Goal: Task Accomplishment & Management: Manage account settings

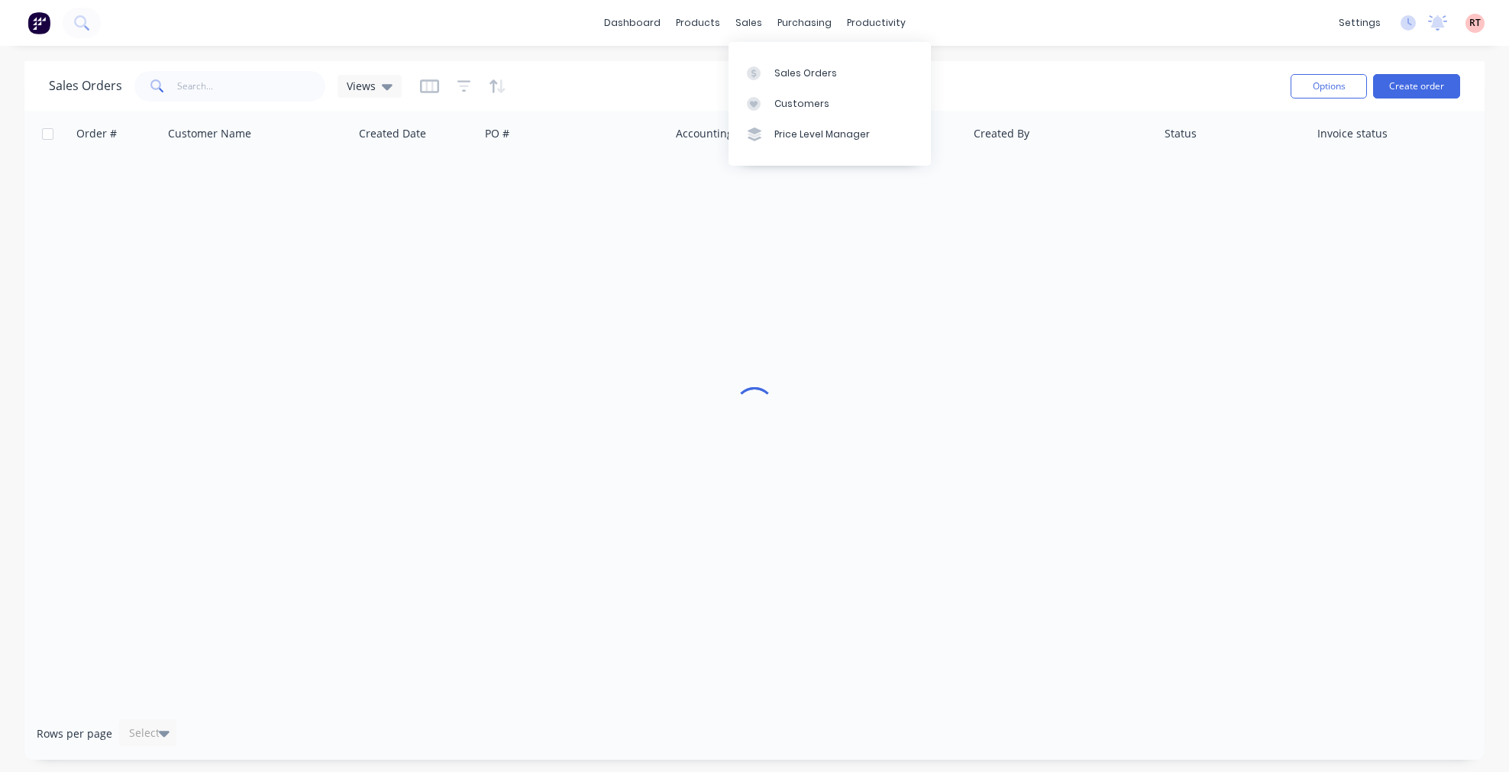
click at [784, 99] on div "Customers" at bounding box center [802, 104] width 55 height 14
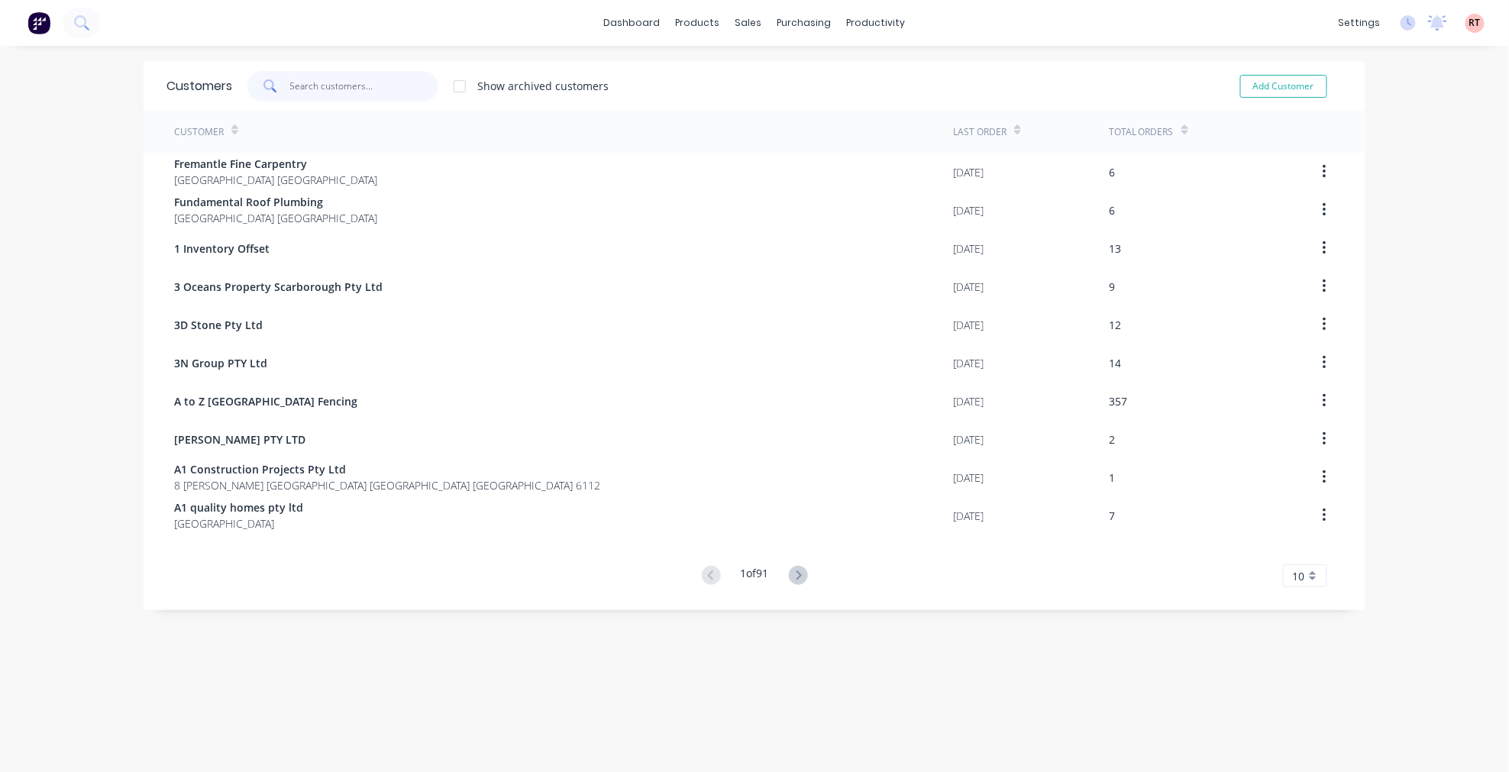
click at [382, 85] on input "text" at bounding box center [364, 86] width 149 height 31
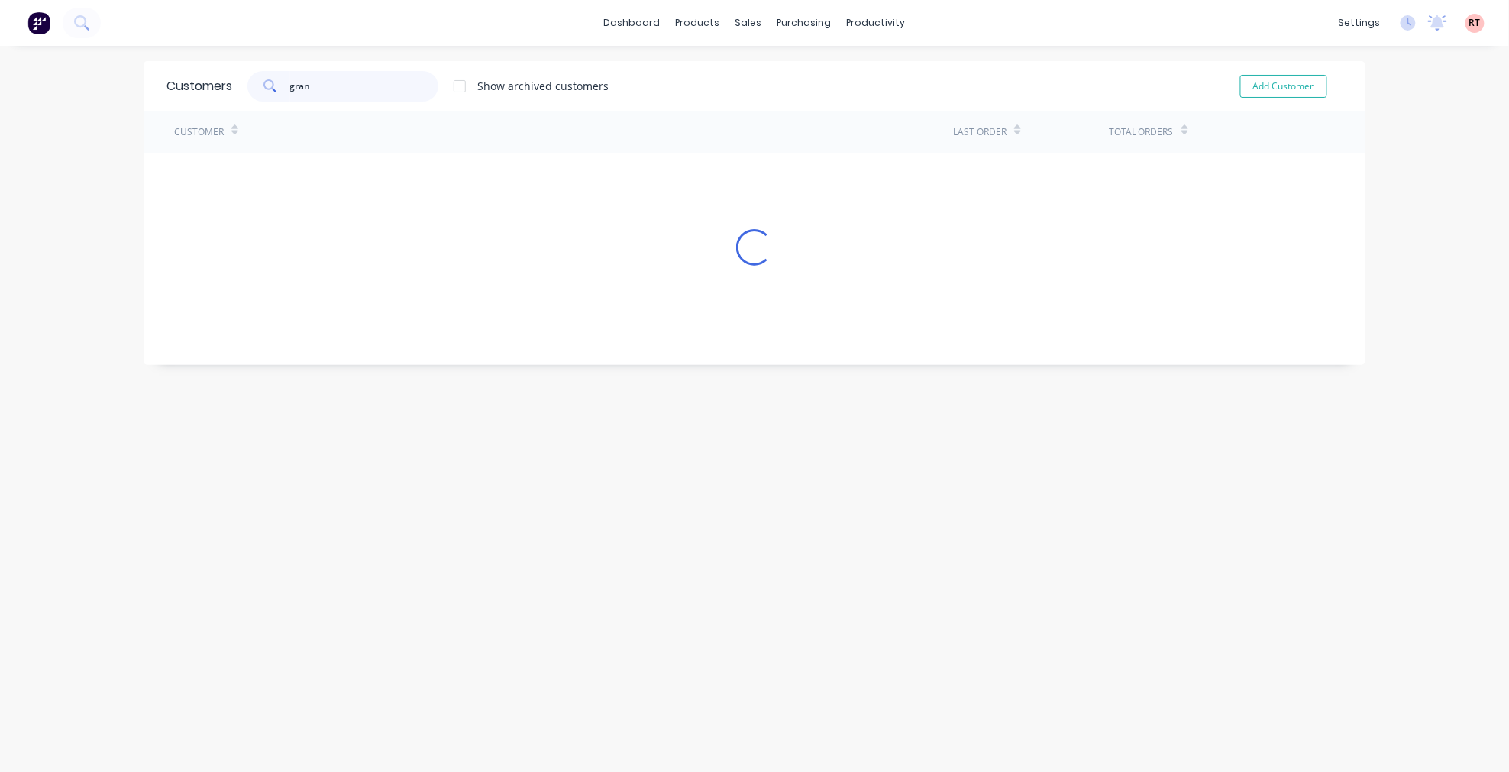
type input "grann"
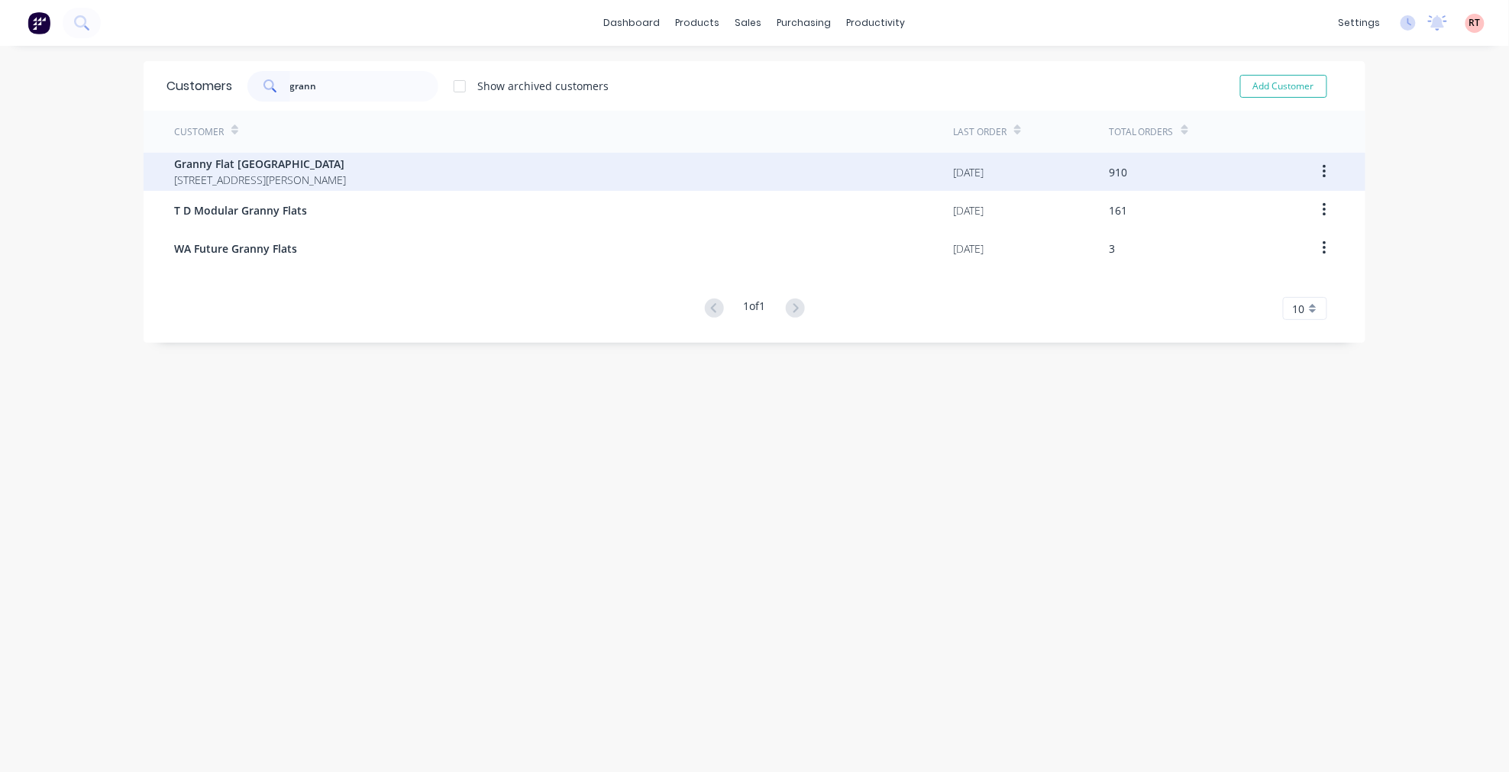
click at [346, 163] on span "Granny Flat [GEOGRAPHIC_DATA]" at bounding box center [260, 164] width 172 height 16
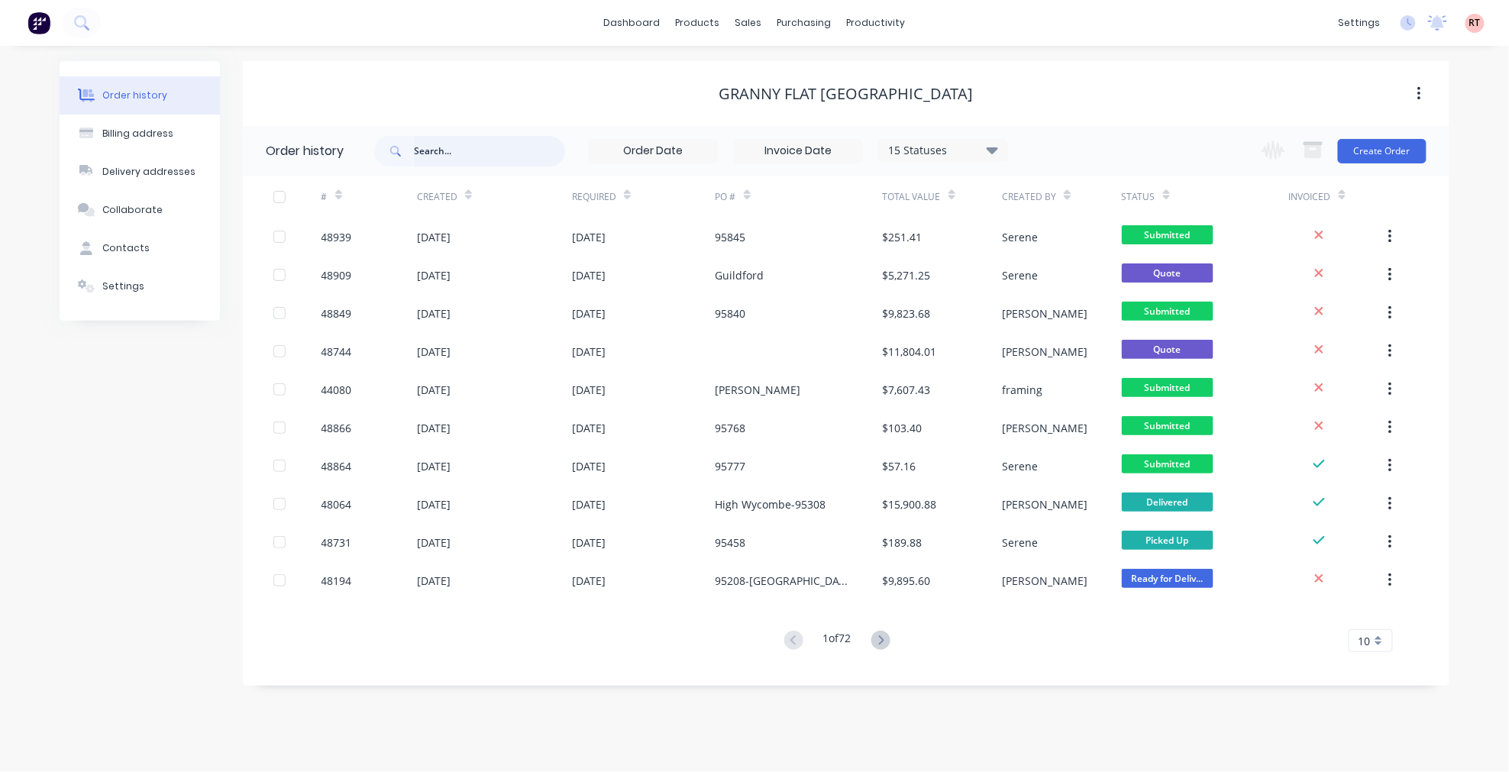
click at [490, 150] on input "text" at bounding box center [489, 151] width 151 height 31
type input "95356"
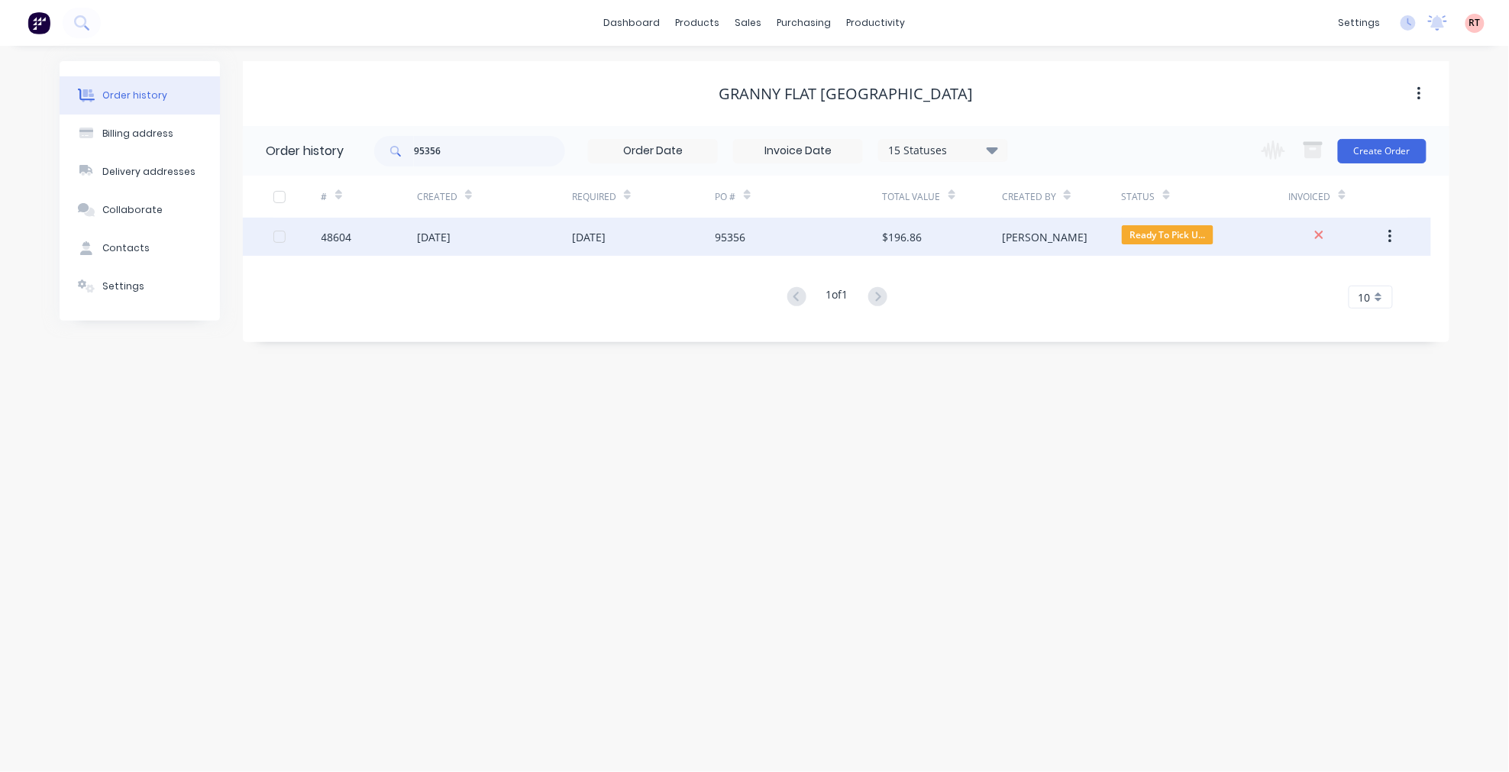
click at [519, 240] on div "[DATE]" at bounding box center [494, 237] width 155 height 38
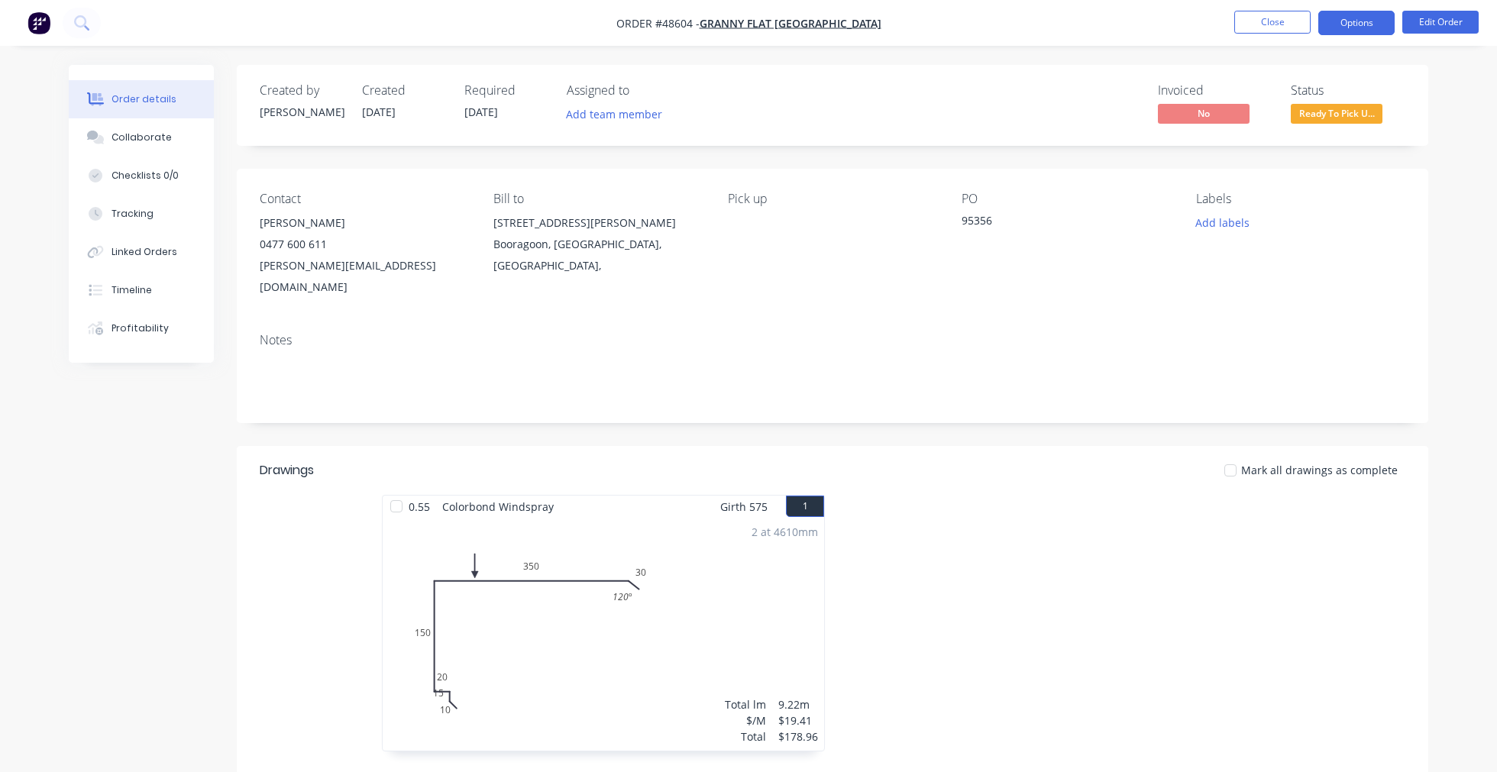
click at [1341, 15] on button "Options" at bounding box center [1356, 23] width 76 height 24
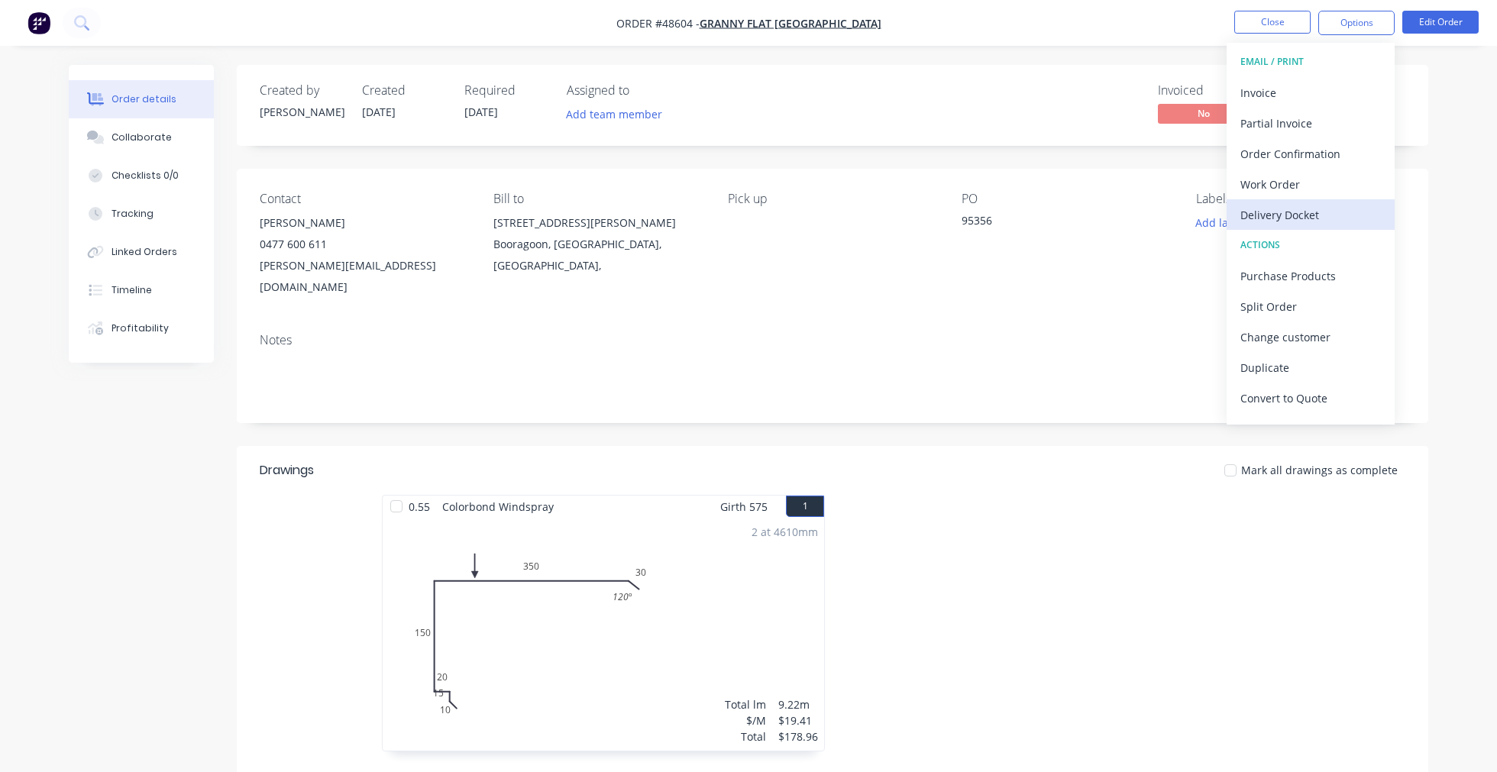
click at [1294, 212] on div "Delivery Docket" at bounding box center [1310, 215] width 141 height 22
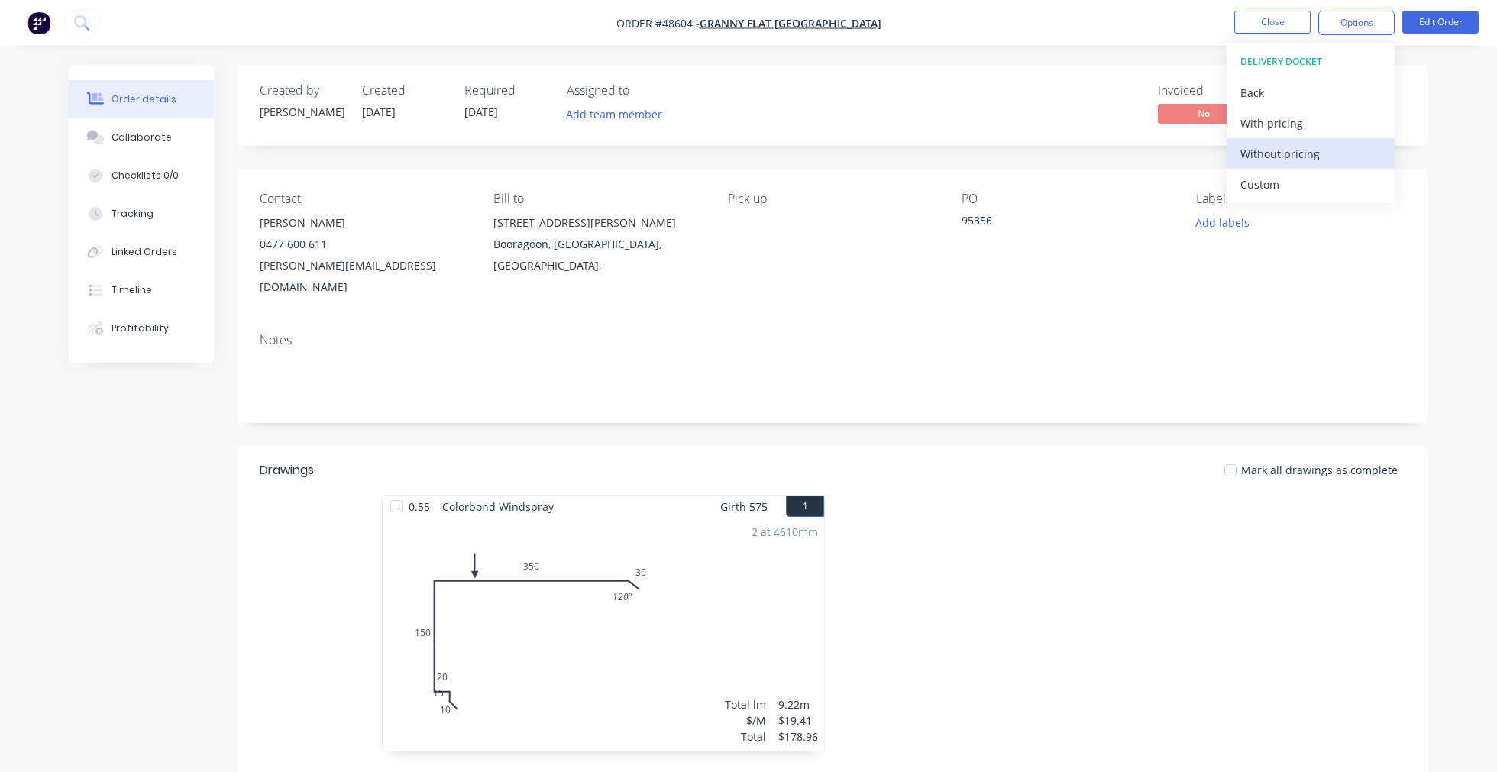
click at [1276, 153] on div "Without pricing" at bounding box center [1310, 154] width 141 height 22
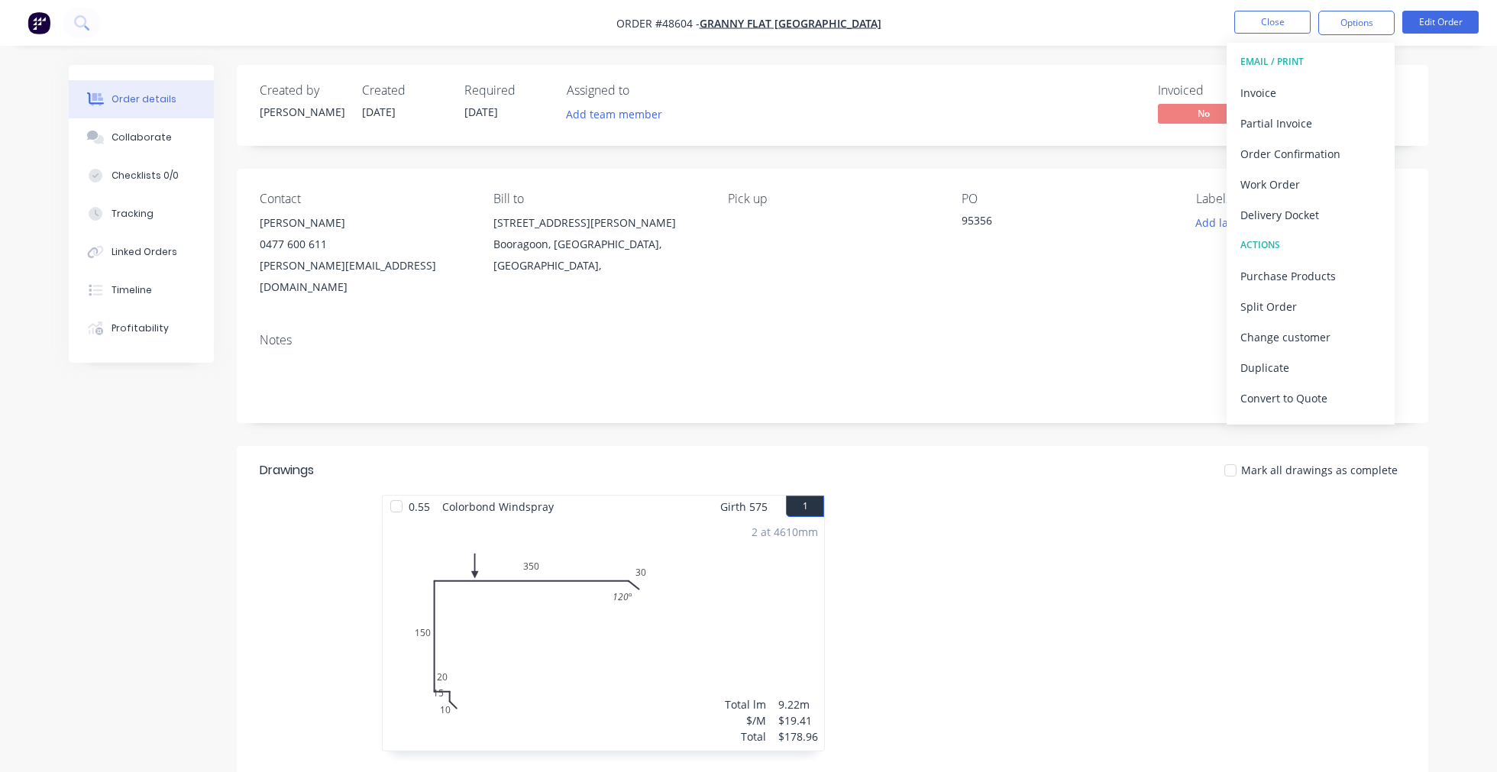
click at [1197, 11] on nav "Order #48604 - Granny Flat WA Close Options EMAIL / PRINT Invoice Partial Invoi…" at bounding box center [748, 23] width 1497 height 46
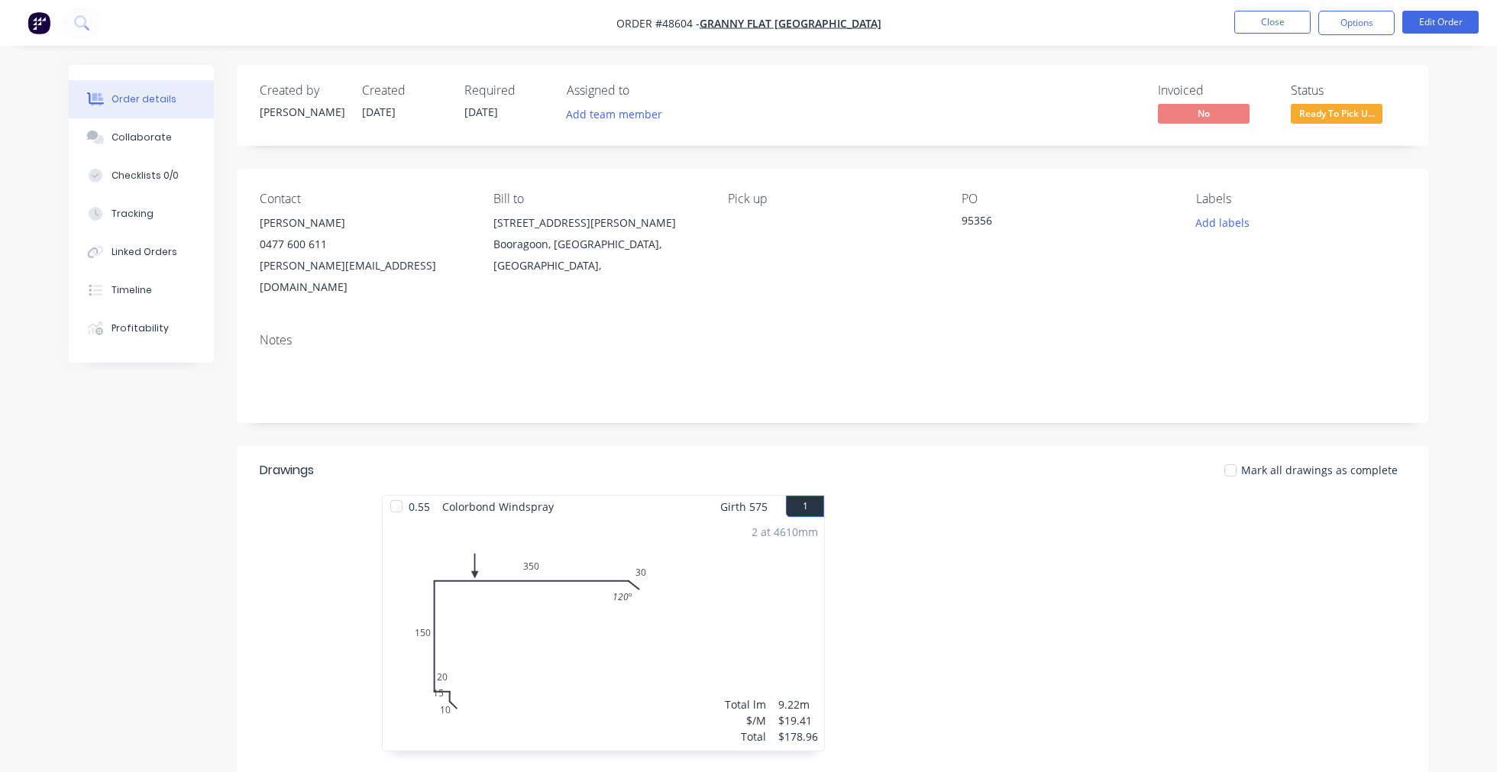
click at [1353, 37] on nav "Order #48604 - Granny Flat [GEOGRAPHIC_DATA] Close Options Edit Order" at bounding box center [748, 23] width 1497 height 46
click at [1343, 27] on button "Options" at bounding box center [1356, 23] width 76 height 24
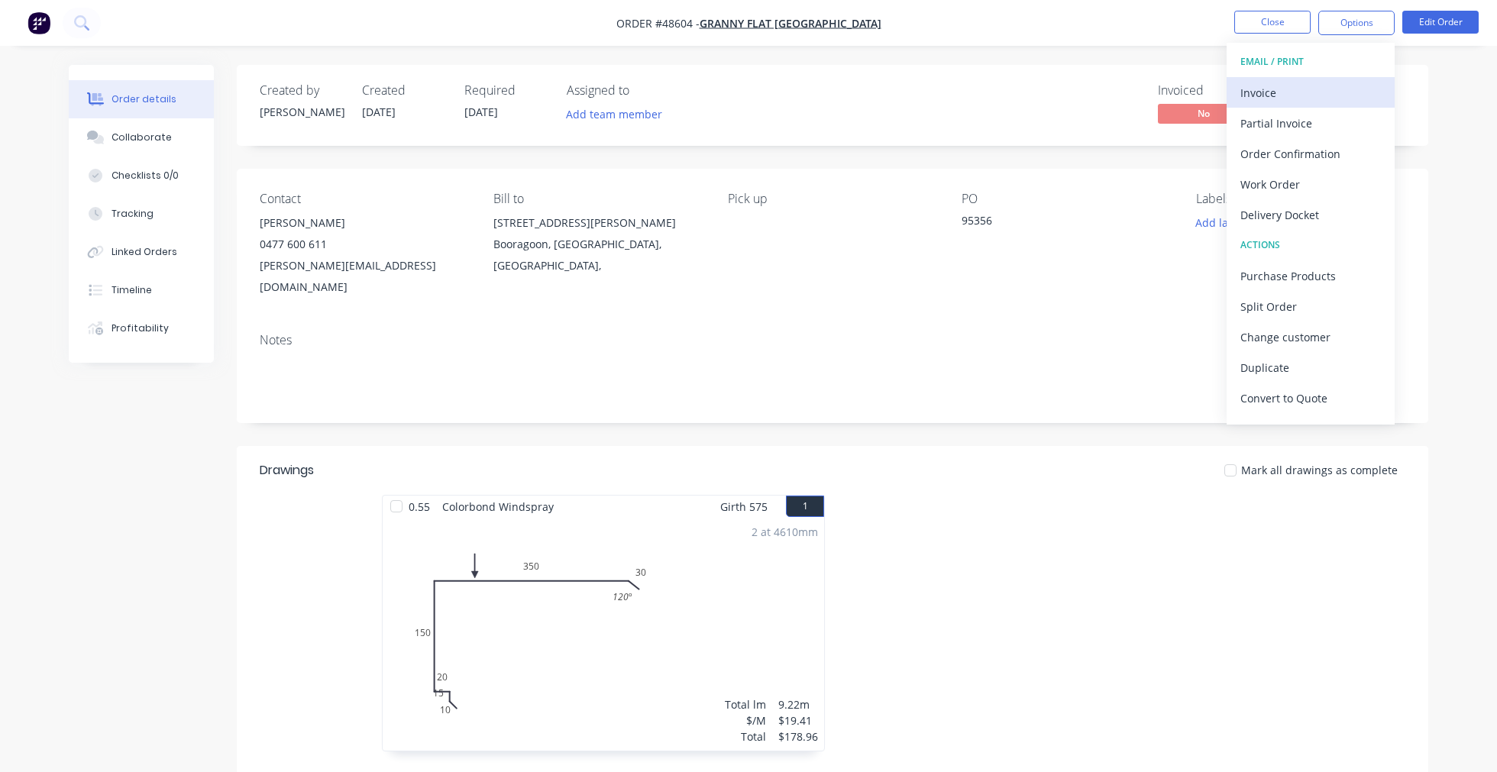
click at [1323, 92] on div "Invoice" at bounding box center [1310, 93] width 141 height 22
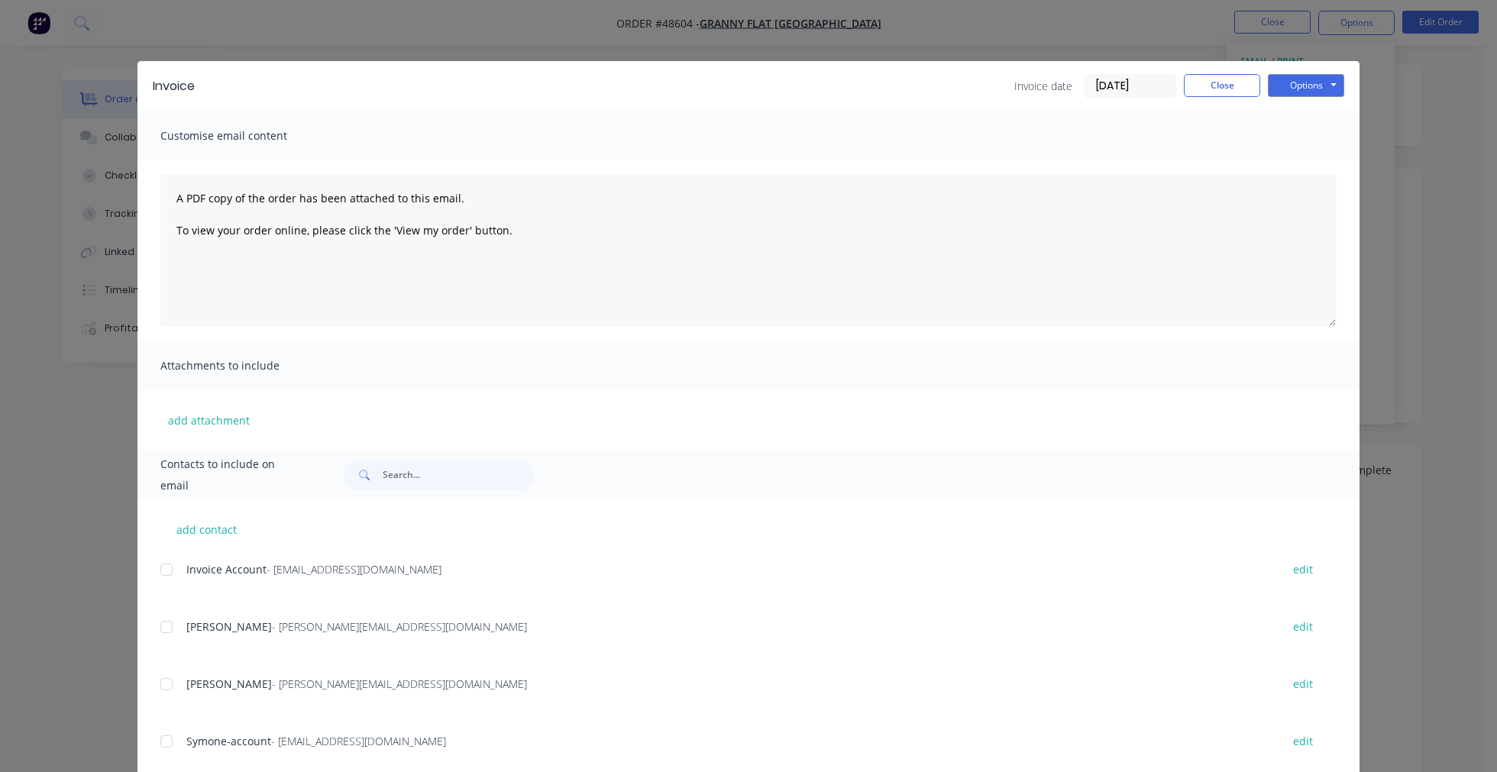
click at [157, 571] on div at bounding box center [166, 570] width 31 height 31
click at [1321, 81] on button "Options" at bounding box center [1306, 85] width 76 height 23
click at [1311, 159] on button "Email" at bounding box center [1317, 162] width 98 height 25
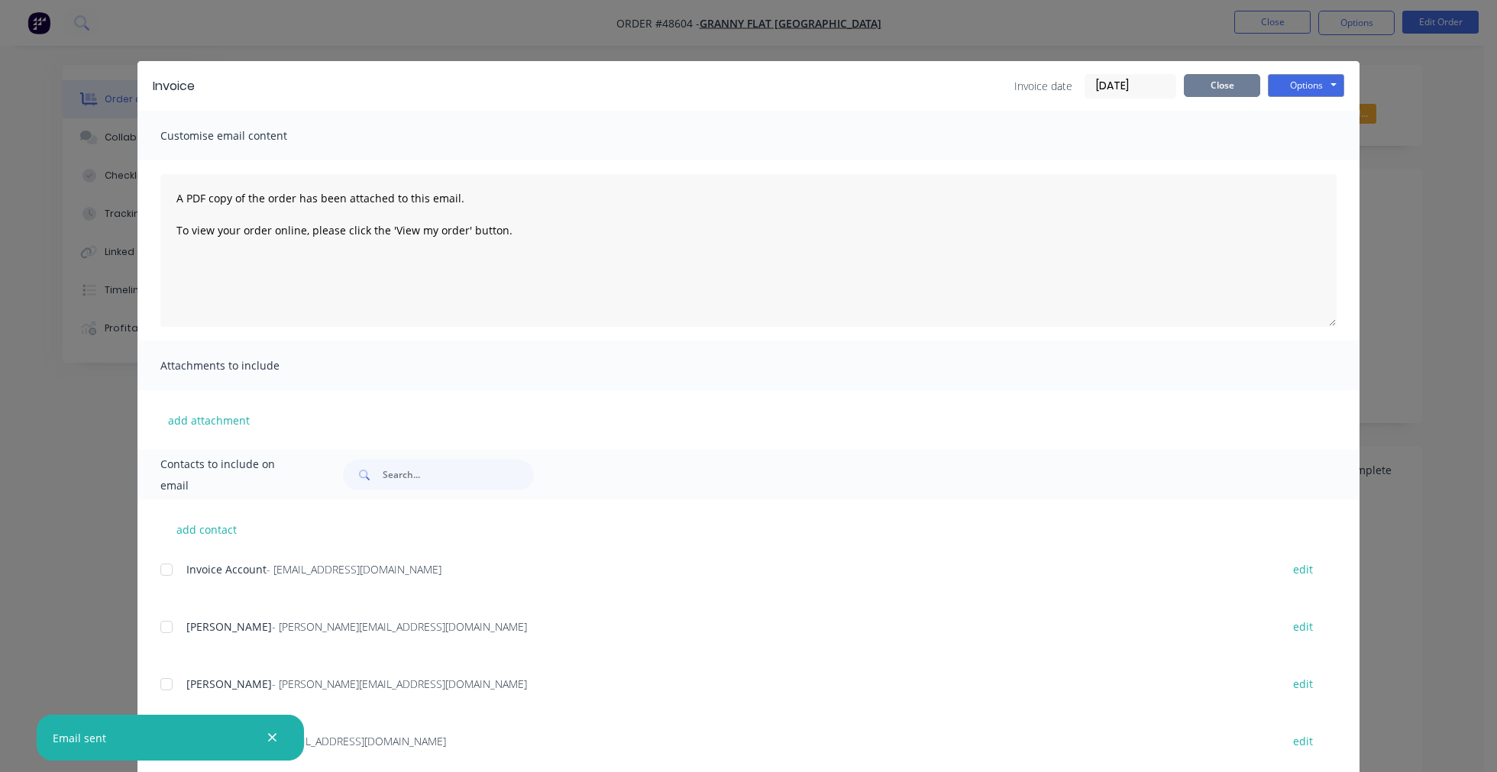
click at [1219, 92] on button "Close" at bounding box center [1222, 85] width 76 height 23
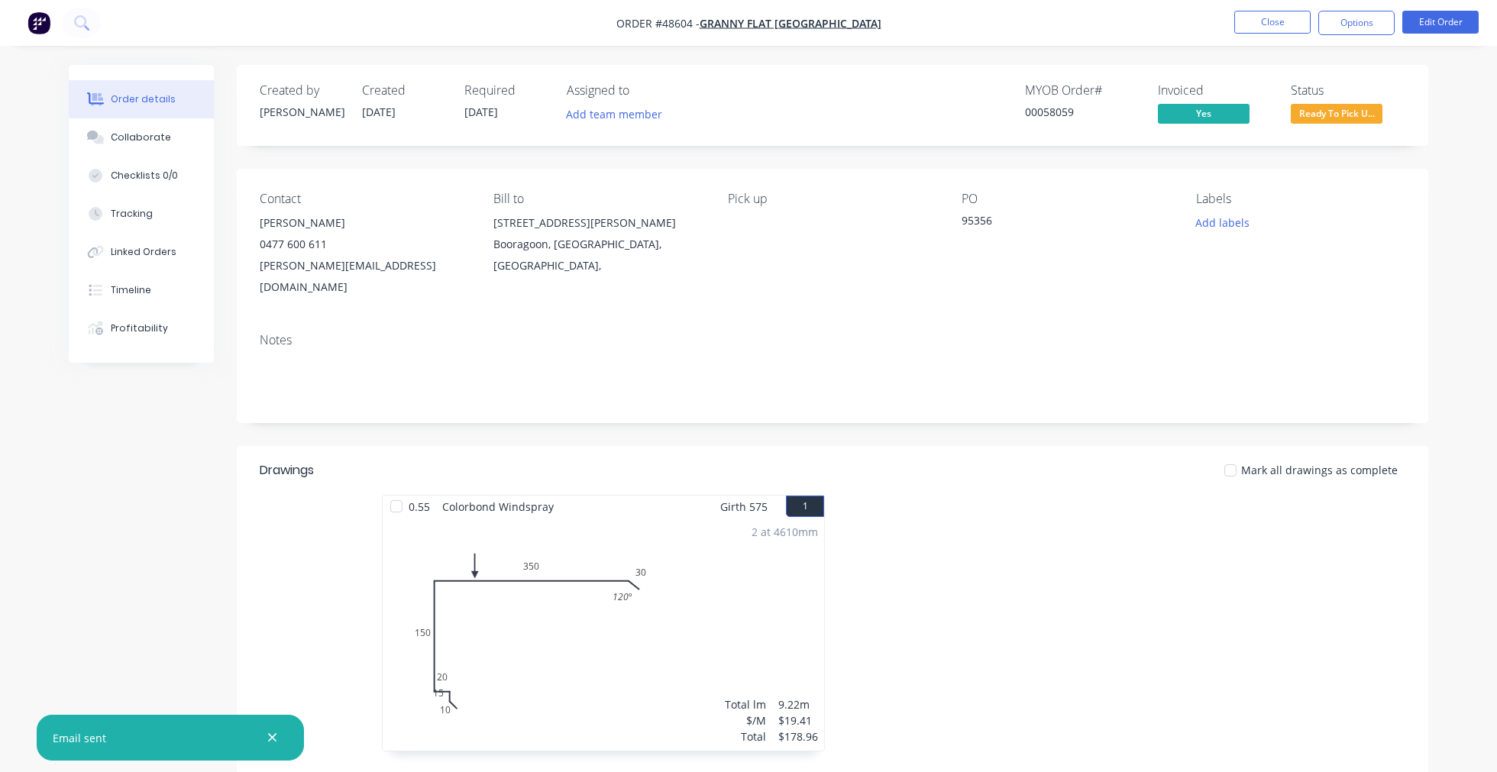
click at [1329, 118] on span "Ready To Pick U..." at bounding box center [1337, 113] width 92 height 19
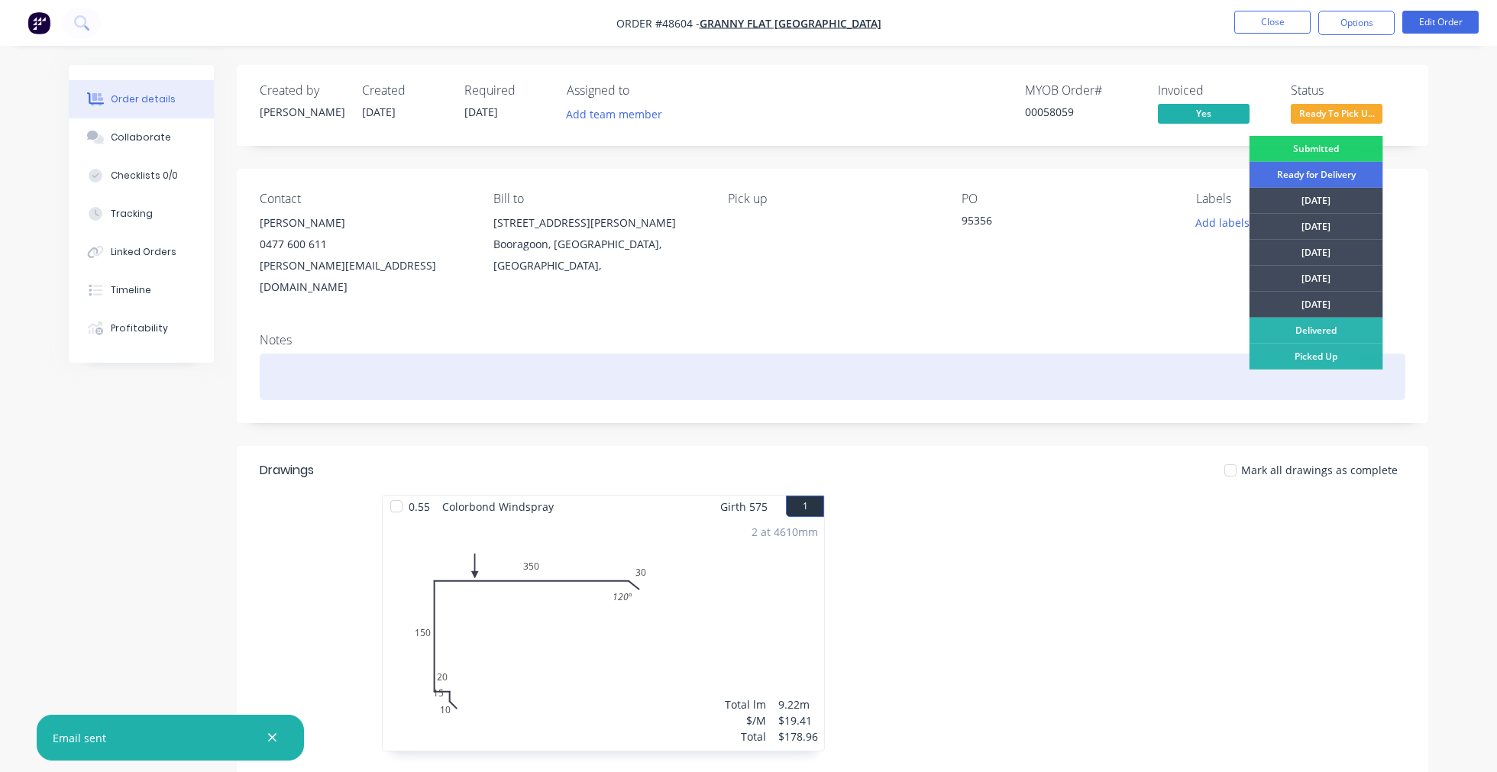
click at [1340, 362] on div "Picked Up" at bounding box center [1317, 357] width 134 height 26
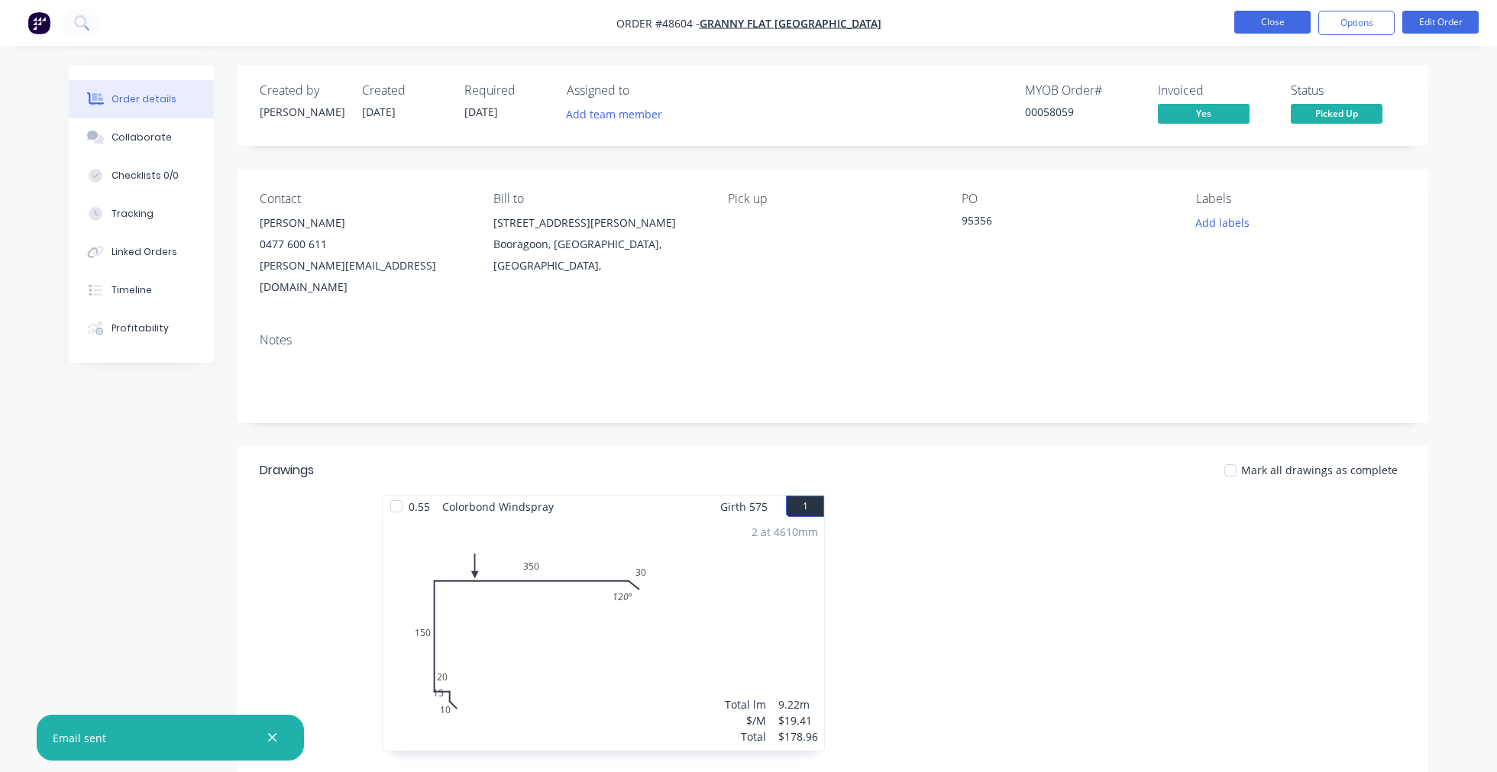
click at [1278, 20] on button "Close" at bounding box center [1272, 22] width 76 height 23
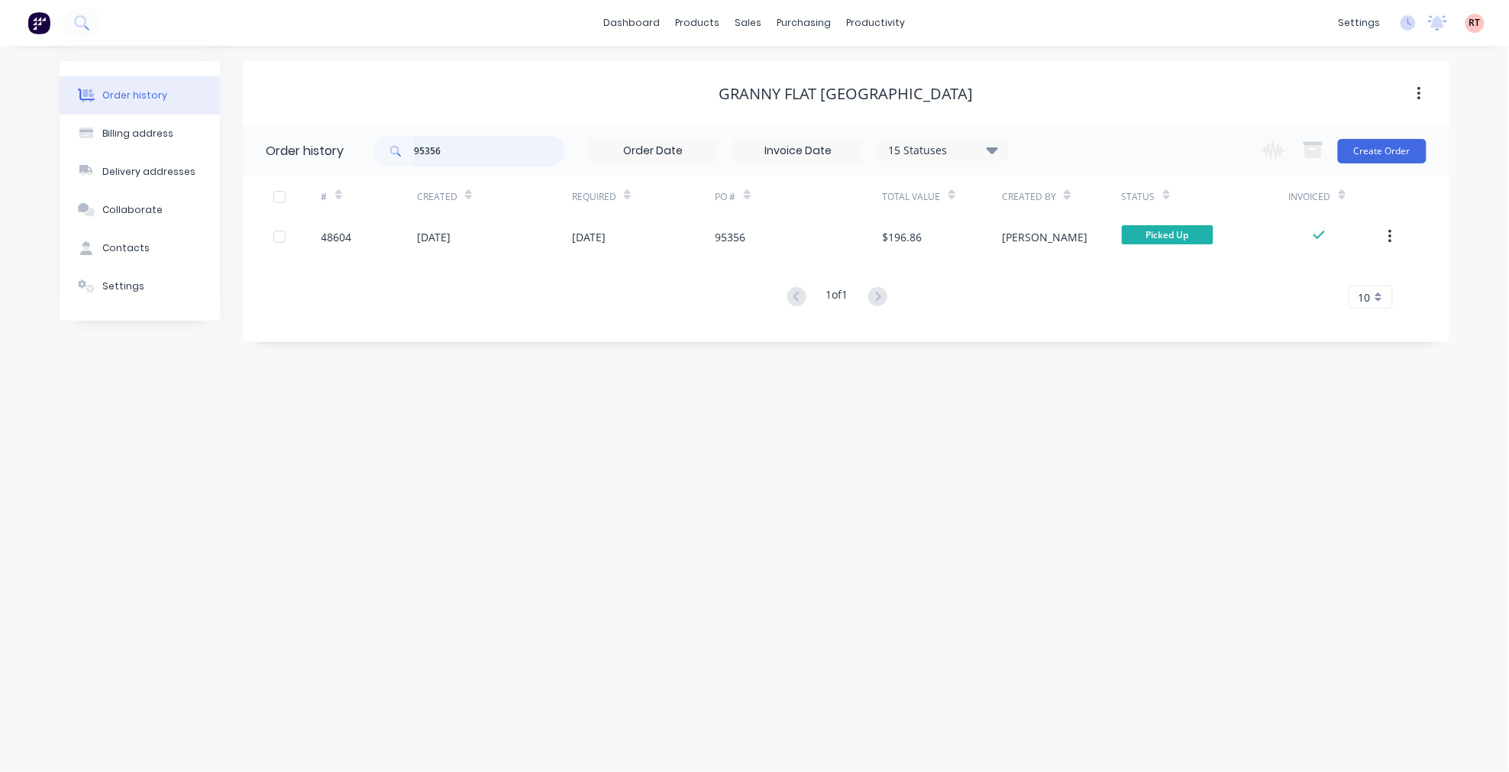
click at [484, 150] on input "95356" at bounding box center [489, 151] width 151 height 31
type input "95777"
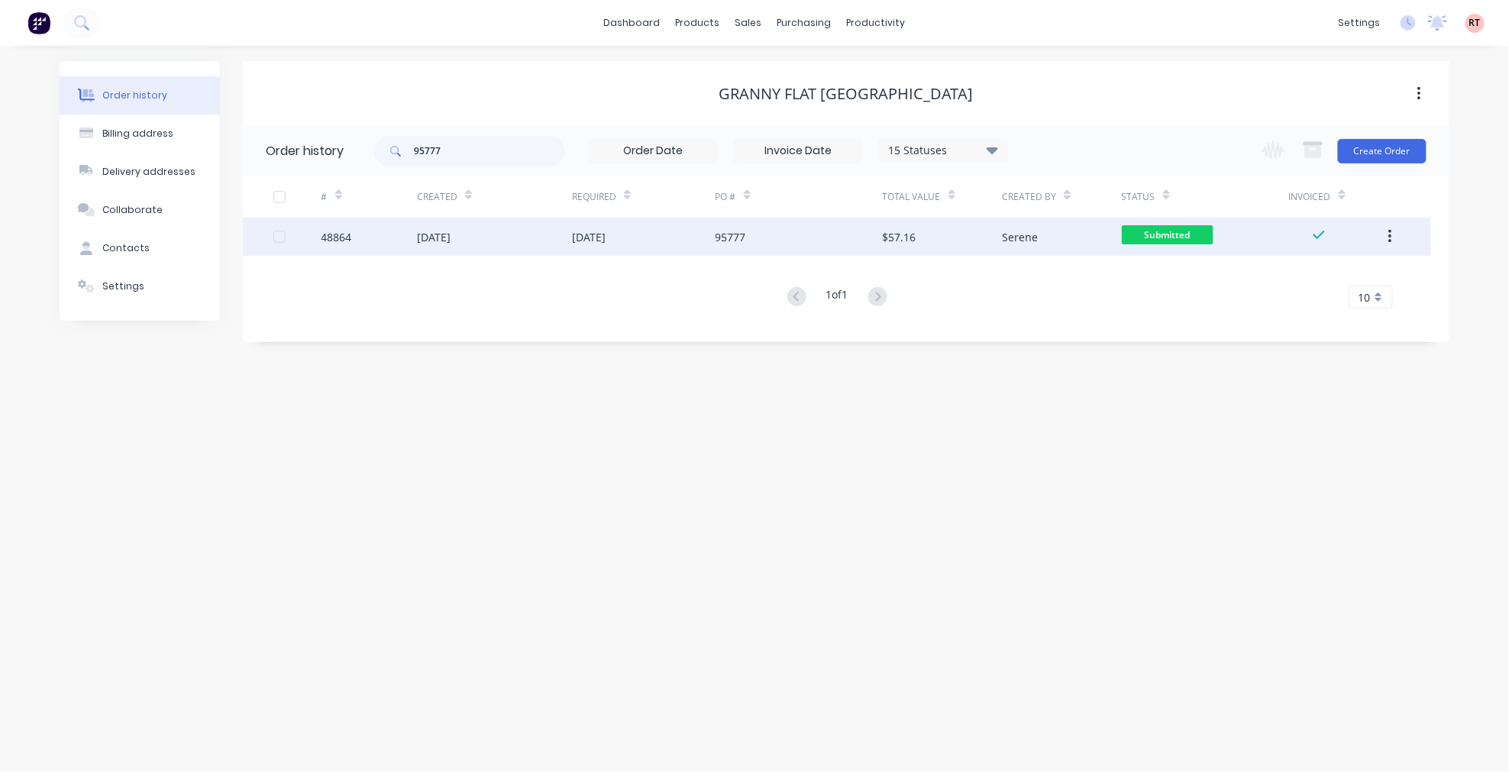
click at [736, 229] on div "95777" at bounding box center [731, 237] width 31 height 16
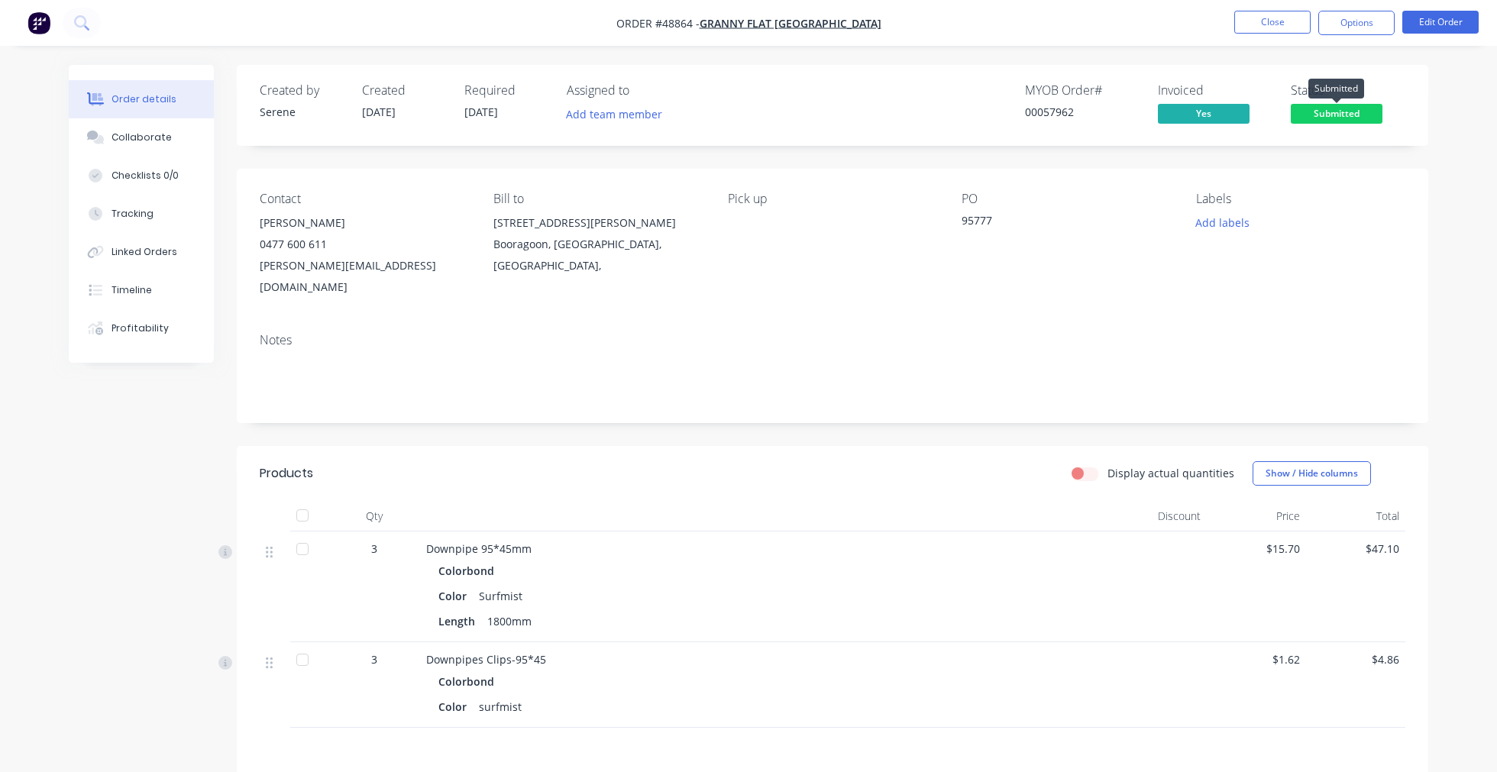
click at [1337, 104] on span "Submitted" at bounding box center [1337, 113] width 92 height 19
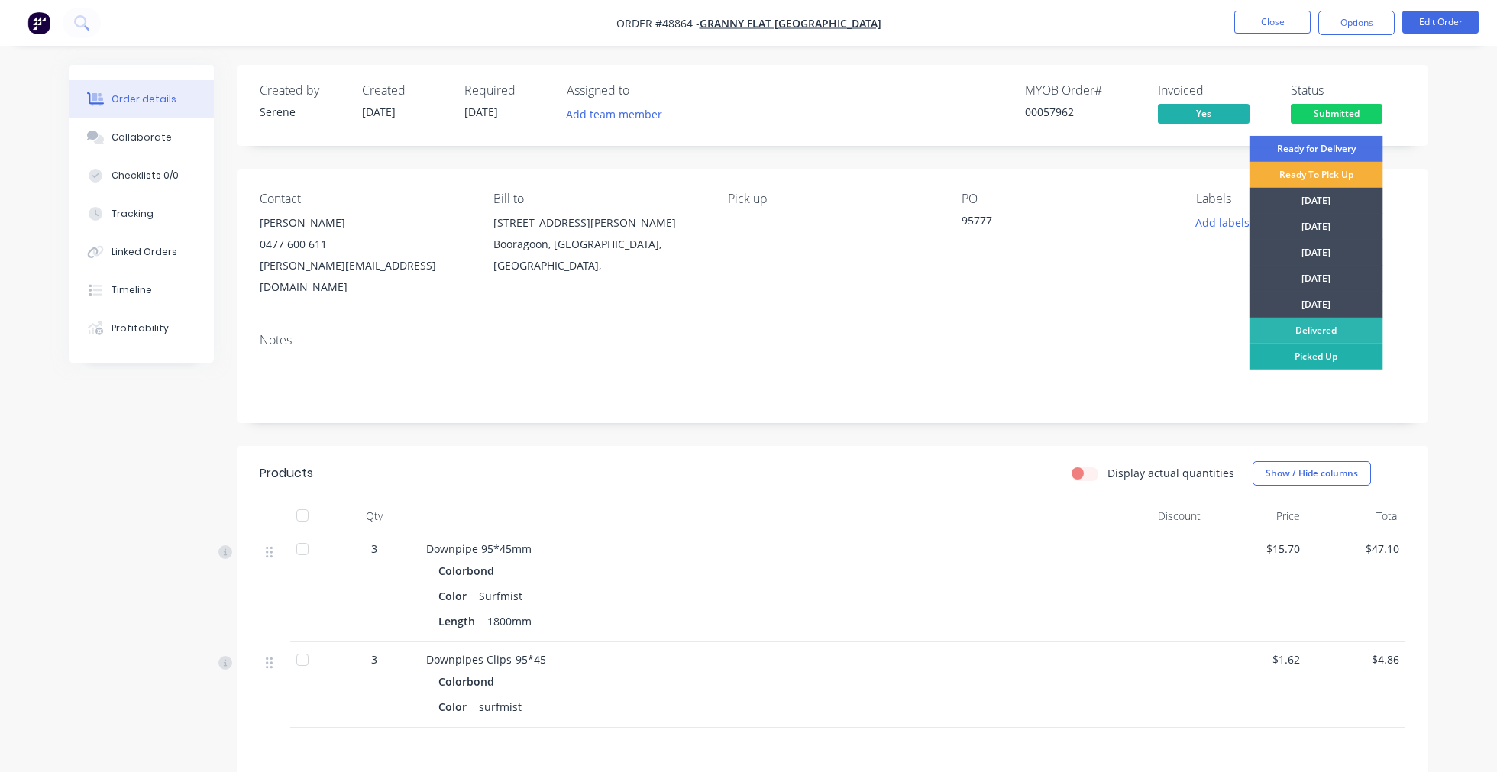
click at [1331, 365] on div "Picked Up" at bounding box center [1317, 357] width 134 height 26
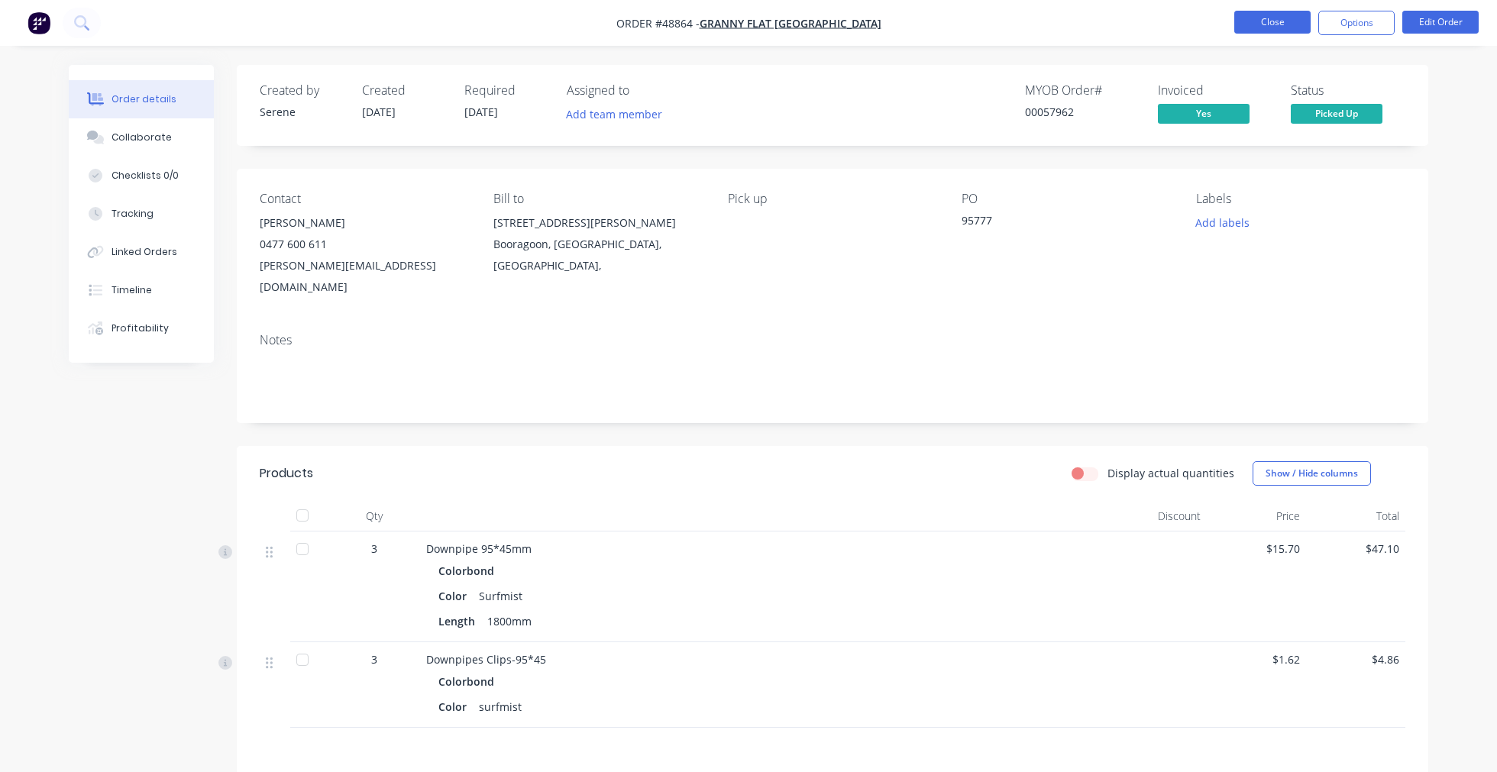
click at [1299, 26] on button "Close" at bounding box center [1272, 22] width 76 height 23
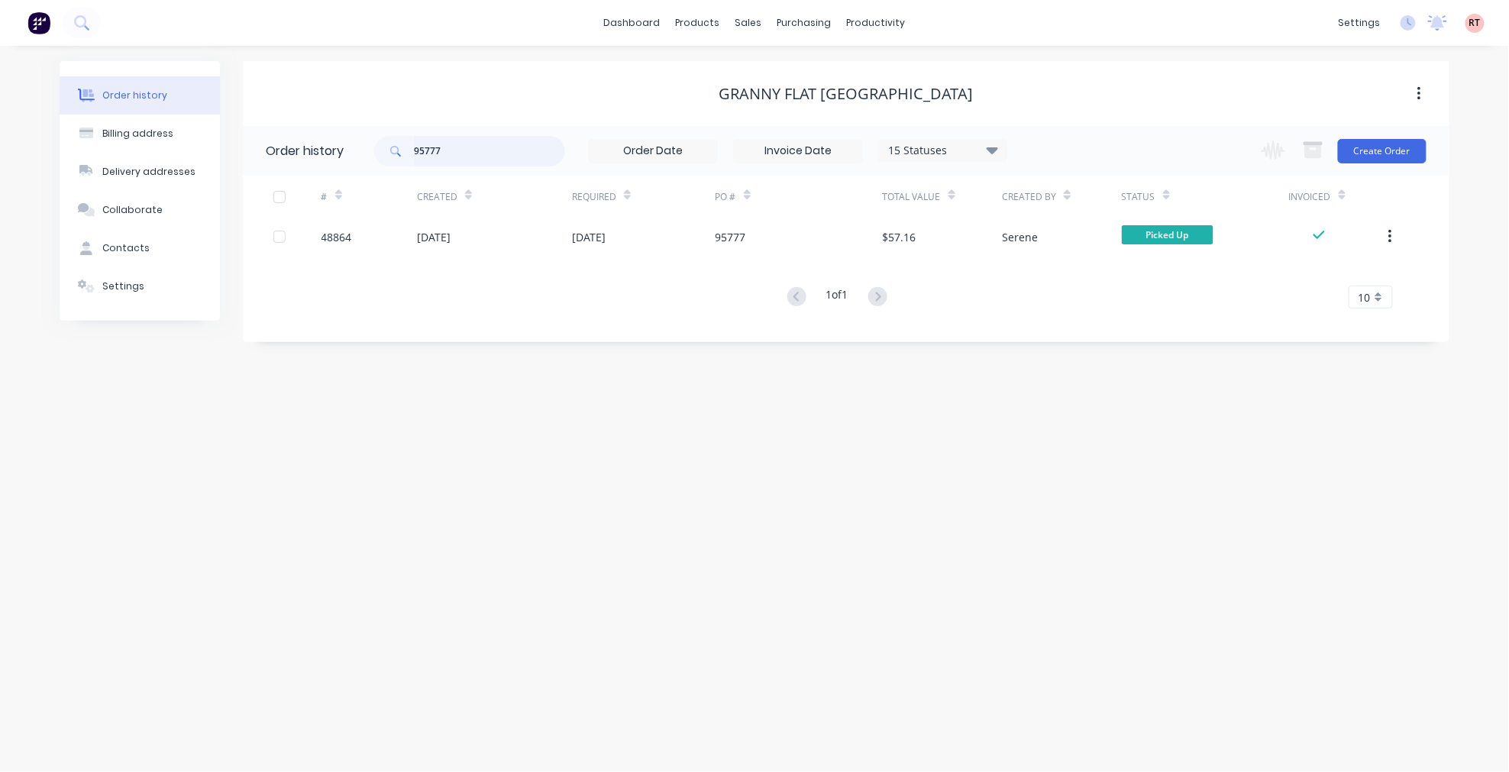
click at [493, 161] on input "95777" at bounding box center [489, 151] width 151 height 31
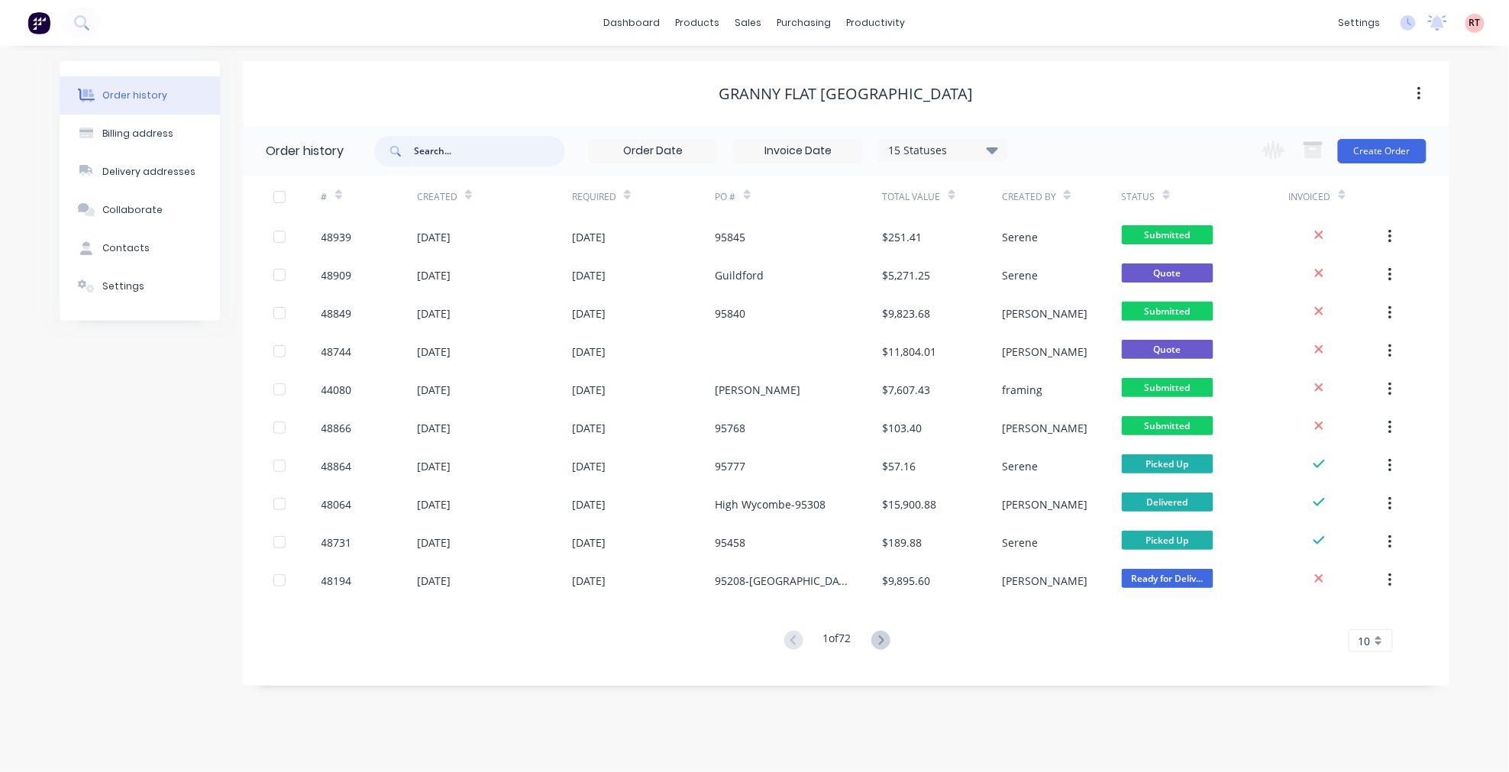
click at [509, 148] on input "text" at bounding box center [489, 151] width 151 height 31
type input "94784"
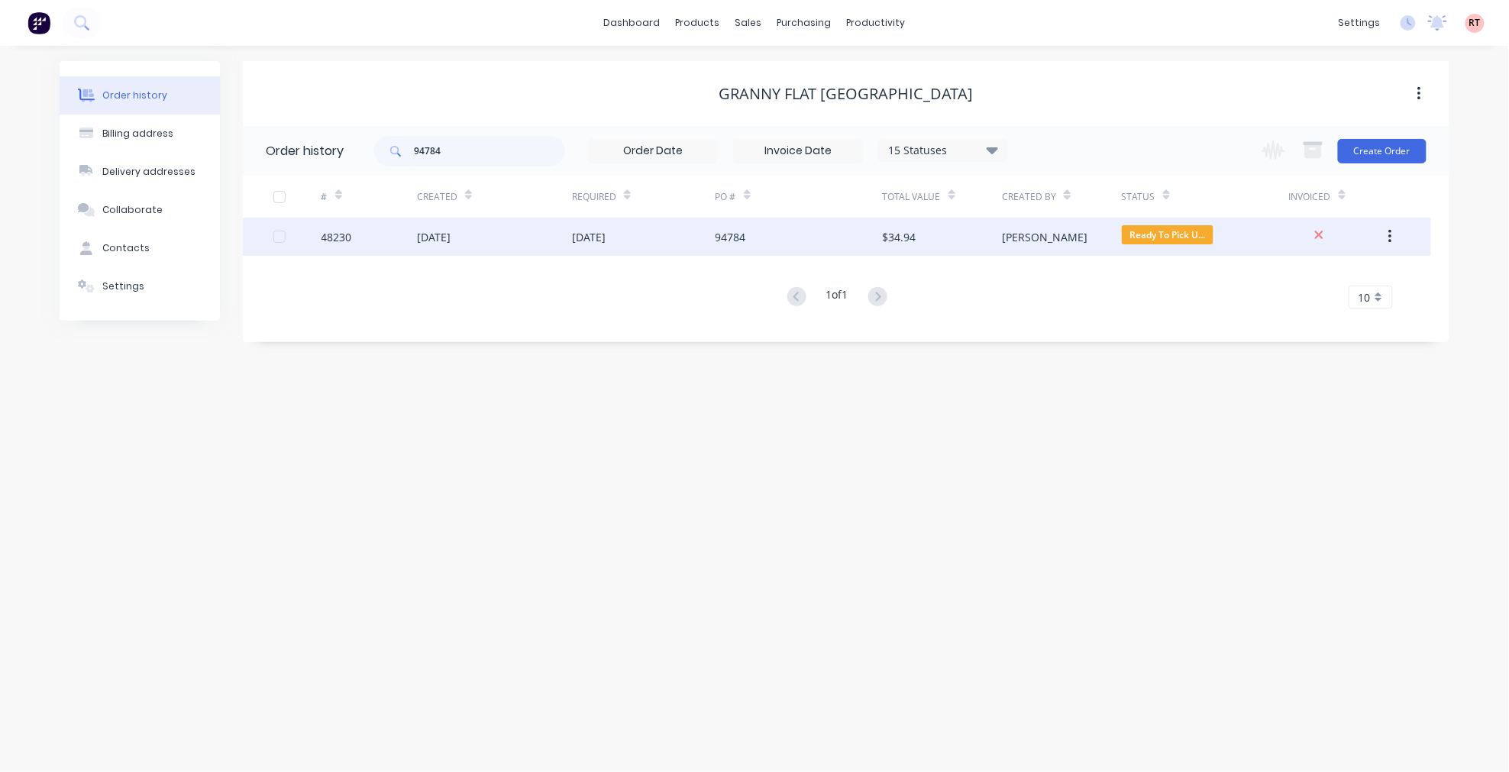
click at [592, 230] on div "[DATE]" at bounding box center [589, 237] width 34 height 16
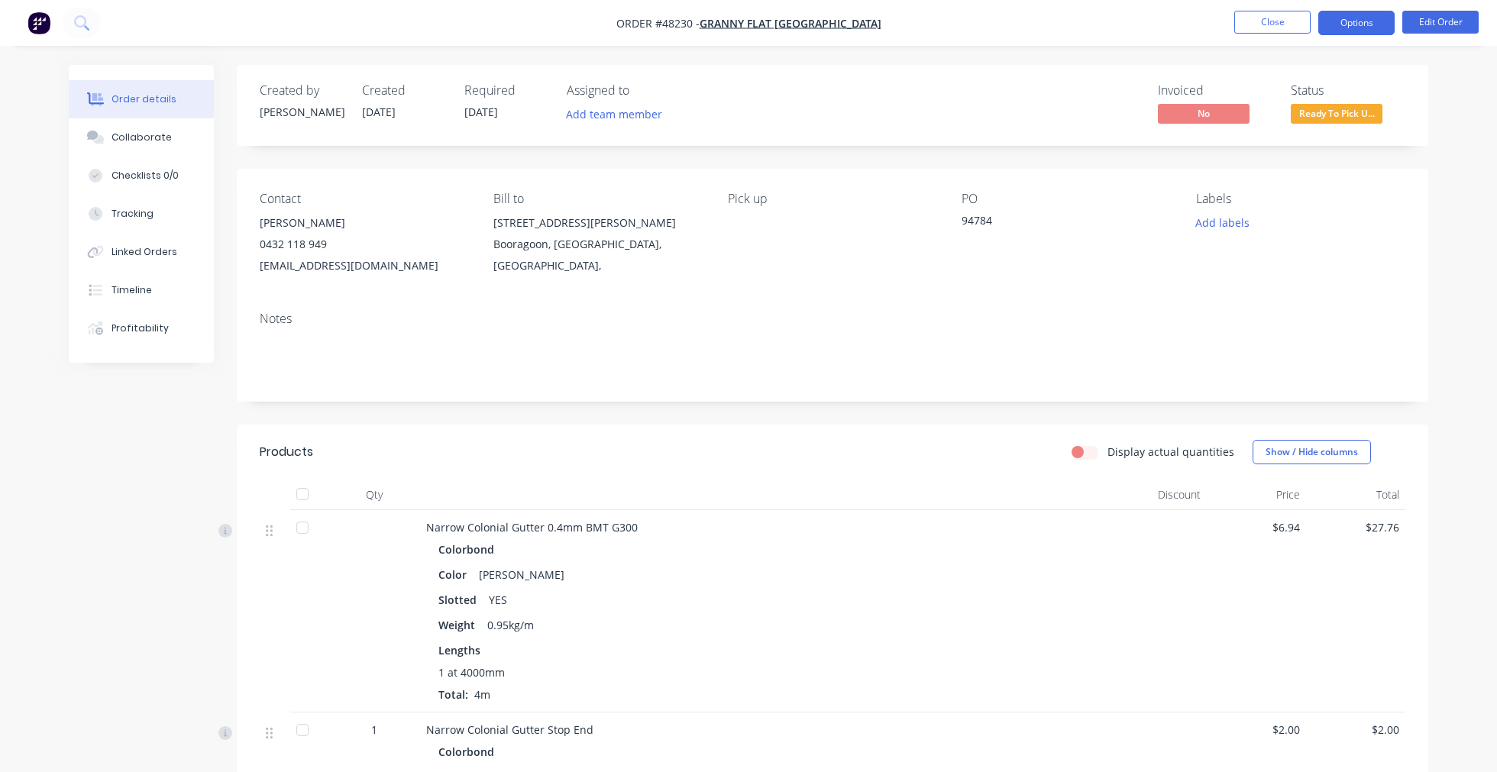
click at [1357, 19] on button "Options" at bounding box center [1356, 23] width 76 height 24
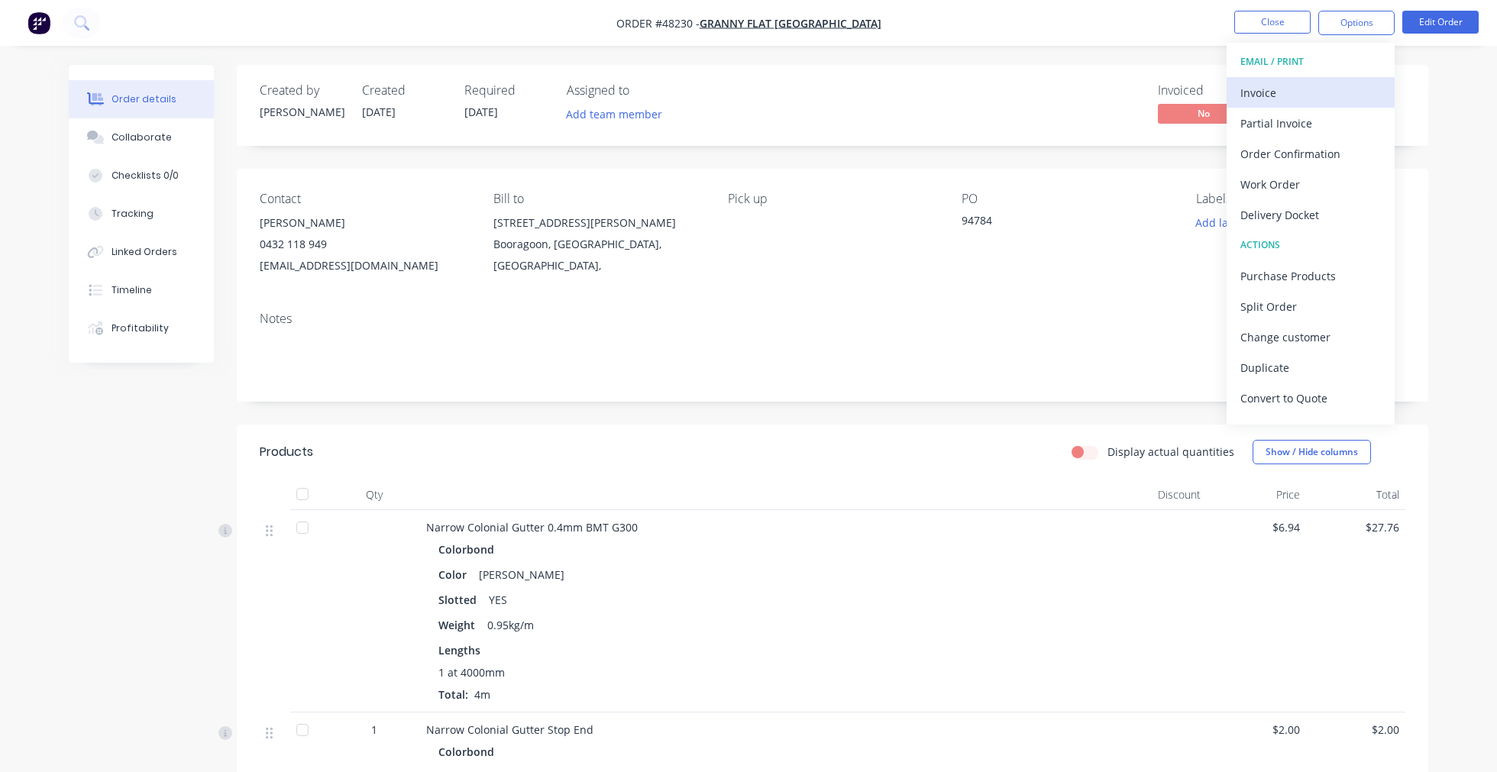
click at [1279, 90] on div "Invoice" at bounding box center [1310, 93] width 141 height 22
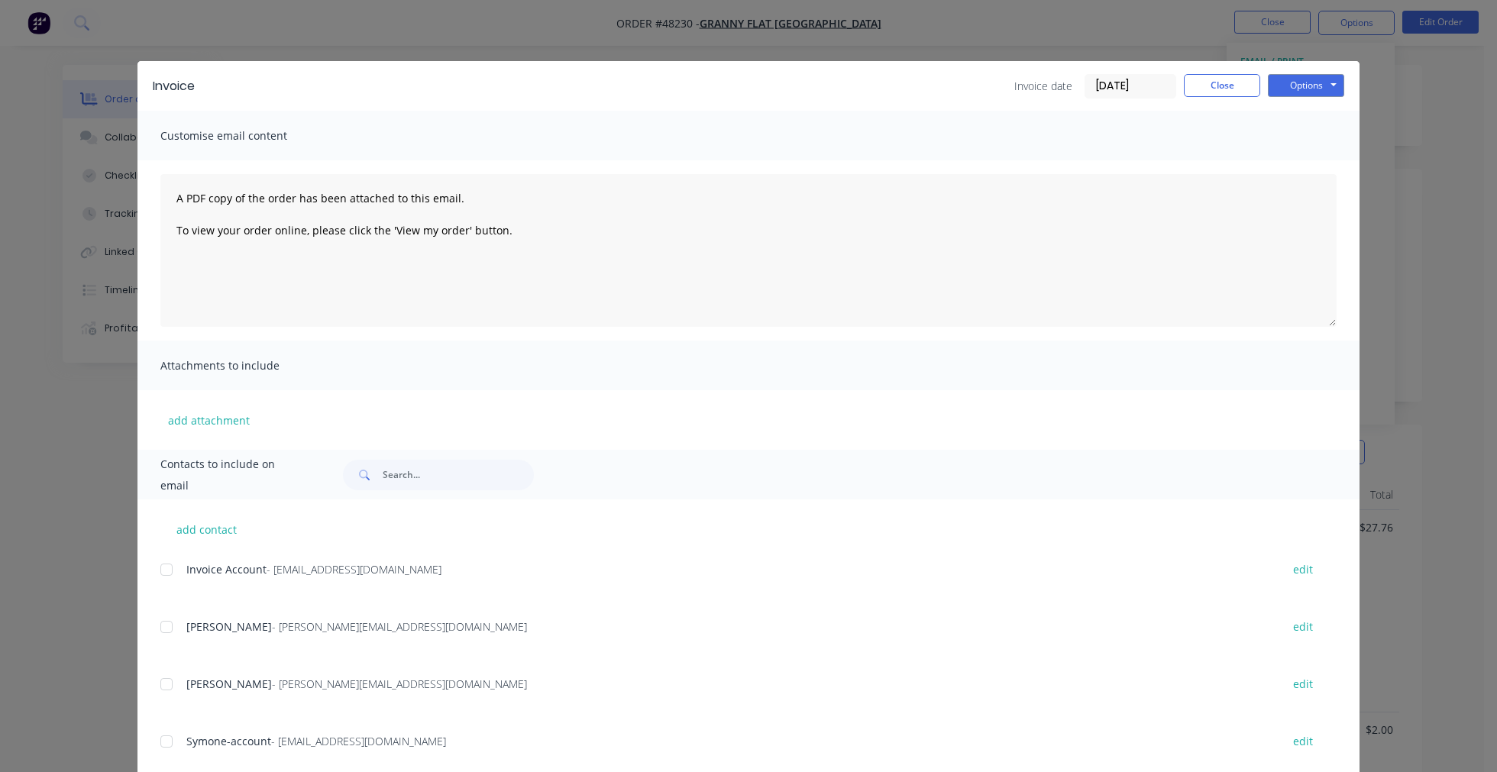
click at [151, 568] on div "add contact Invoice Account - [EMAIL_ADDRESS][DOMAIN_NAME] edit [PERSON_NAME] -…" at bounding box center [748, 723] width 1222 height 446
click at [158, 571] on div at bounding box center [166, 570] width 31 height 31
click at [1299, 89] on button "Options" at bounding box center [1306, 85] width 76 height 23
click at [1303, 161] on button "Email" at bounding box center [1317, 162] width 98 height 25
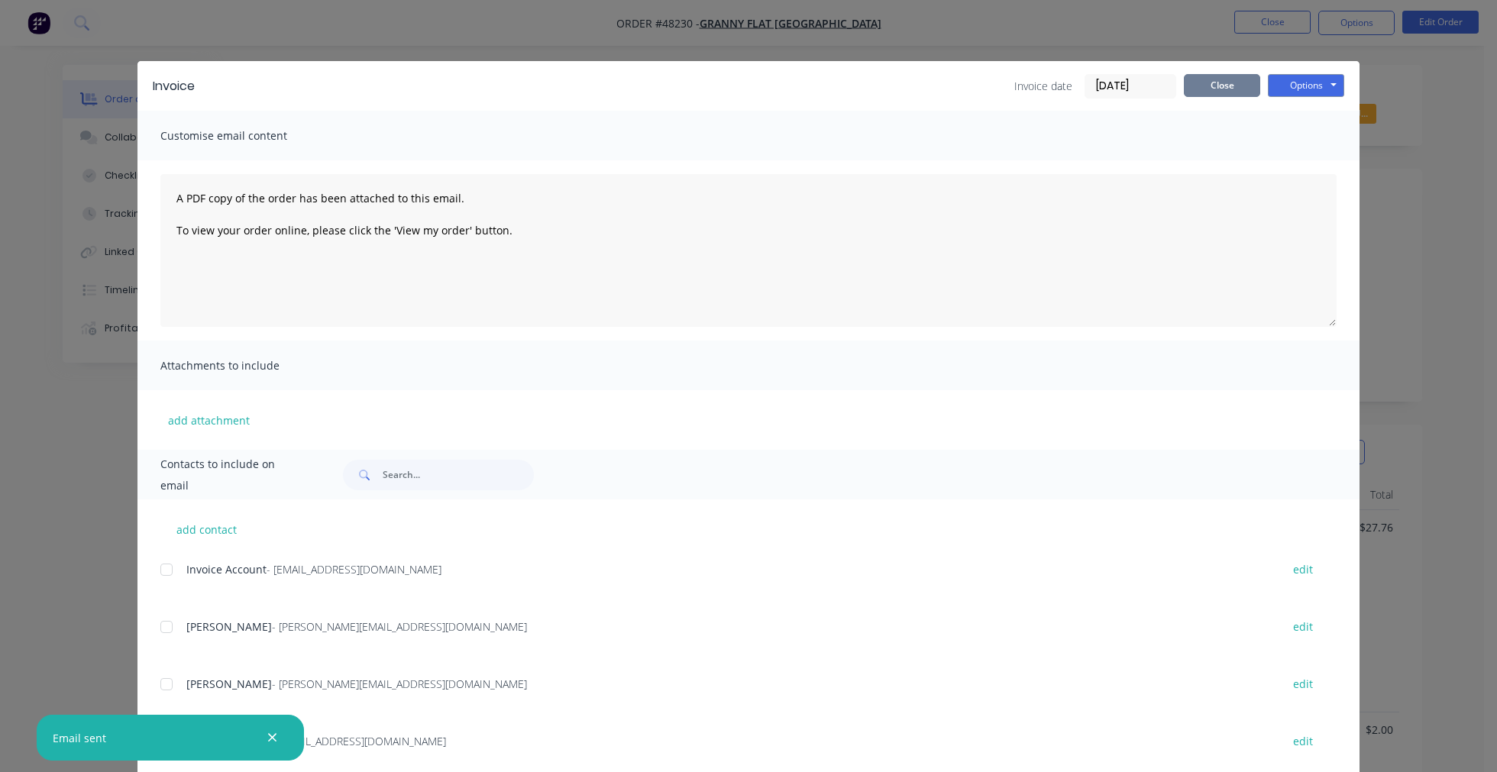
click at [1211, 89] on button "Close" at bounding box center [1222, 85] width 76 height 23
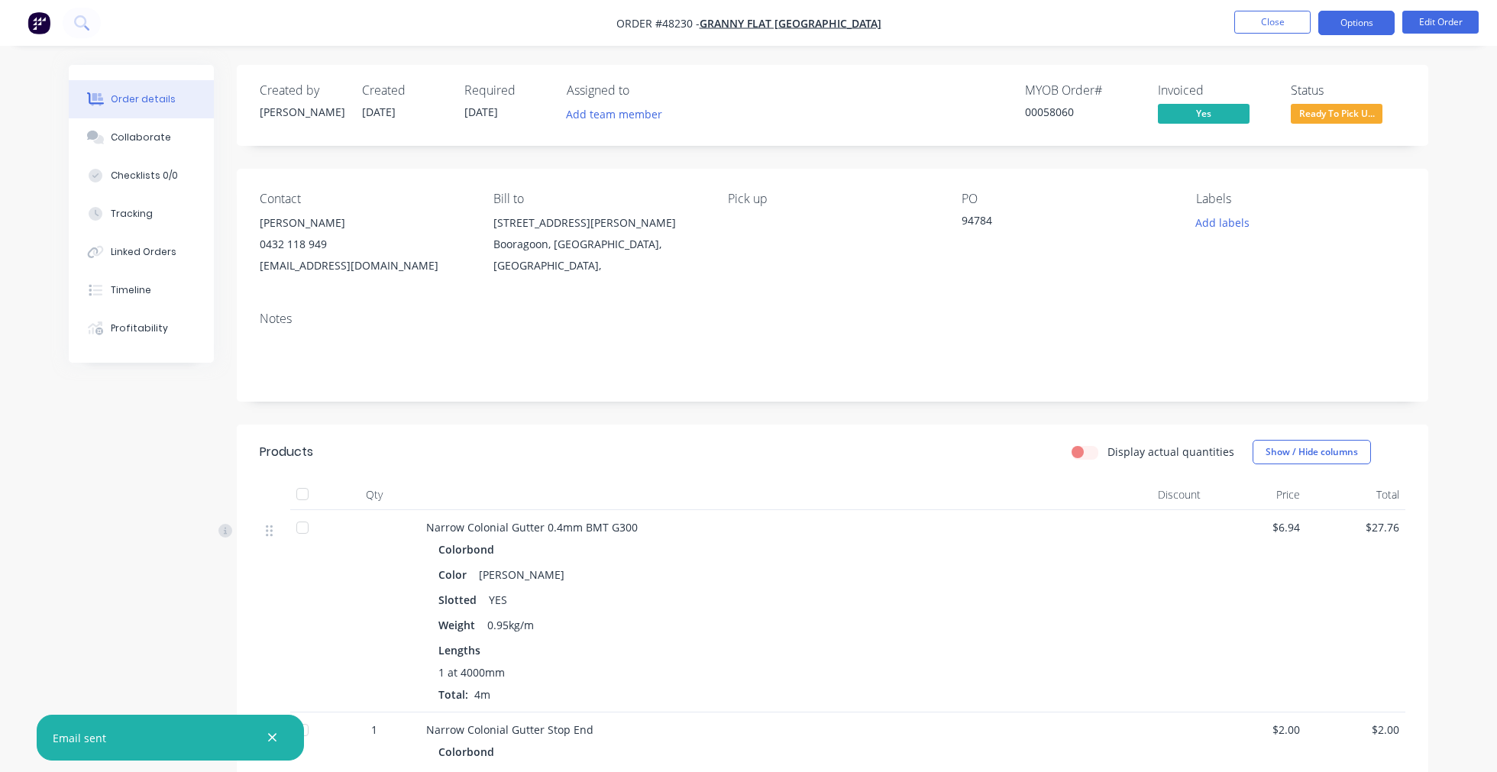
click at [1361, 14] on button "Options" at bounding box center [1356, 23] width 76 height 24
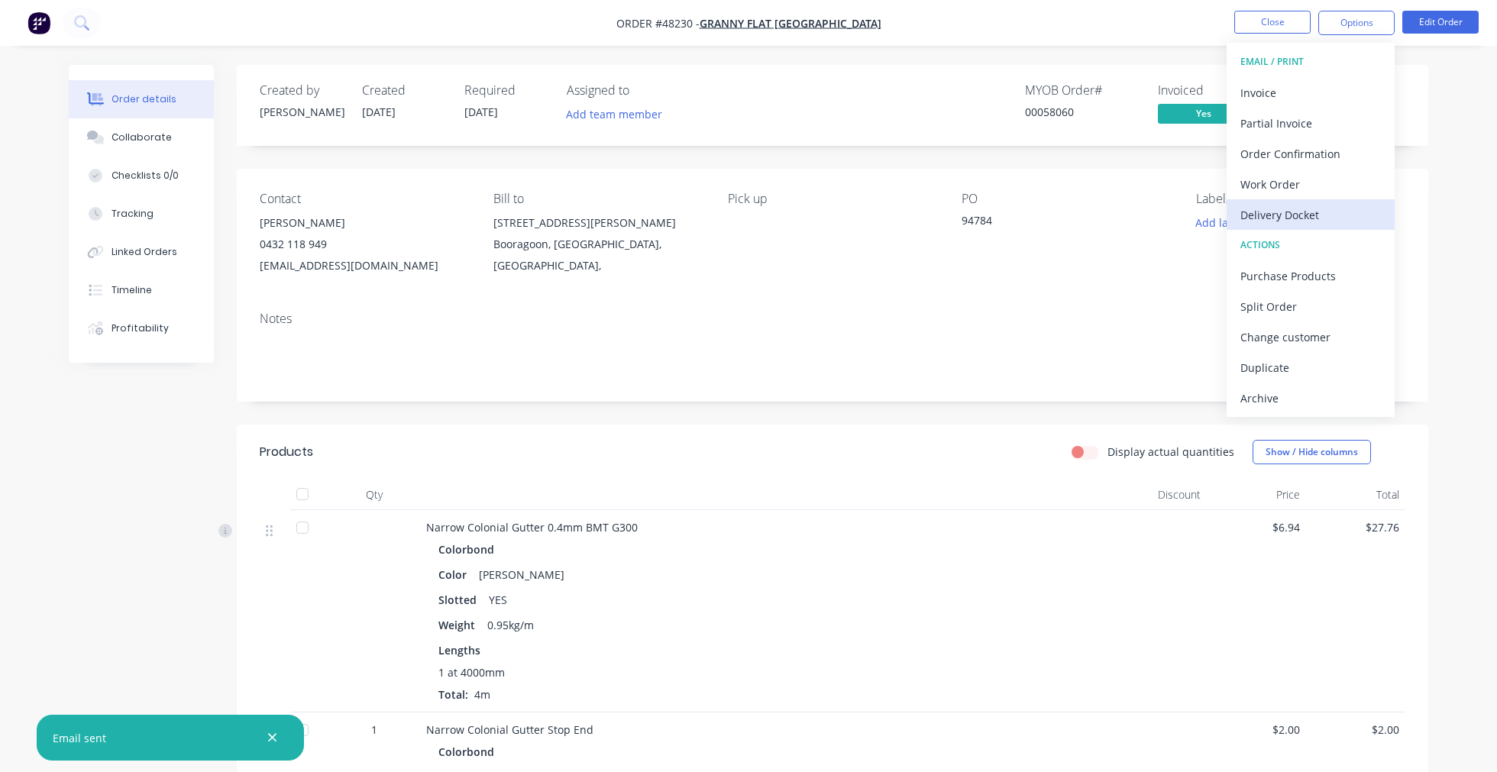
click at [1306, 215] on div "Delivery Docket" at bounding box center [1310, 215] width 141 height 22
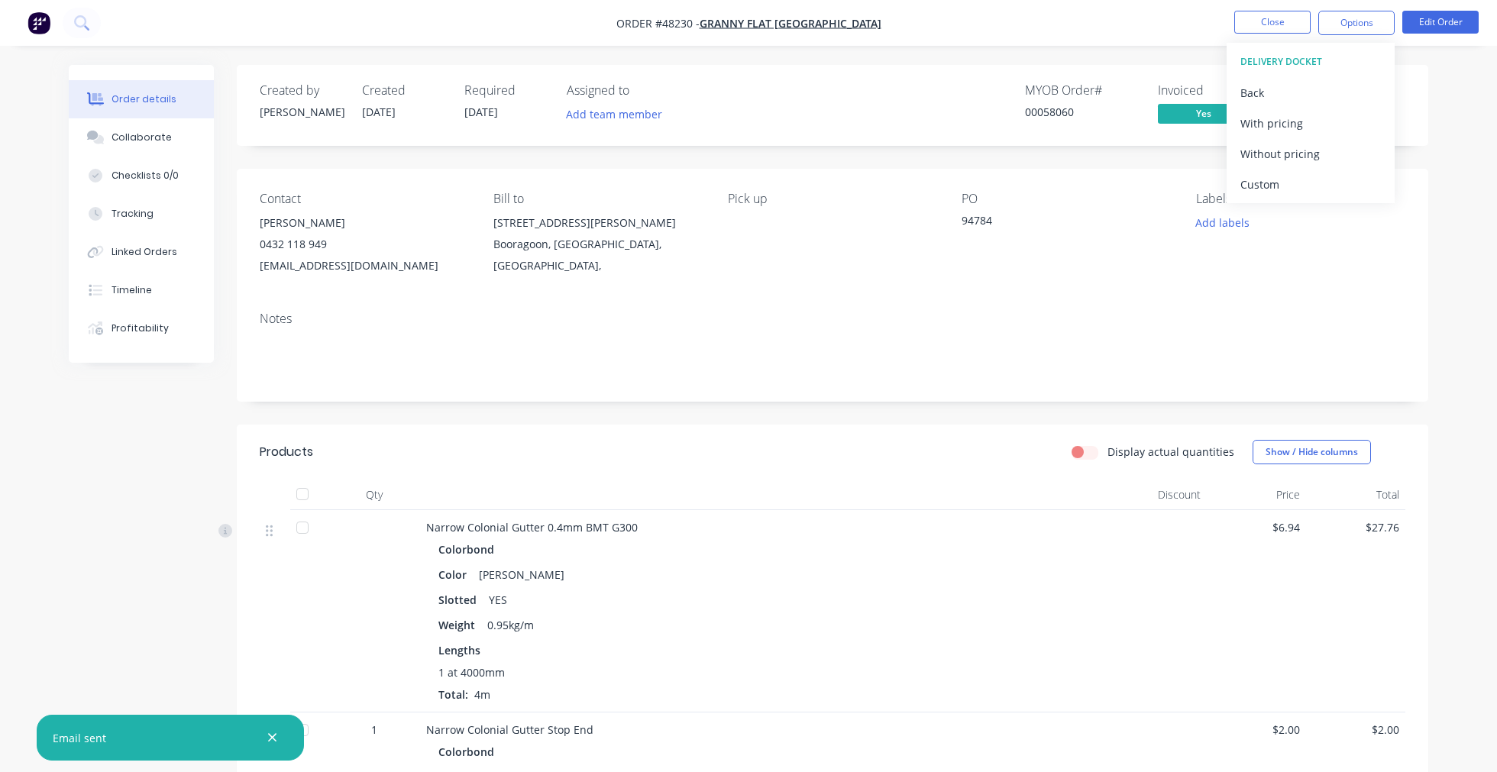
click at [1304, 157] on div "Without pricing" at bounding box center [1310, 154] width 141 height 22
click at [1093, 49] on div "Order details Collaborate Checklists 0/0 Tracking Linked Orders Timeline Profit…" at bounding box center [748, 586] width 1497 height 1172
click at [1339, 116] on span "Ready To Pick U..." at bounding box center [1337, 113] width 92 height 19
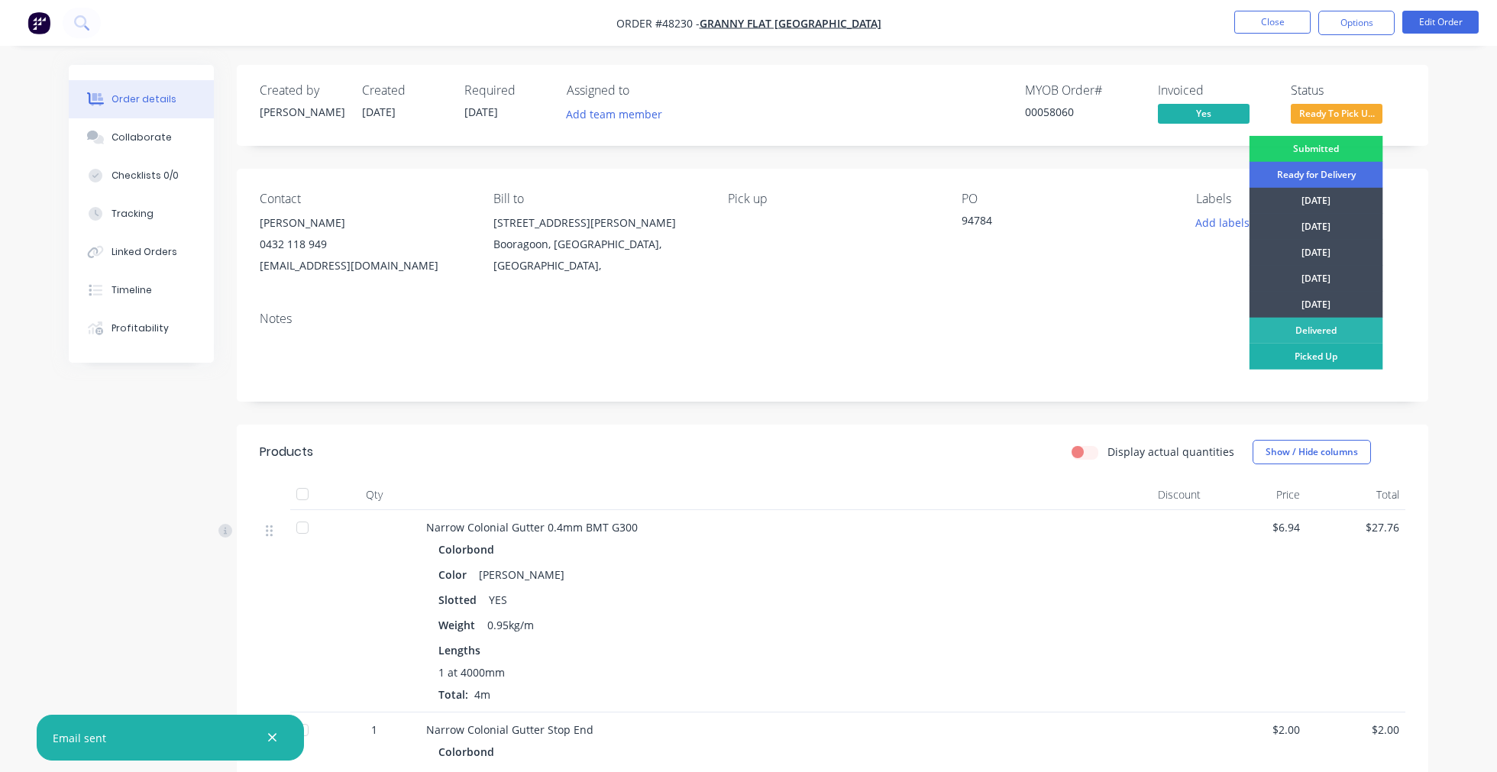
click at [1324, 356] on div "Picked Up" at bounding box center [1317, 357] width 134 height 26
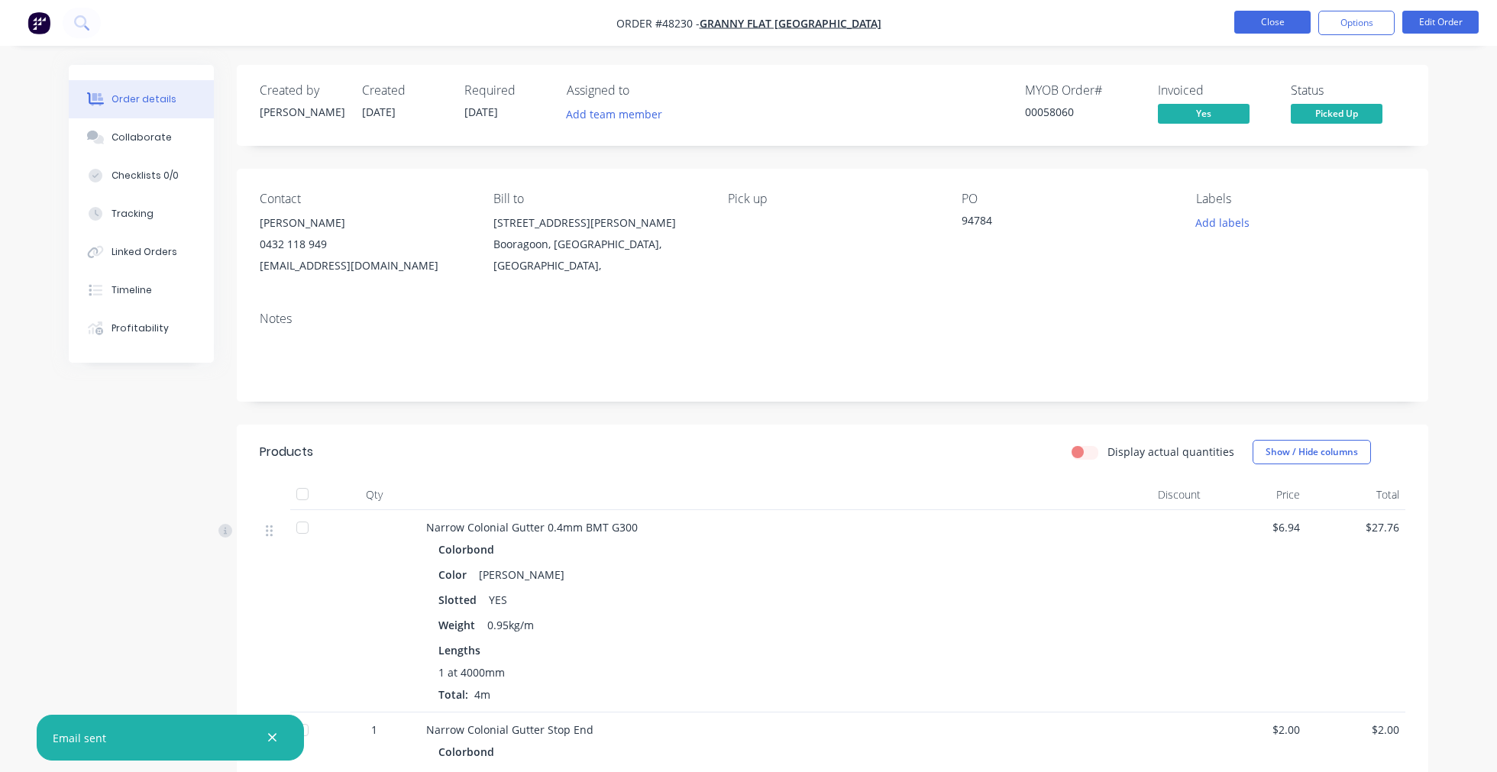
click at [1266, 27] on button "Close" at bounding box center [1272, 22] width 76 height 23
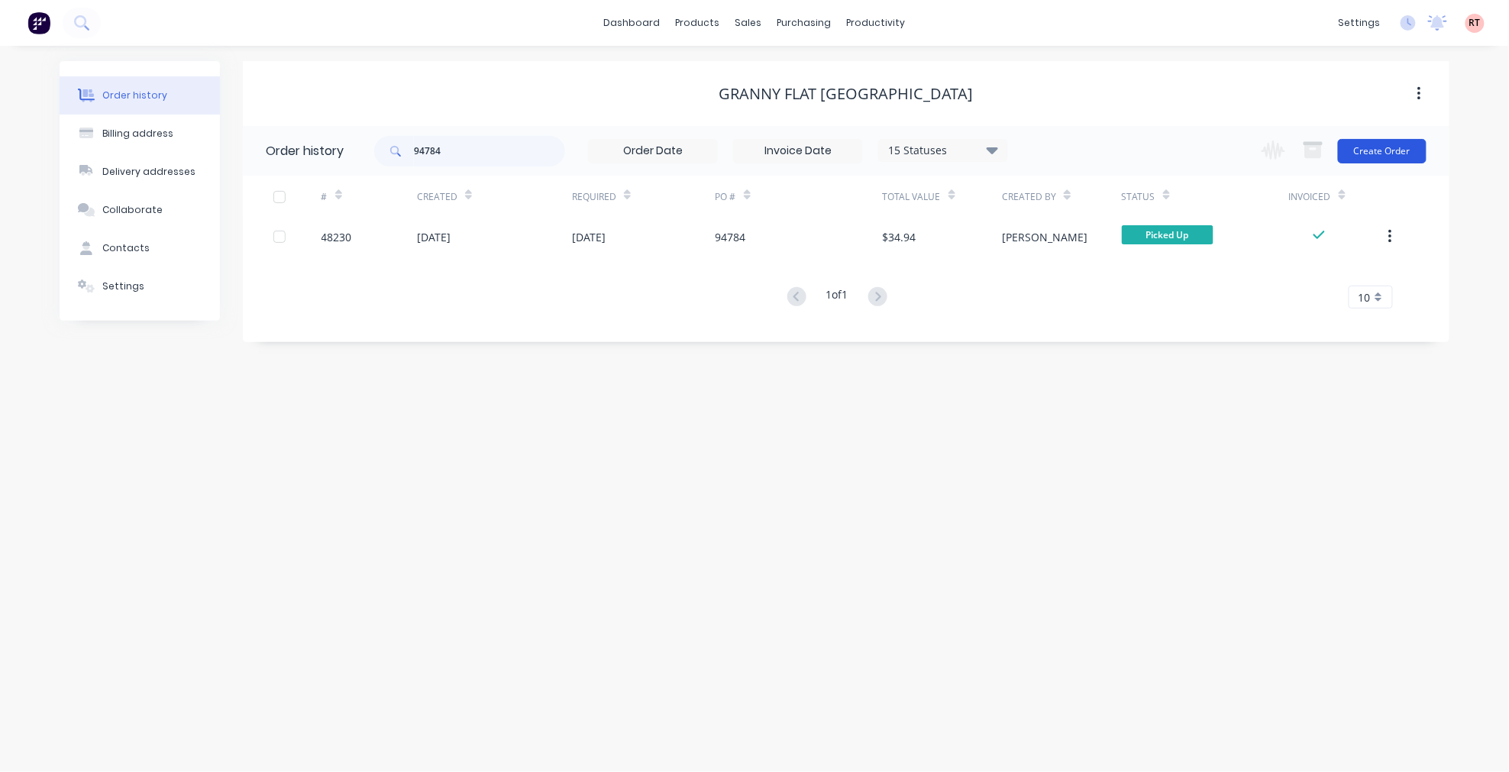
click at [1379, 157] on button "Create Order" at bounding box center [1382, 151] width 89 height 24
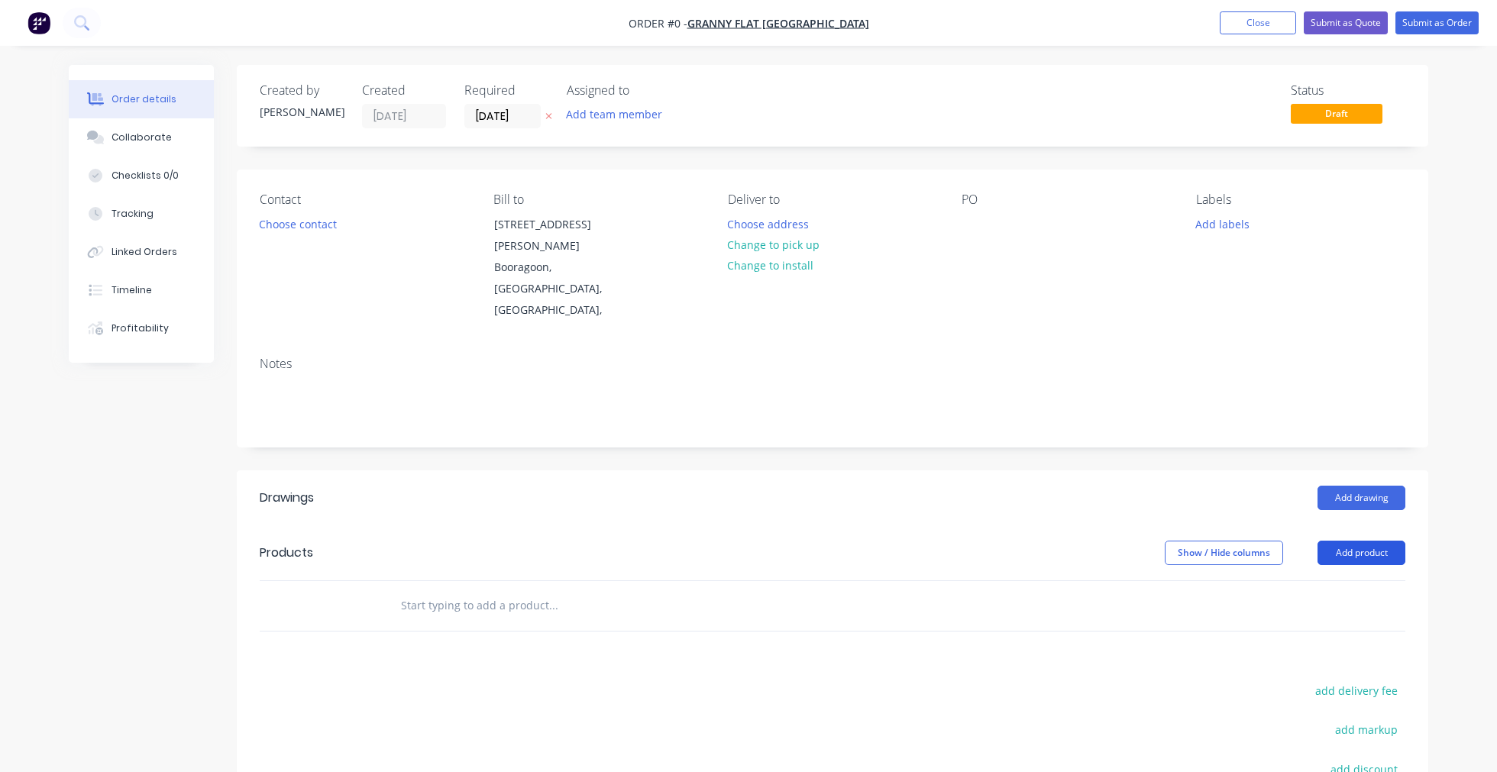
click at [1379, 541] on button "Add product" at bounding box center [1362, 553] width 88 height 24
click at [1354, 577] on button "Product catalogue" at bounding box center [1332, 592] width 145 height 31
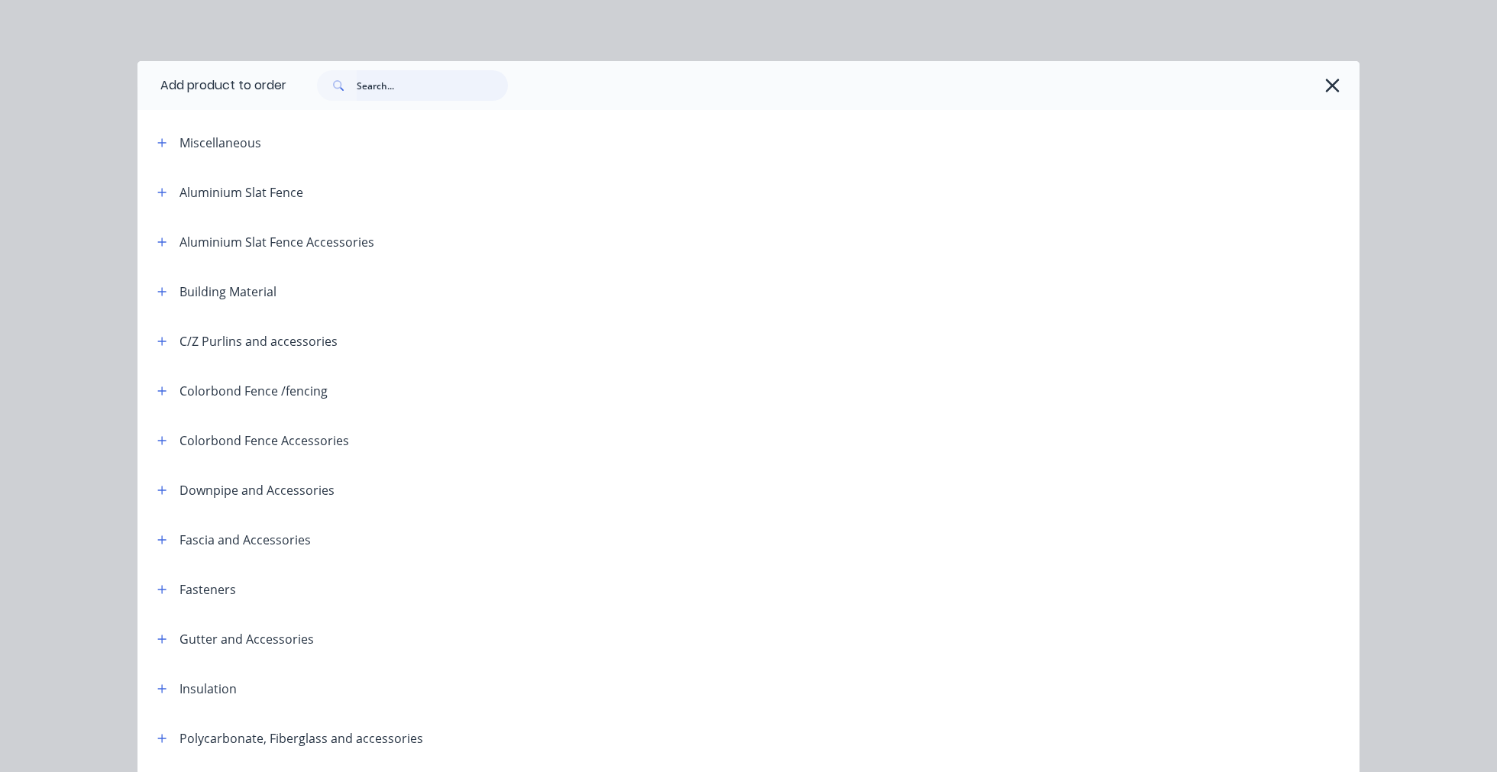
click at [443, 80] on input "text" at bounding box center [432, 85] width 151 height 31
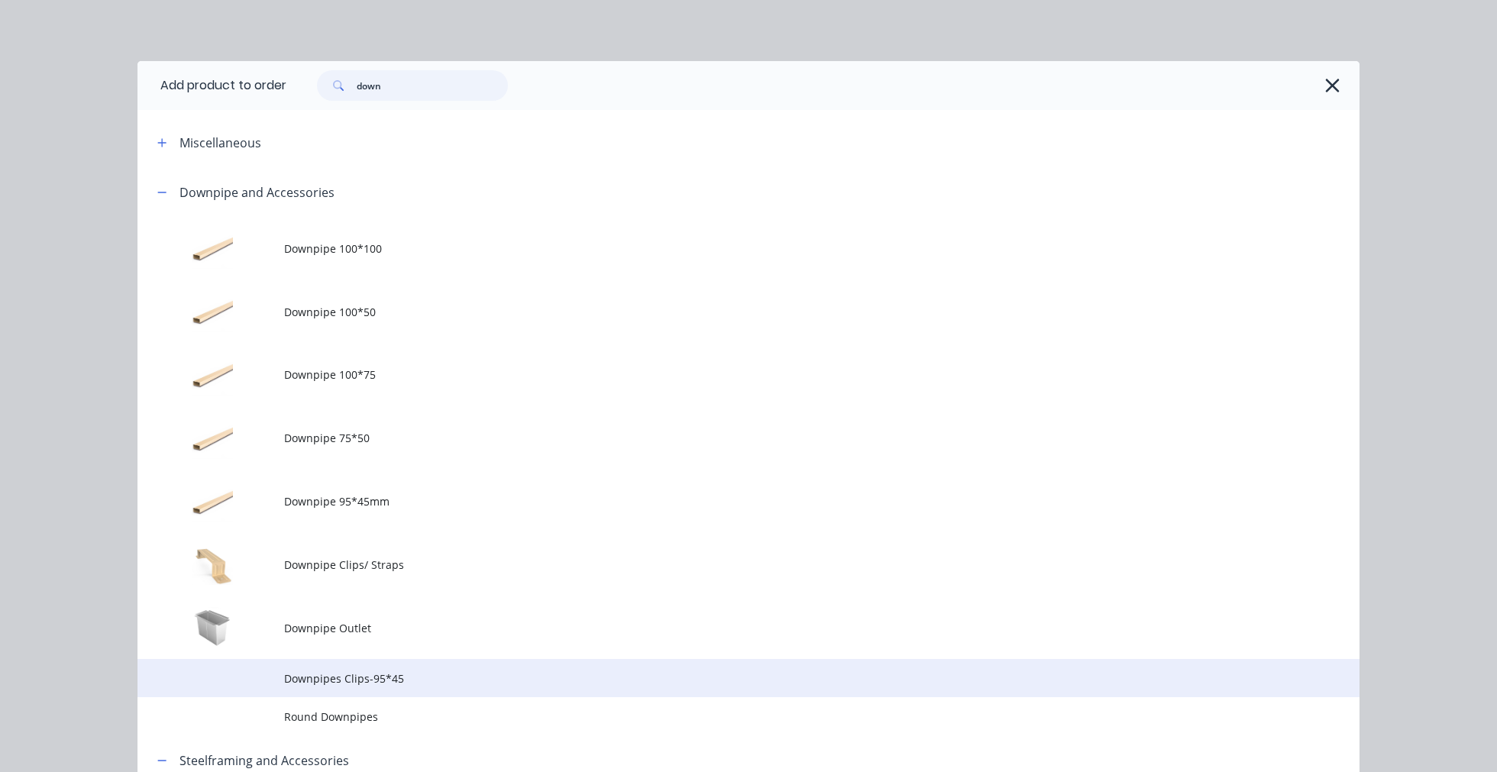
type input "down"
click at [341, 688] on td "Downpipes Clips-95*45" at bounding box center [821, 678] width 1075 height 38
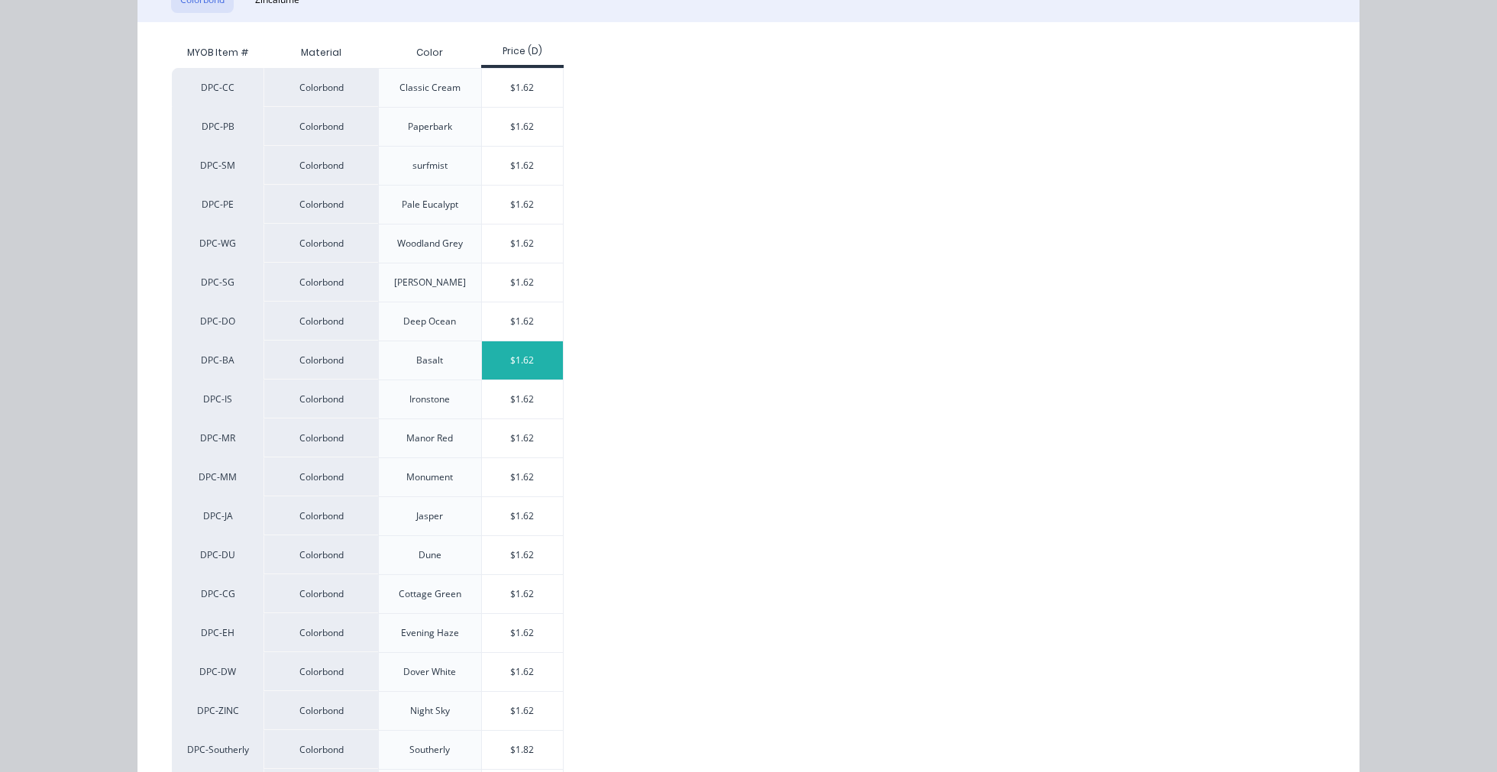
scroll to position [212, 0]
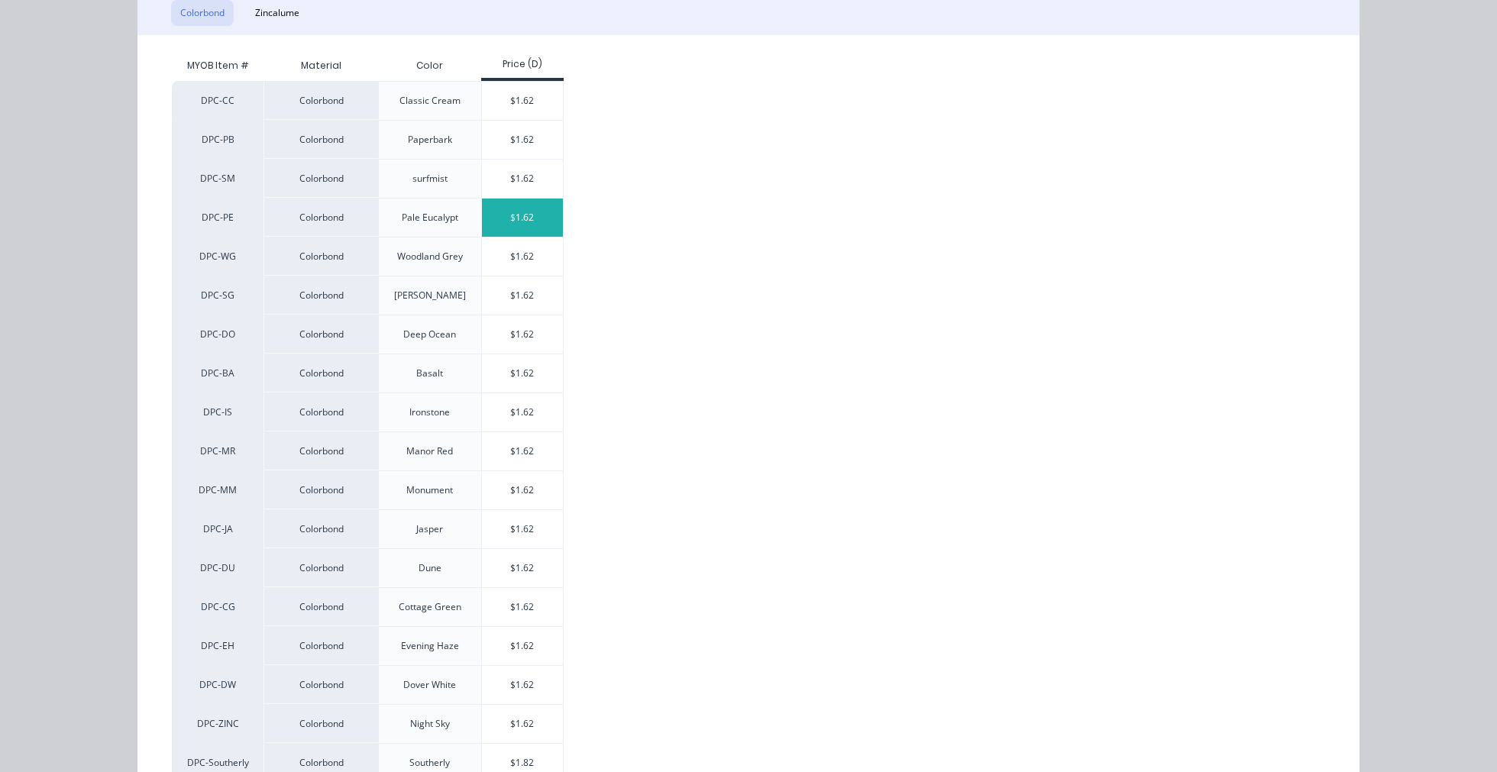
click at [525, 219] on div "$1.62" at bounding box center [523, 218] width 82 height 38
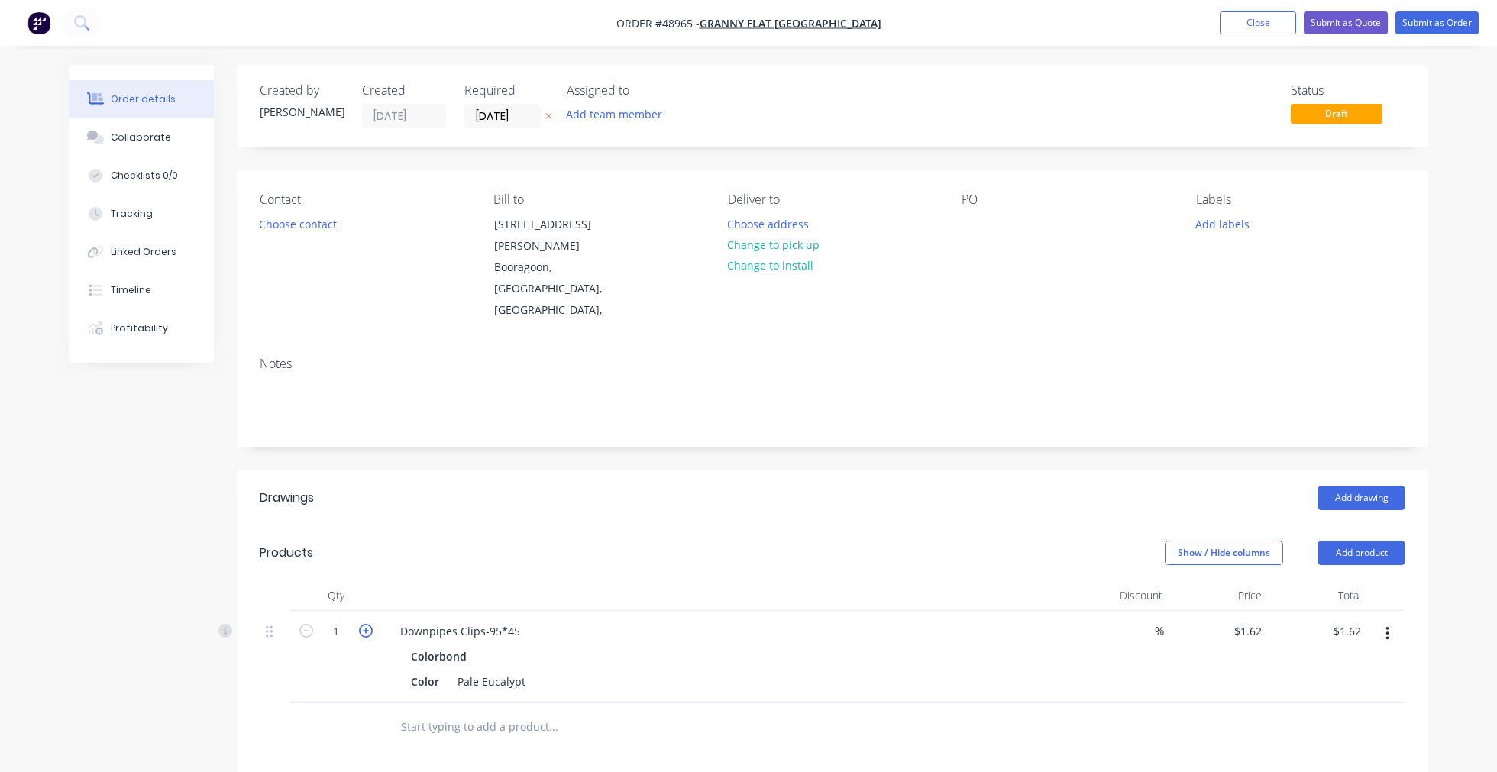
click at [363, 624] on icon "button" at bounding box center [366, 631] width 14 height 14
type input "2"
type input "$3.24"
click at [363, 624] on icon "button" at bounding box center [366, 631] width 14 height 14
type input "3"
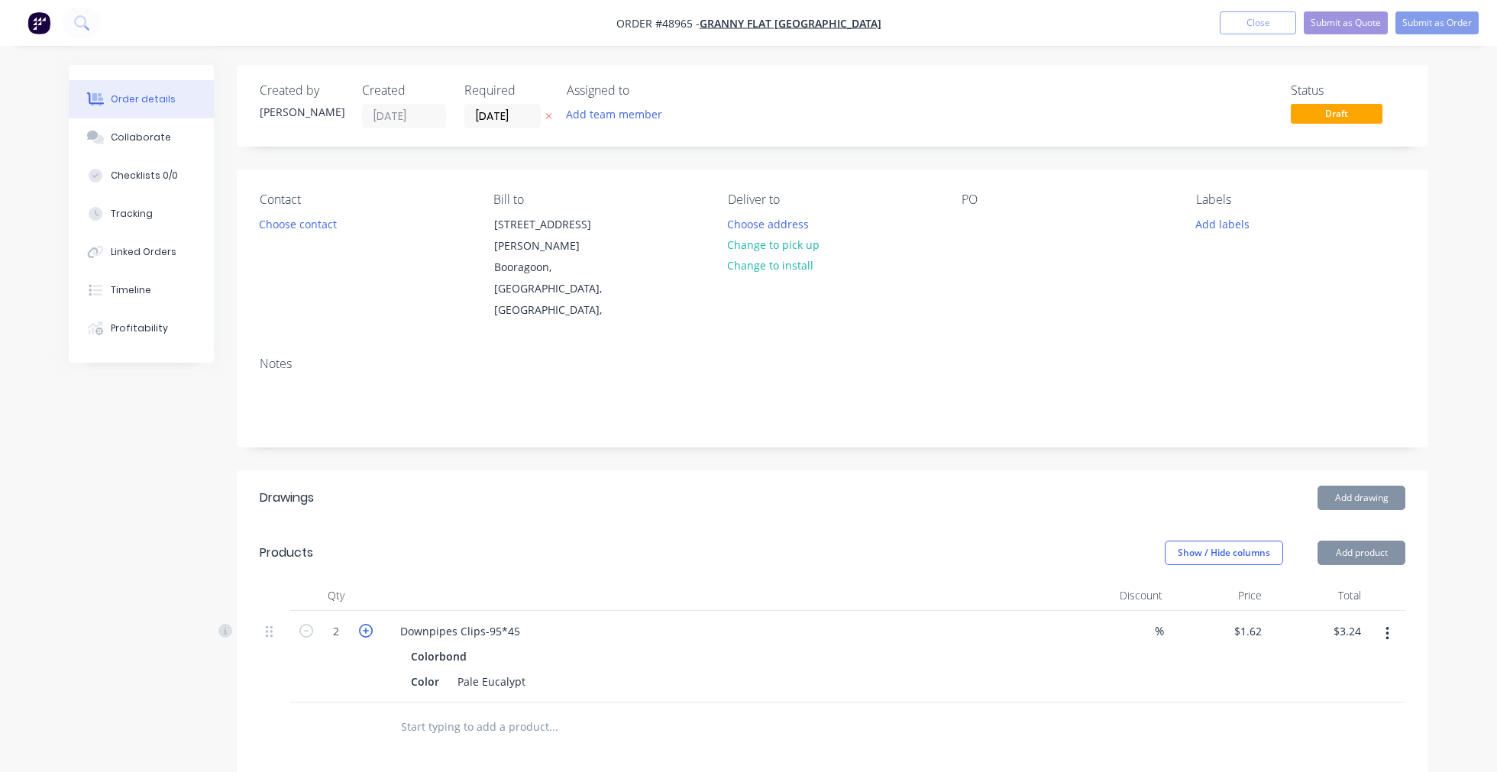
type input "$4.86"
click at [425, 541] on div "Products" at bounding box center [382, 553] width 244 height 24
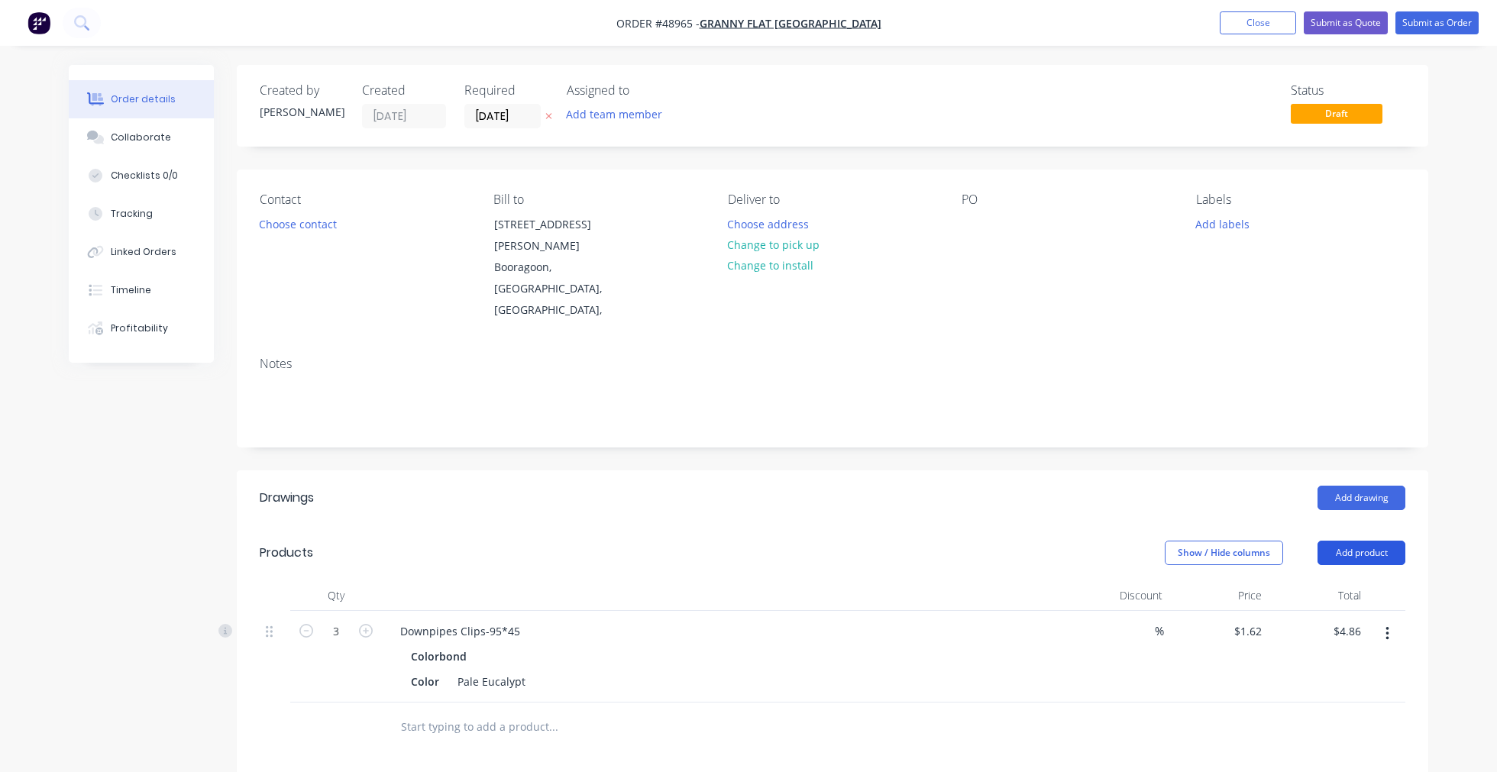
click at [1365, 541] on button "Add product" at bounding box center [1362, 553] width 88 height 24
click at [1352, 581] on div "Product catalogue" at bounding box center [1333, 592] width 118 height 22
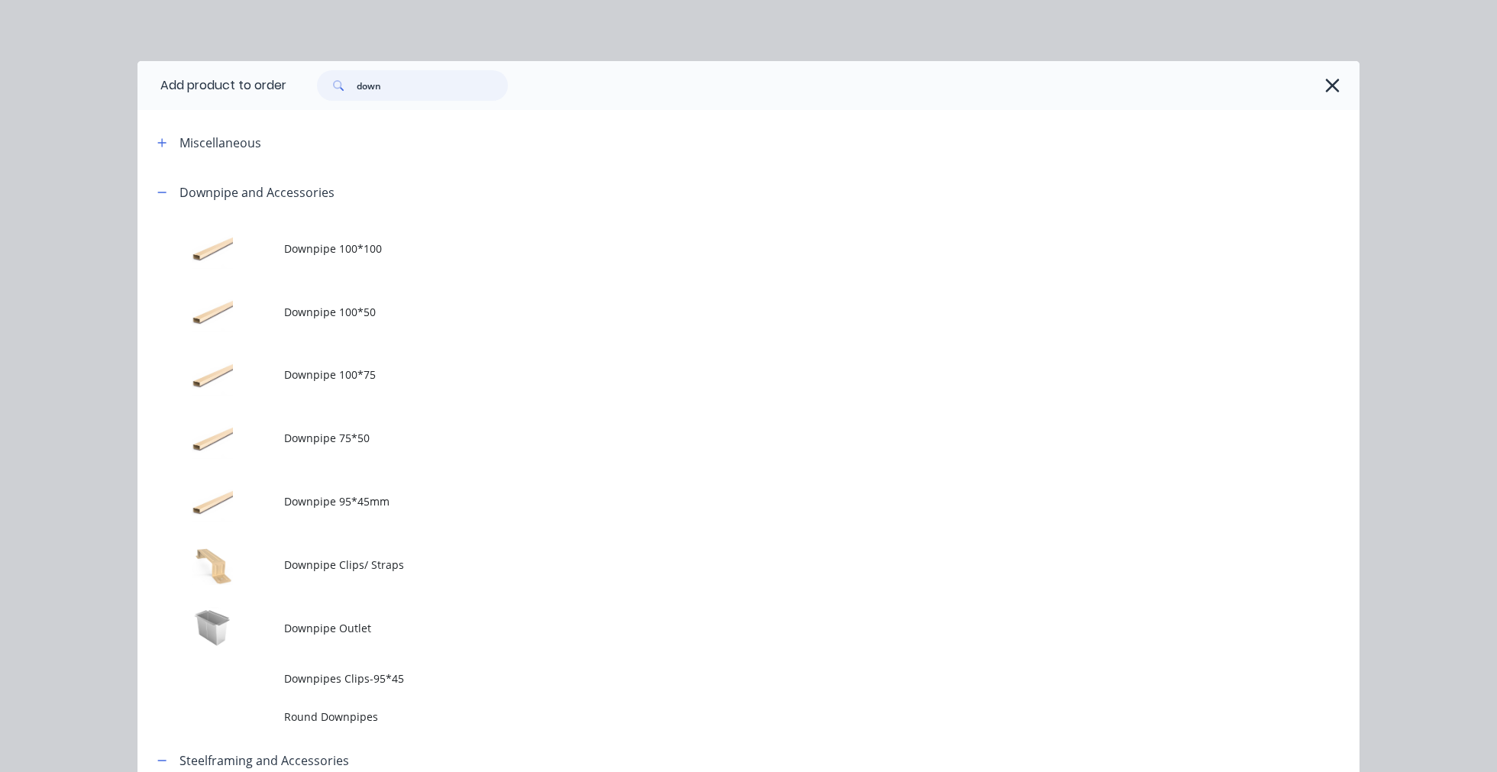
click at [407, 88] on input "down" at bounding box center [432, 85] width 151 height 31
click at [407, 89] on input "down" at bounding box center [432, 85] width 151 height 31
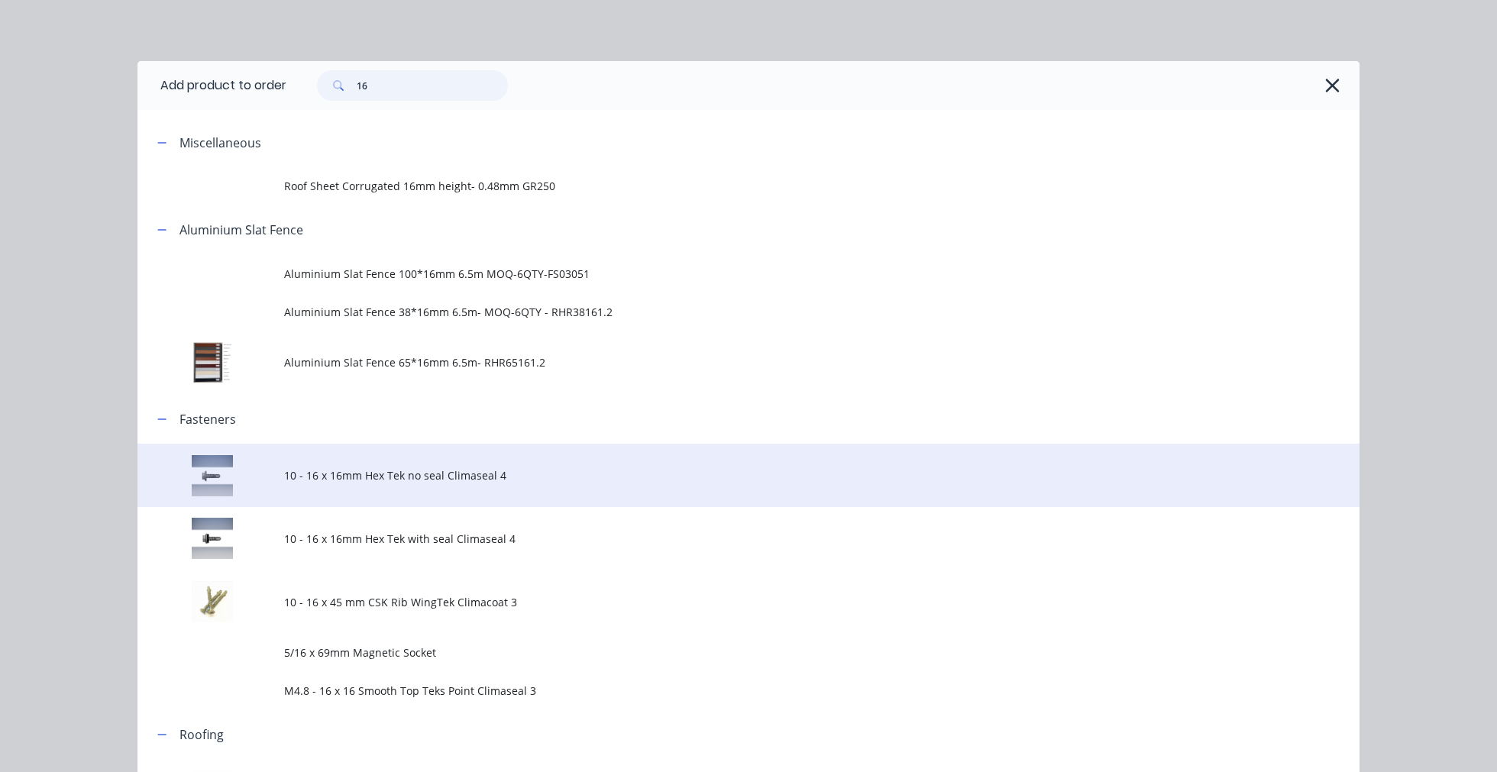
type input "16"
click at [403, 469] on span "10 - 16 x 16mm Hex Tek no seal Climaseal 4" at bounding box center [714, 475] width 860 height 16
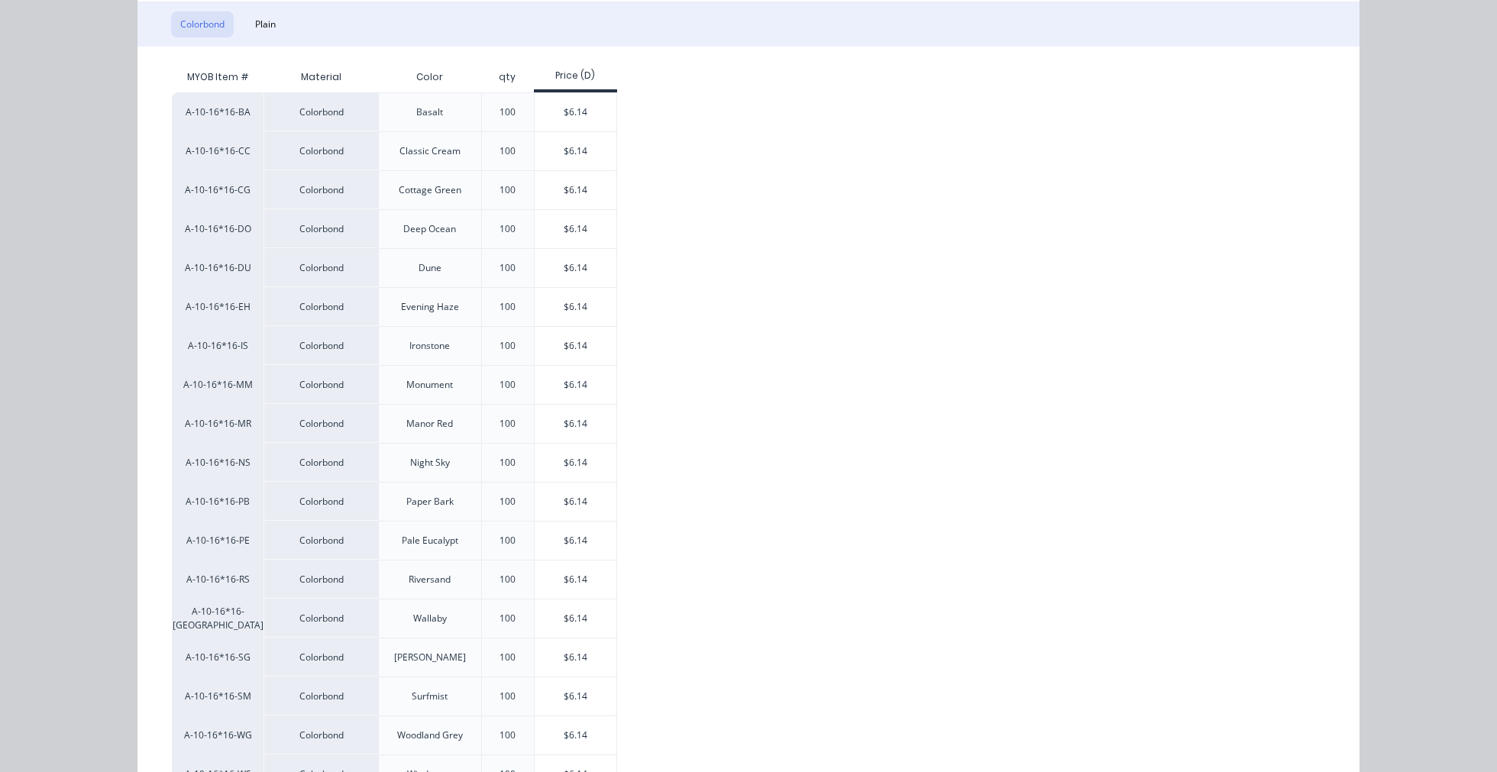
scroll to position [254, 0]
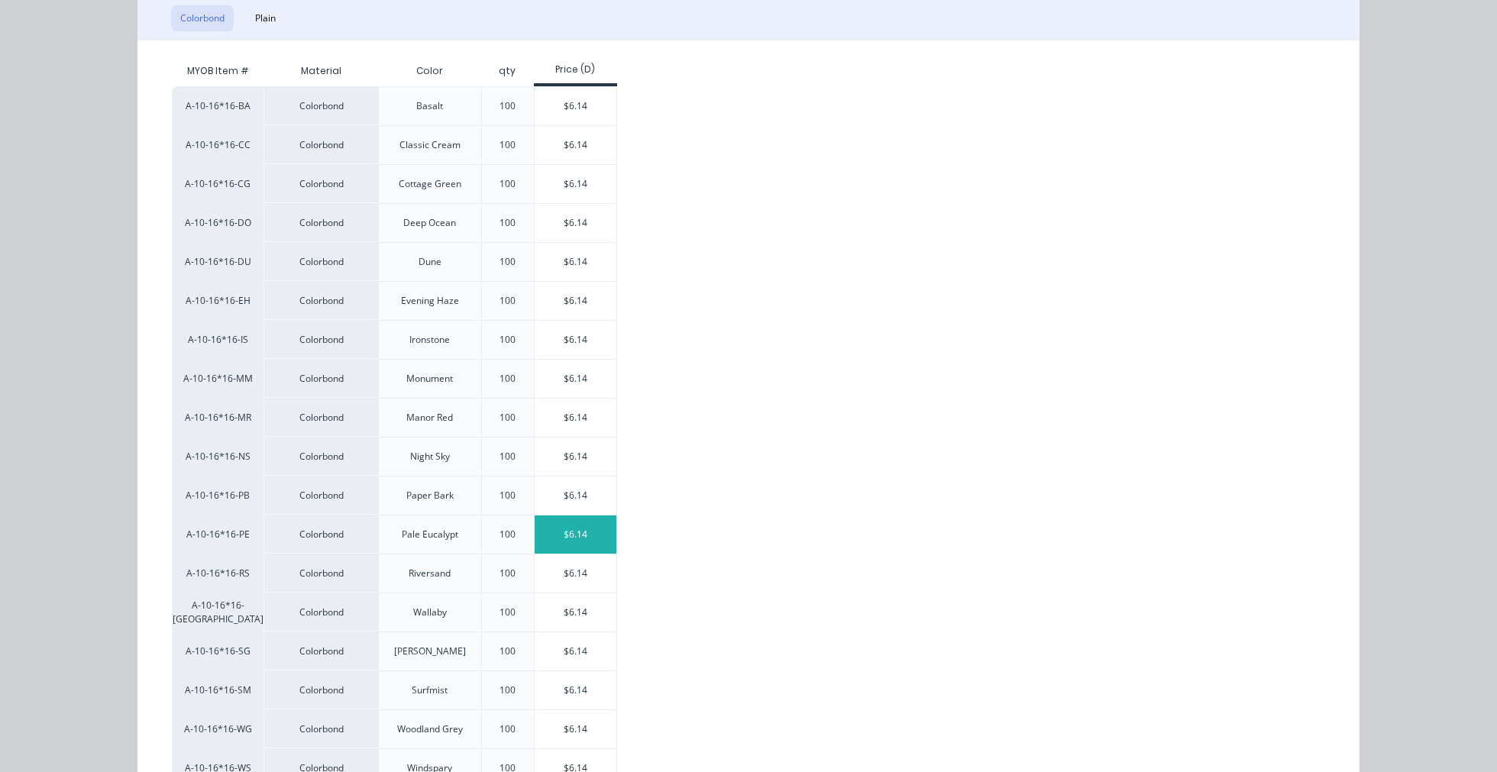
click at [579, 527] on div "$6.14" at bounding box center [576, 535] width 82 height 38
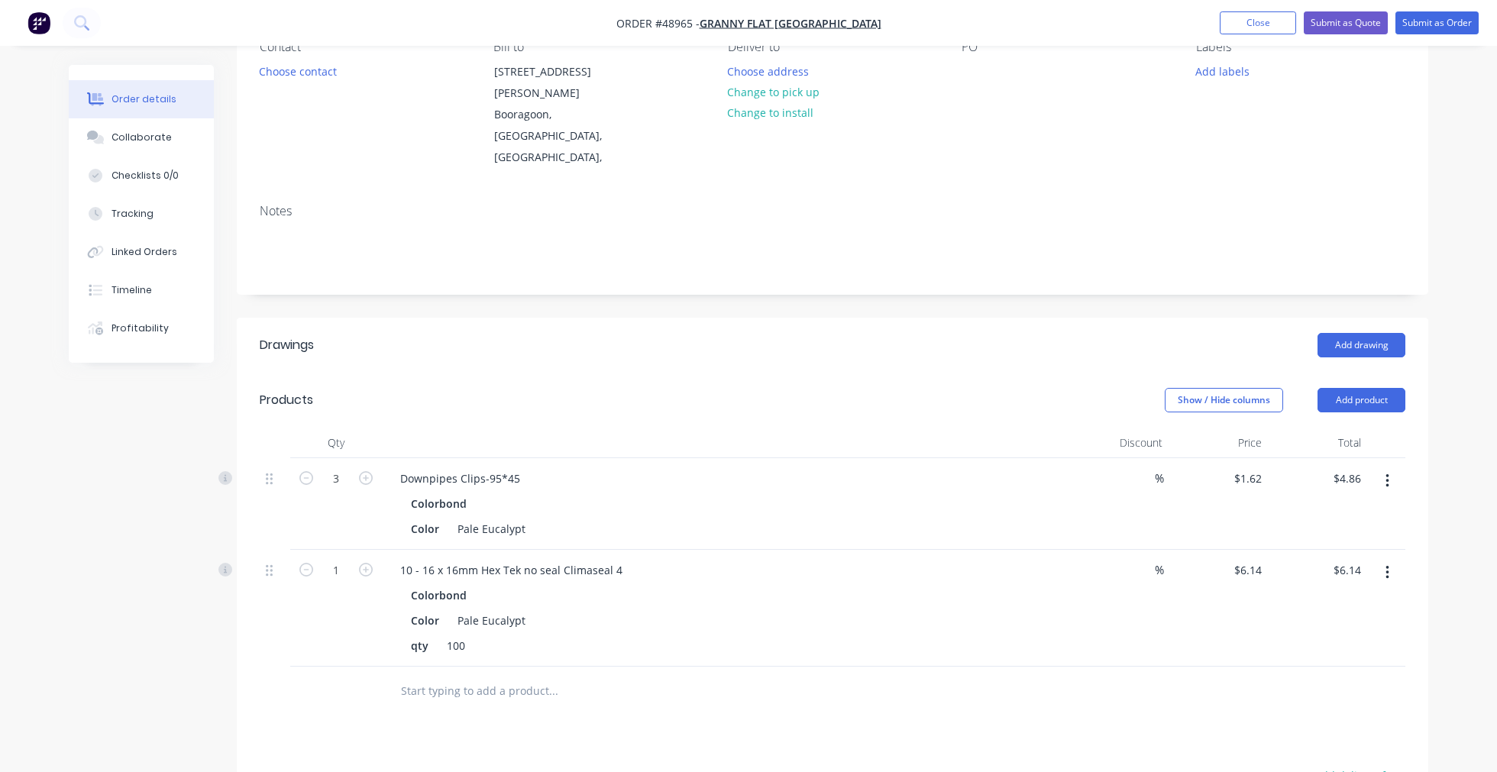
scroll to position [0, 0]
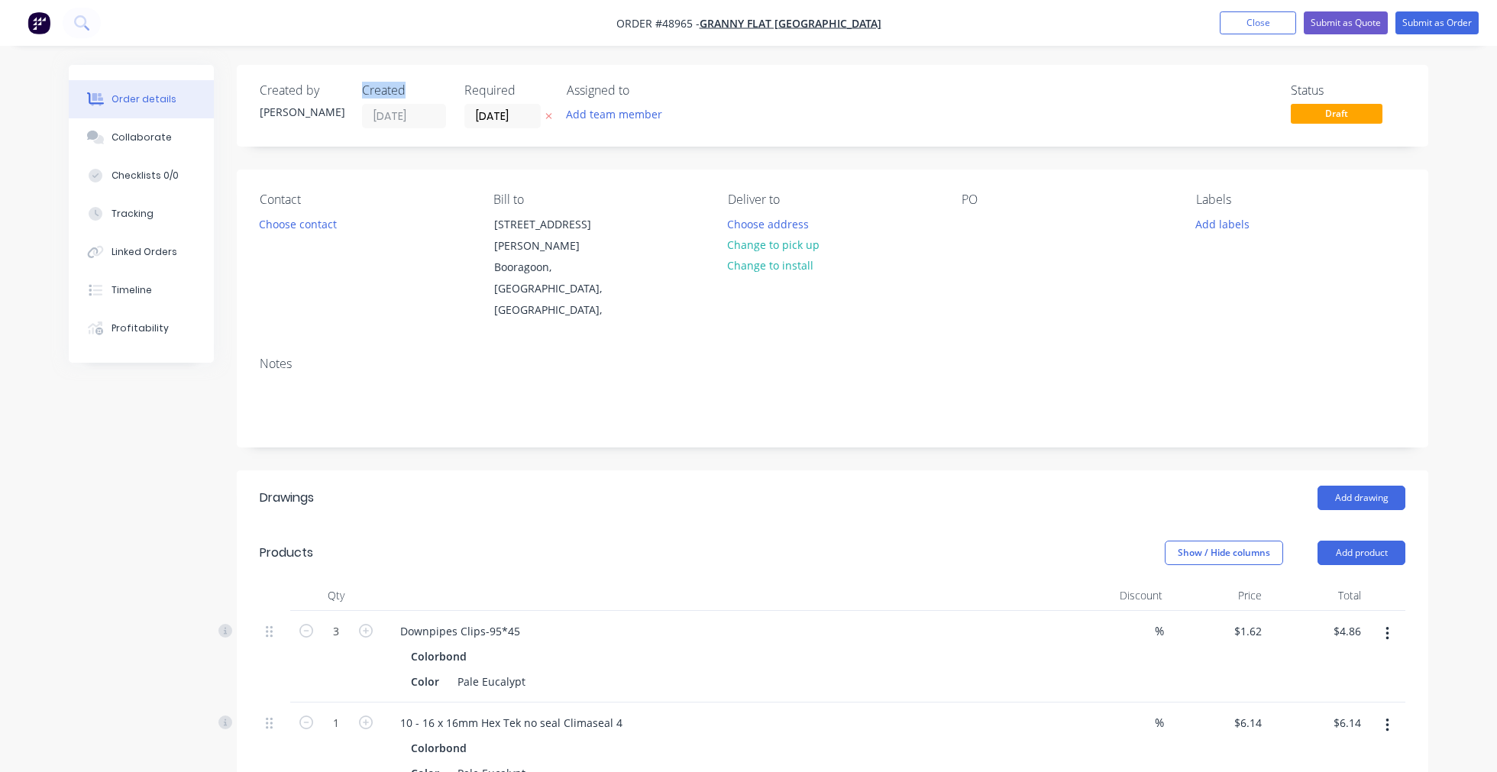
drag, startPoint x: 353, startPoint y: 87, endPoint x: 406, endPoint y: 87, distance: 53.5
click at [406, 87] on div "Created by [PERSON_NAME] Created [DATE] Required [DATE] Assigned to Add team me…" at bounding box center [490, 105] width 460 height 45
click at [416, 84] on div "Created" at bounding box center [404, 90] width 84 height 15
drag, startPoint x: 319, startPoint y: 509, endPoint x: 249, endPoint y: 434, distance: 102.7
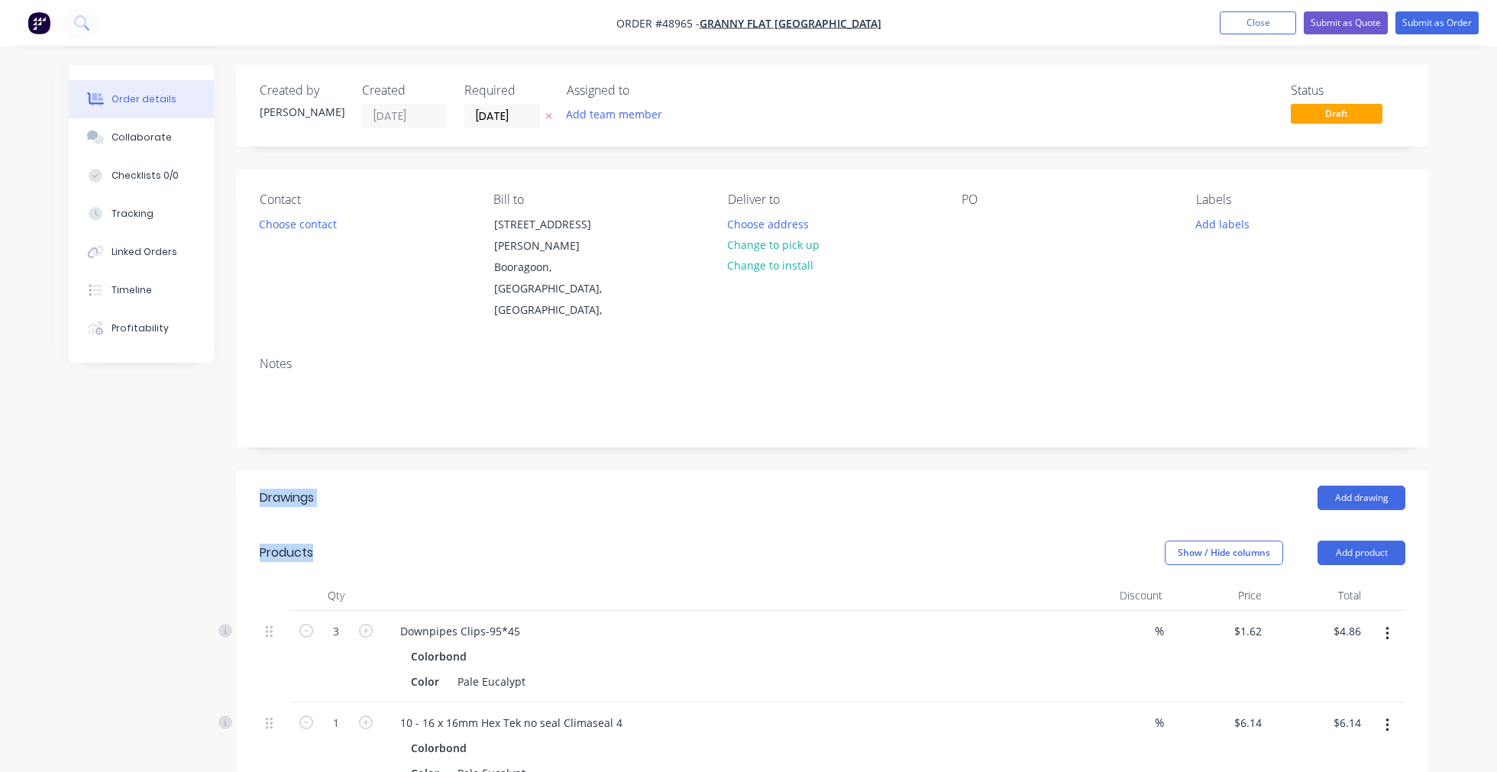
click at [444, 476] on header "Drawings Add drawing" at bounding box center [833, 498] width 1192 height 55
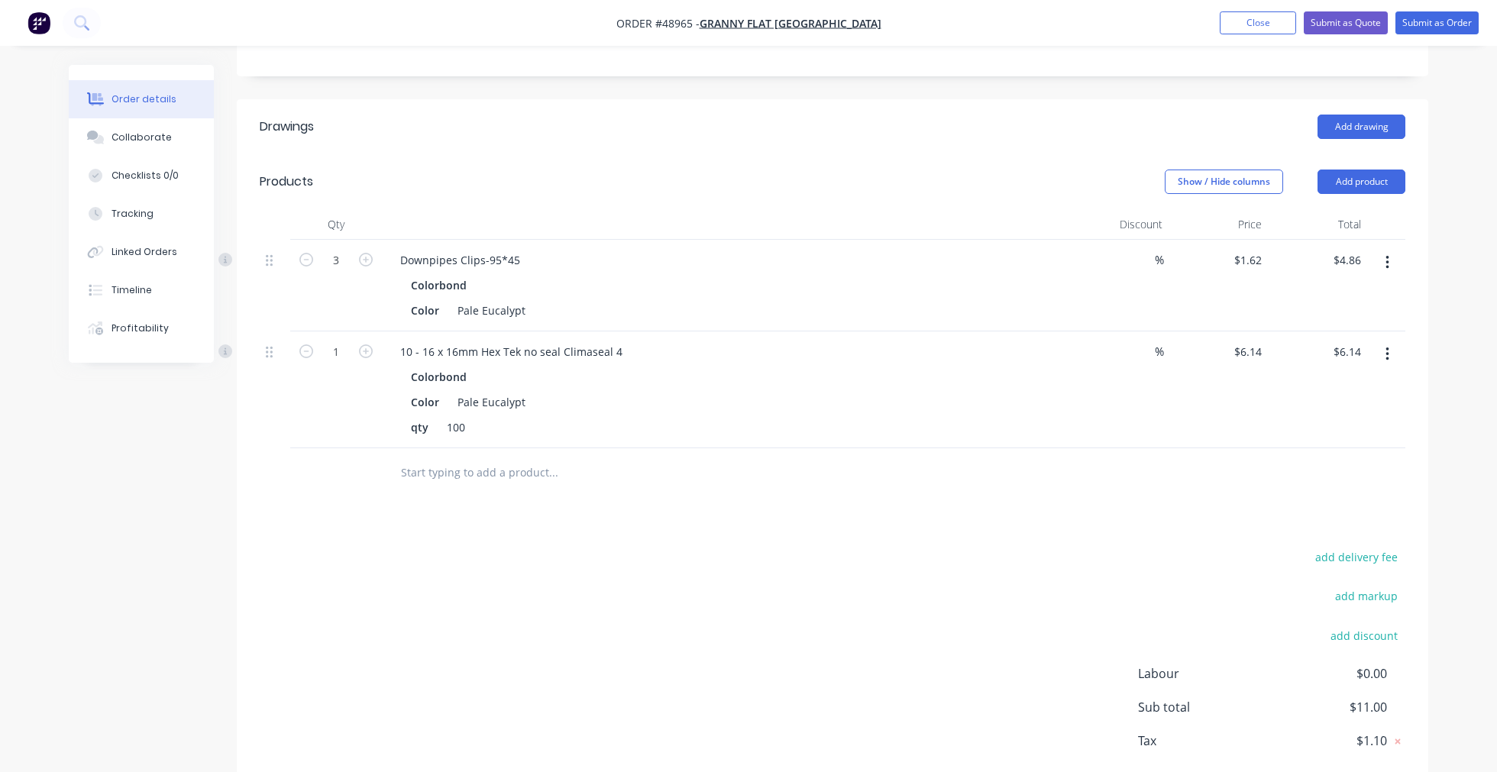
scroll to position [410, 0]
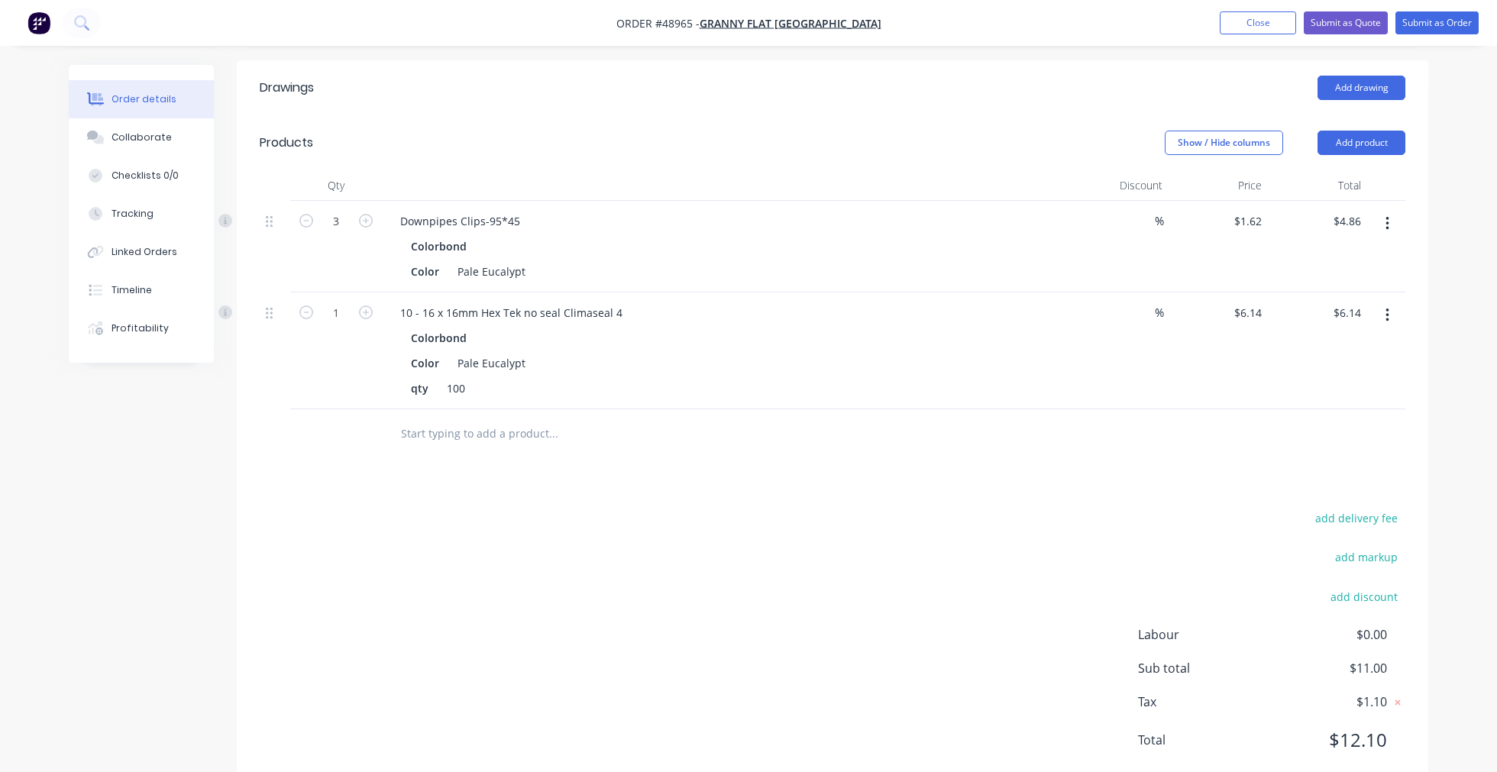
click at [900, 508] on div "add delivery fee add markup add discount Labour $0.00 Sub total $11.00 Tax $1.1…" at bounding box center [833, 638] width 1146 height 261
click at [859, 170] on div at bounding box center [725, 185] width 687 height 31
click at [873, 121] on header "Products Show / Hide columns Add product" at bounding box center [833, 142] width 1192 height 55
click at [349, 302] on input "1" at bounding box center [336, 313] width 40 height 23
type input "0.06"
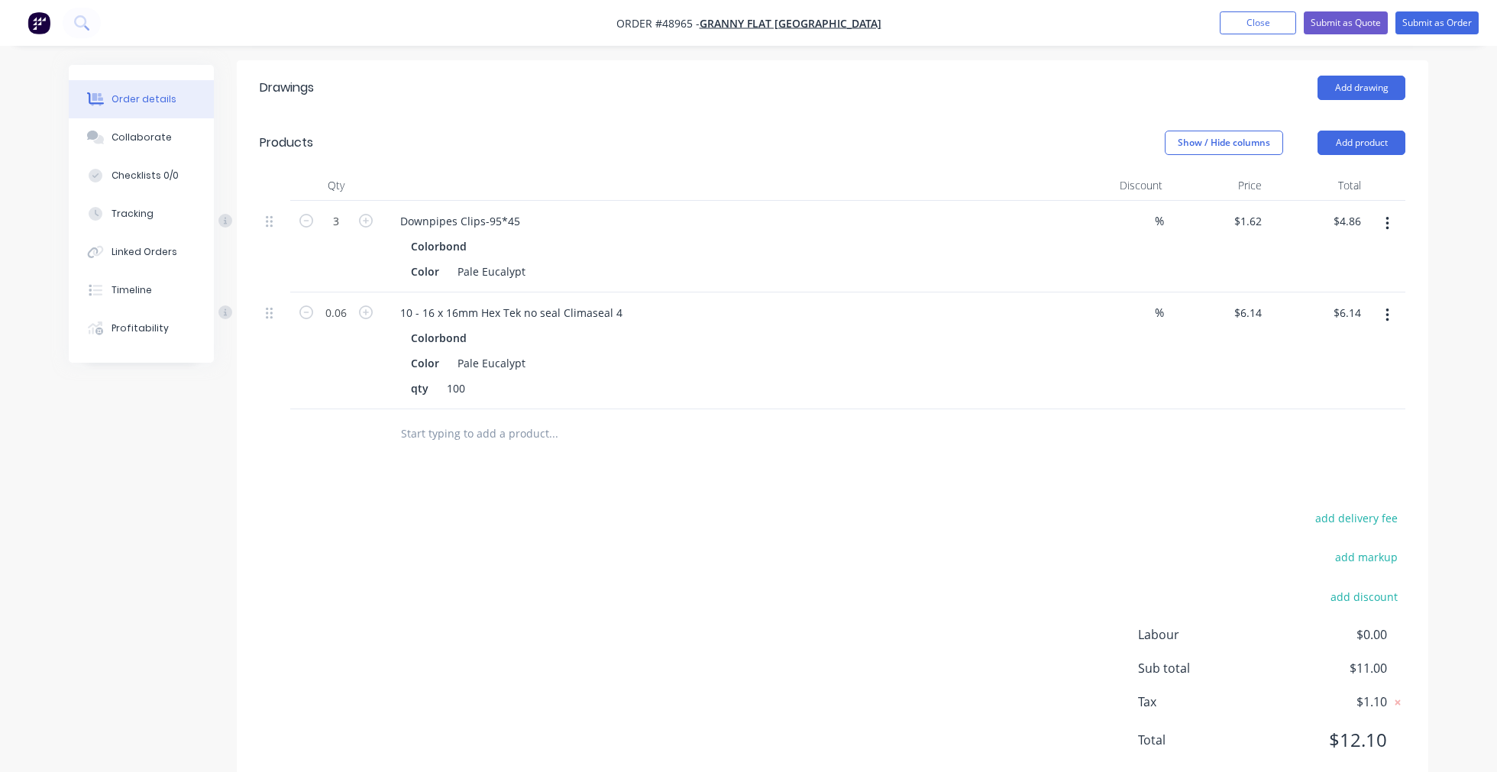
type input "$0.37"
click at [923, 529] on div "add delivery fee add markup add discount Labour $0.00 Sub total $11.00 Tax $1.1…" at bounding box center [833, 638] width 1146 height 261
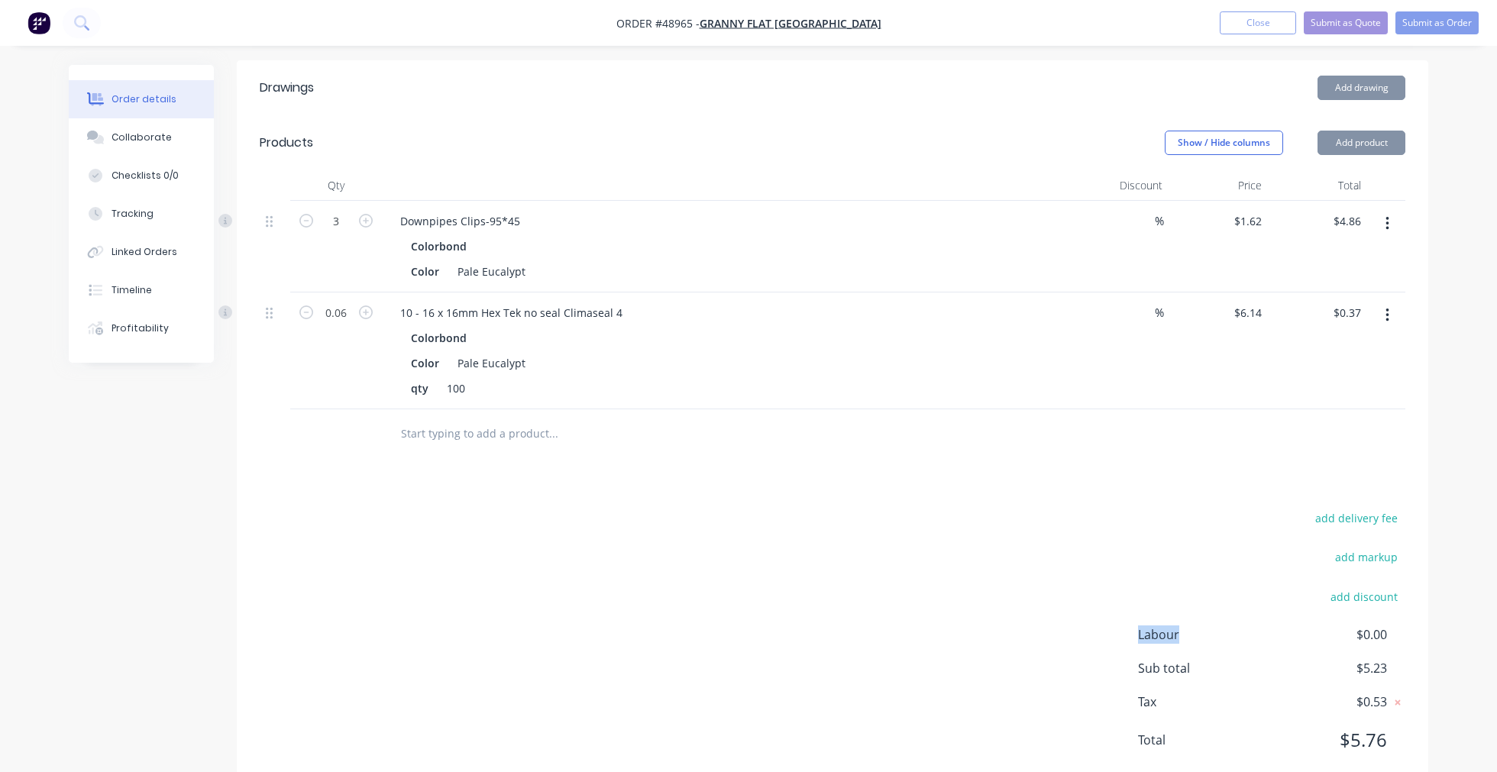
click at [923, 529] on div "add delivery fee add markup add discount Labour $0.00 Sub total $5.23 Tax $0.53…" at bounding box center [833, 638] width 1146 height 261
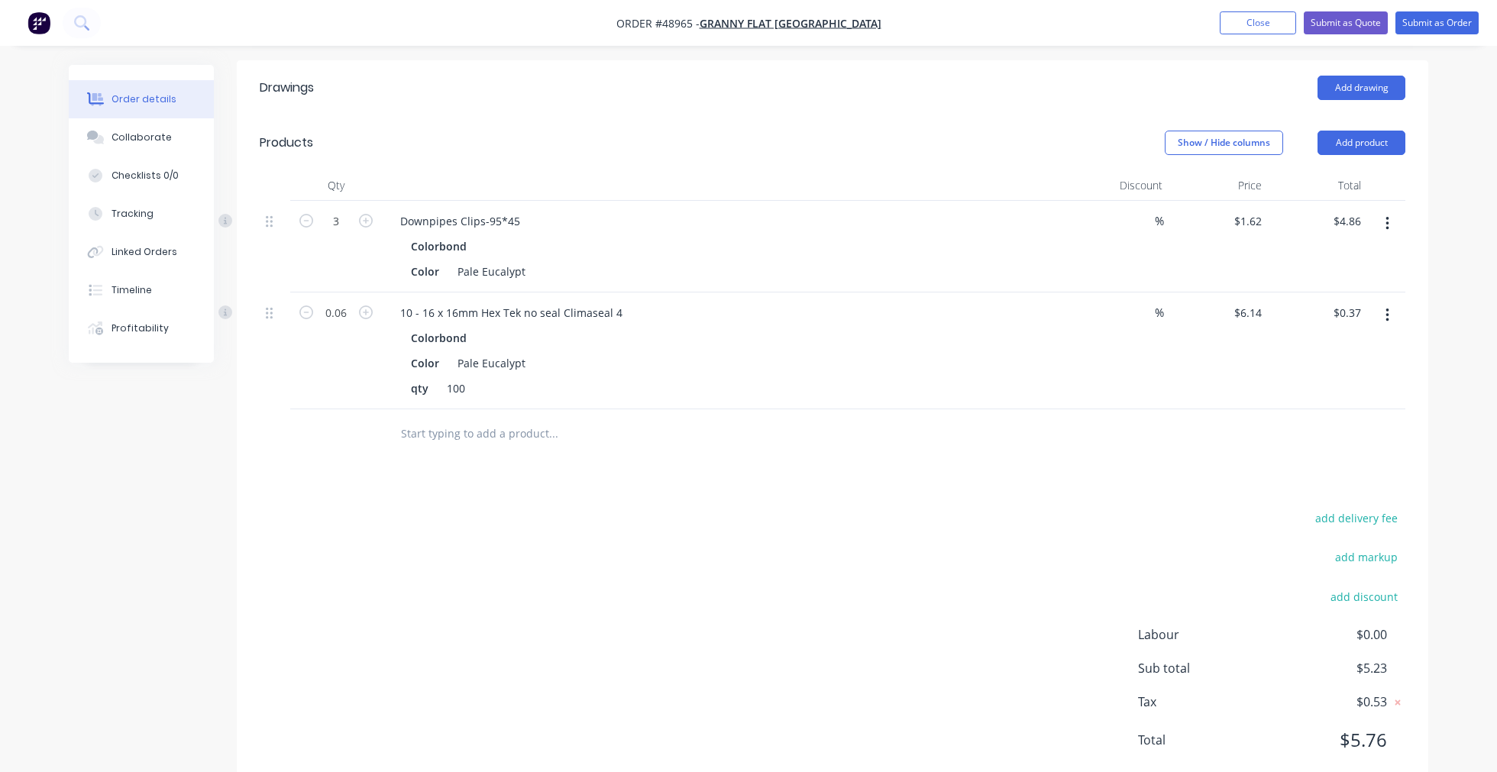
click at [900, 419] on div at bounding box center [657, 434] width 538 height 31
click at [940, 170] on div at bounding box center [725, 185] width 687 height 31
click at [1421, 24] on button "Submit as Order" at bounding box center [1437, 22] width 83 height 23
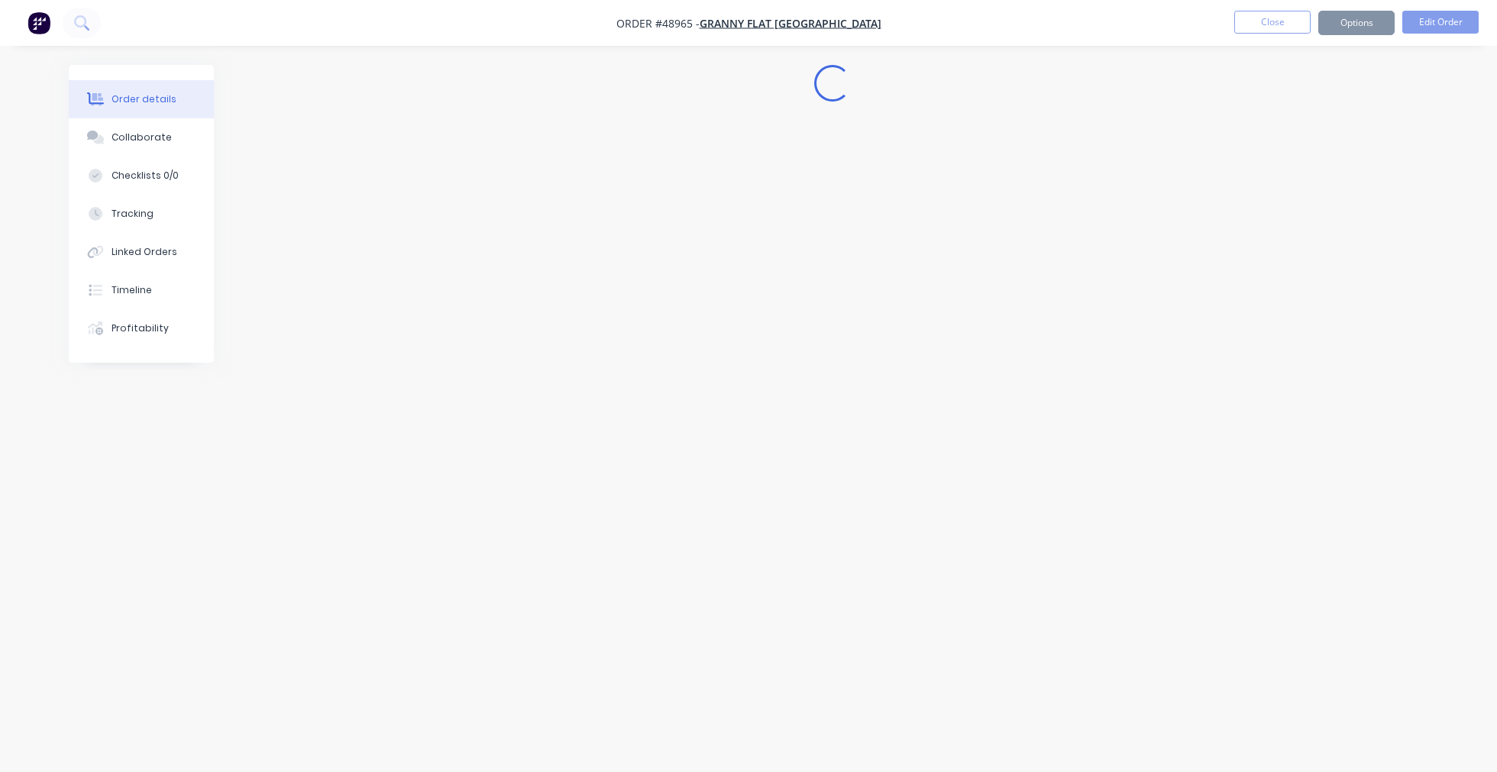
scroll to position [0, 0]
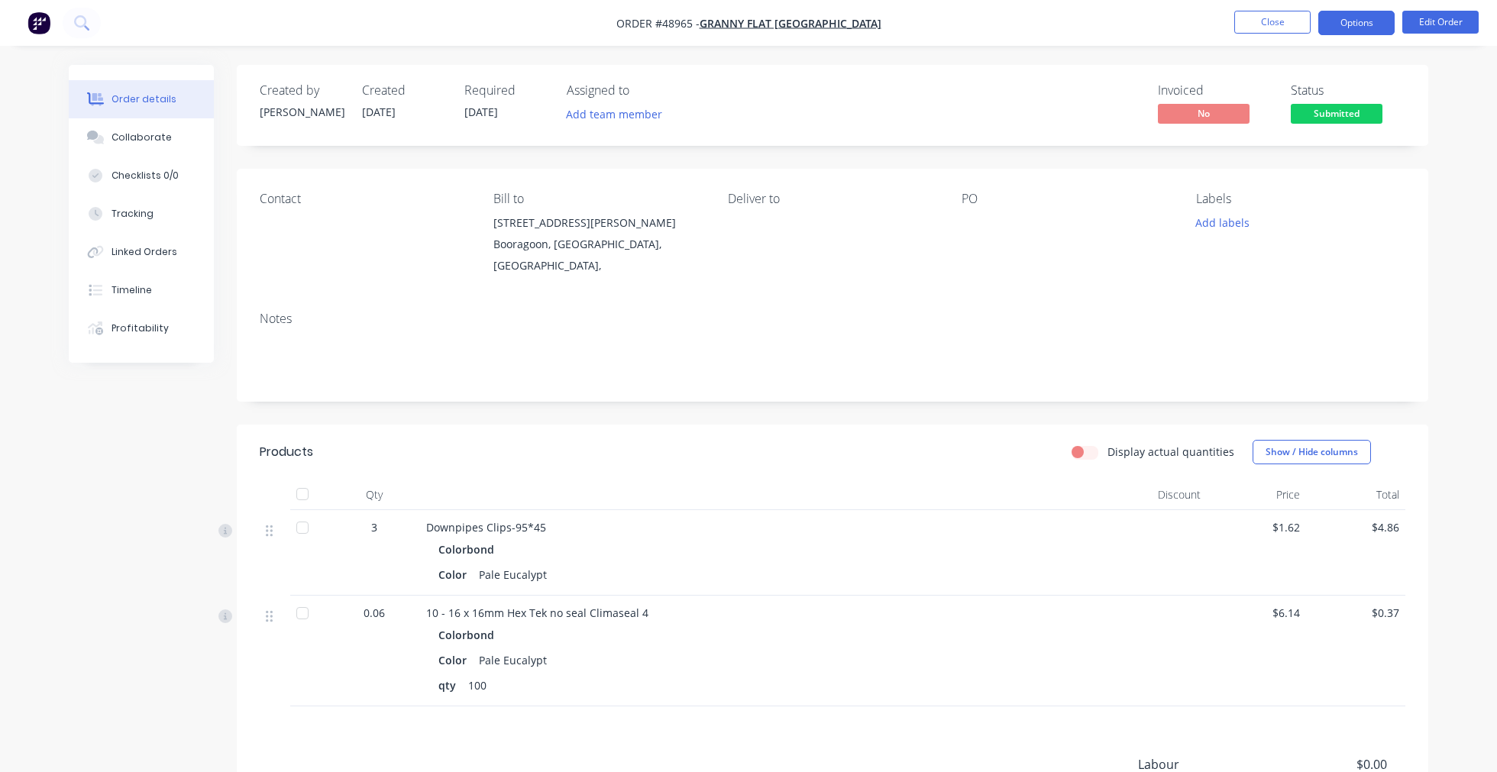
click at [1352, 19] on button "Options" at bounding box center [1356, 23] width 76 height 24
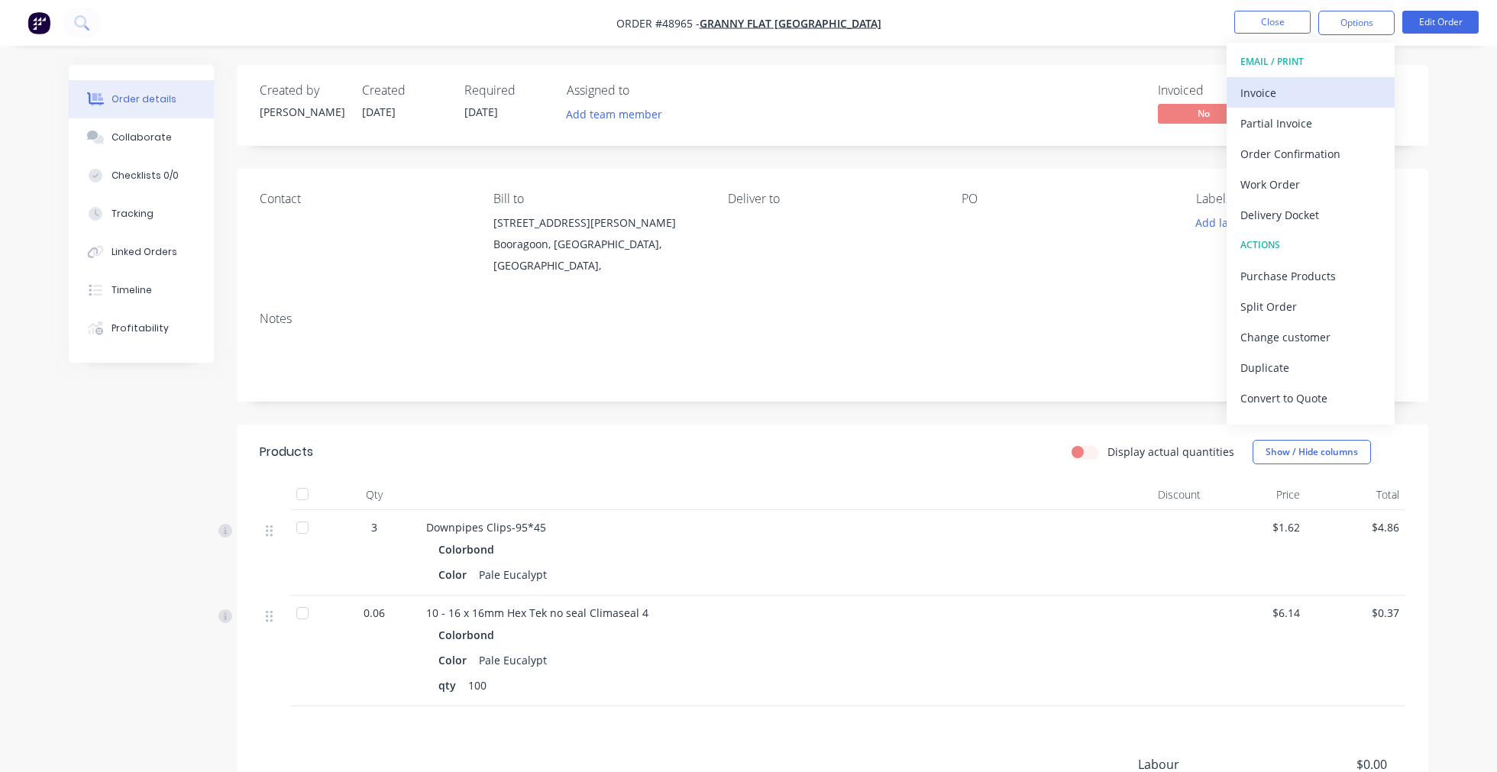
click at [1269, 93] on div "Invoice" at bounding box center [1310, 93] width 141 height 22
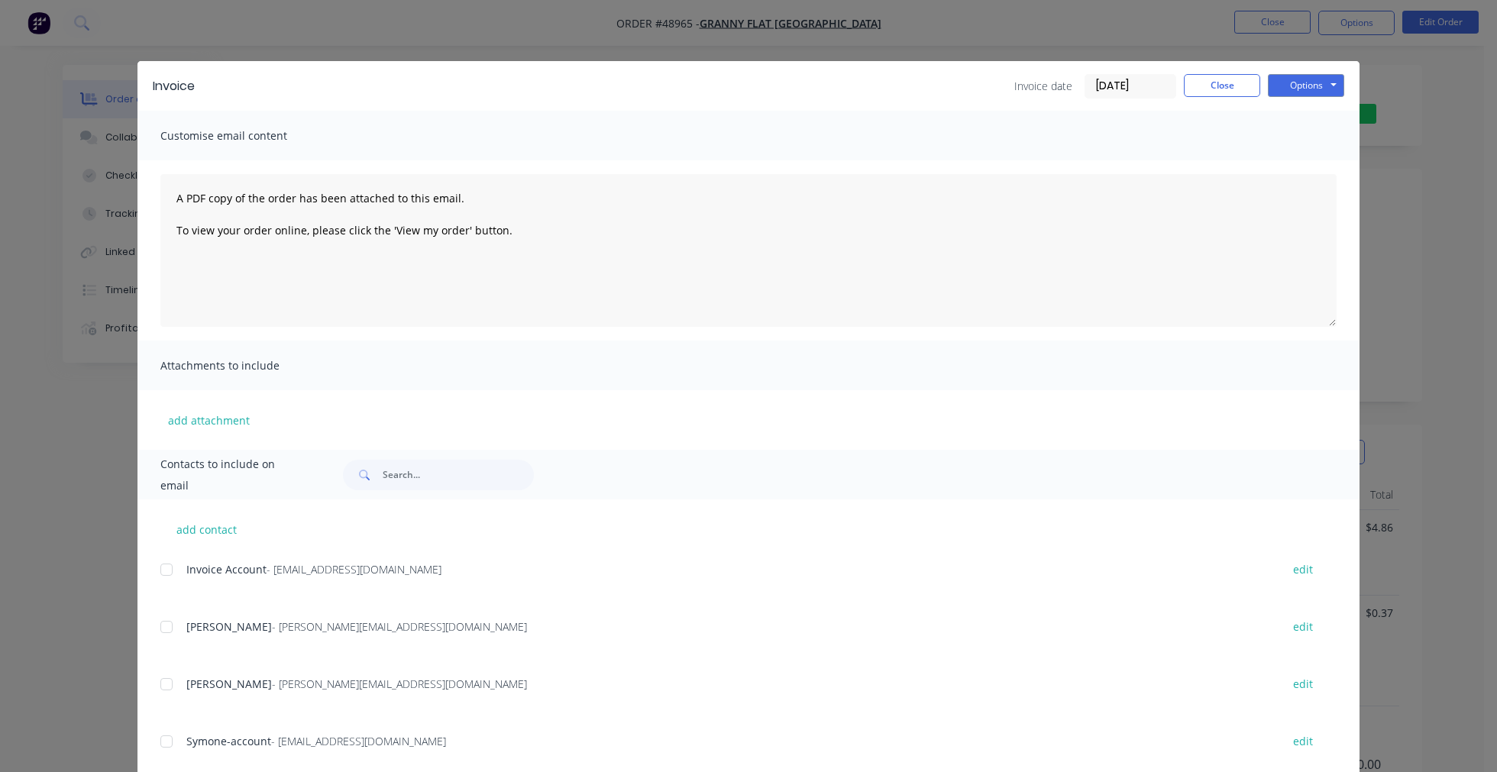
click at [154, 574] on div at bounding box center [166, 570] width 31 height 31
click at [1326, 86] on button "Options" at bounding box center [1306, 85] width 76 height 23
click at [1295, 131] on button "Print" at bounding box center [1317, 137] width 98 height 25
click at [1133, 43] on div "Invoice Invoice date [DATE] Close Options Preview Print Email Customise email c…" at bounding box center [748, 386] width 1497 height 772
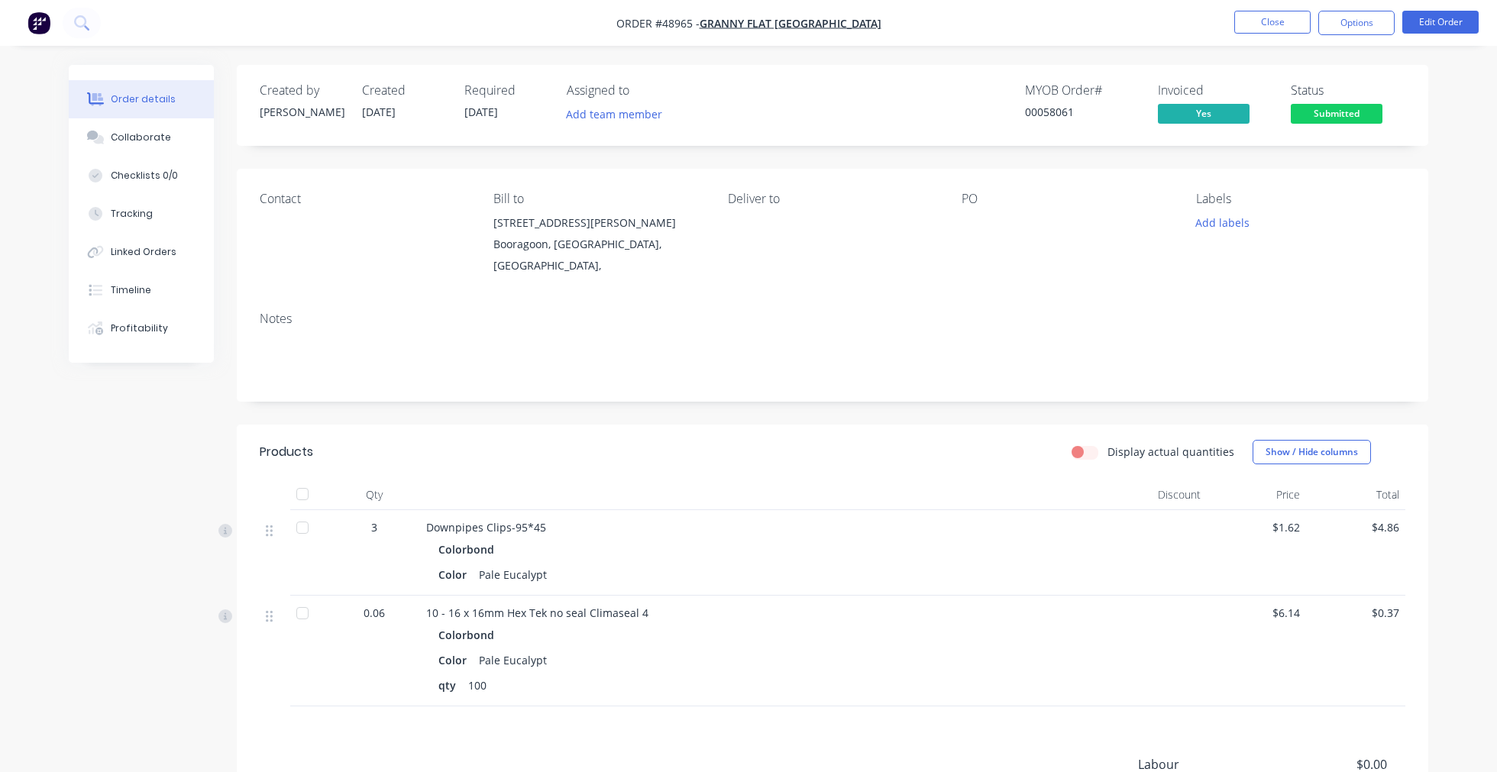
click at [1354, 62] on div "Order details Collaborate Checklists 0/0 Tracking Linked Orders Timeline Profit…" at bounding box center [748, 472] width 1497 height 945
click at [1343, 116] on span "Submitted" at bounding box center [1337, 113] width 92 height 19
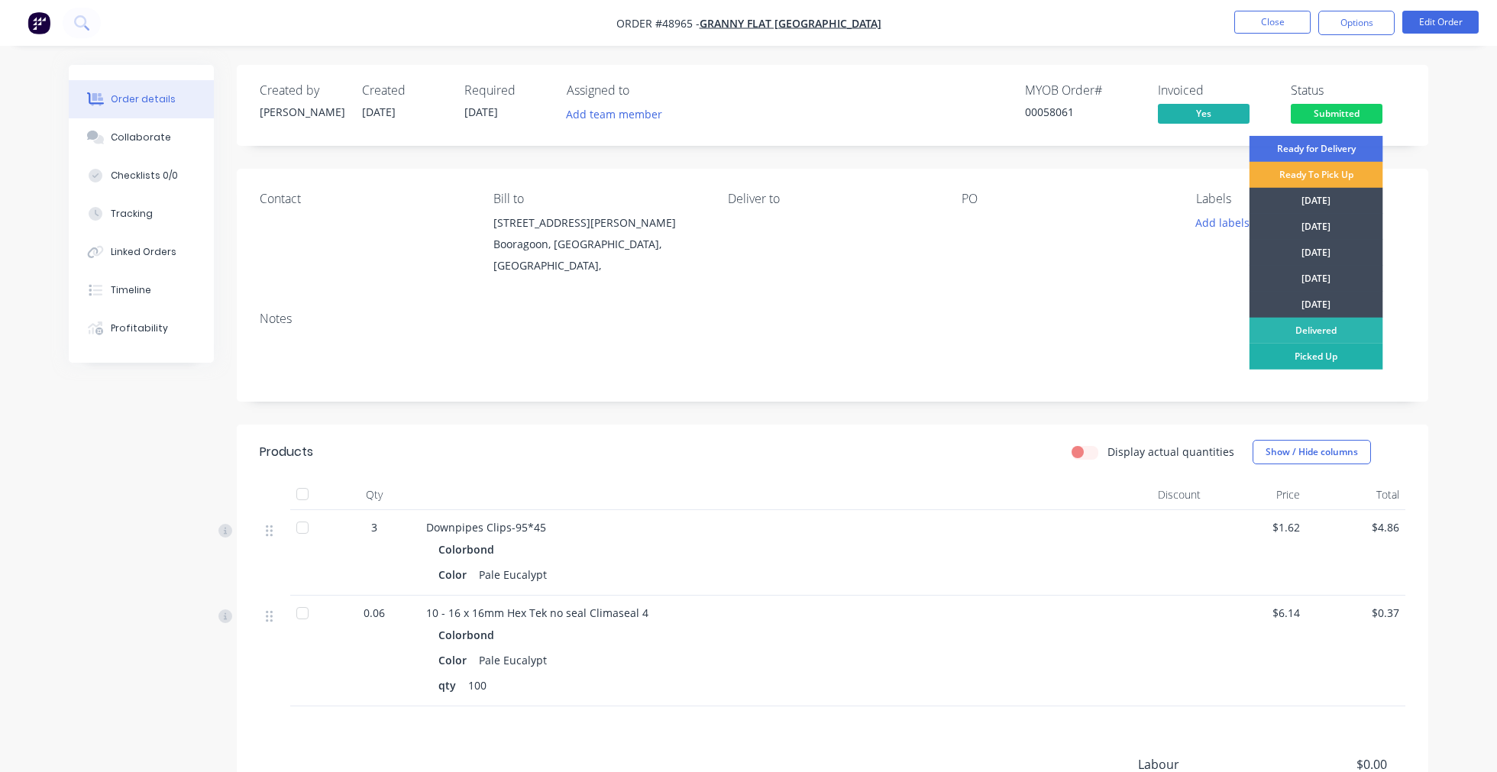
click at [1321, 361] on div "Picked Up" at bounding box center [1317, 357] width 134 height 26
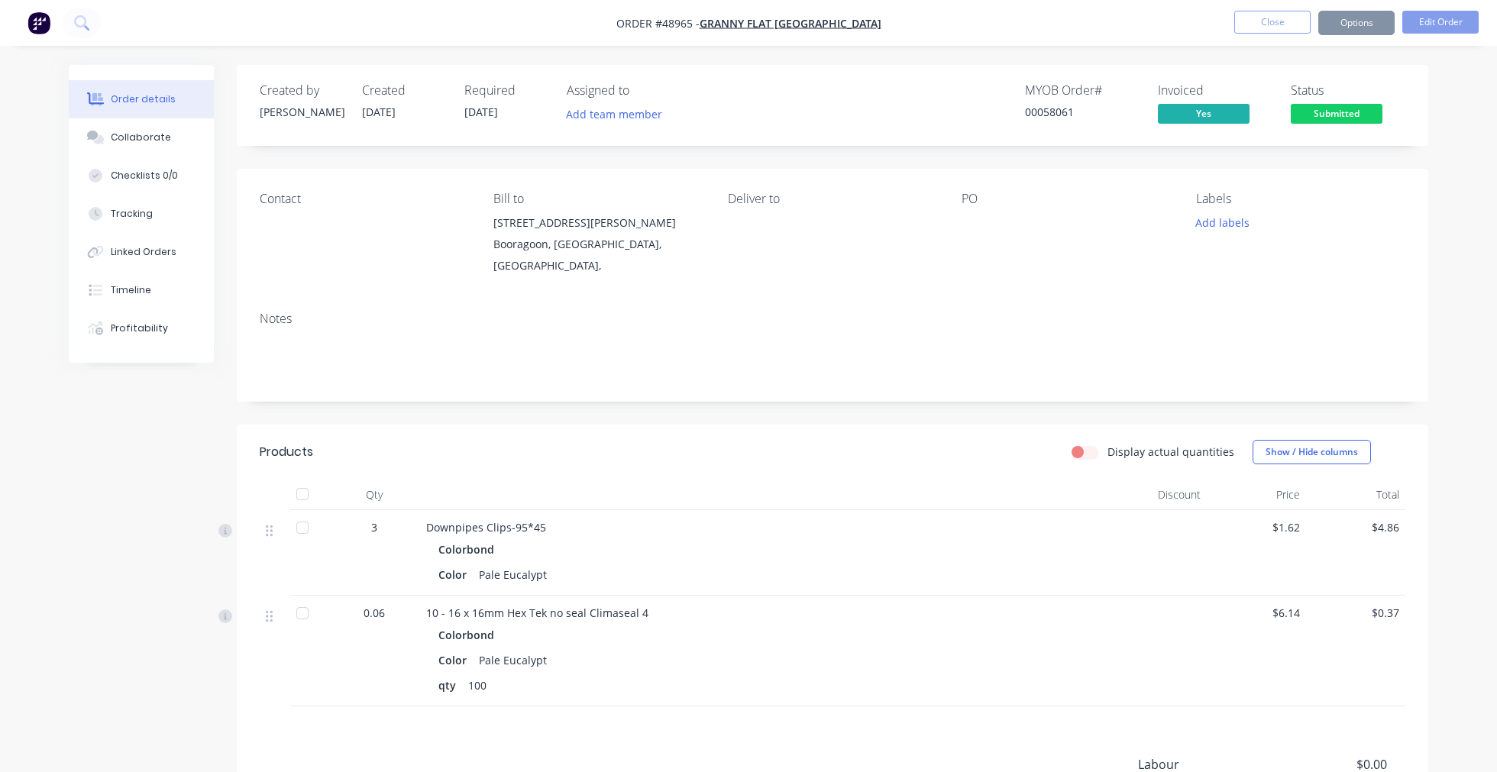
click at [1434, 177] on div "Order details Collaborate Checklists 0/0 Tracking Linked Orders Timeline Profit…" at bounding box center [748, 505] width 1390 height 880
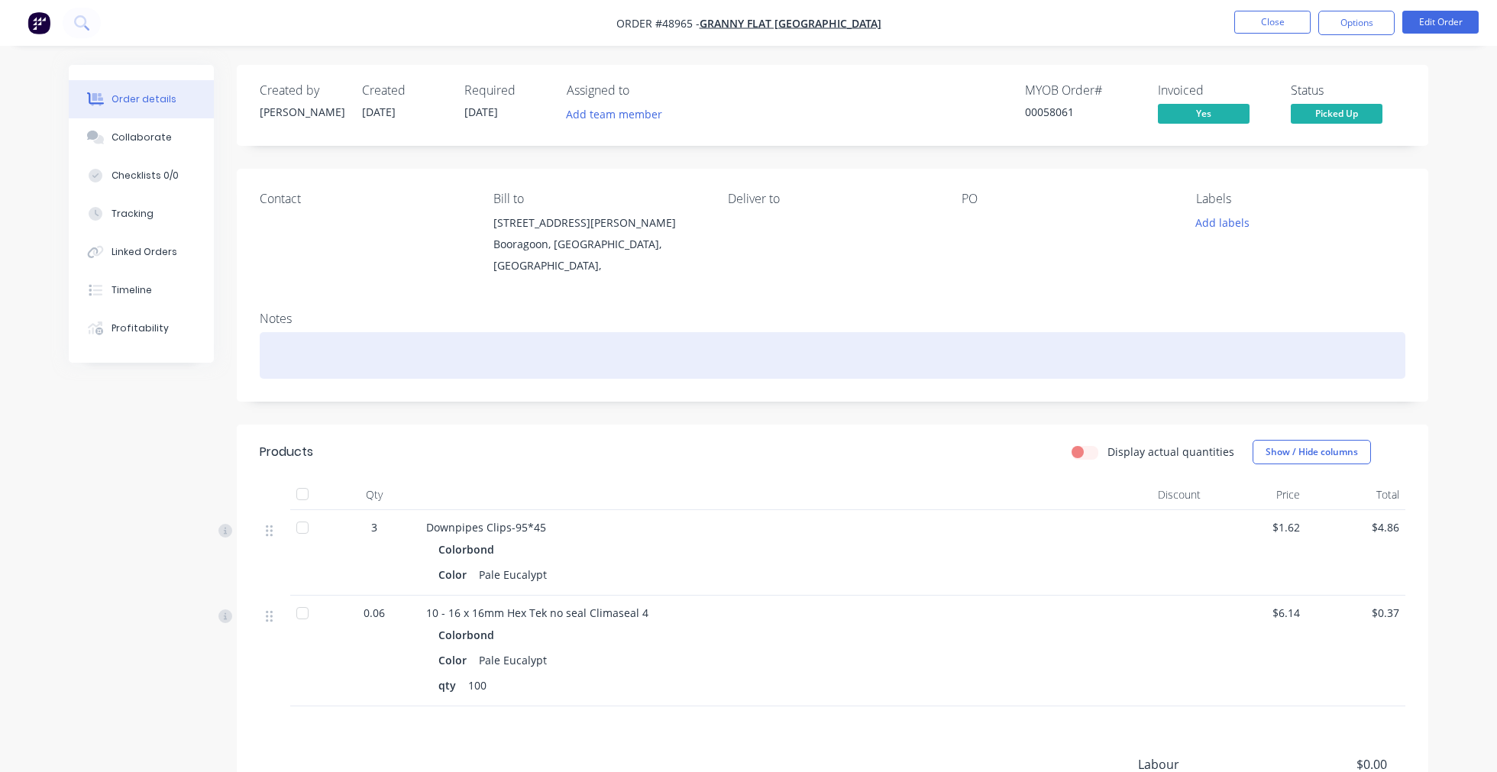
click at [376, 335] on div at bounding box center [833, 355] width 1146 height 47
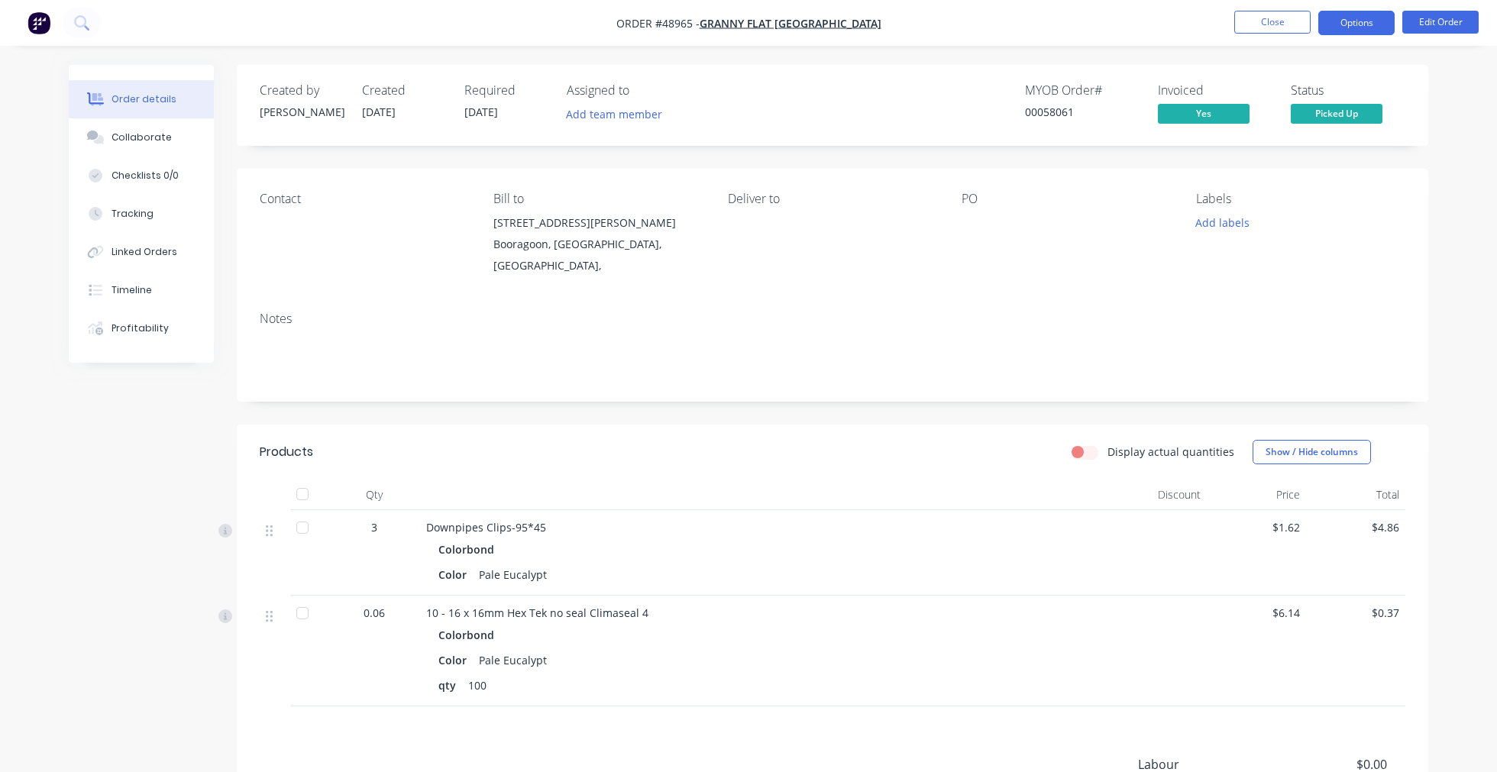
click at [1334, 21] on button "Options" at bounding box center [1356, 23] width 76 height 24
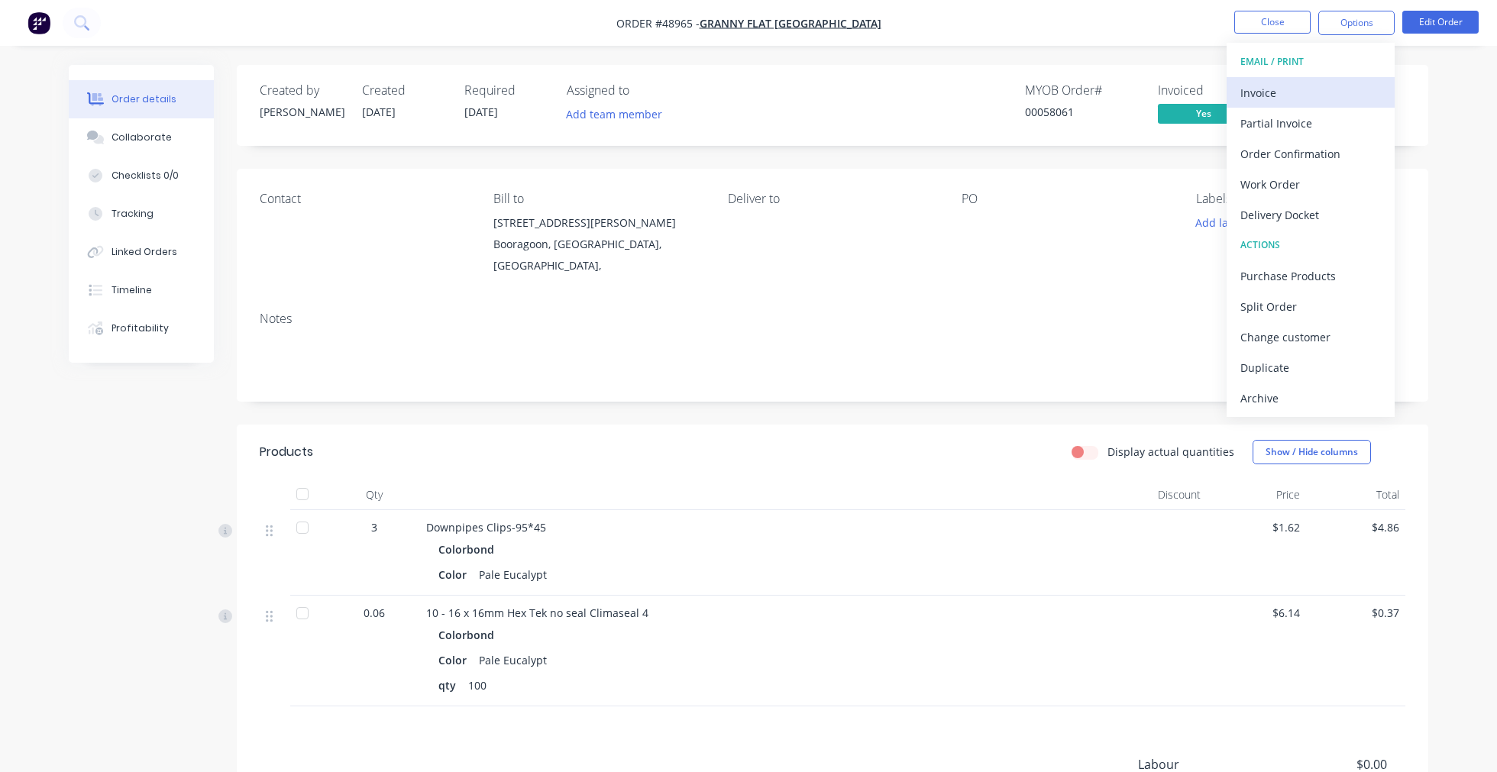
click at [1301, 93] on div "Invoice" at bounding box center [1310, 93] width 141 height 22
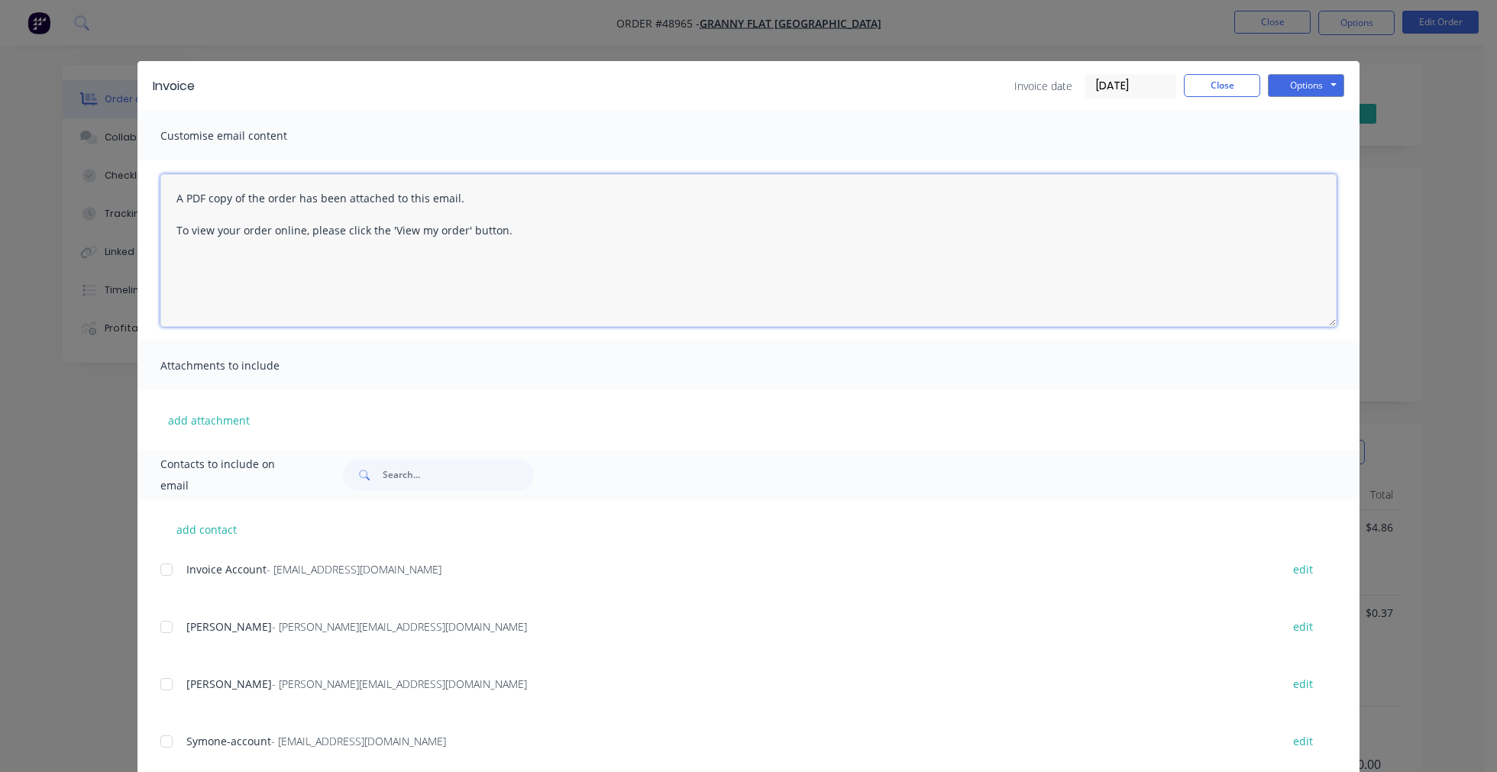
drag, startPoint x: 498, startPoint y: 225, endPoint x: 73, endPoint y: 195, distance: 426.5
click at [73, 195] on div "Invoice Invoice date [DATE] Close Options Preview Print Email Customise email c…" at bounding box center [748, 386] width 1497 height 772
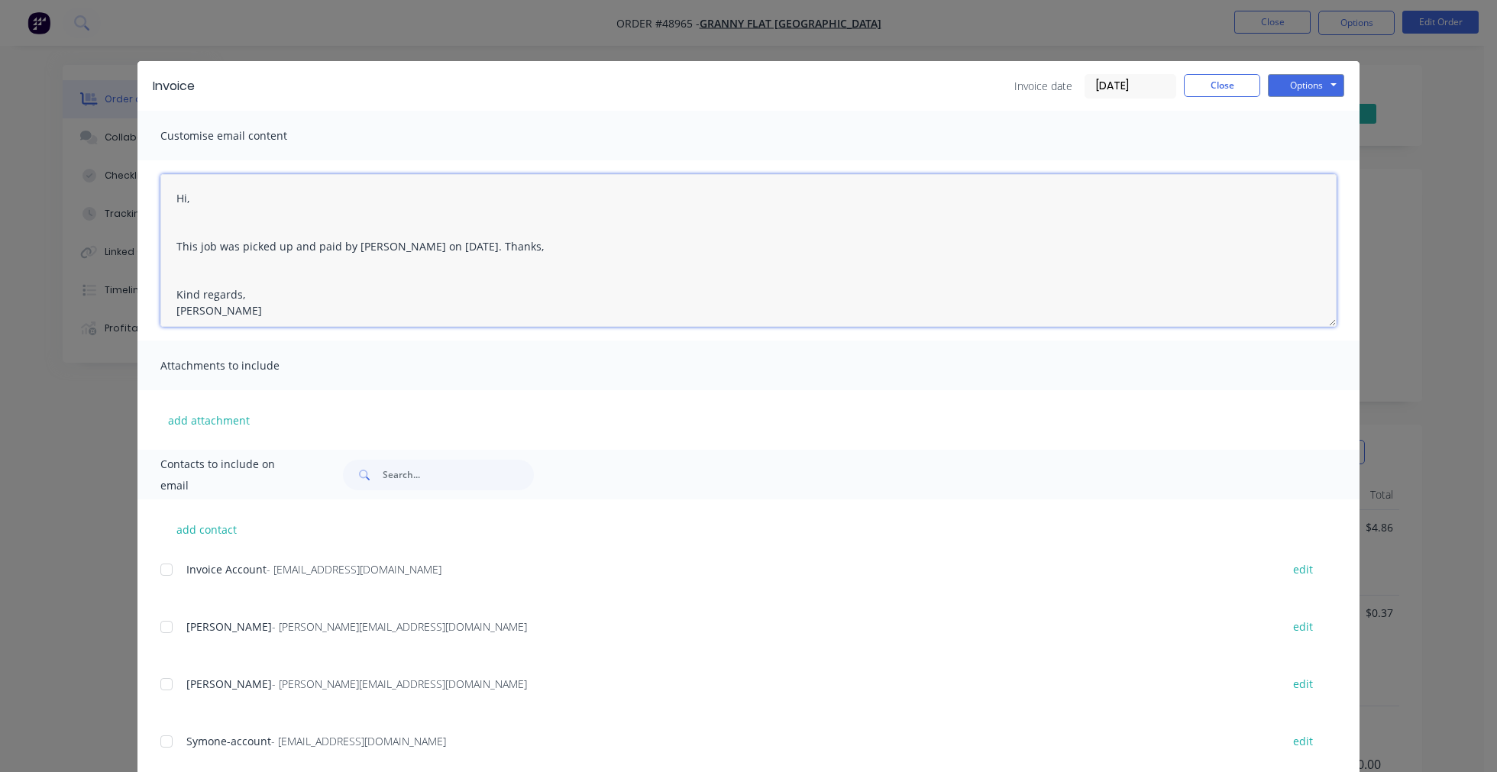
click at [487, 283] on textarea "Hi, This job was picked up and paid by [PERSON_NAME] on [DATE]. Thanks, Kind re…" at bounding box center [748, 250] width 1176 height 153
click at [1318, 88] on button "Options" at bounding box center [1306, 85] width 76 height 23
click at [1308, 160] on button "Email" at bounding box center [1317, 162] width 98 height 25
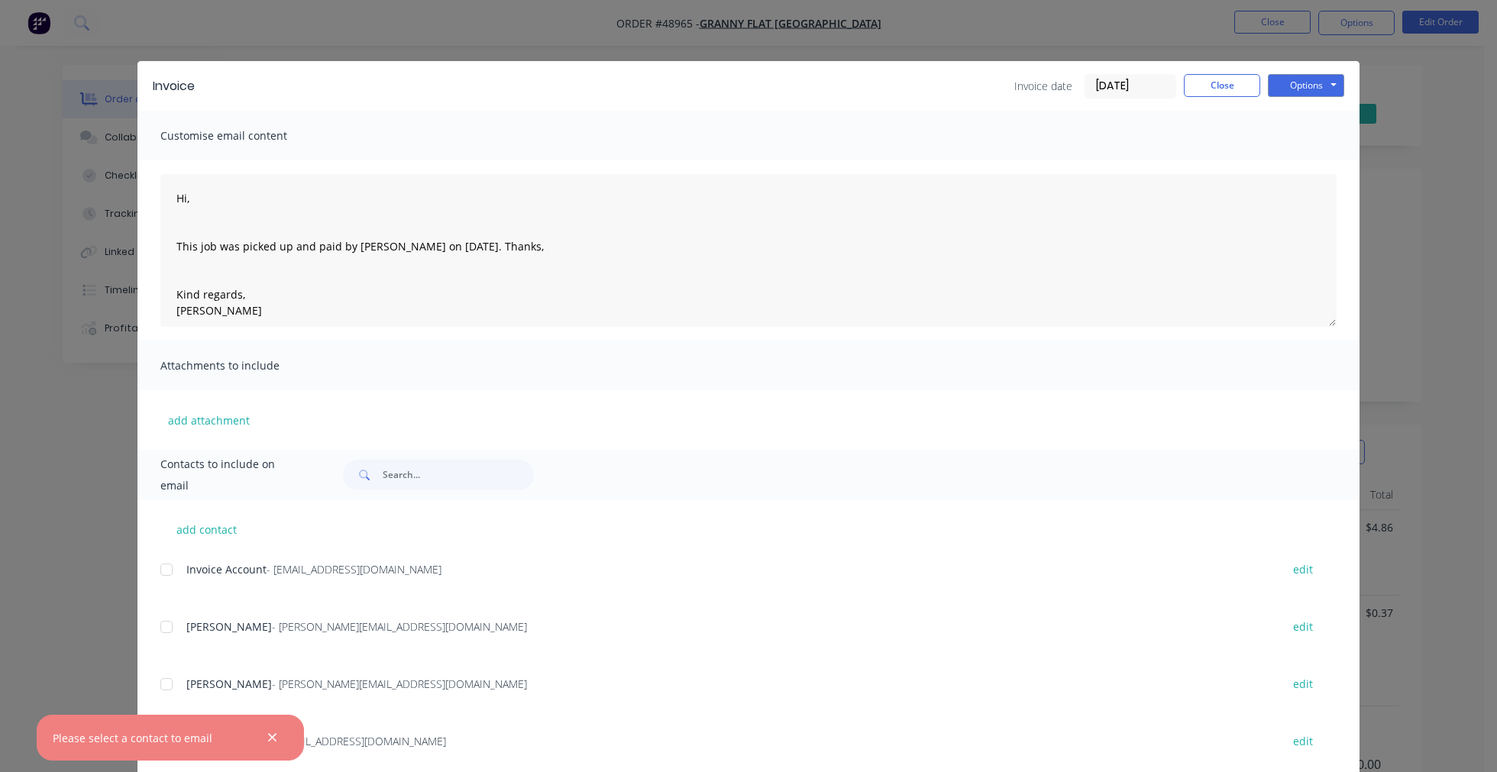
click at [158, 568] on div at bounding box center [166, 570] width 31 height 31
drag, startPoint x: 535, startPoint y: 229, endPoint x: 128, endPoint y: 176, distance: 409.8
click at [128, 176] on div "Invoice Invoice date [DATE] Close Options Preview Print Email Customise email c…" at bounding box center [748, 386] width 1497 height 772
type textarea "A PDF copy of the order has been attached to this email. To view your order onl…"
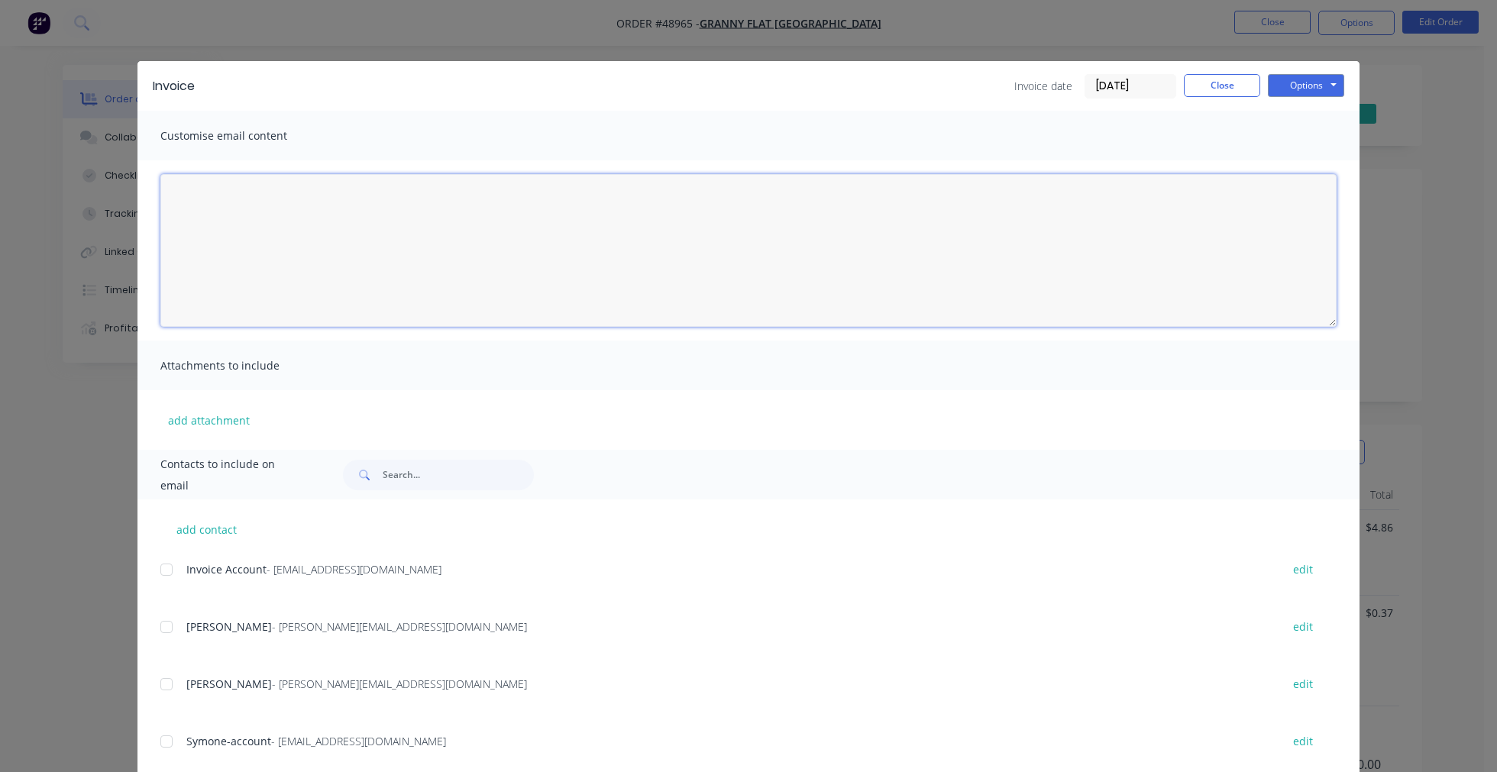
type textarea "A PDF copy of the order has been attached to this email. To view your order onl…"
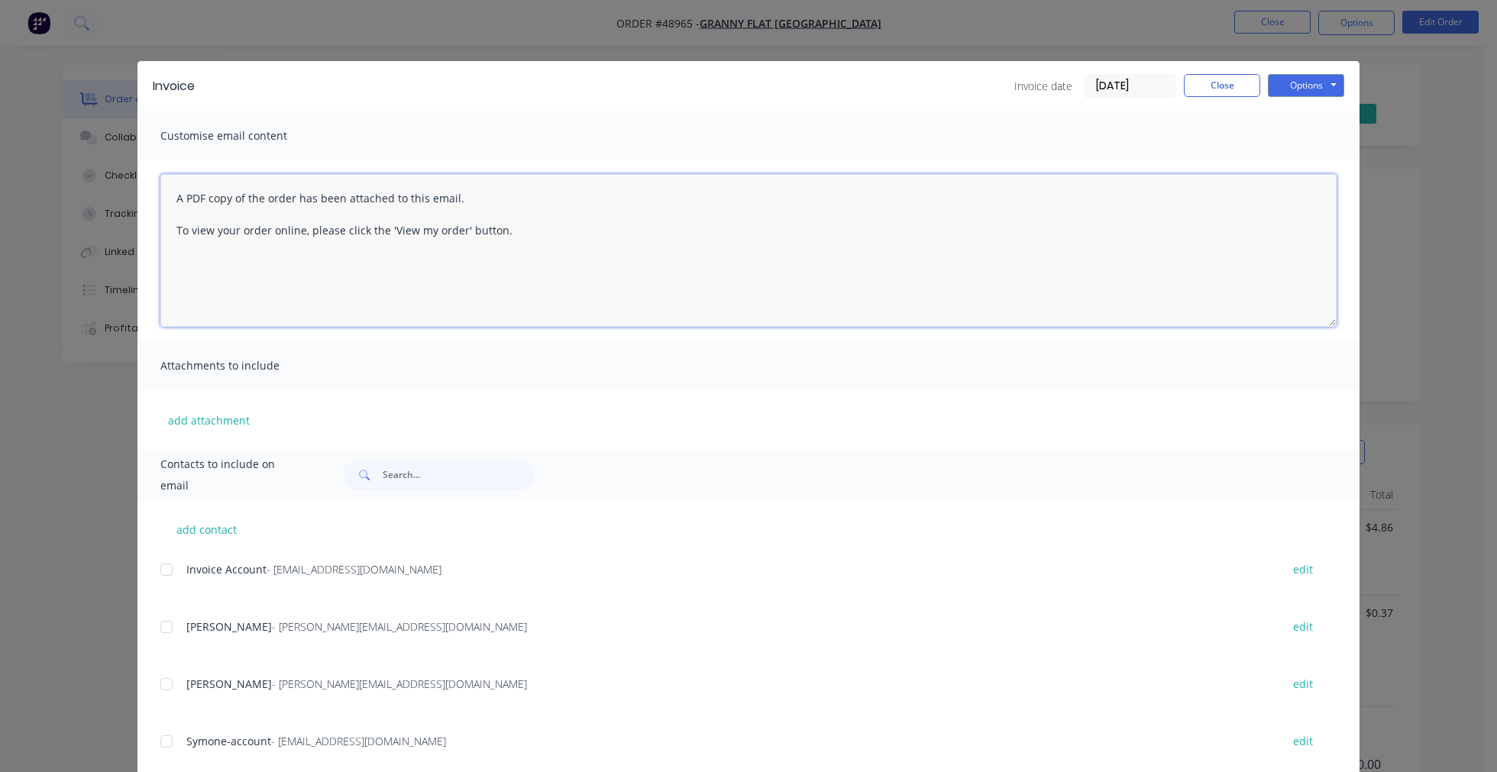
drag, startPoint x: 527, startPoint y: 231, endPoint x: 136, endPoint y: 196, distance: 392.7
click at [137, 196] on div "A PDF copy of the order has been attached to this email. To view your order onl…" at bounding box center [748, 250] width 1222 height 180
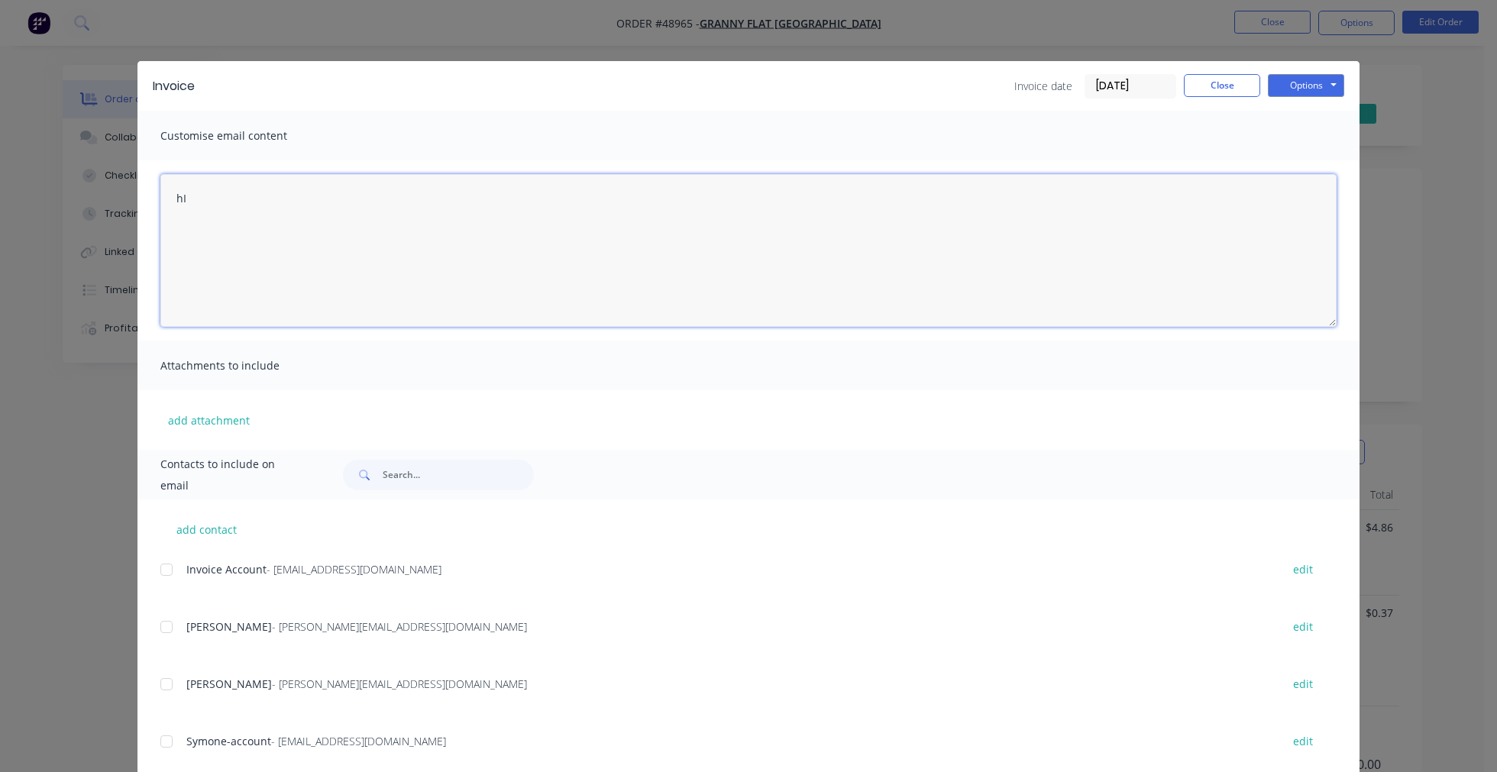
type textarea "h"
click at [163, 570] on div at bounding box center [166, 570] width 31 height 31
drag, startPoint x: 539, startPoint y: 249, endPoint x: 165, endPoint y: 196, distance: 378.0
click at [165, 196] on textarea "A PDF copy of the order has been attached to this email. To view your order onl…" at bounding box center [748, 250] width 1176 height 153
type textarea "A PDF copy of the order has been attached to this email. To view your order onl…"
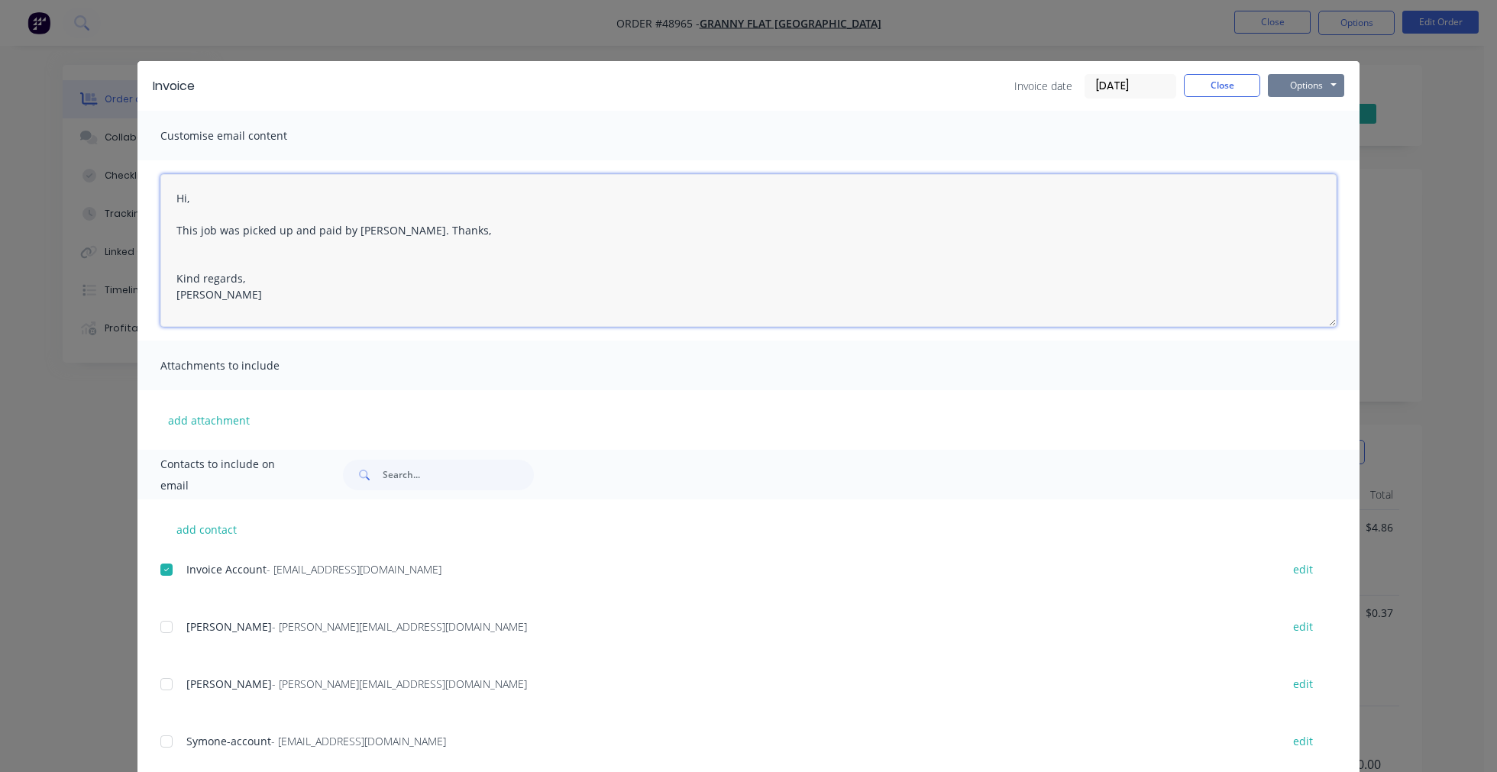
type textarea "Hi, This job was picked up and paid by [PERSON_NAME]. Thanks, Kind regards, [PE…"
click at [1315, 81] on button "Options" at bounding box center [1306, 85] width 76 height 23
click at [1292, 163] on button "Email" at bounding box center [1317, 162] width 98 height 25
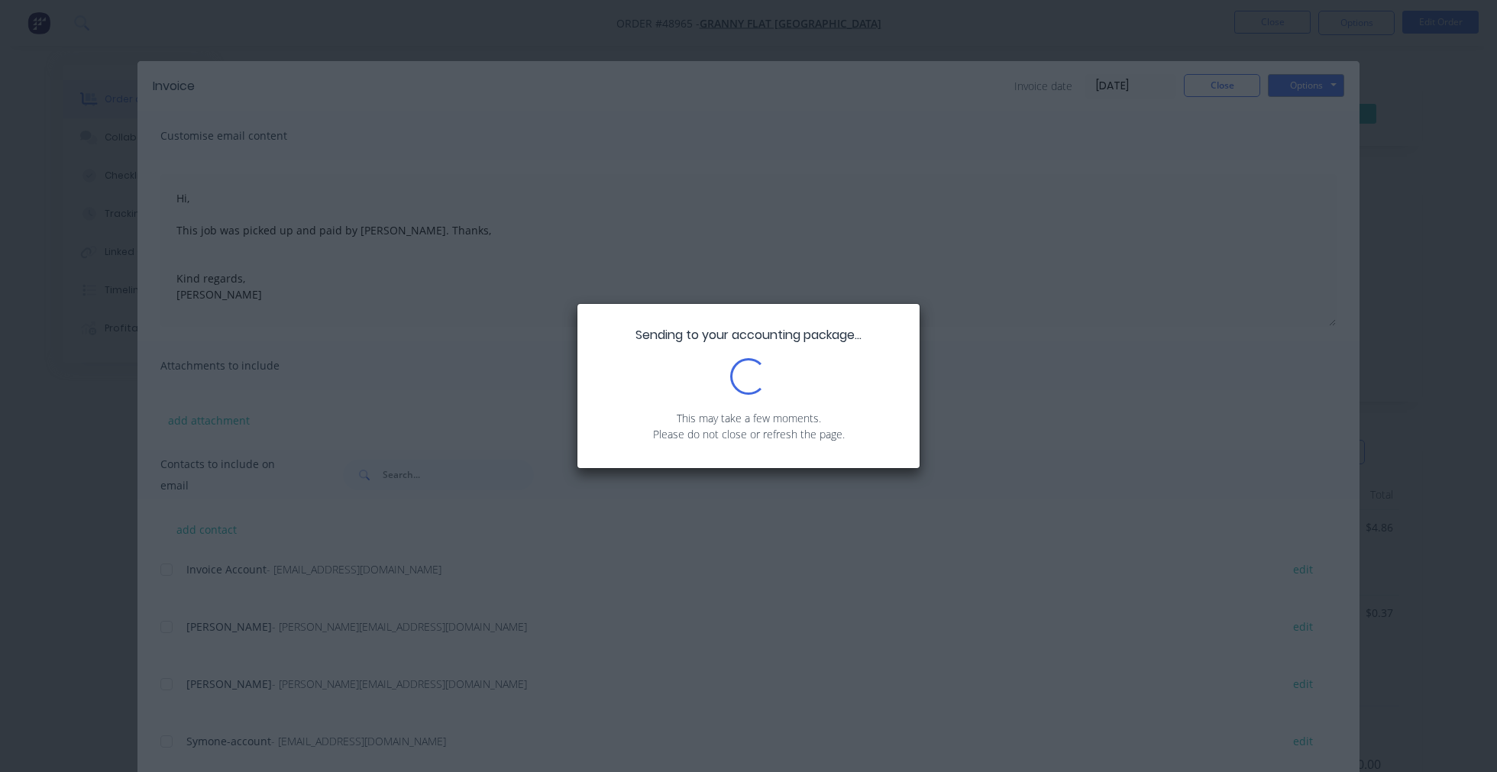
drag, startPoint x: 1289, startPoint y: 161, endPoint x: 983, endPoint y: 87, distance: 315.1
click at [983, 87] on div "Sending to your accounting package... Loading... This may take a few moments. P…" at bounding box center [748, 386] width 1497 height 772
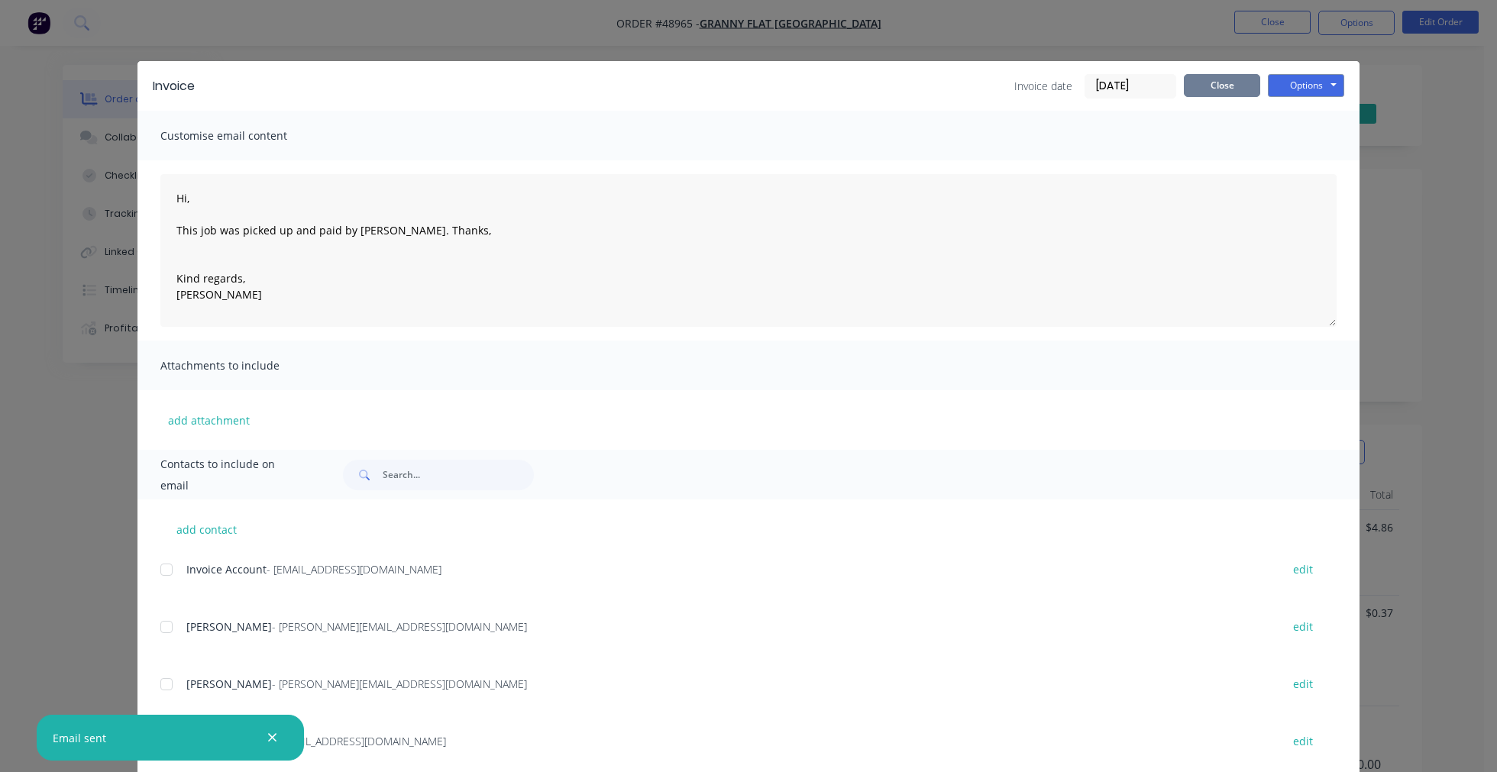
click at [1216, 88] on button "Close" at bounding box center [1222, 85] width 76 height 23
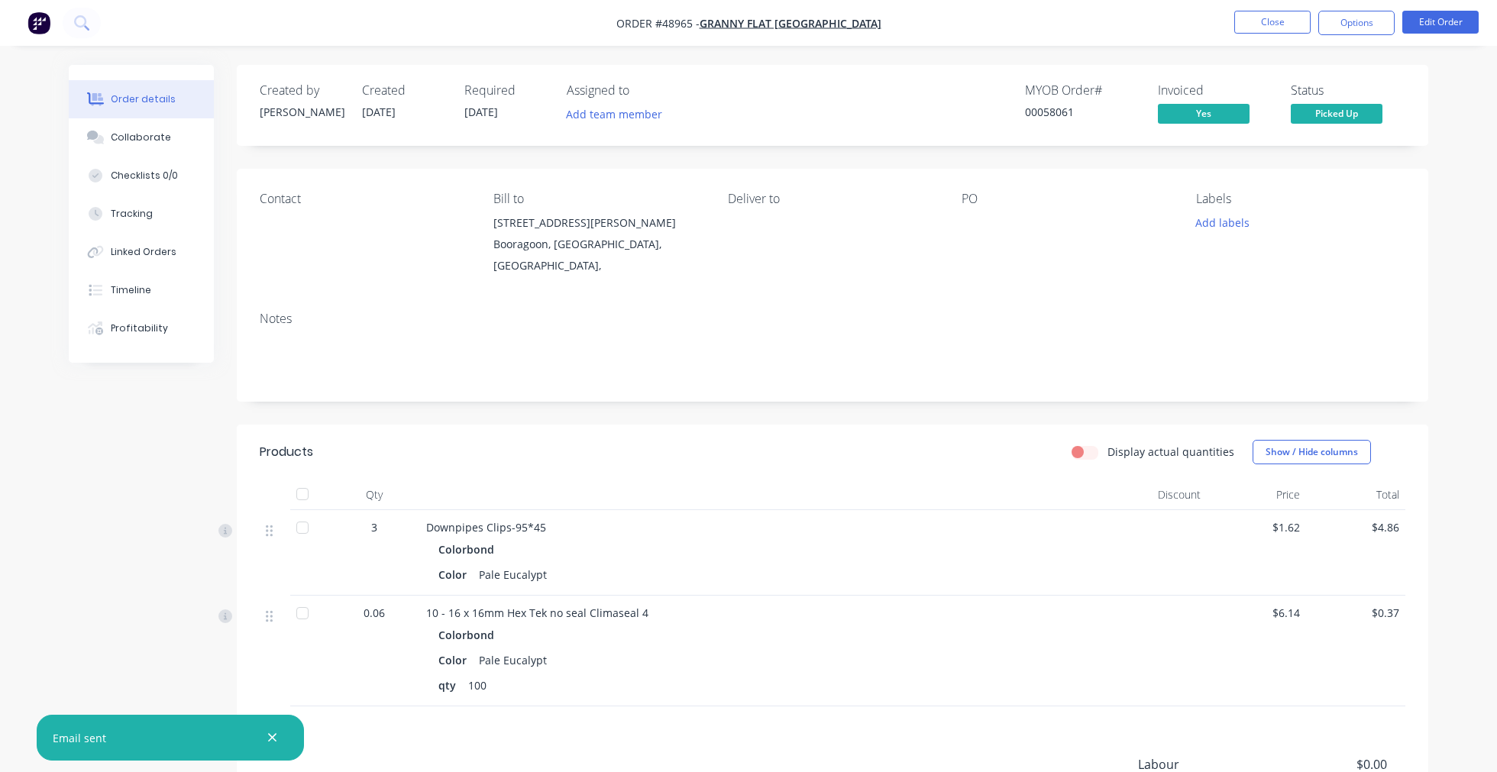
click at [1406, 73] on div "Created by [PERSON_NAME] Created [DATE] Required [DATE] Assigned to Add team me…" at bounding box center [833, 105] width 1192 height 81
click at [1270, 27] on button "Close" at bounding box center [1272, 22] width 76 height 23
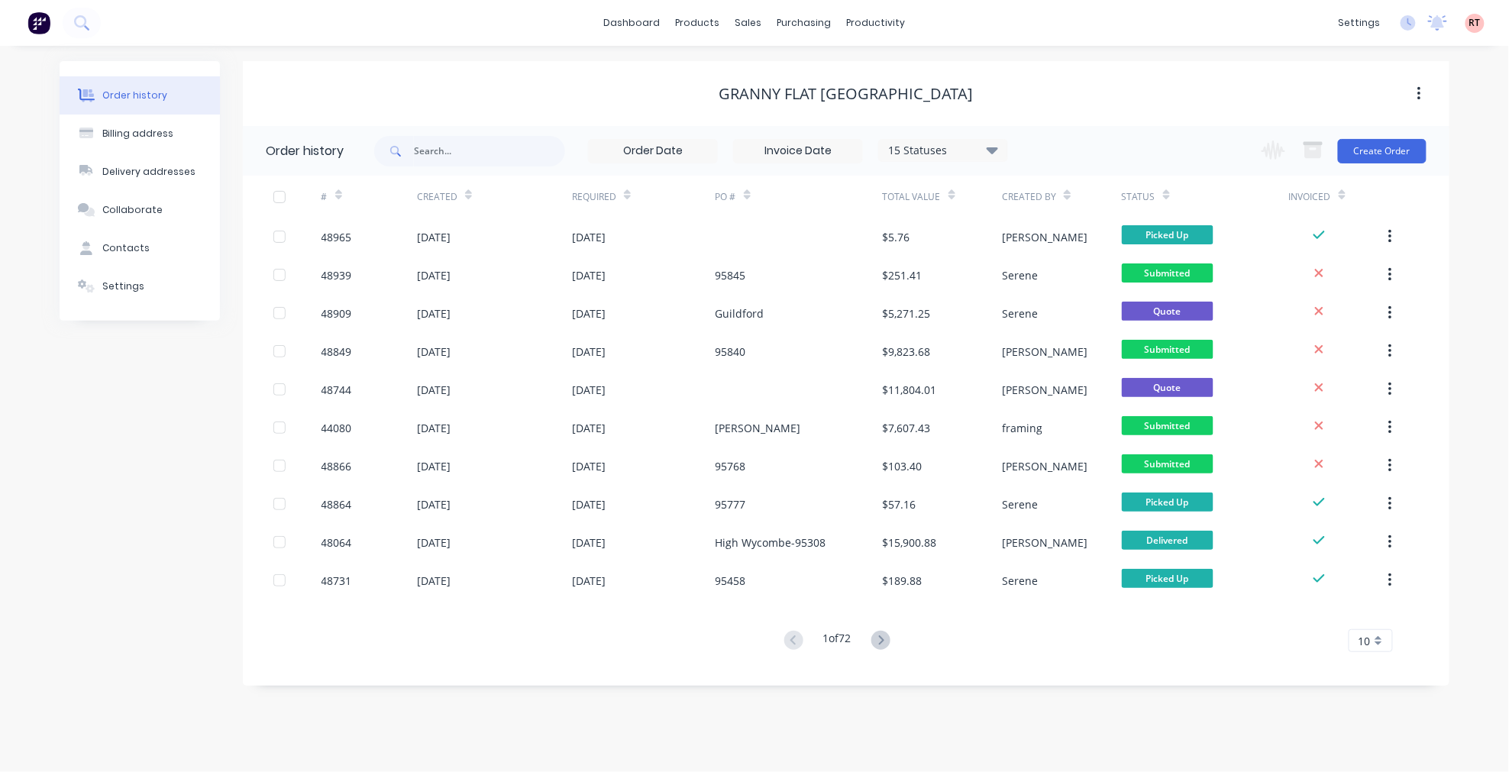
click at [1149, 62] on div "Granny Flat [GEOGRAPHIC_DATA]" at bounding box center [846, 93] width 1207 height 65
click at [640, 111] on div "Granny Flat [GEOGRAPHIC_DATA]" at bounding box center [846, 93] width 1207 height 65
click at [792, 92] on link "Customers" at bounding box center [830, 104] width 202 height 31
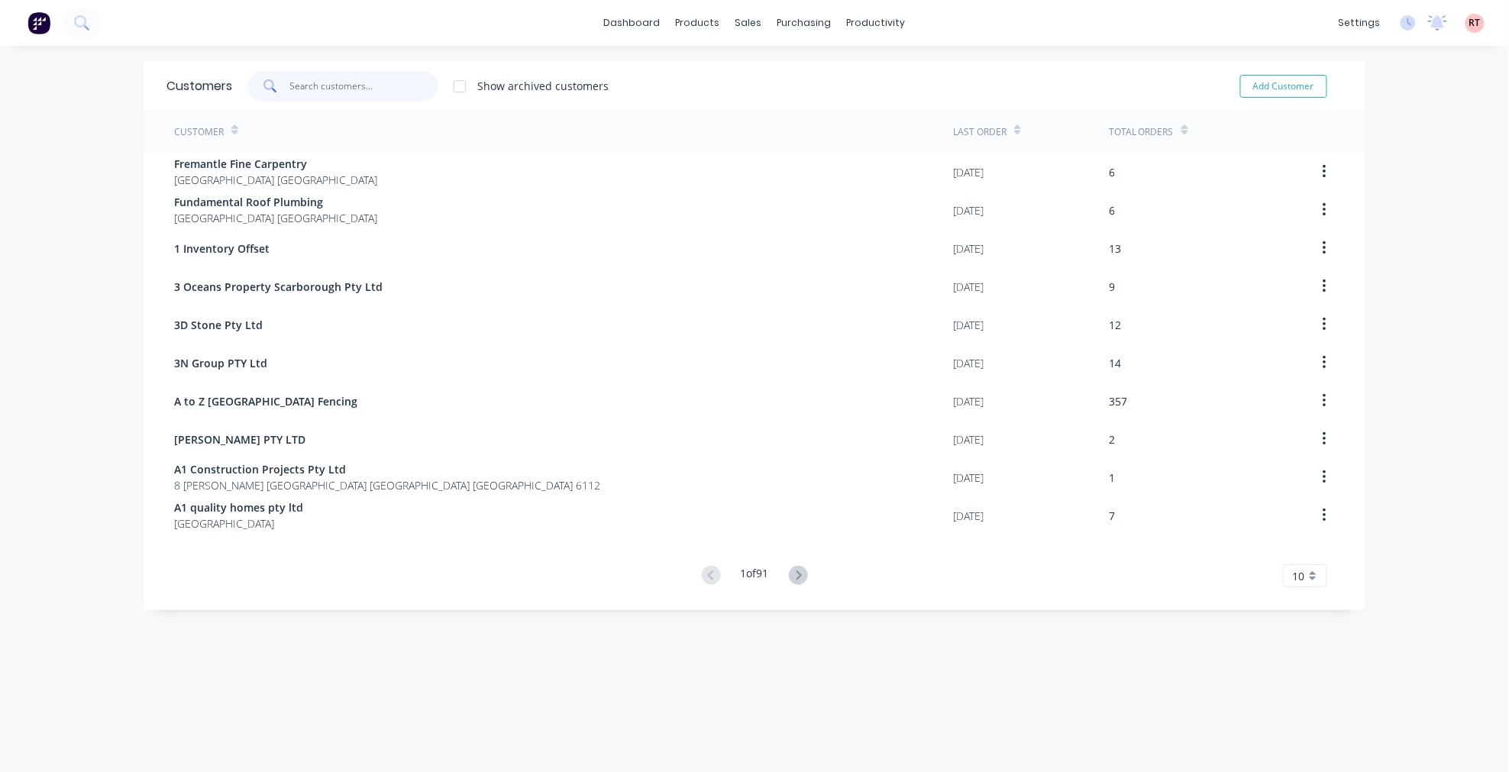
click at [380, 85] on input "text" at bounding box center [364, 86] width 149 height 31
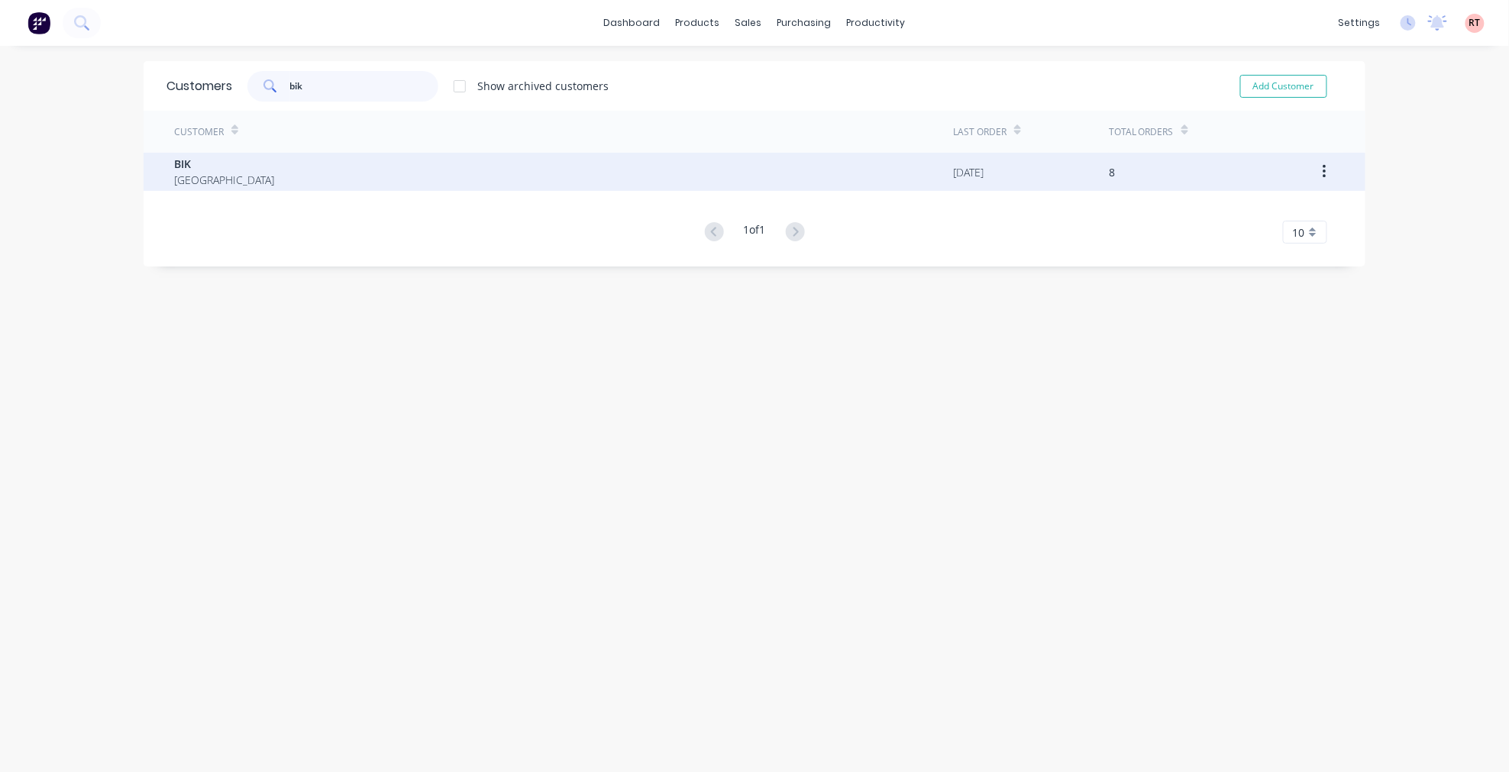
type input "bik"
click at [344, 179] on div "BIK [GEOGRAPHIC_DATA]" at bounding box center [563, 172] width 779 height 38
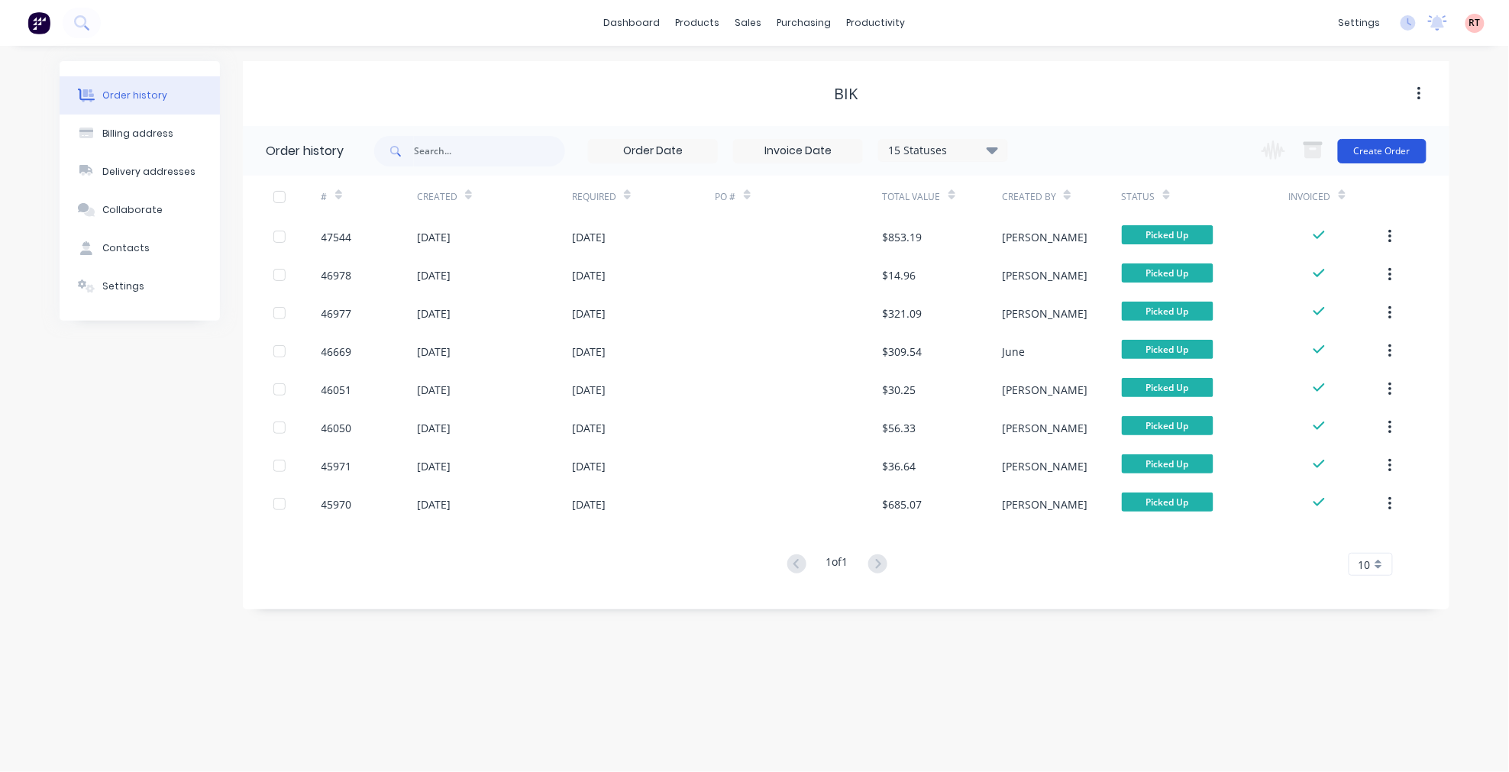
click at [1421, 153] on button "Create Order" at bounding box center [1382, 151] width 89 height 24
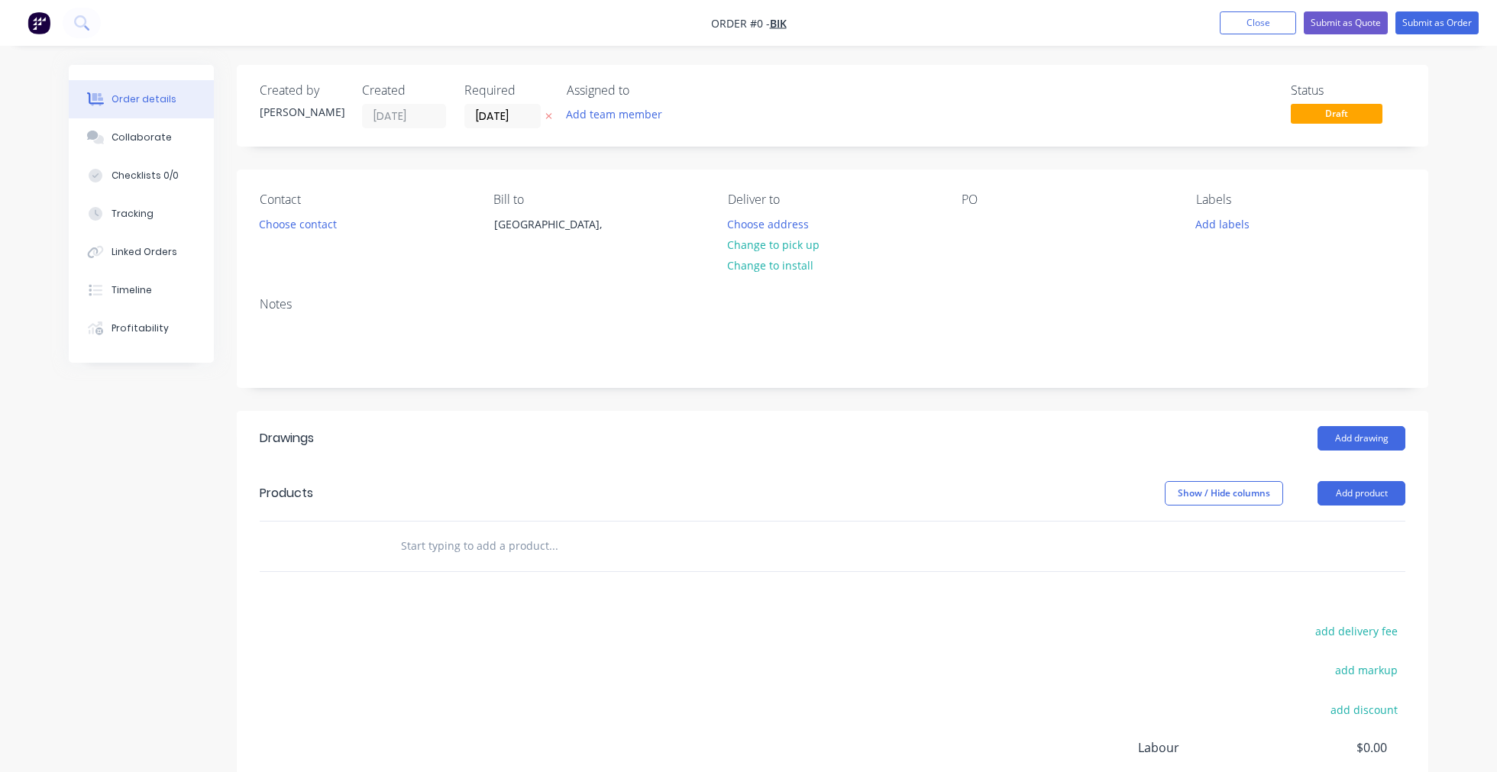
click at [1379, 507] on header "Products Show / Hide columns Add product" at bounding box center [833, 493] width 1192 height 55
click at [1370, 493] on button "Add product" at bounding box center [1362, 493] width 88 height 24
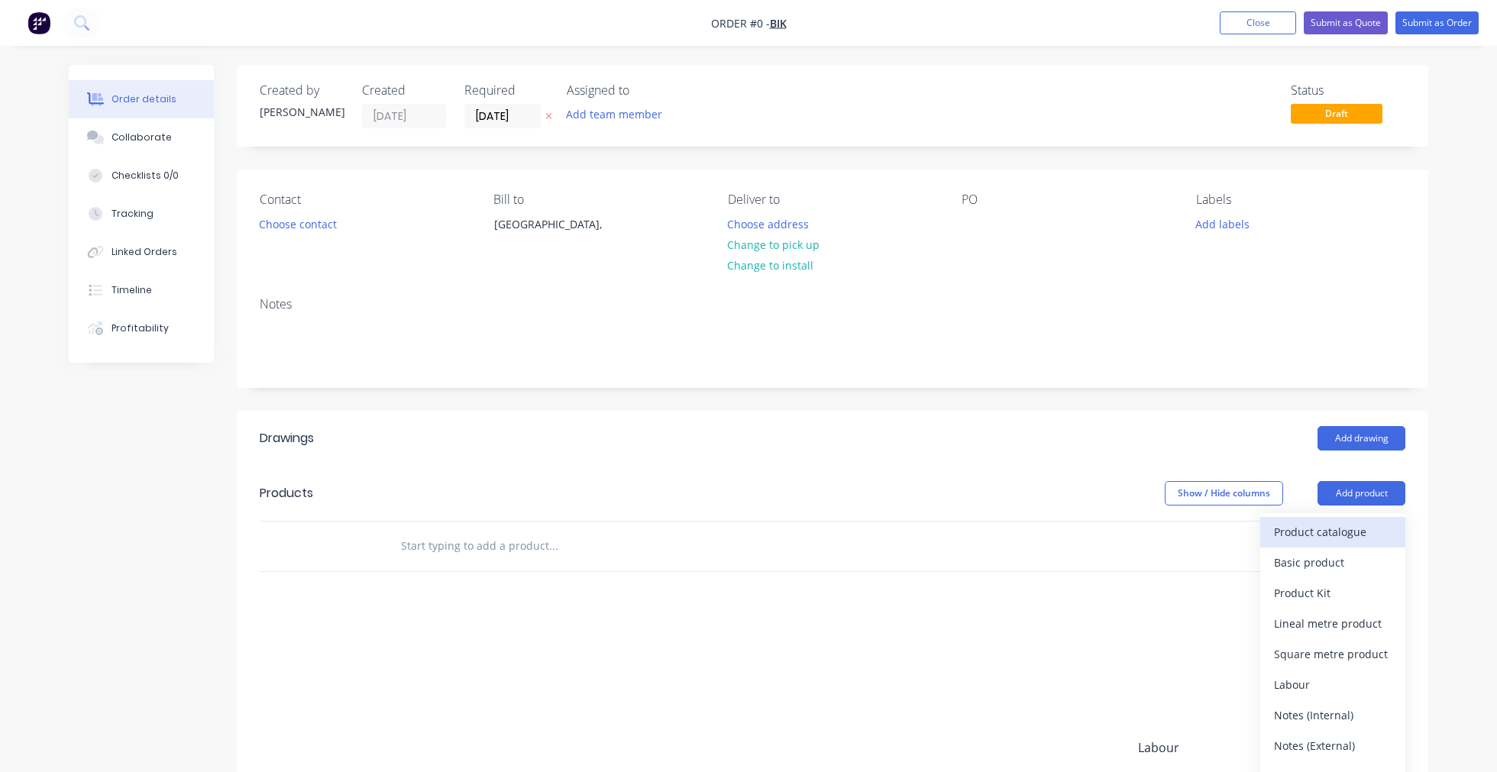
click at [1366, 528] on div "Product catalogue" at bounding box center [1333, 532] width 118 height 22
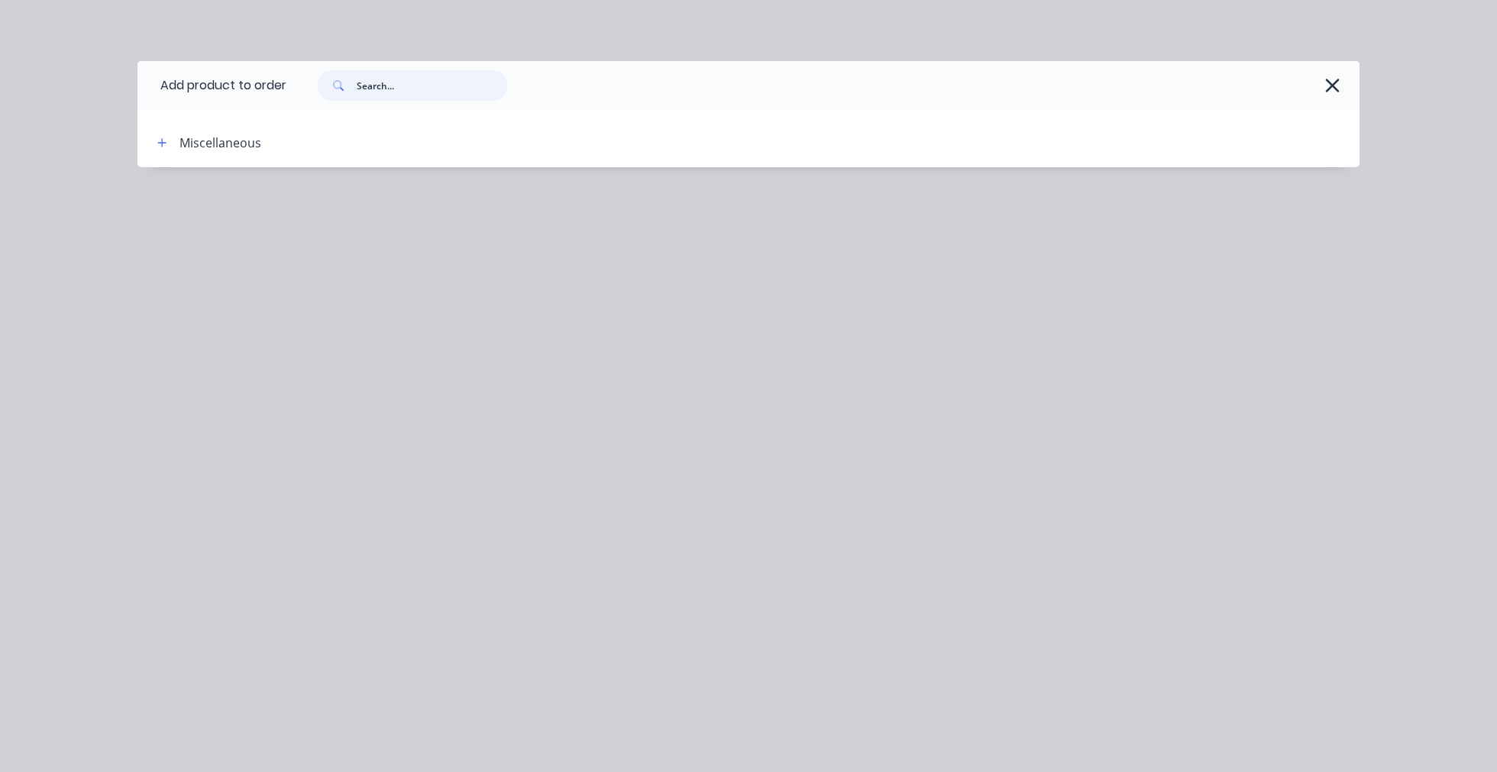
click at [370, 86] on input "text" at bounding box center [432, 85] width 151 height 31
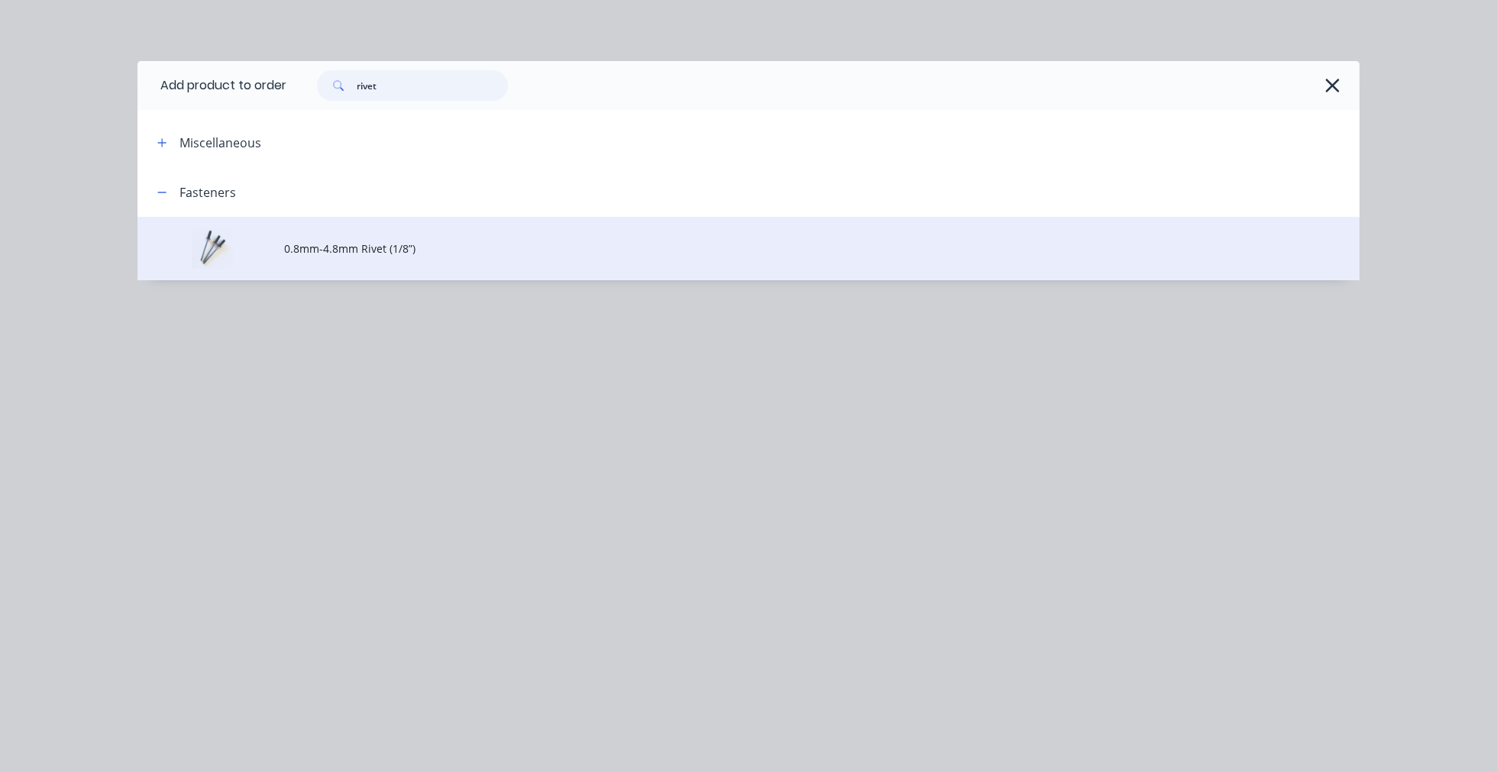
type input "rivet"
click at [377, 249] on span "0.8mm-4.8mm Rivet (1/8”)" at bounding box center [714, 249] width 860 height 16
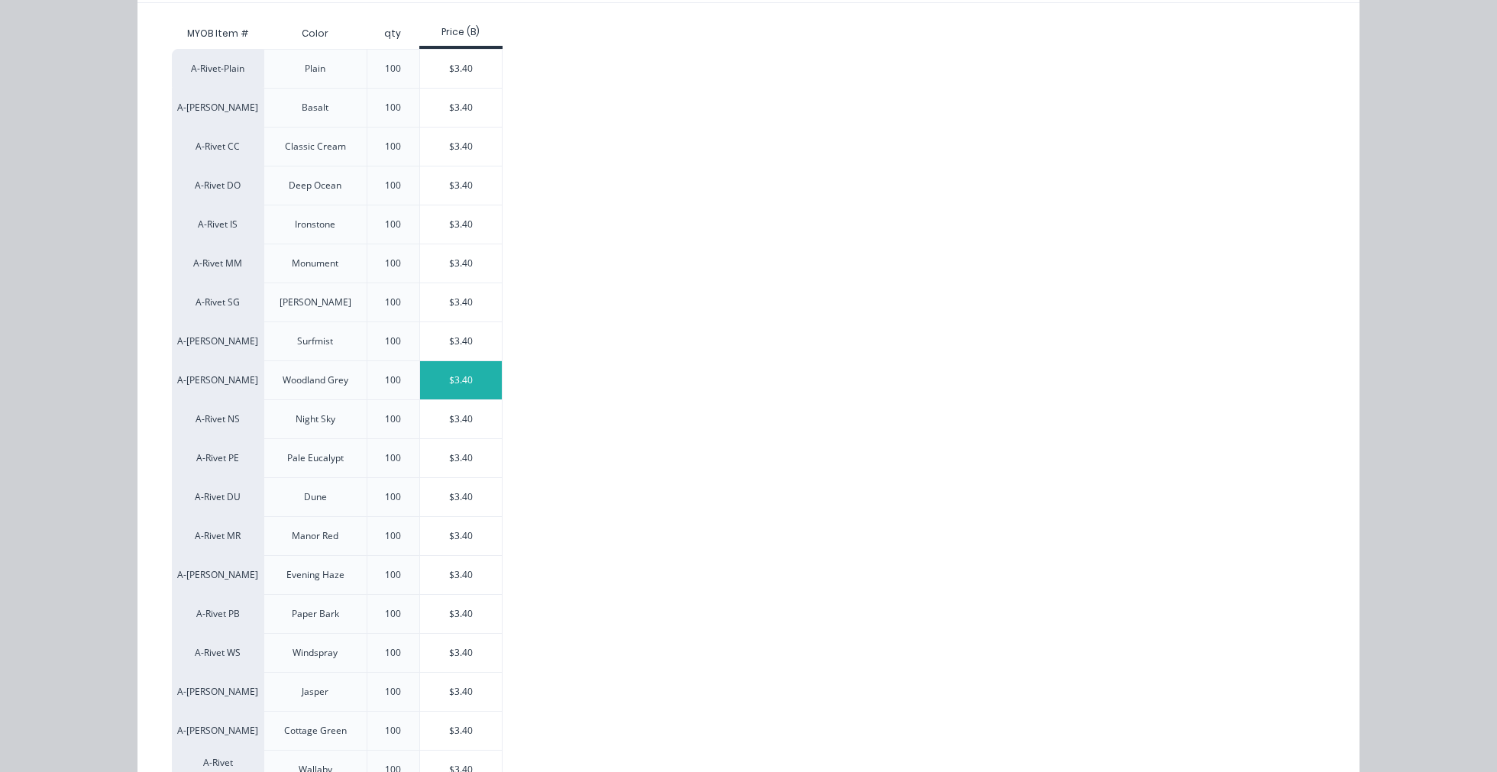
scroll to position [254, 0]
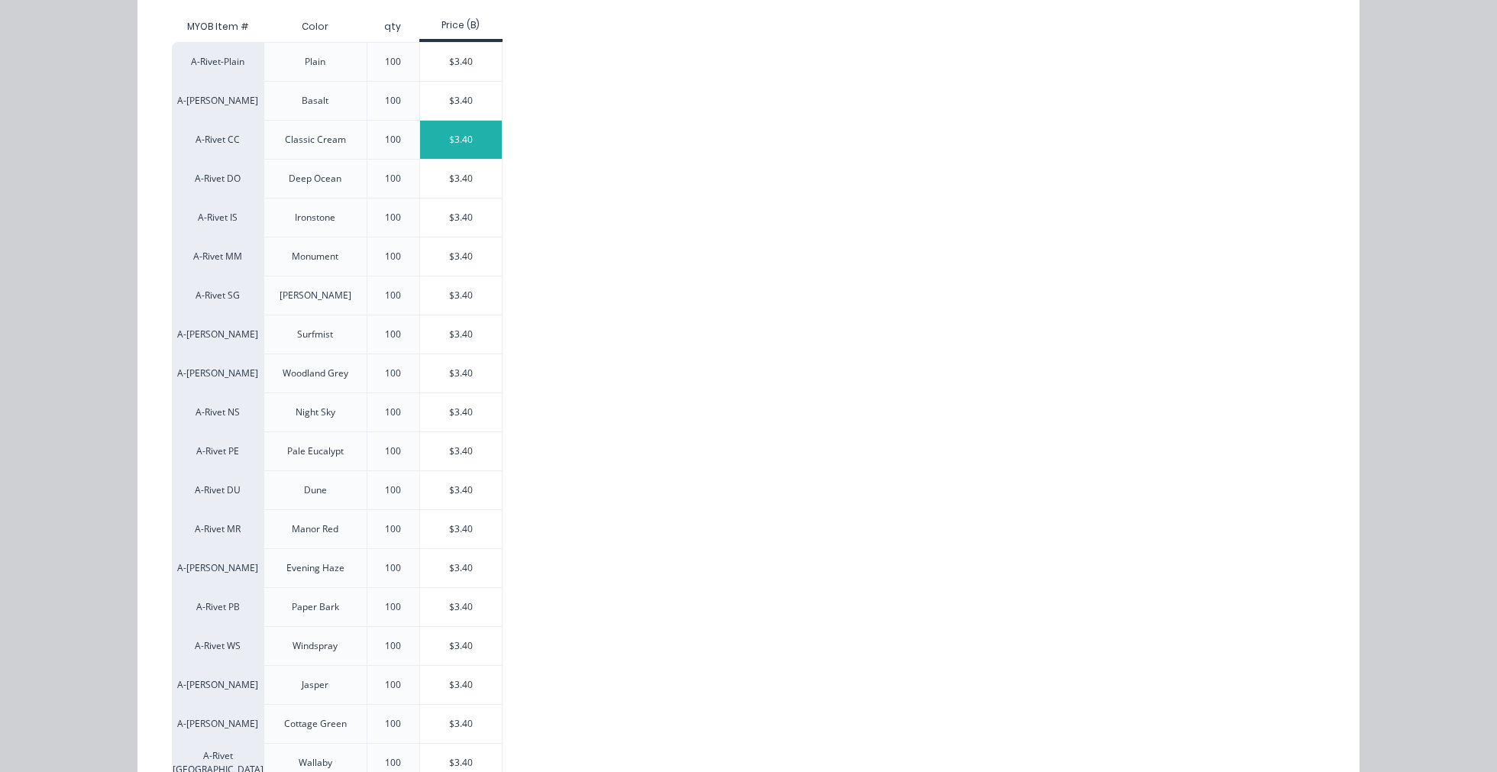
click at [474, 141] on div "$3.40" at bounding box center [461, 140] width 82 height 38
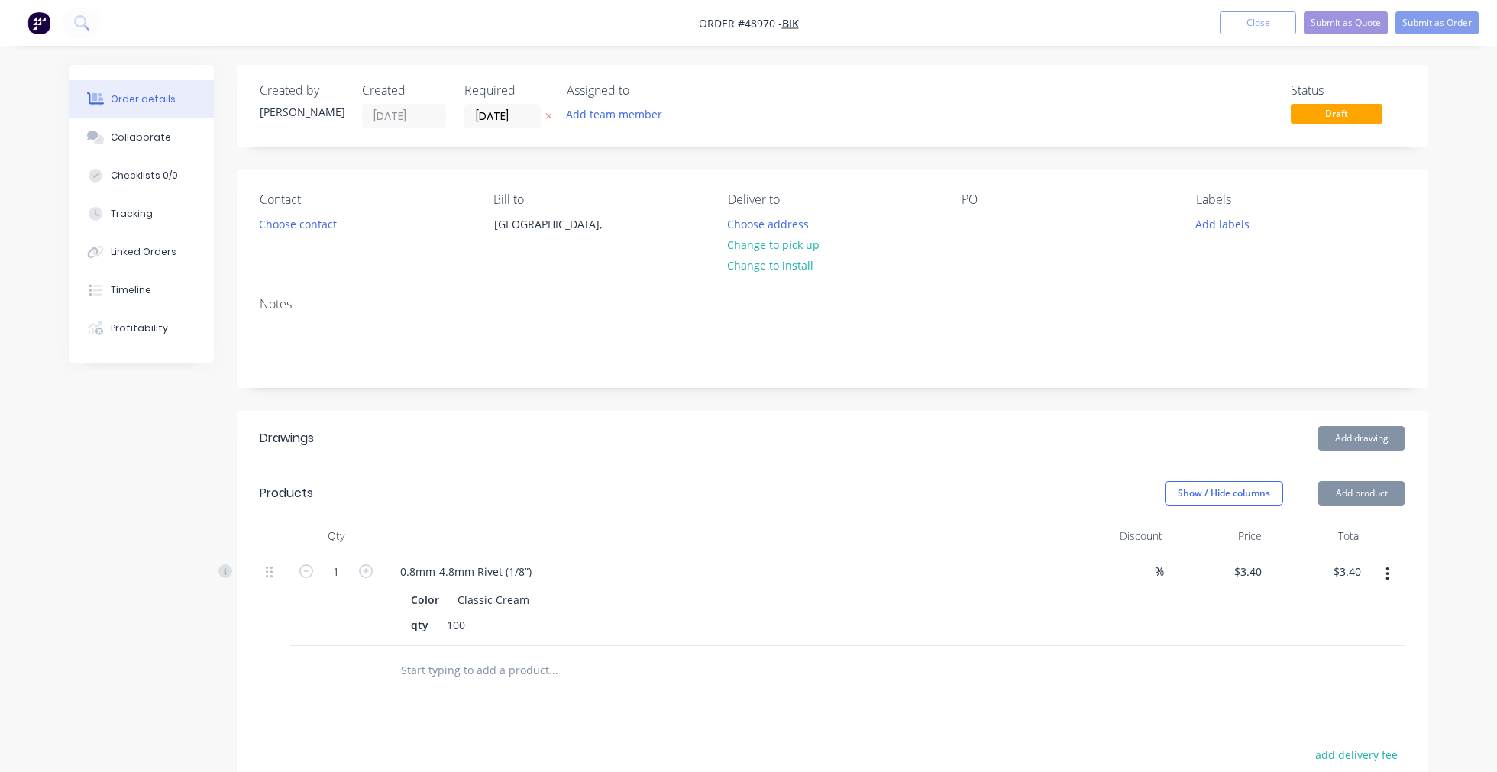
click at [1360, 492] on button "Add product" at bounding box center [1362, 493] width 88 height 24
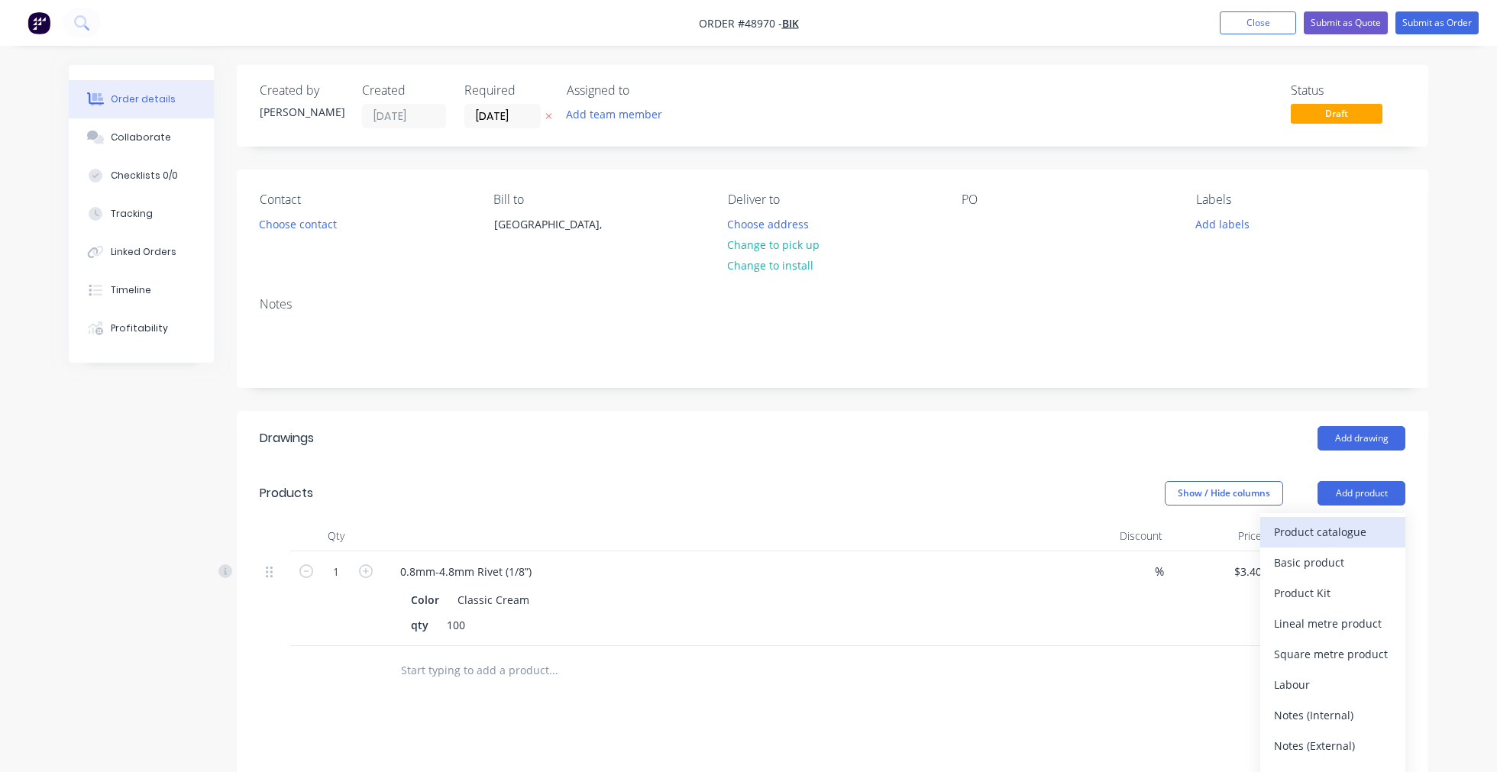
click at [1344, 527] on div "Product catalogue" at bounding box center [1333, 532] width 118 height 22
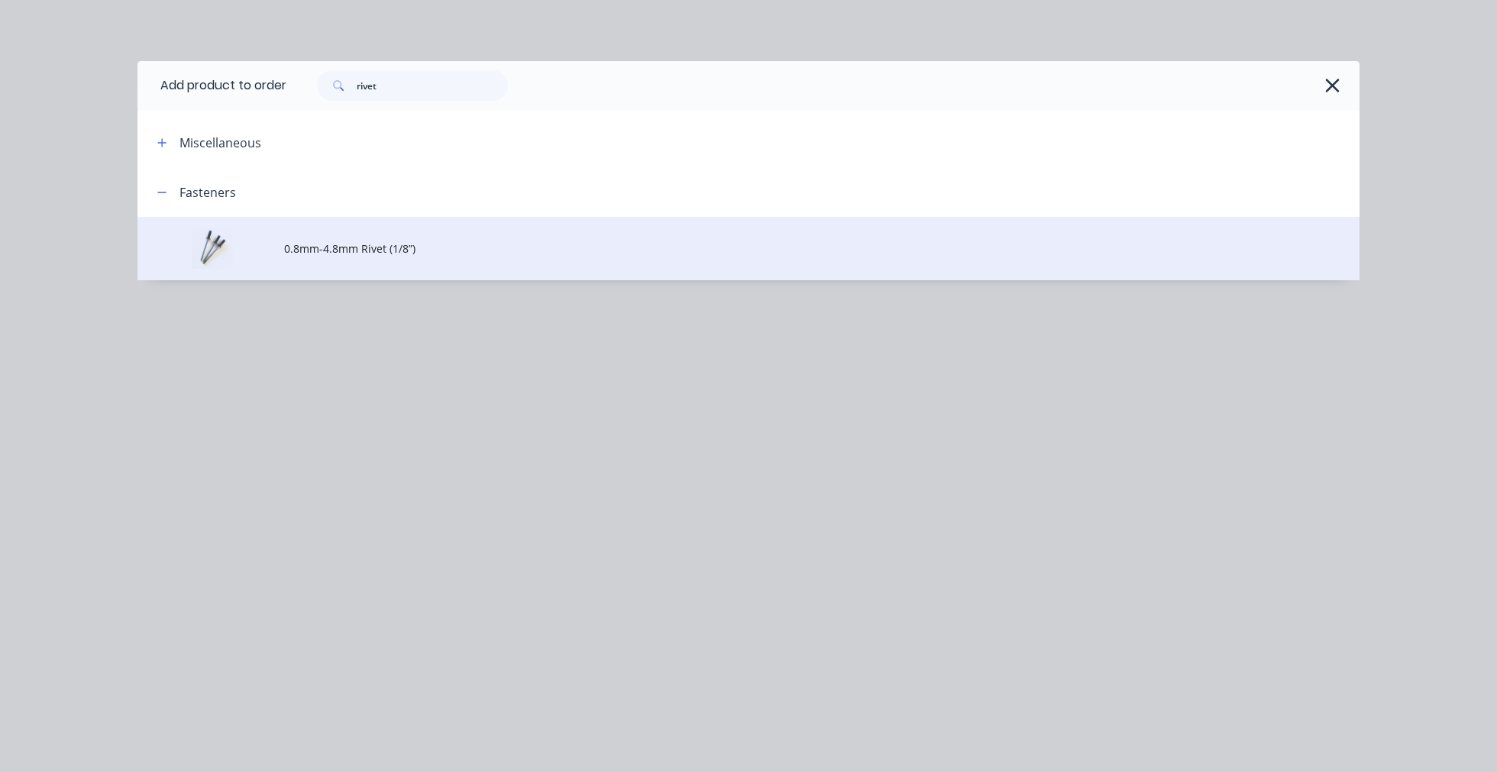
click at [386, 254] on span "0.8mm-4.8mm Rivet (1/8”)" at bounding box center [714, 249] width 860 height 16
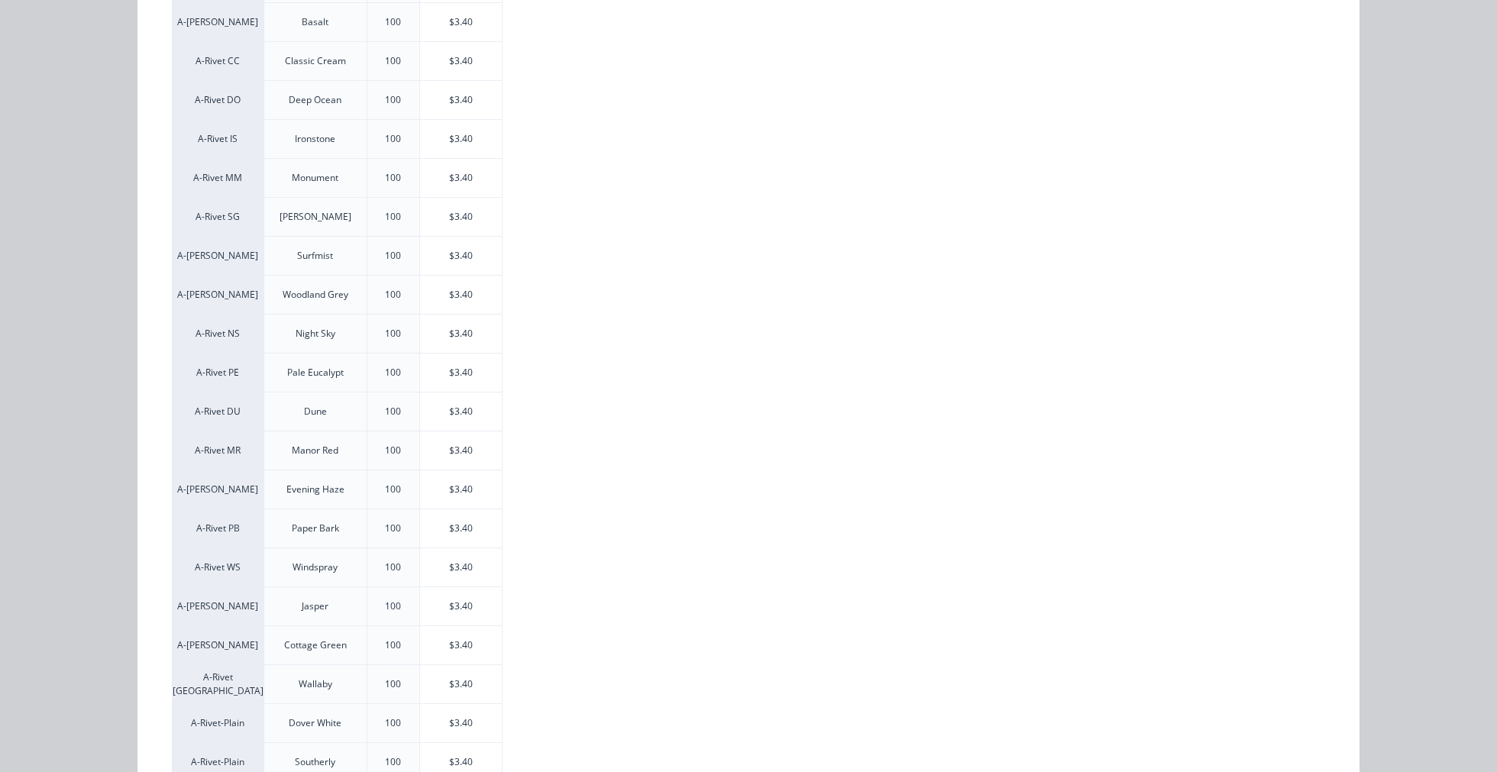
scroll to position [339, 0]
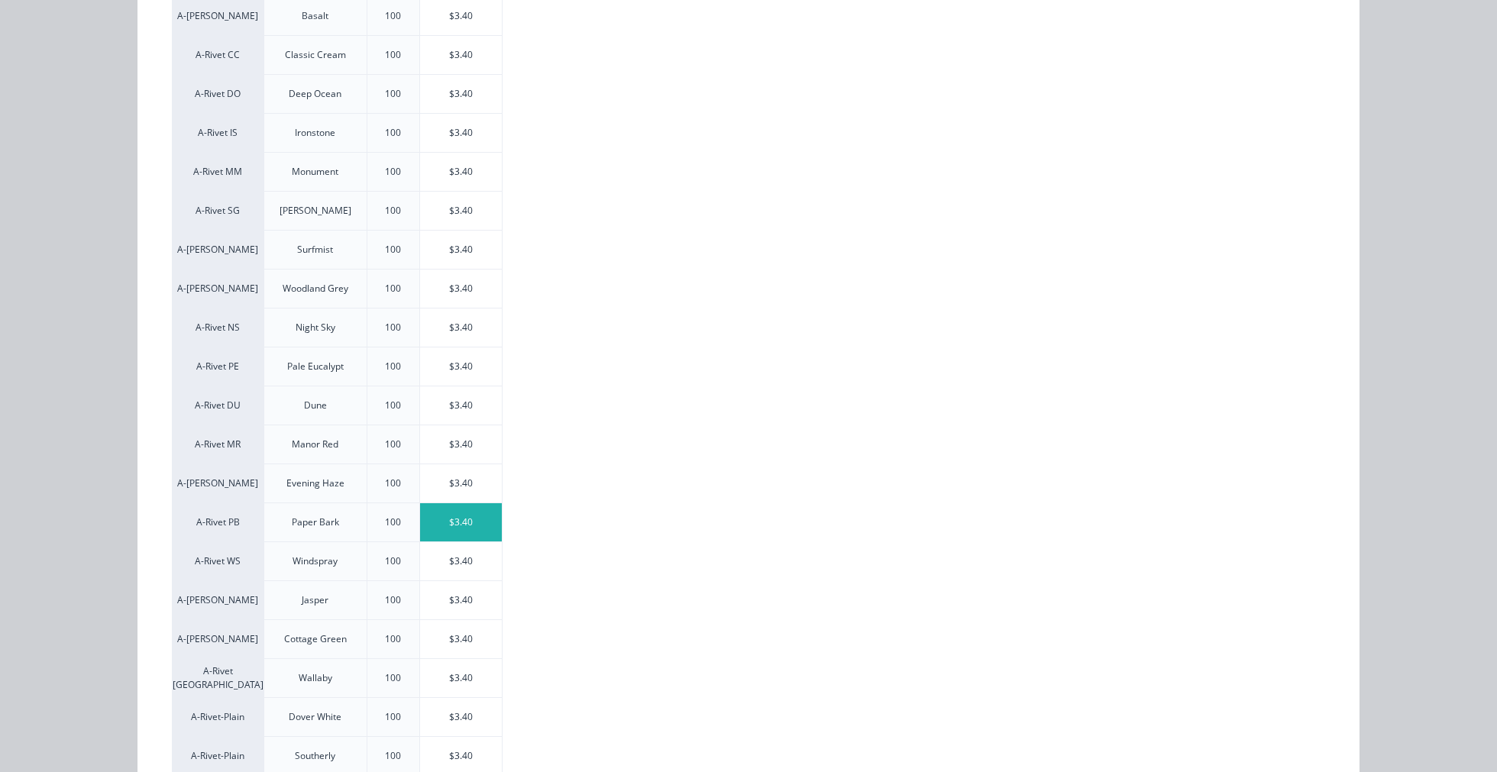
click at [474, 510] on div "$3.40" at bounding box center [461, 522] width 82 height 38
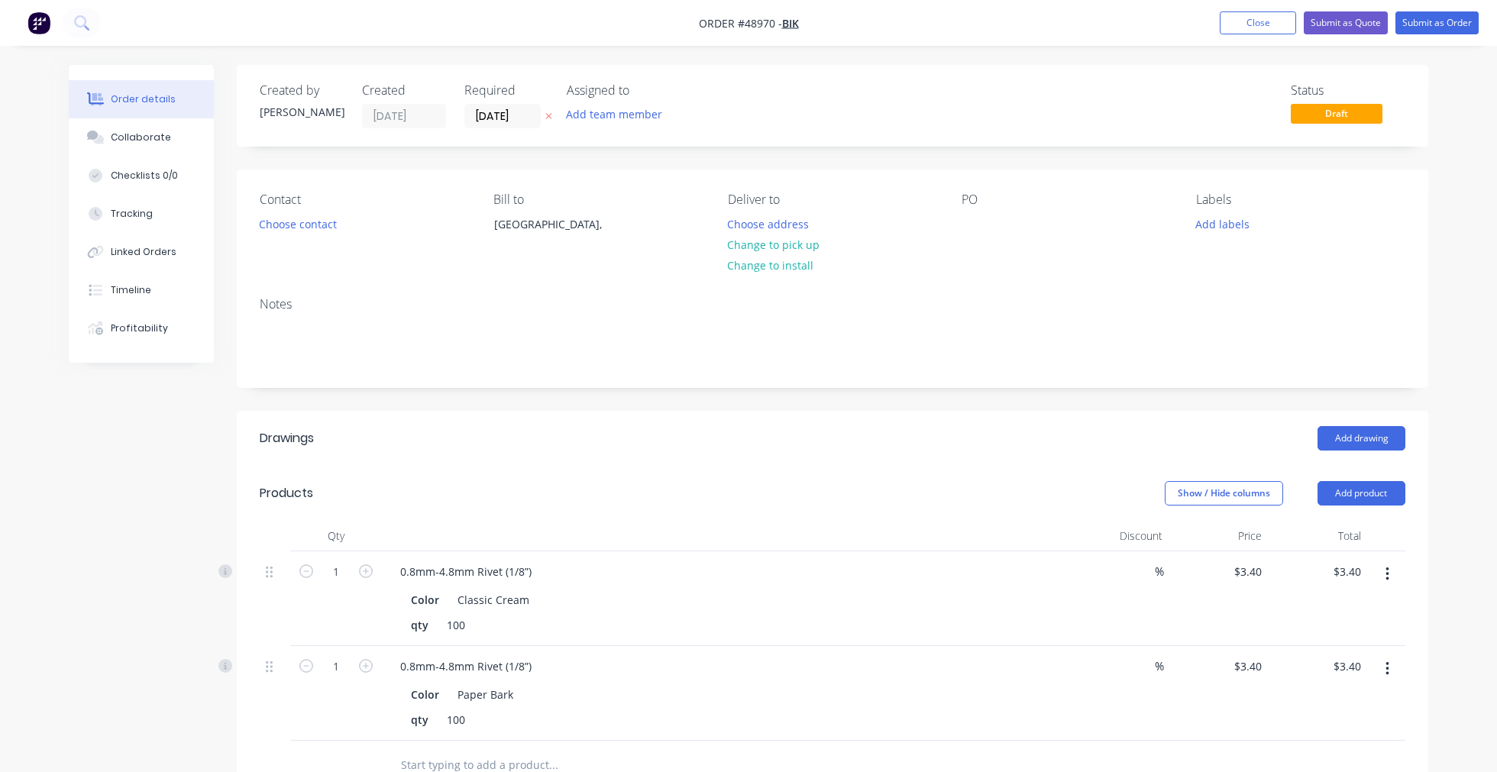
scroll to position [85, 0]
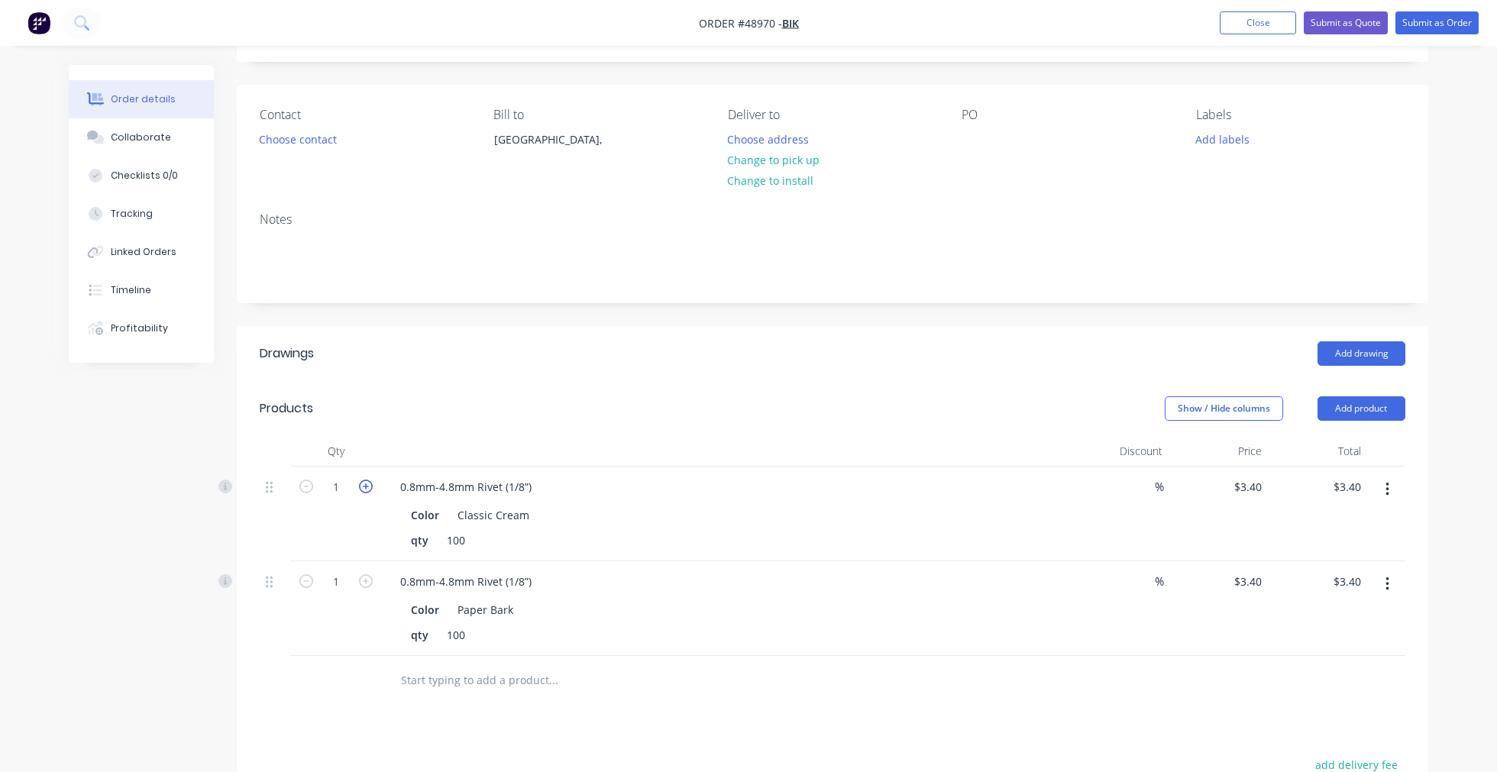
click at [365, 486] on icon "button" at bounding box center [366, 487] width 14 height 14
type input "2"
type input "$6.80"
click at [365, 486] on icon "button" at bounding box center [366, 487] width 14 height 14
type input "3"
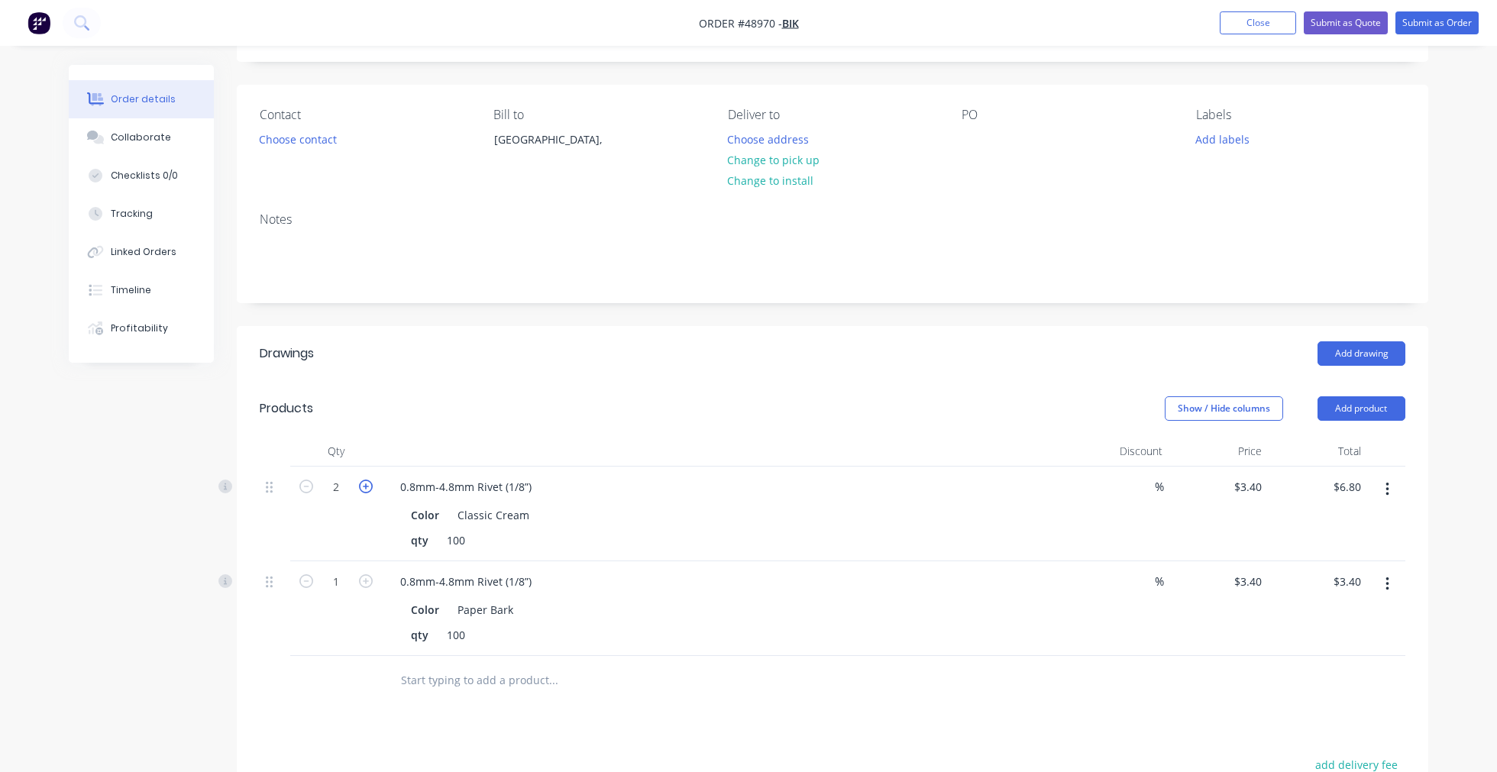
type input "$10.20"
click at [364, 575] on icon "button" at bounding box center [366, 581] width 14 height 14
type input "2"
type input "$6.80"
click at [364, 575] on icon "button" at bounding box center [366, 581] width 14 height 14
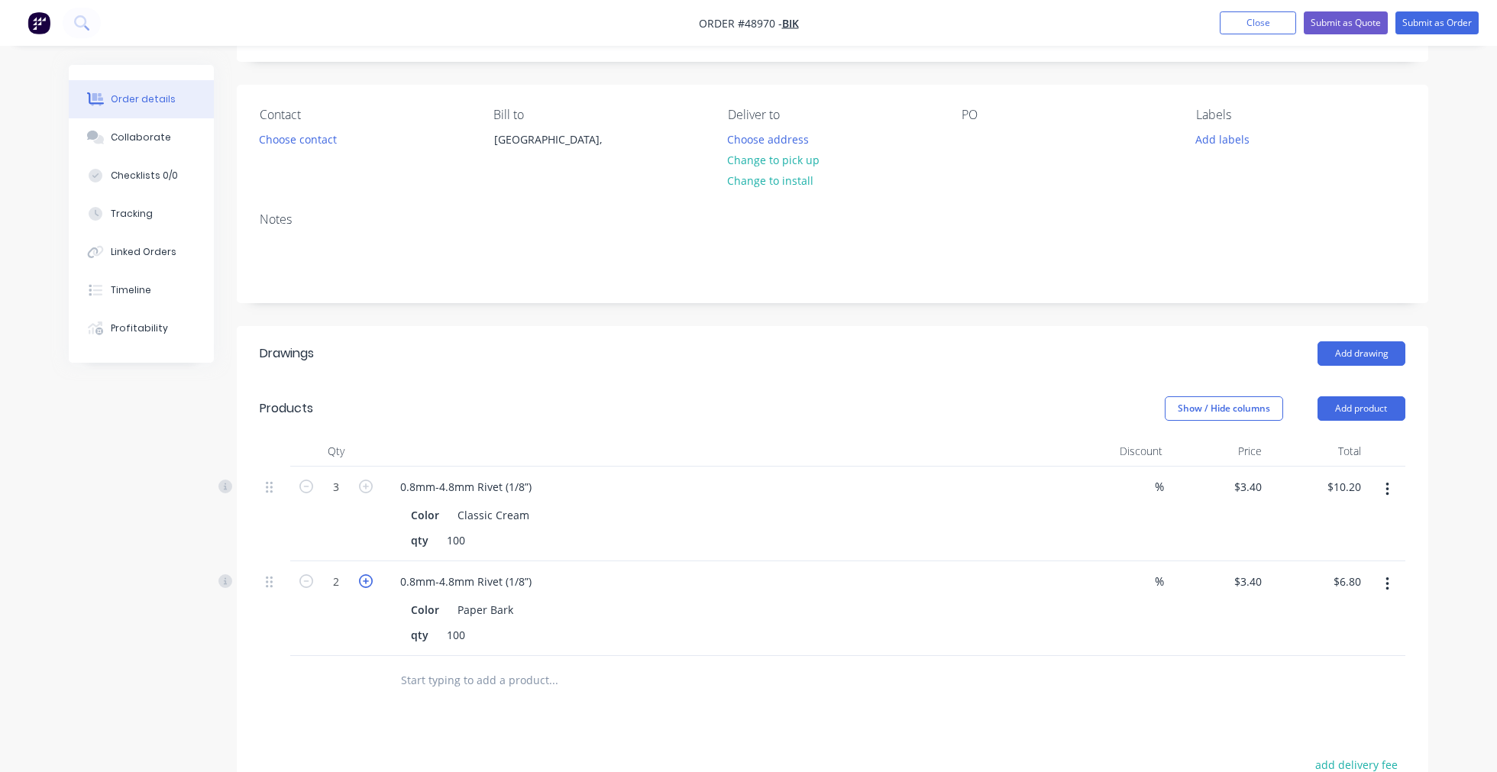
type input "3"
type input "$10.20"
click at [480, 409] on div "Products" at bounding box center [382, 408] width 244 height 24
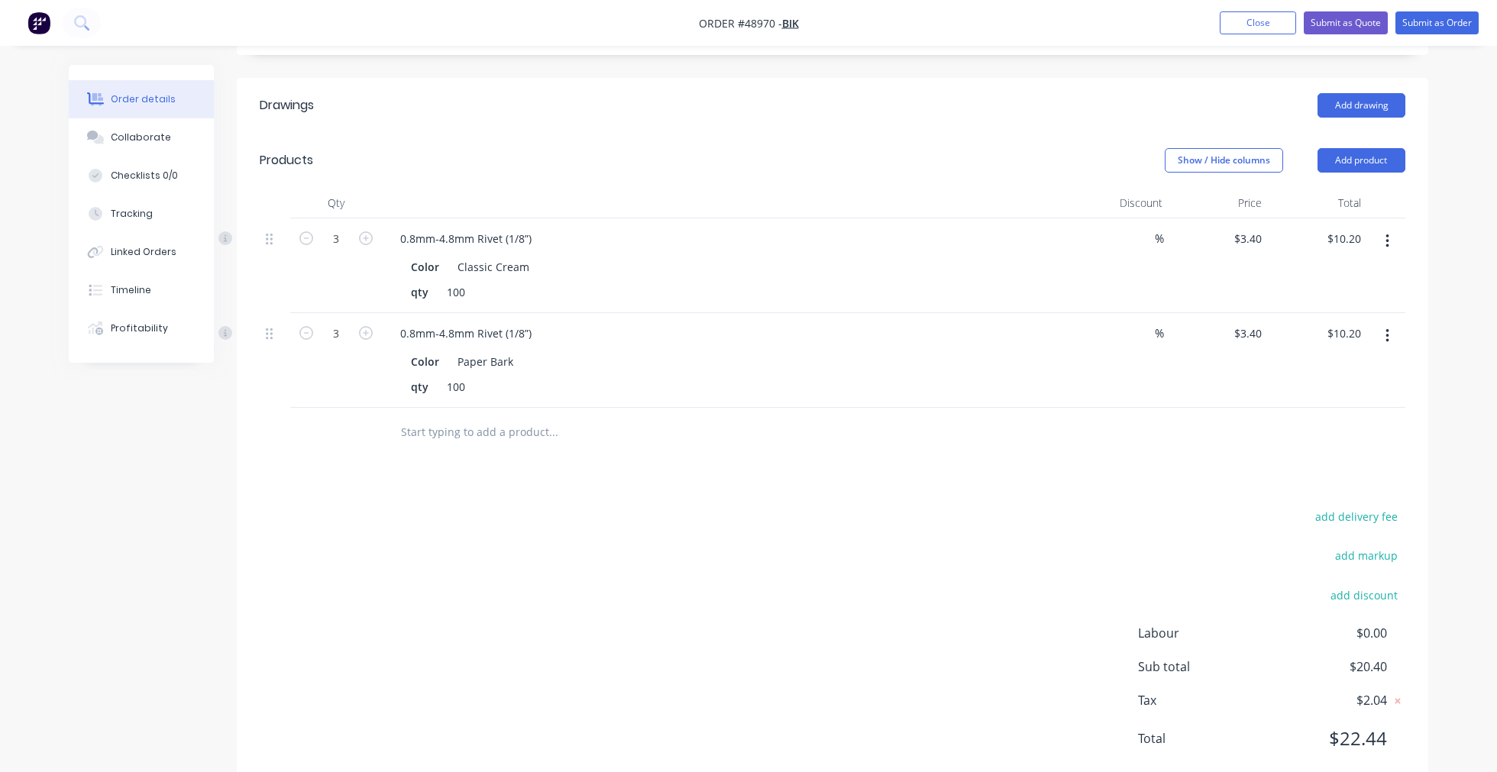
scroll to position [374, 0]
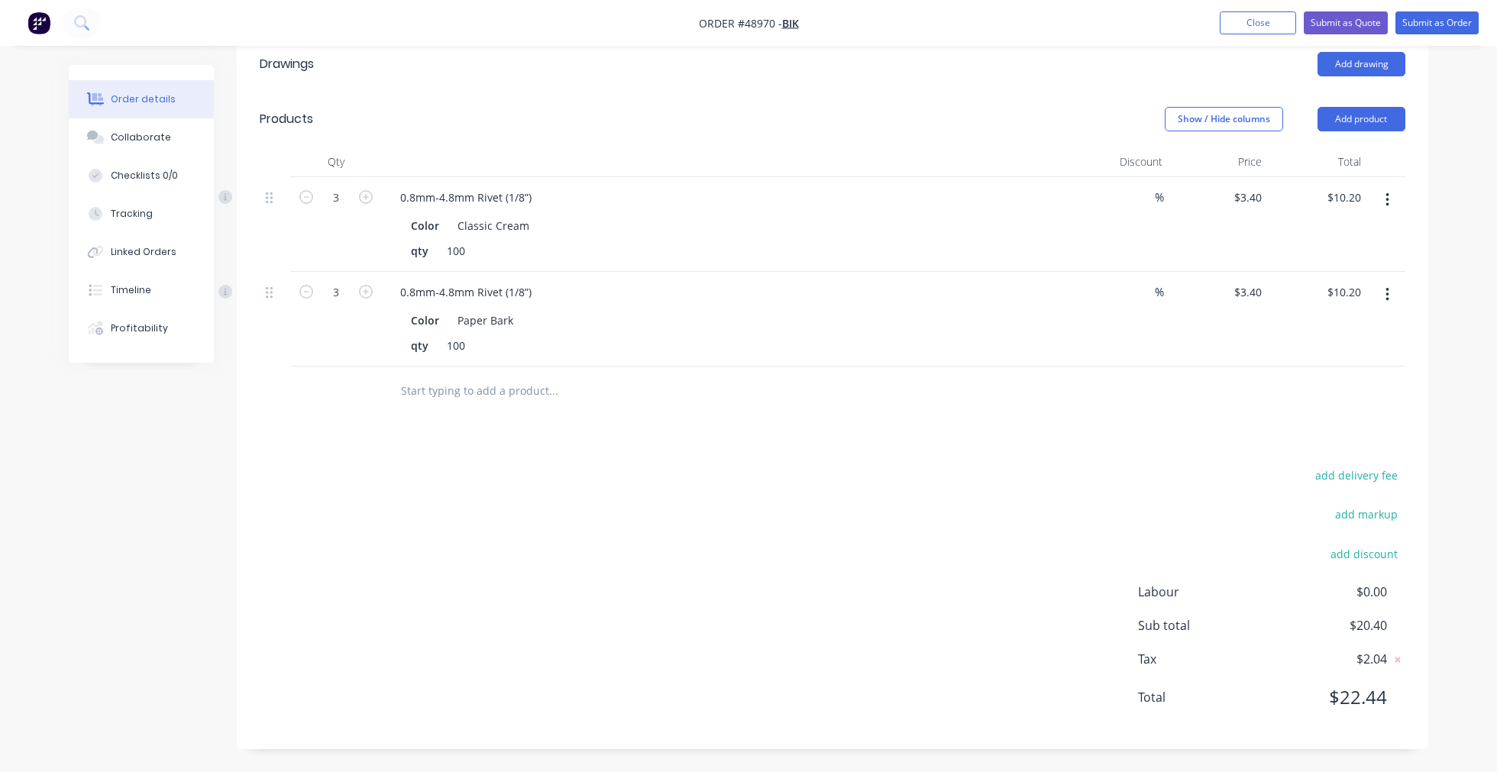
click at [852, 526] on div "add delivery fee add markup add discount Labour $0.00 Sub total $20.40 Tax $2.0…" at bounding box center [833, 595] width 1146 height 261
click at [767, 497] on div "add delivery fee add markup add discount Labour $0.00 Sub total $20.40 Tax $2.0…" at bounding box center [833, 595] width 1146 height 261
click at [1437, 18] on button "Submit as Order" at bounding box center [1437, 22] width 83 height 23
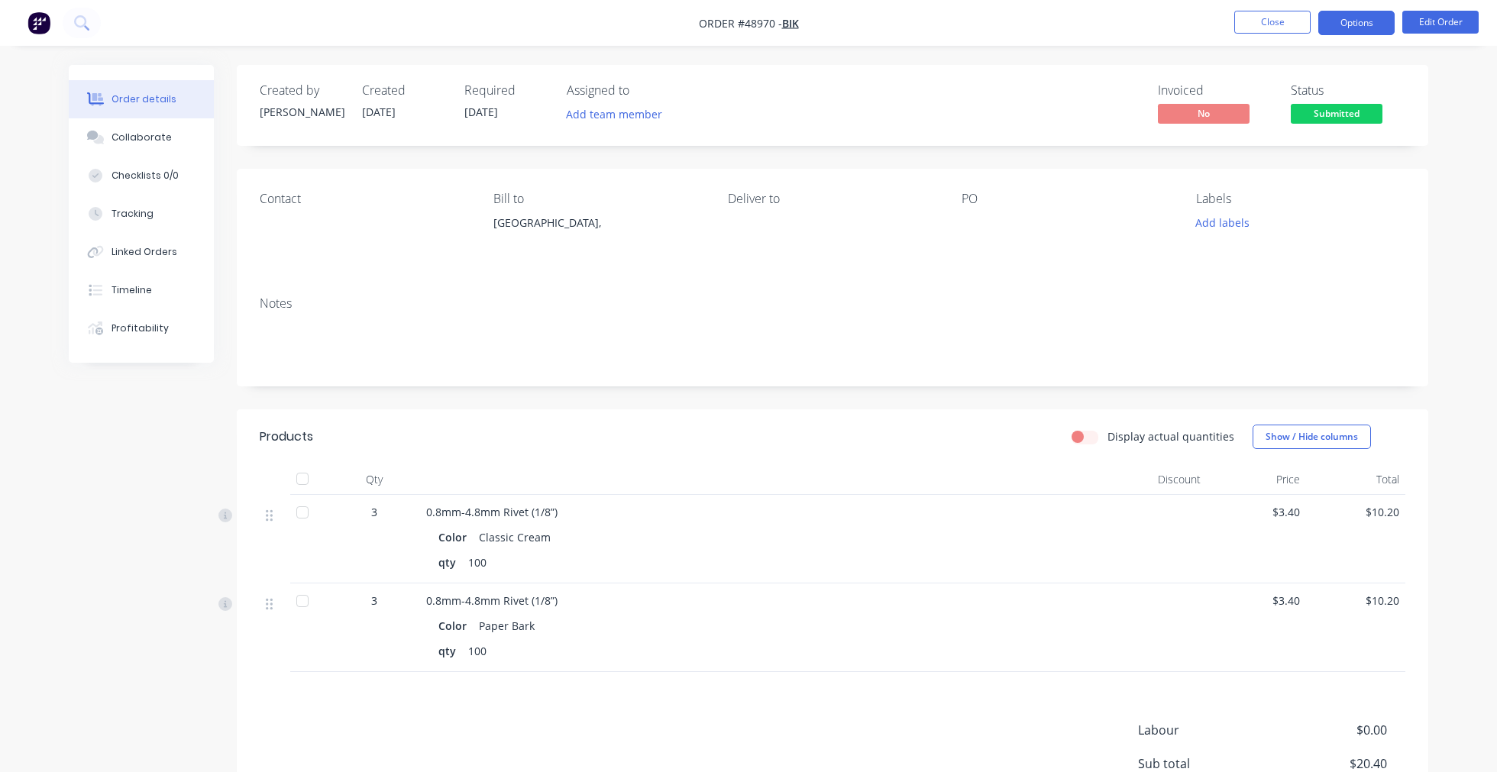
click at [1345, 31] on button "Options" at bounding box center [1356, 23] width 76 height 24
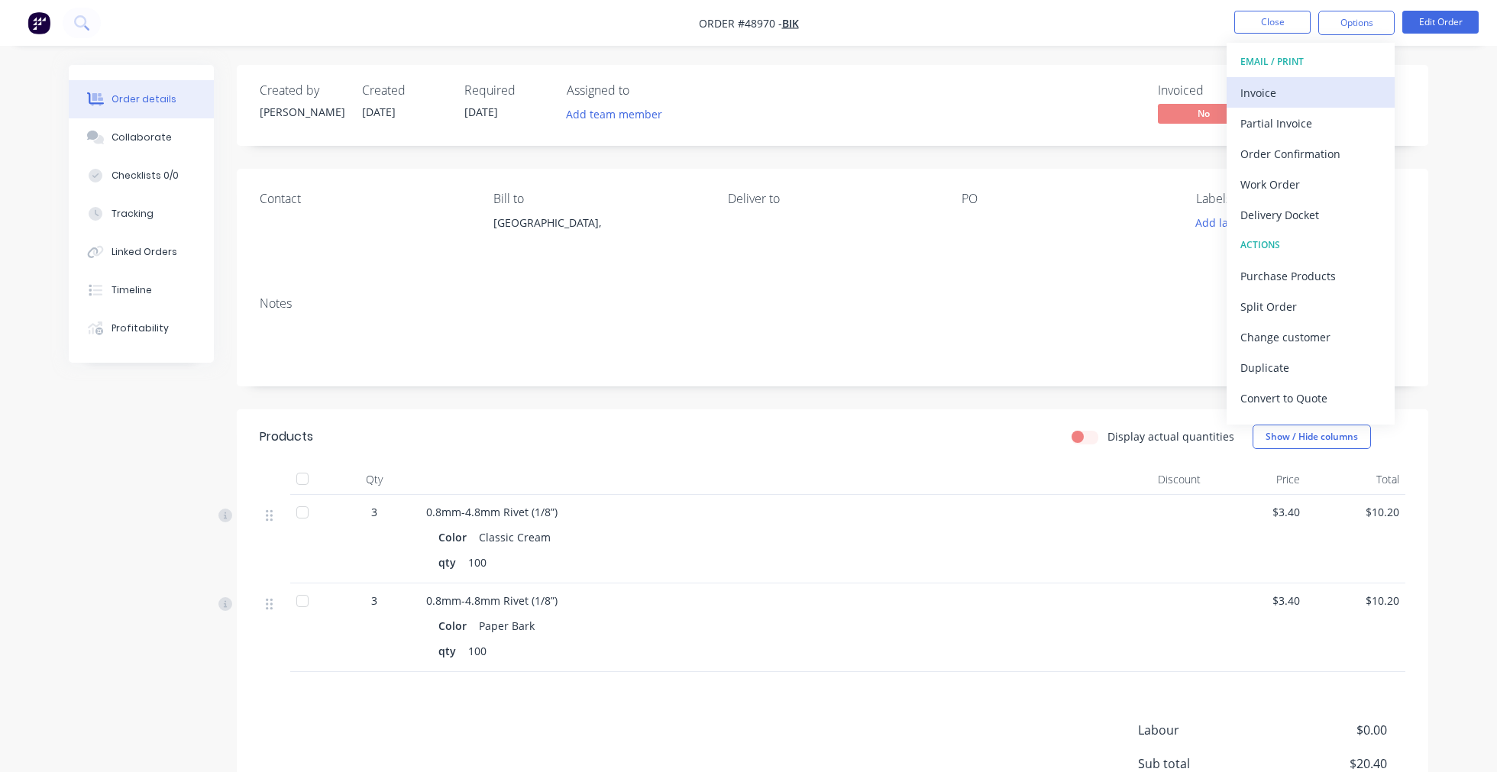
click at [1302, 86] on div "Invoice" at bounding box center [1310, 93] width 141 height 22
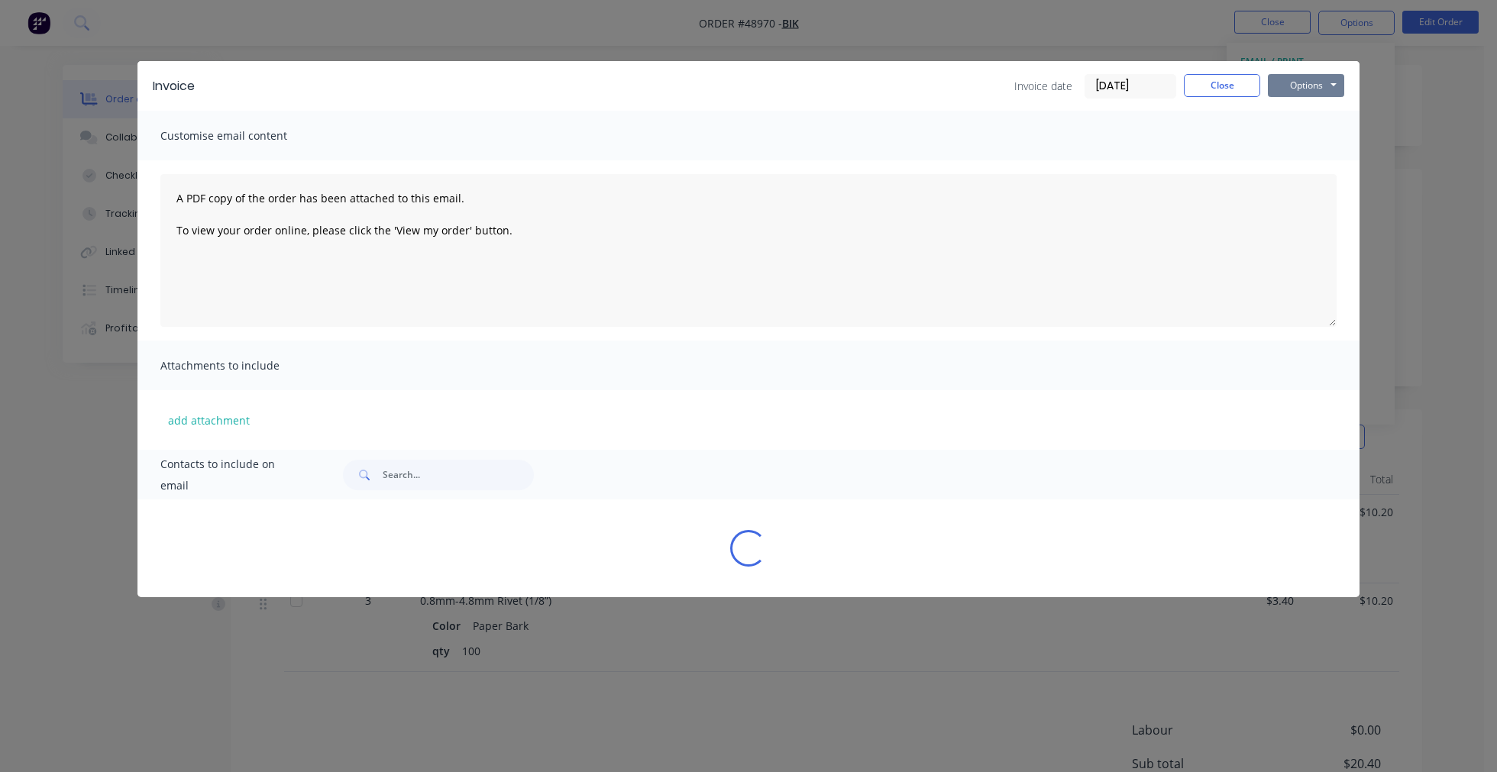
click at [1292, 85] on button "Options" at bounding box center [1306, 85] width 76 height 23
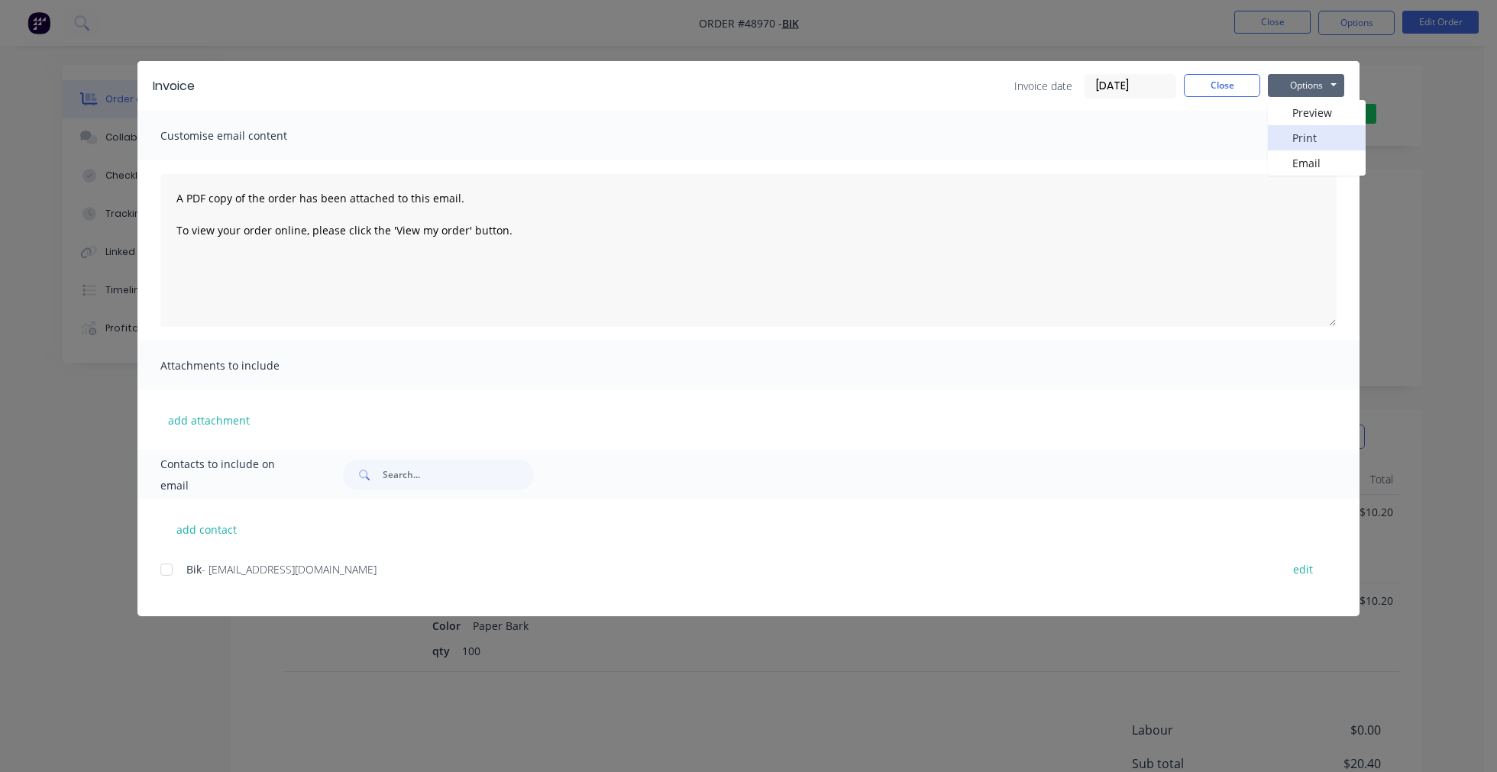
click at [1320, 132] on button "Print" at bounding box center [1317, 137] width 98 height 25
click at [961, 29] on div "Invoice Invoice date [DATE] Close Options Preview Print Email Customise email c…" at bounding box center [748, 386] width 1497 height 772
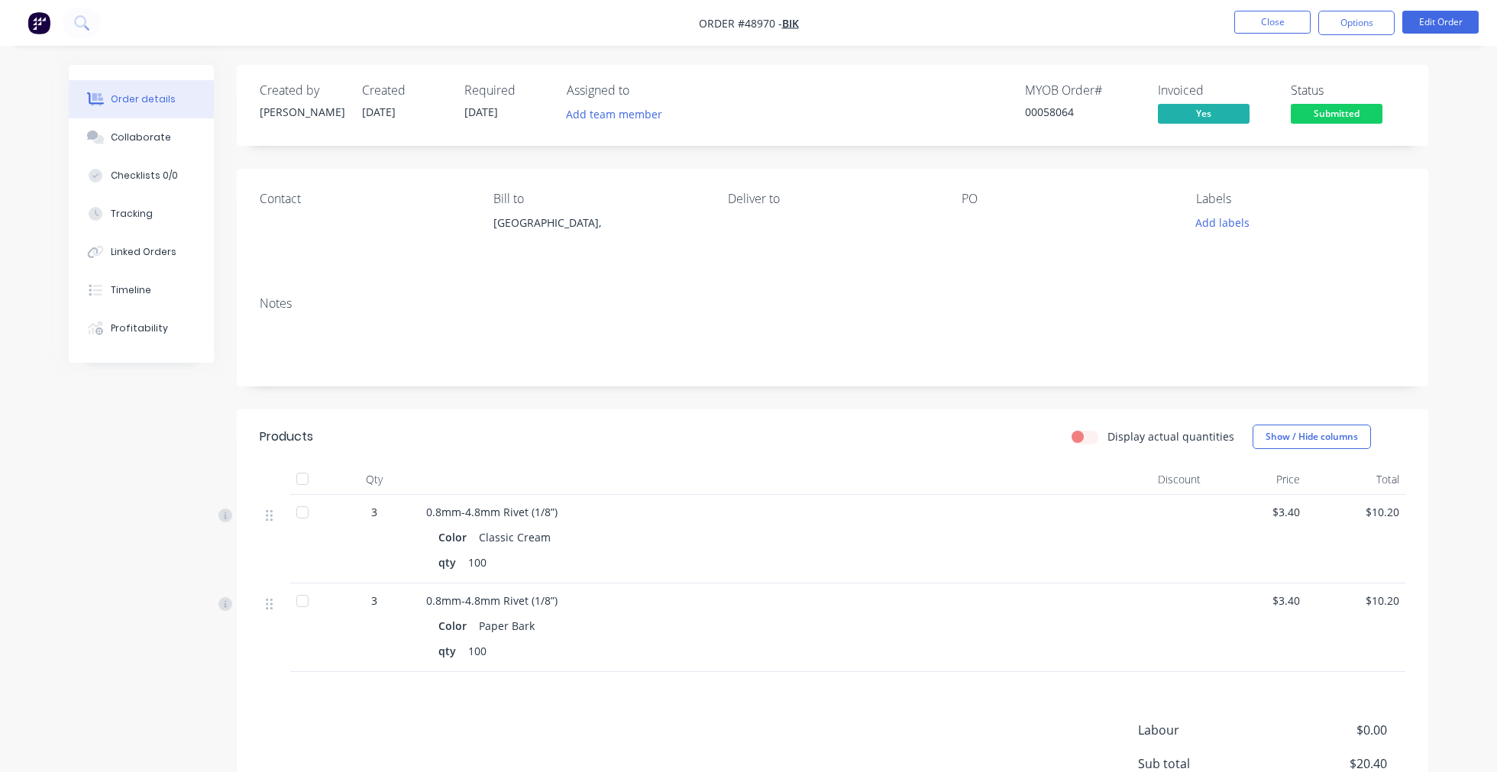
click at [1365, 124] on button "Submitted" at bounding box center [1337, 115] width 92 height 23
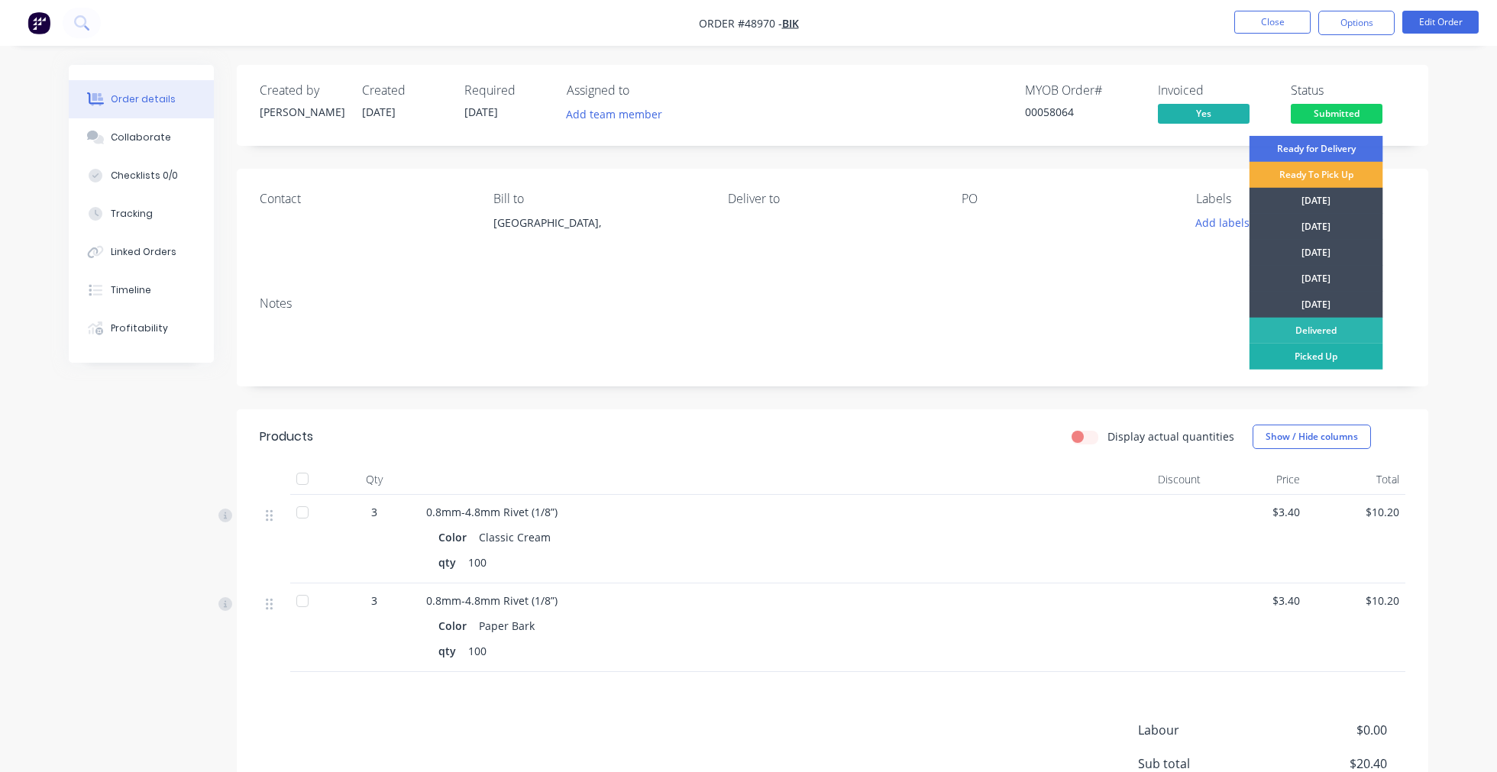
click at [1346, 361] on div "Picked Up" at bounding box center [1317, 357] width 134 height 26
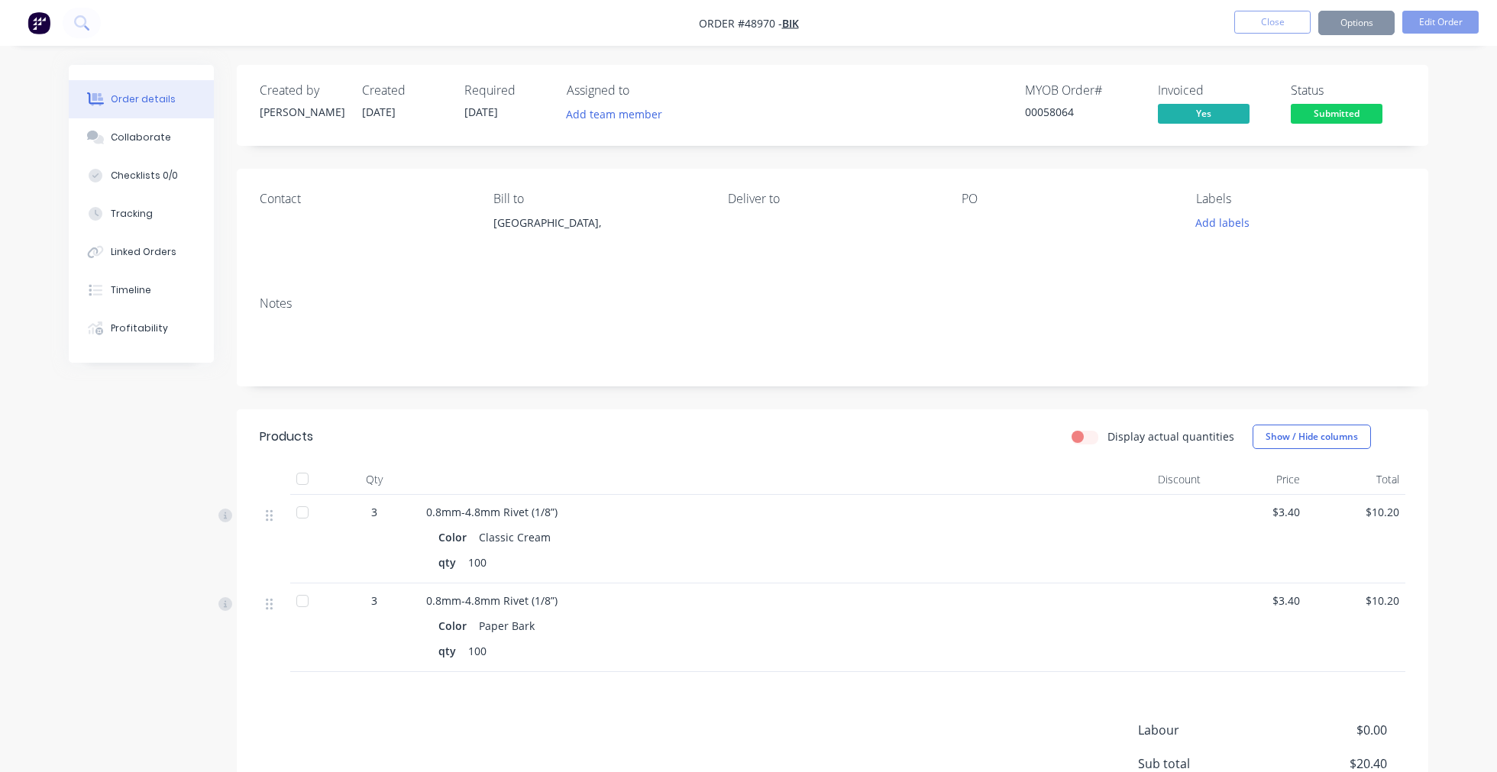
click at [1428, 307] on div "Order details Collaborate Checklists 0/0 Tracking Linked Orders Timeline Profit…" at bounding box center [748, 488] width 1390 height 846
click at [1410, 248] on div "Contact Bill to [GEOGRAPHIC_DATA], Deliver to PO Labels Add labels" at bounding box center [833, 226] width 1192 height 115
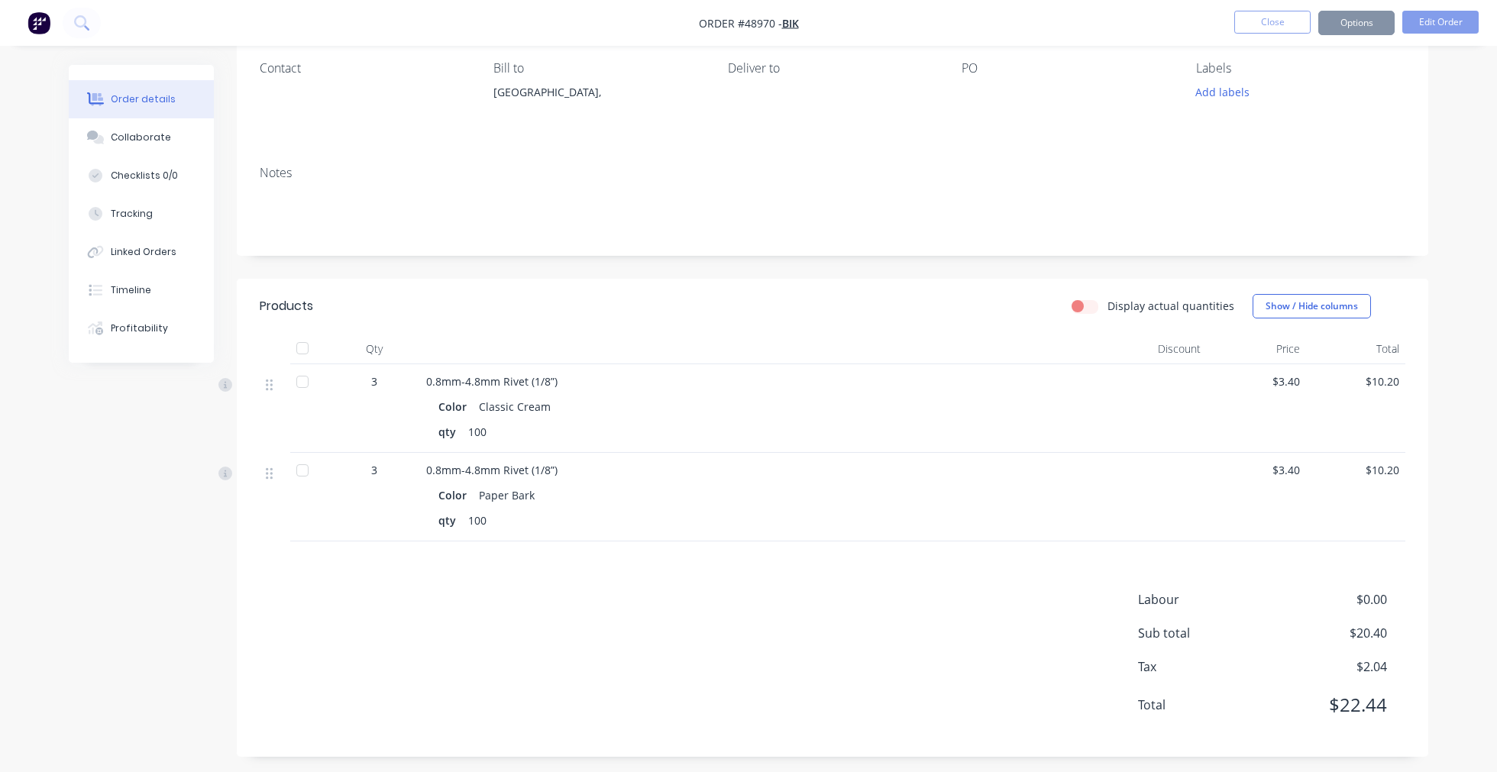
scroll to position [139, 0]
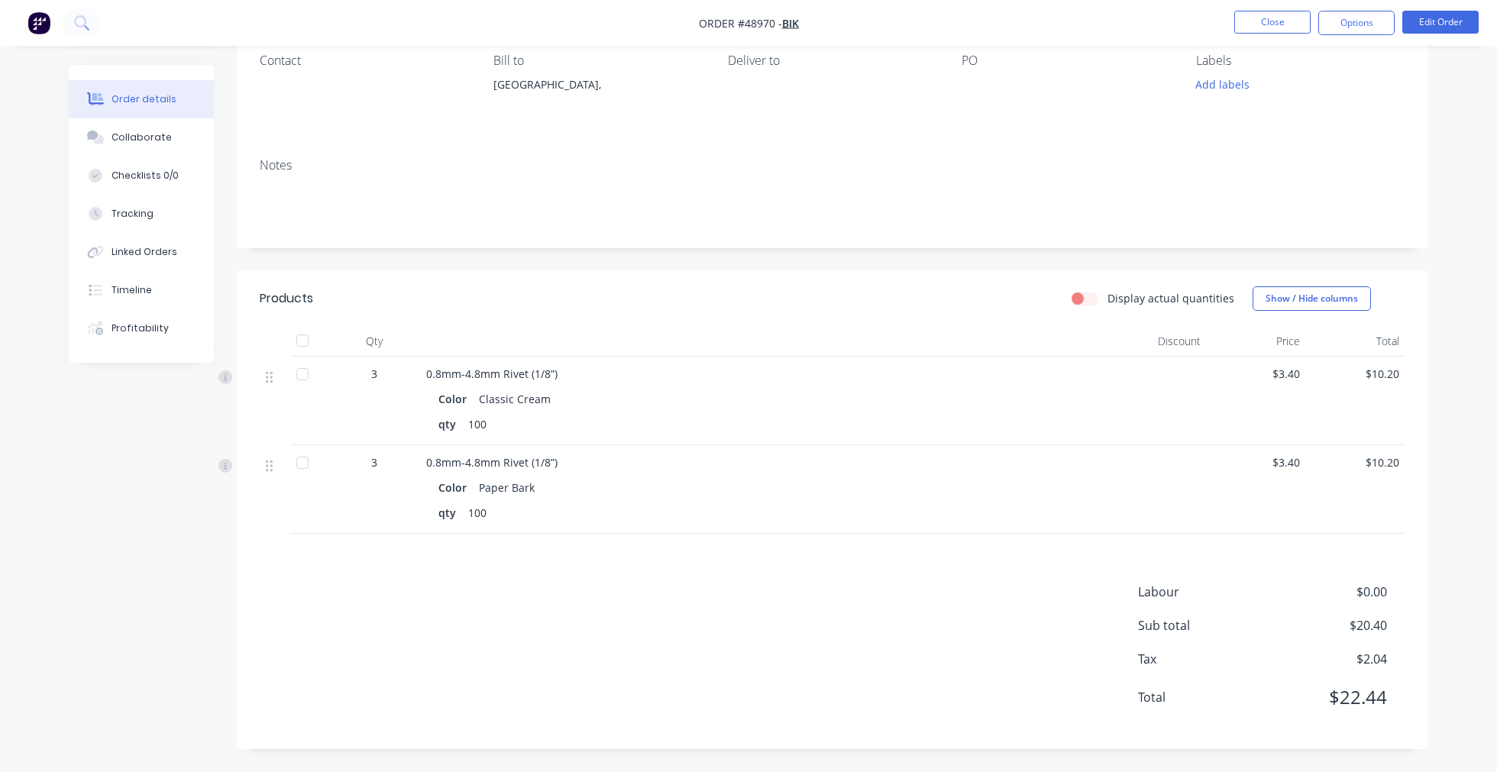
click at [881, 24] on nav "Order #48970 - BIK Close Options Edit Order" at bounding box center [748, 23] width 1497 height 46
click at [1257, 18] on button "Close" at bounding box center [1272, 22] width 76 height 23
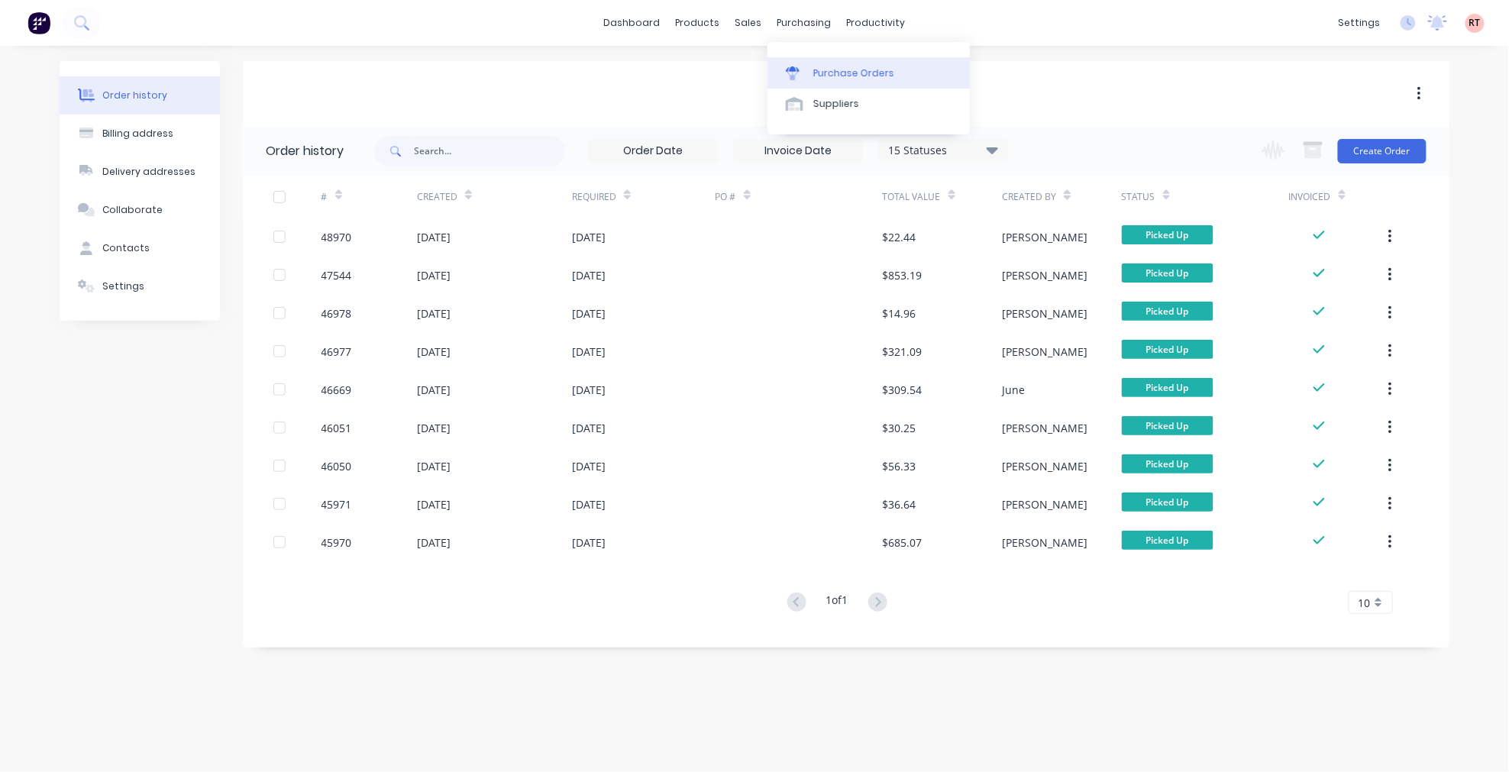
drag, startPoint x: 840, startPoint y: 70, endPoint x: 778, endPoint y: 73, distance: 62.7
click at [840, 70] on div "Purchase Orders" at bounding box center [853, 73] width 81 height 14
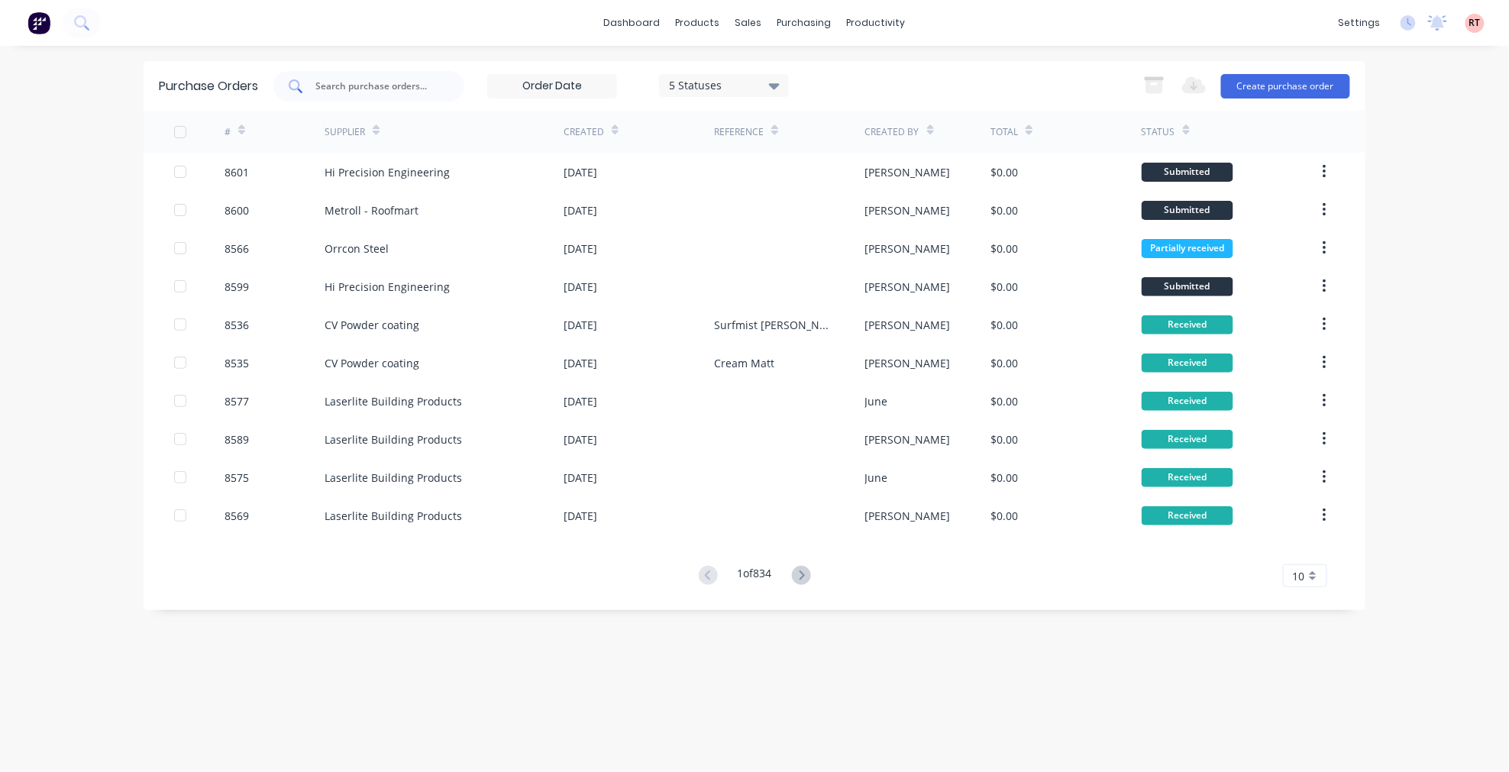
click at [370, 82] on input "text" at bounding box center [377, 86] width 127 height 15
click at [370, 86] on input "text" at bounding box center [377, 86] width 127 height 15
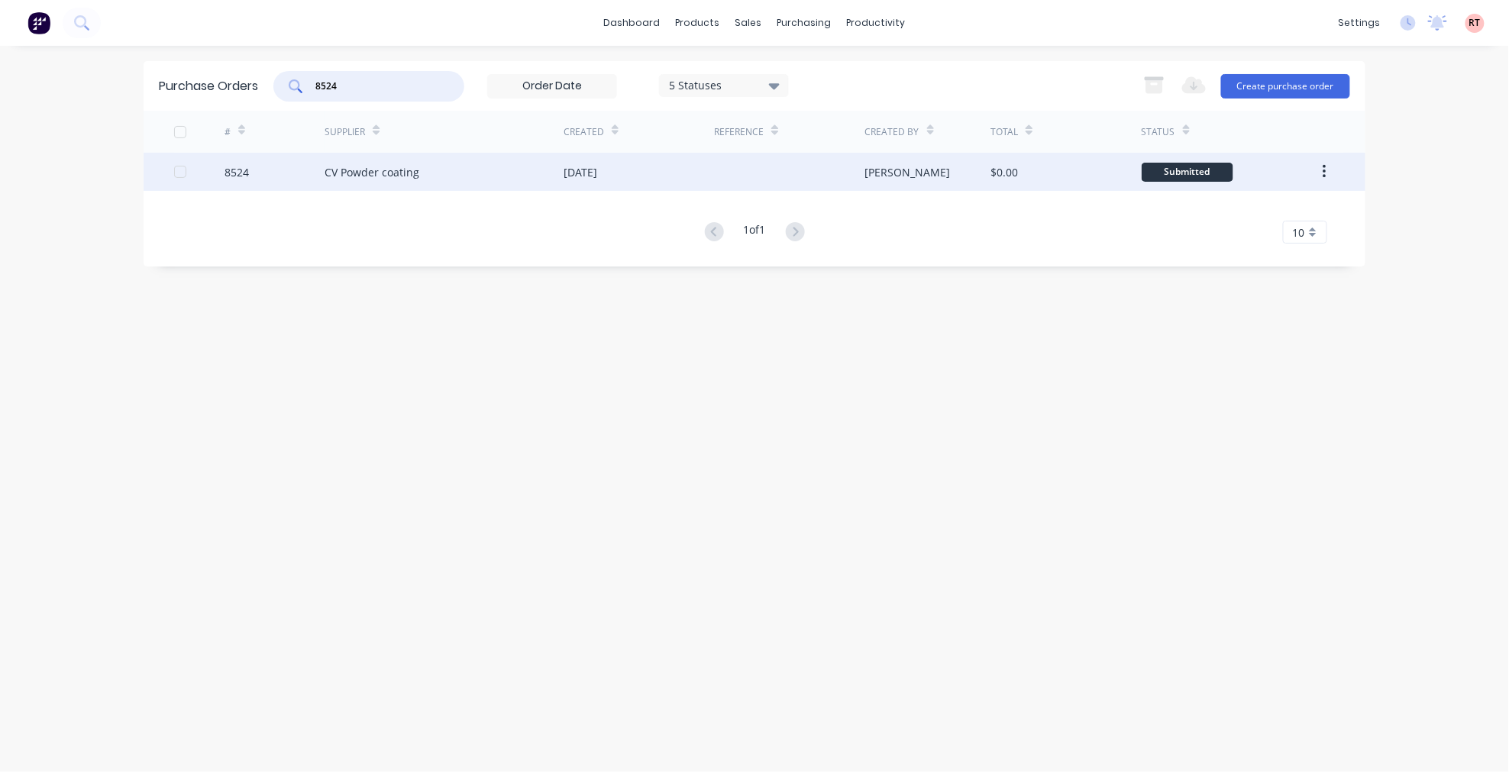
type input "8524"
click at [524, 172] on div "CV Powder coating" at bounding box center [444, 172] width 239 height 38
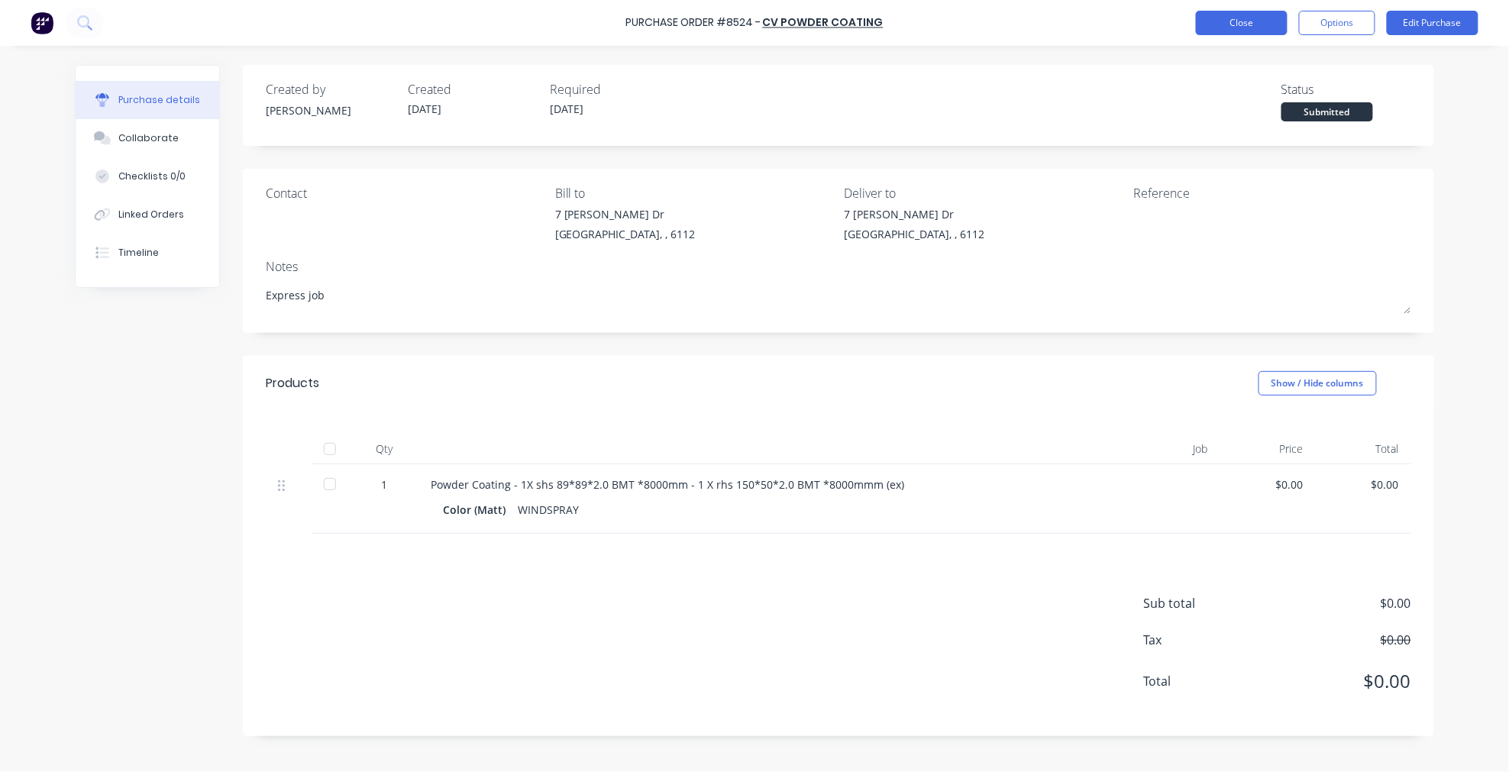
click at [1224, 28] on button "Close" at bounding box center [1242, 23] width 92 height 24
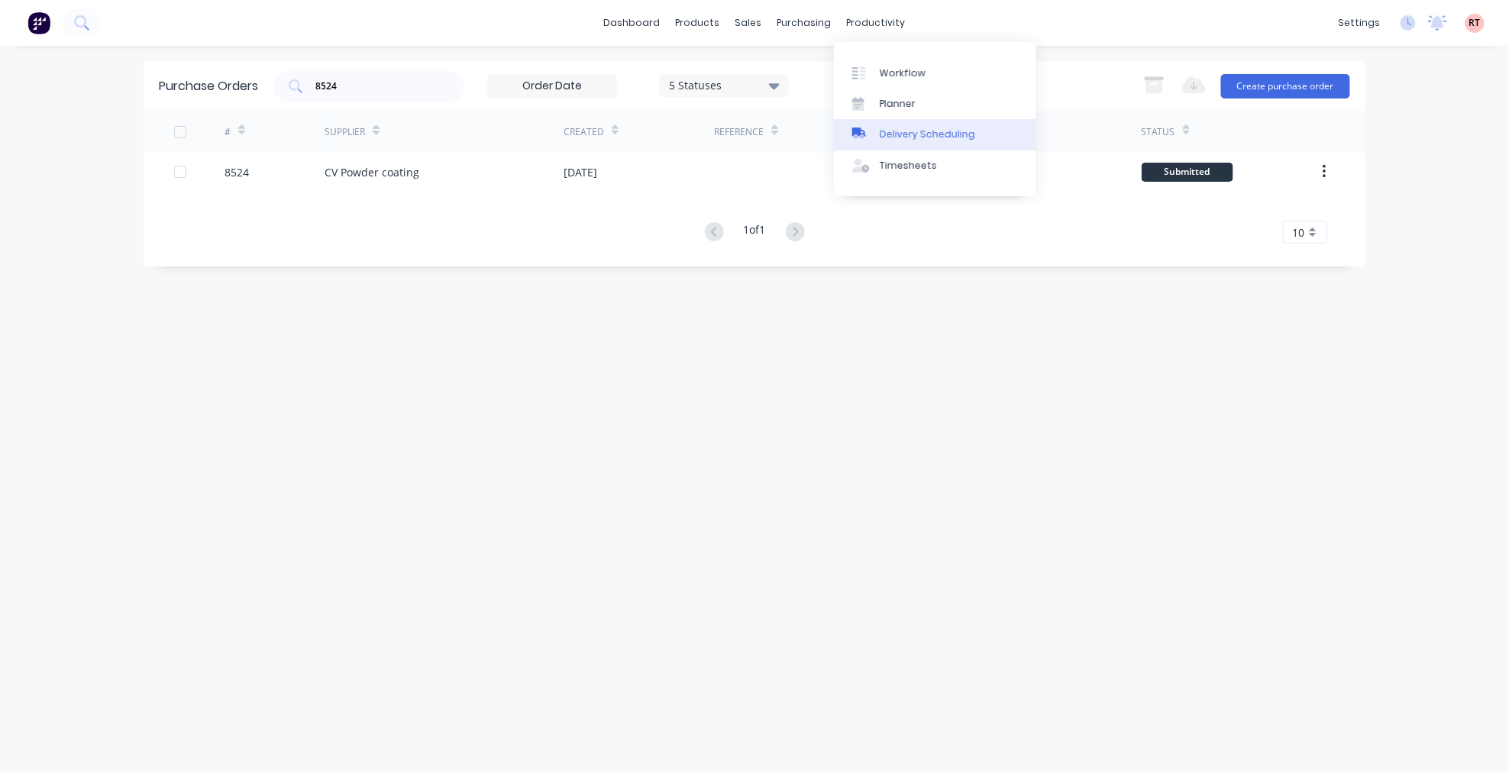
click at [898, 145] on link "Delivery Scheduling" at bounding box center [935, 134] width 202 height 31
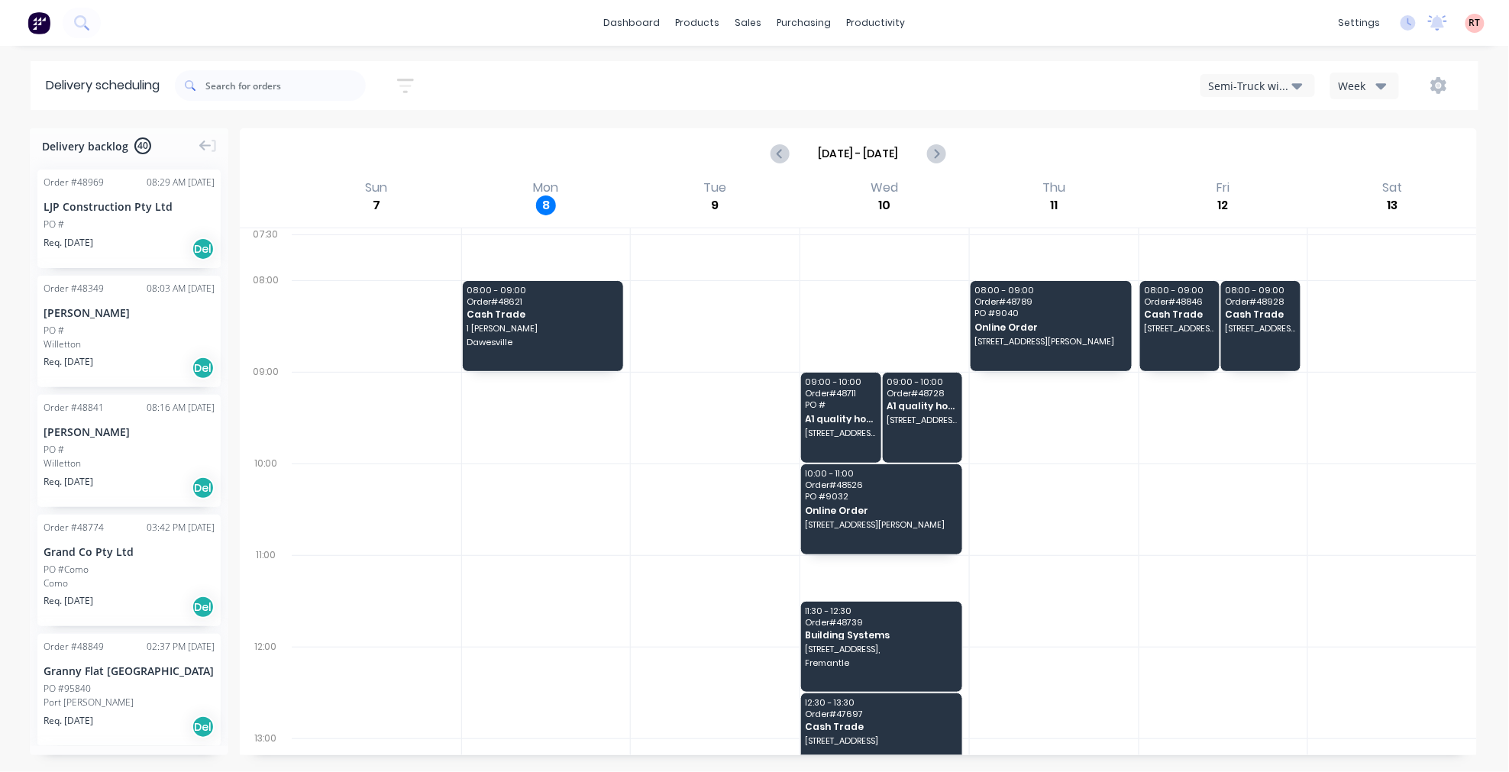
click at [1283, 88] on div "Semi-Truck with Hiab" at bounding box center [1250, 86] width 83 height 16
click at [1247, 180] on div "Utes Delivery" at bounding box center [1277, 185] width 151 height 31
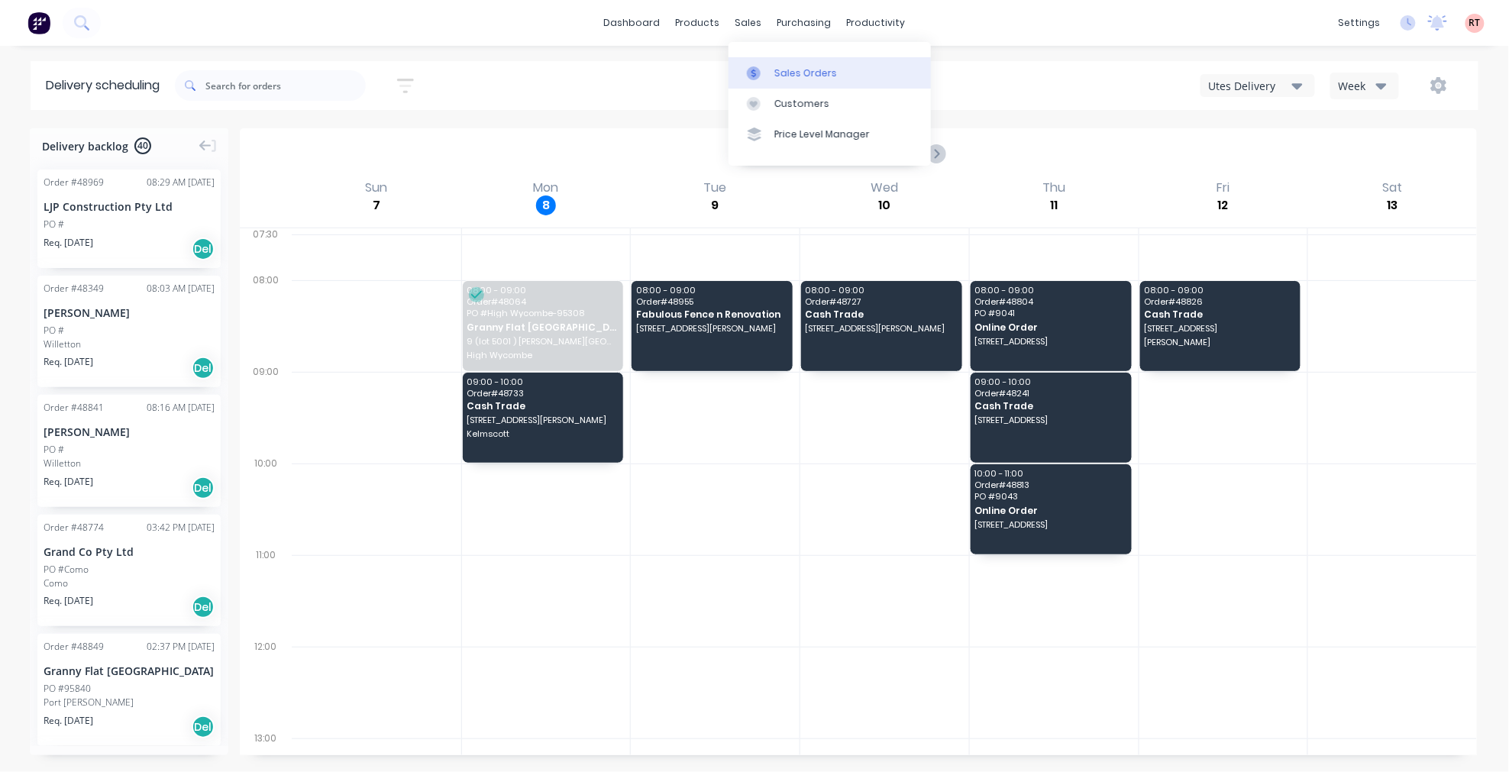
click at [779, 63] on link "Sales Orders" at bounding box center [830, 72] width 202 height 31
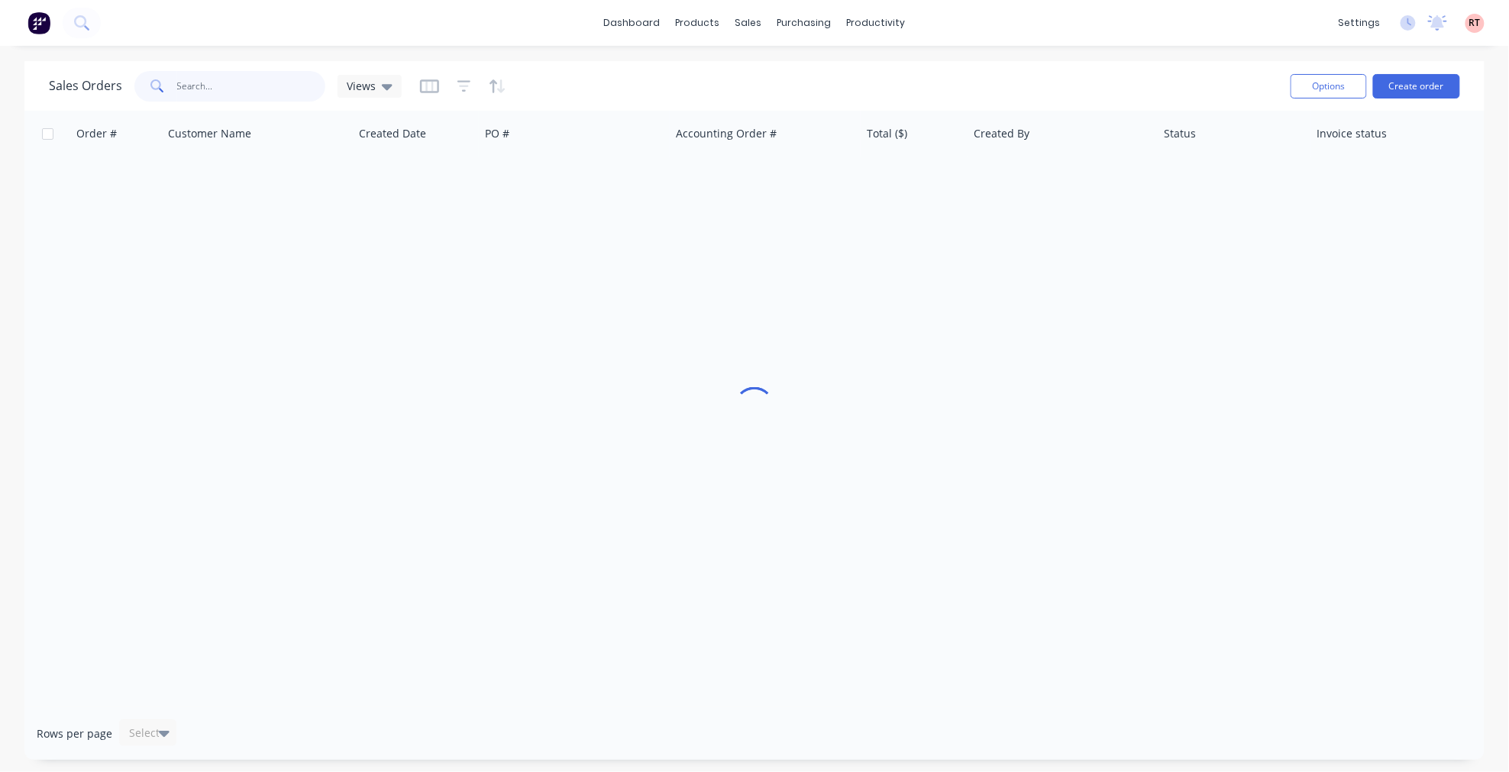
click at [309, 85] on input "text" at bounding box center [251, 86] width 149 height 31
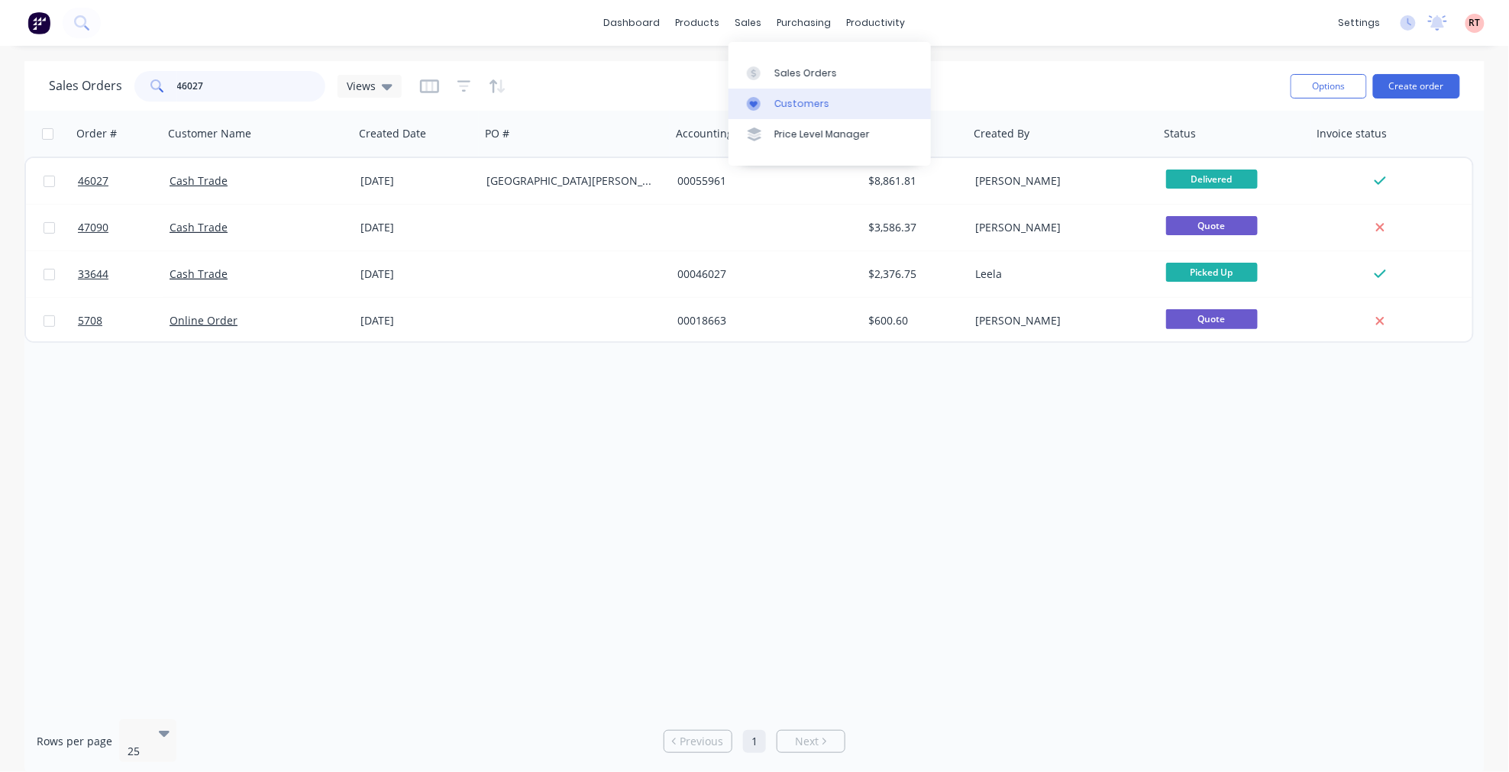
type input "46027"
click at [772, 104] on link "Customers" at bounding box center [830, 104] width 202 height 31
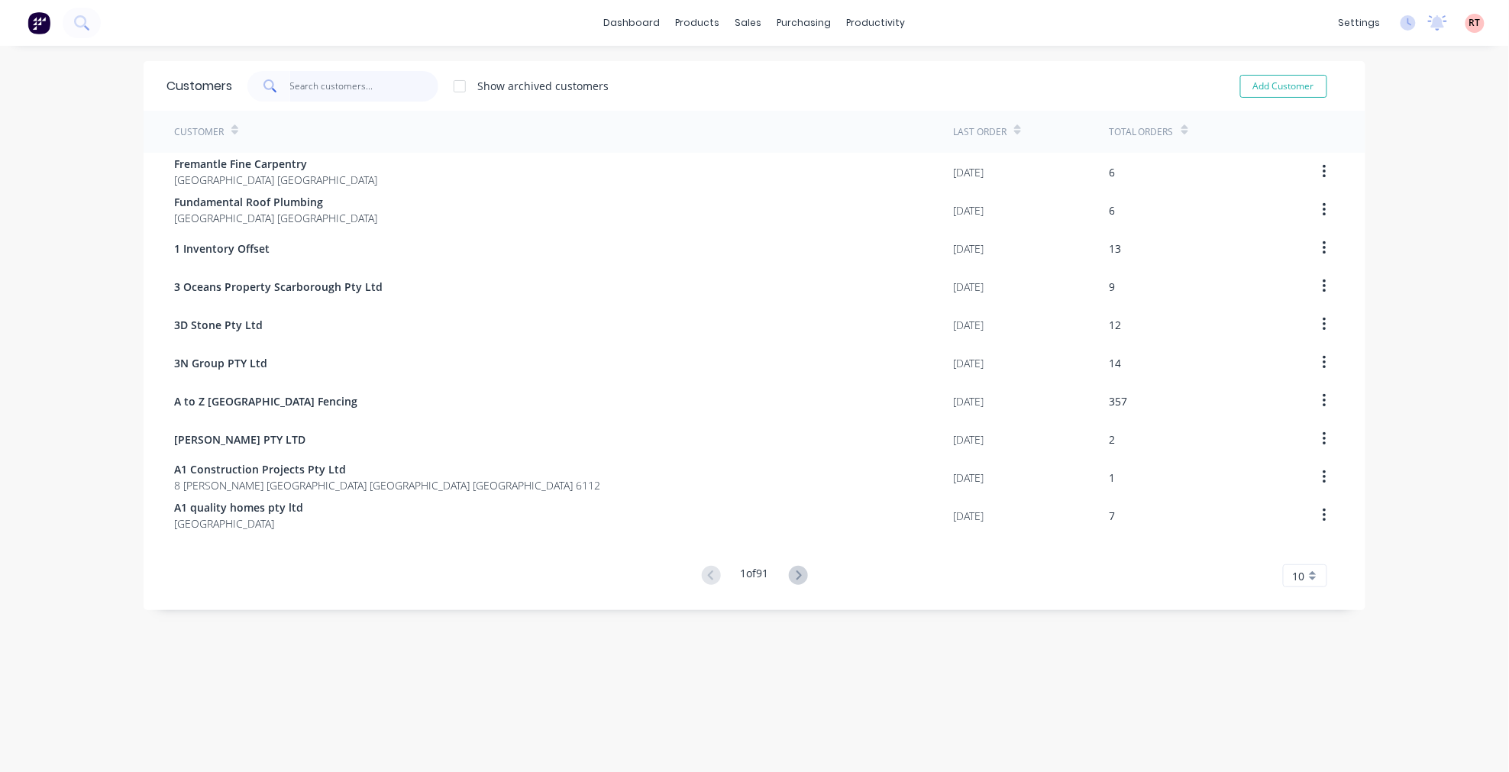
click at [332, 89] on input "text" at bounding box center [364, 86] width 149 height 31
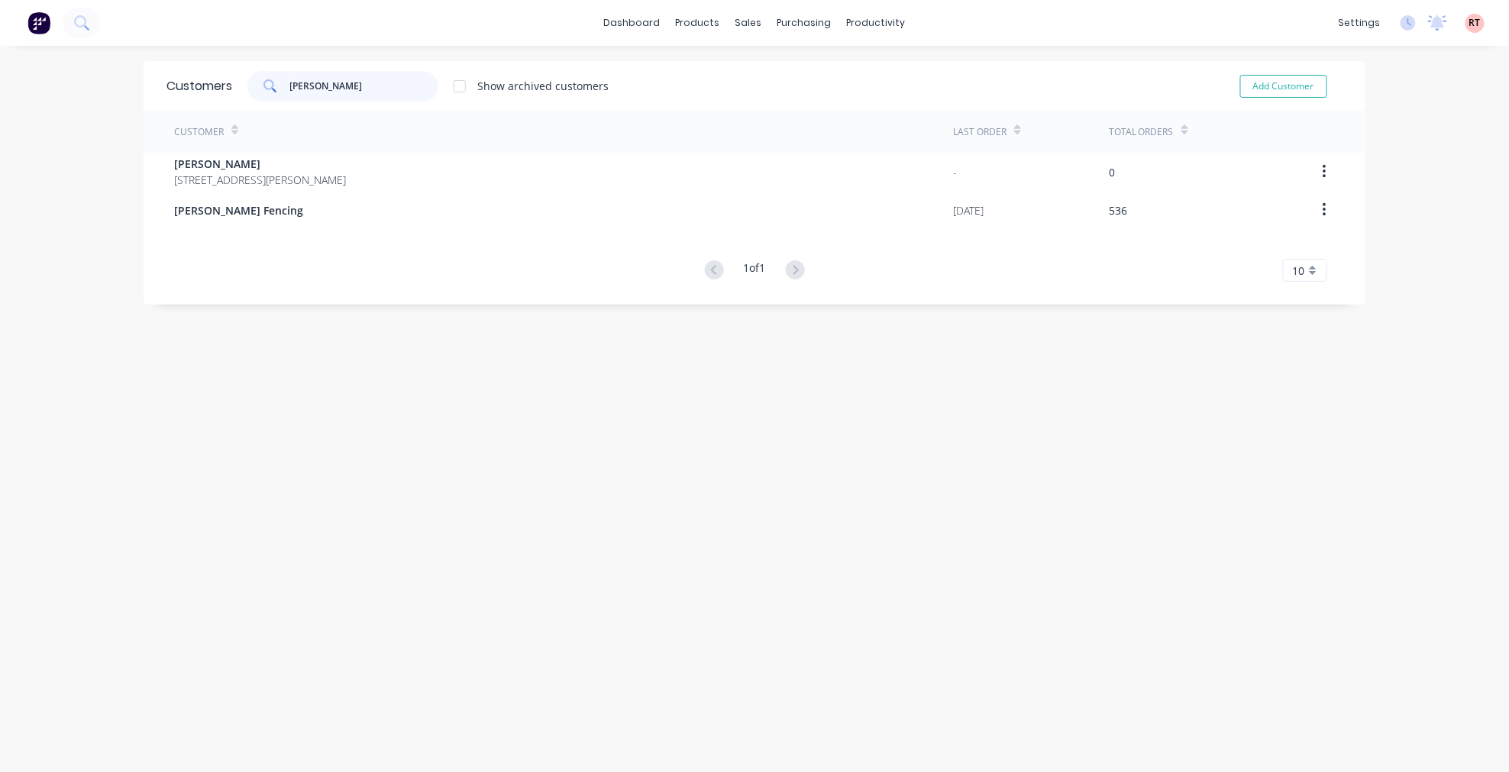
type input "[PERSON_NAME]"
click at [304, 230] on div "Customer Last Order Total Orders [PERSON_NAME] [STREET_ADDRESS][PERSON_NAME] - …" at bounding box center [755, 196] width 1222 height 171
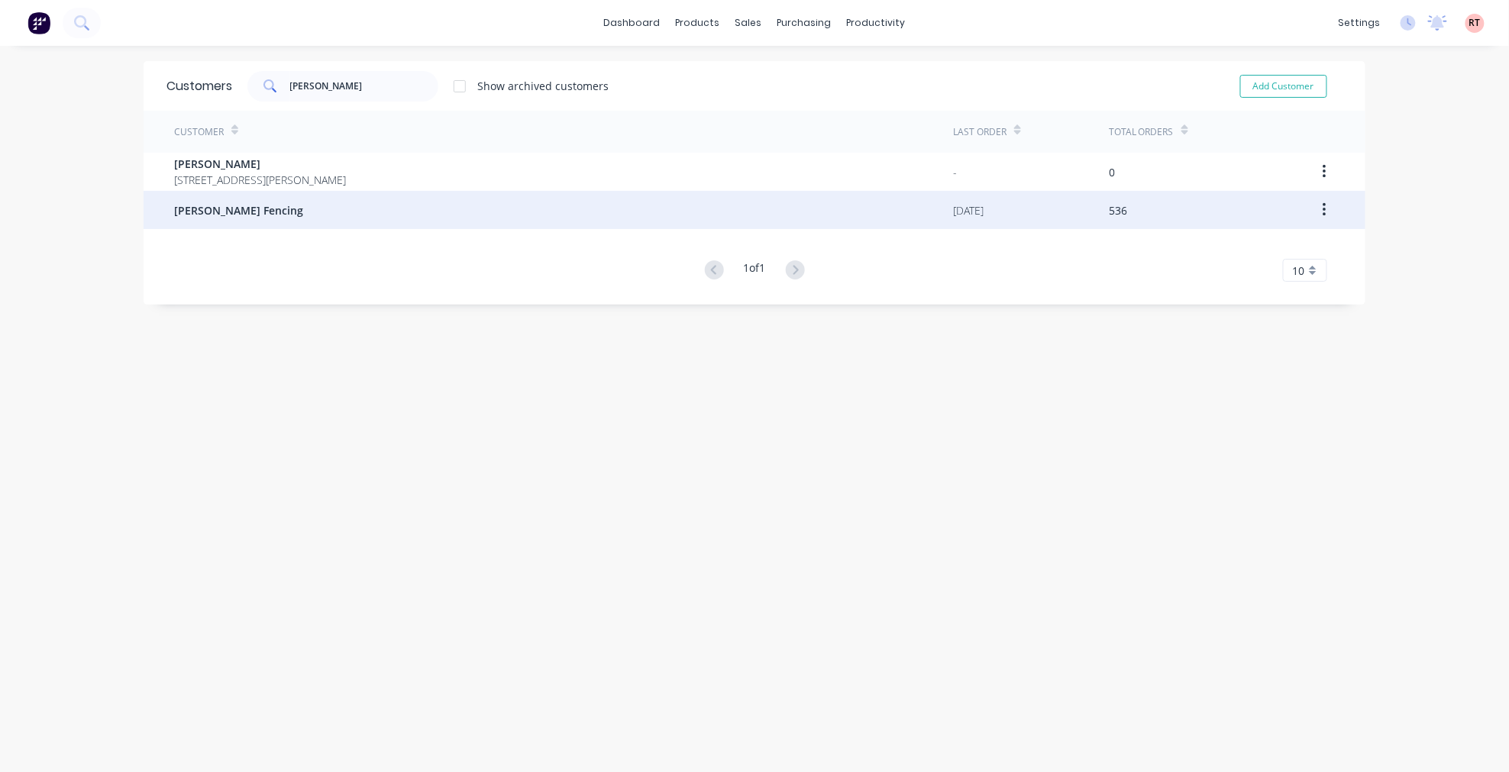
click at [306, 207] on div "[PERSON_NAME] Fencing" at bounding box center [563, 210] width 779 height 38
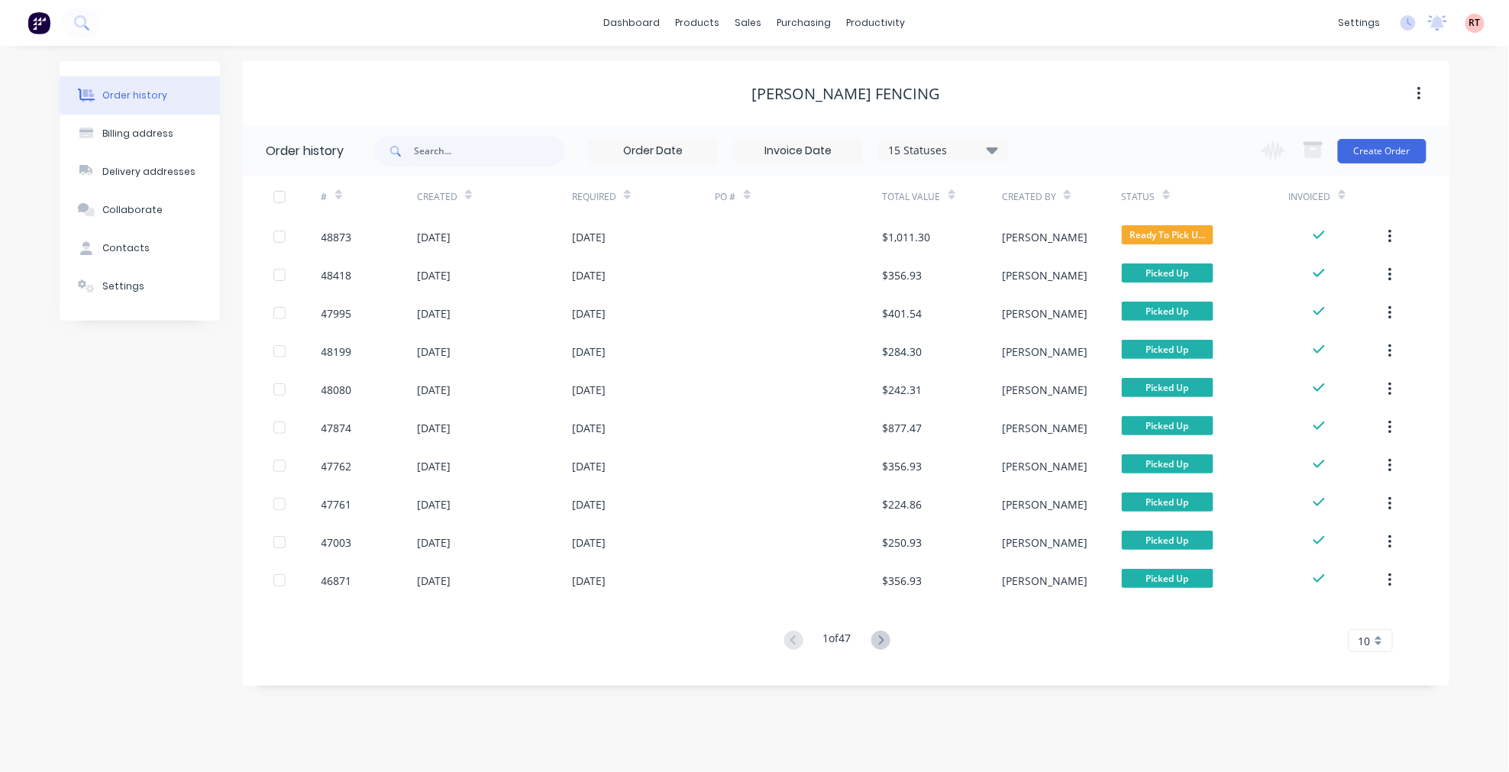
drag, startPoint x: 1295, startPoint y: 90, endPoint x: 1243, endPoint y: 113, distance: 56.8
click at [1295, 89] on div "[PERSON_NAME] Fencing" at bounding box center [846, 94] width 1207 height 18
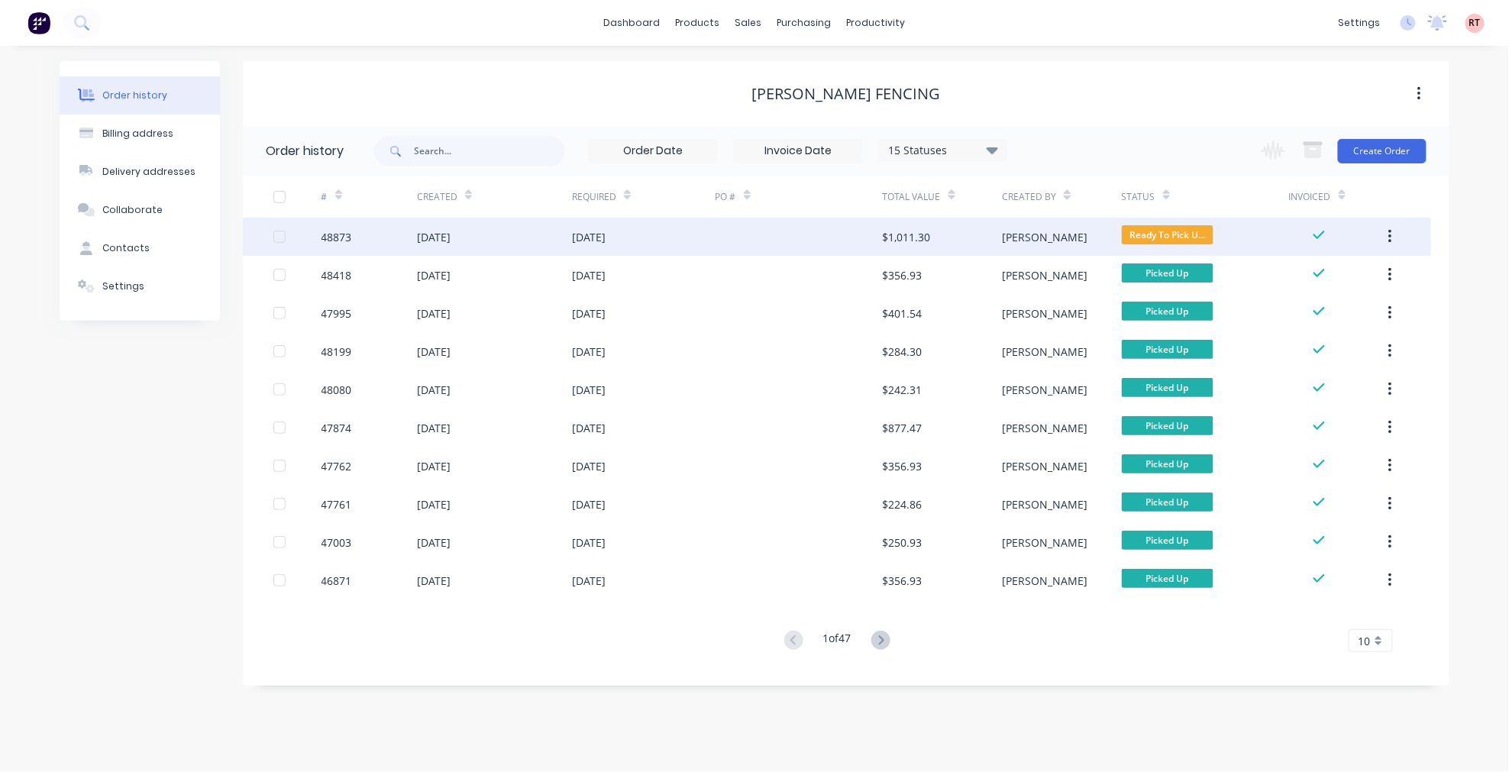
click at [949, 223] on div "$1,011.30" at bounding box center [942, 237] width 119 height 38
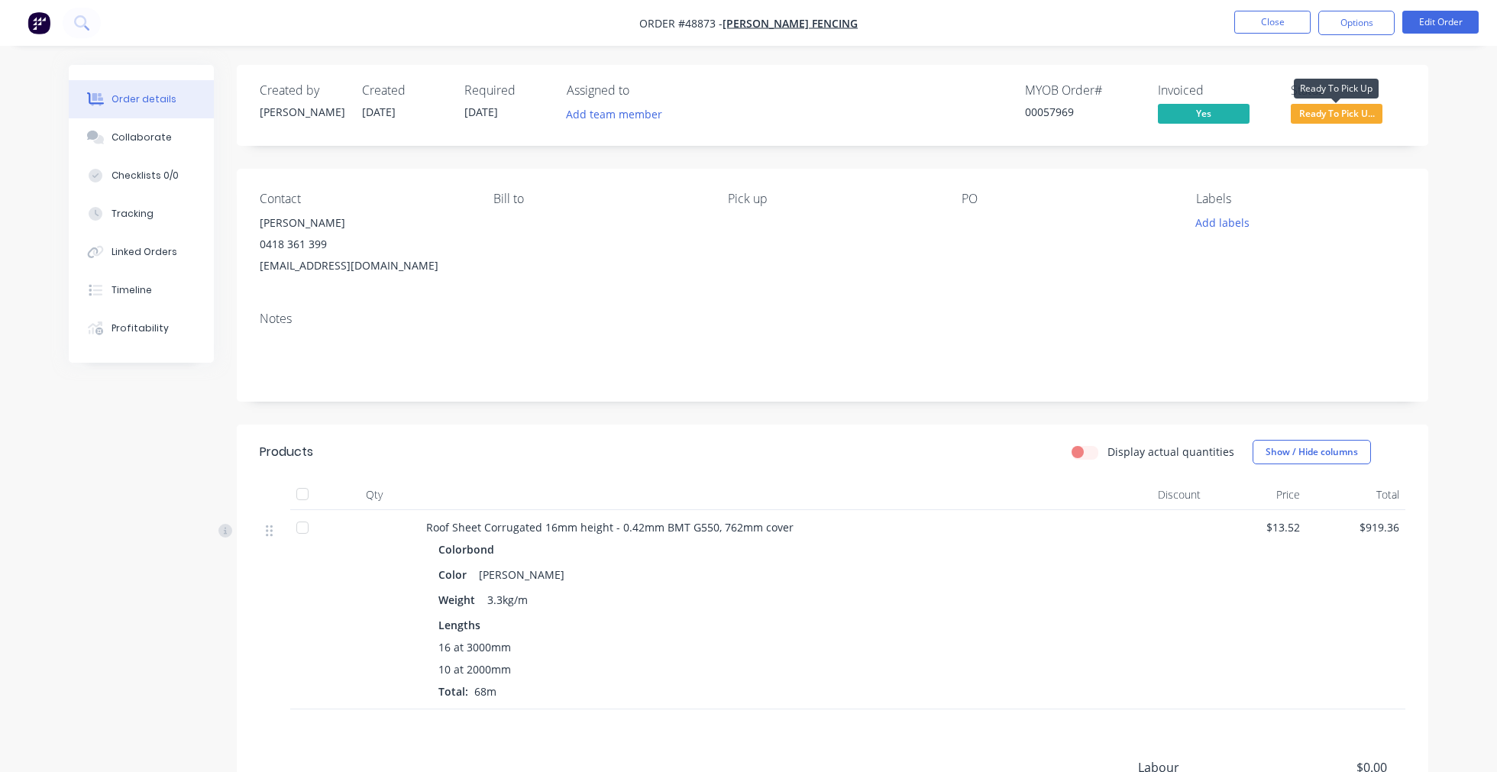
click at [1332, 111] on span "Ready To Pick U..." at bounding box center [1337, 113] width 92 height 19
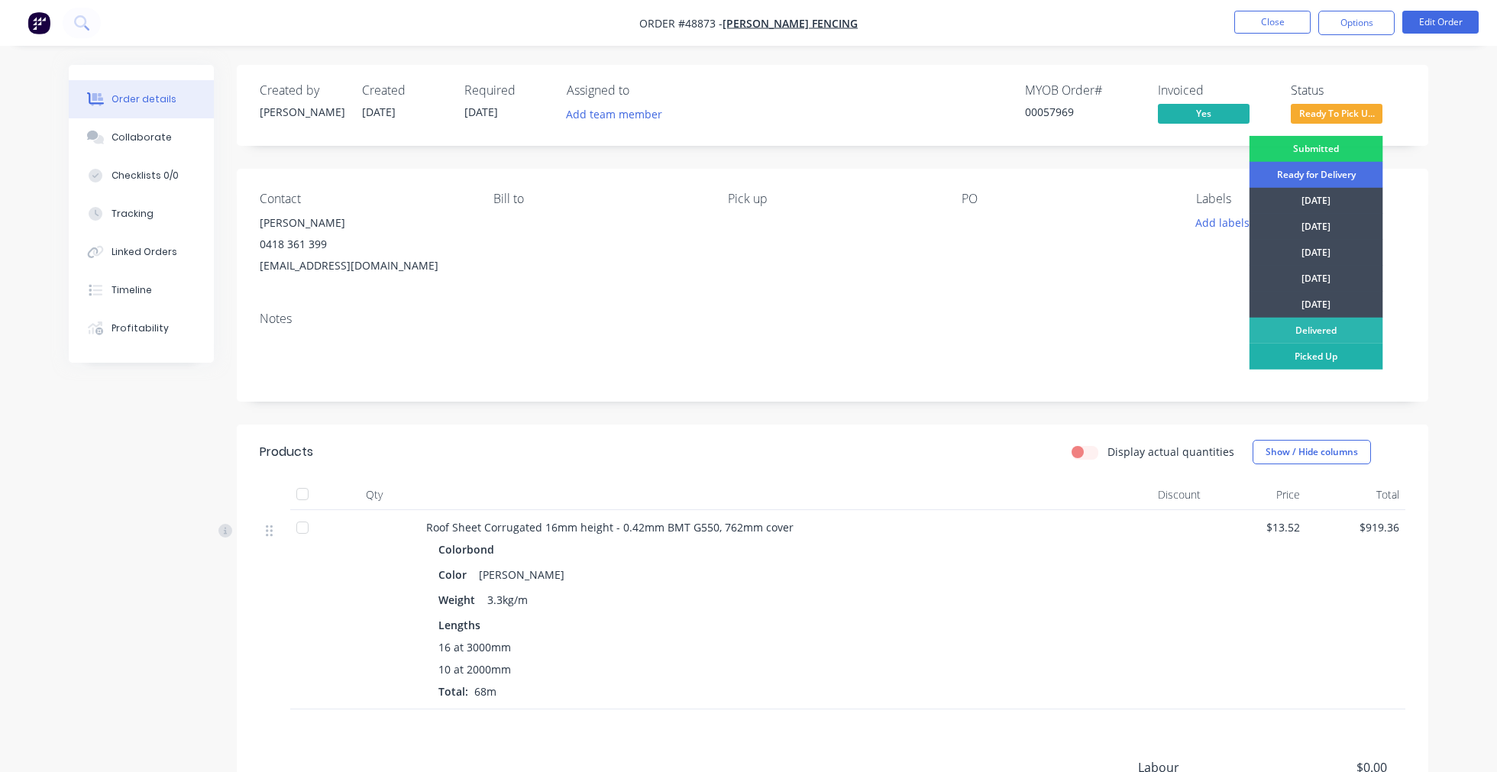
click at [1320, 357] on div "Picked Up" at bounding box center [1317, 357] width 134 height 26
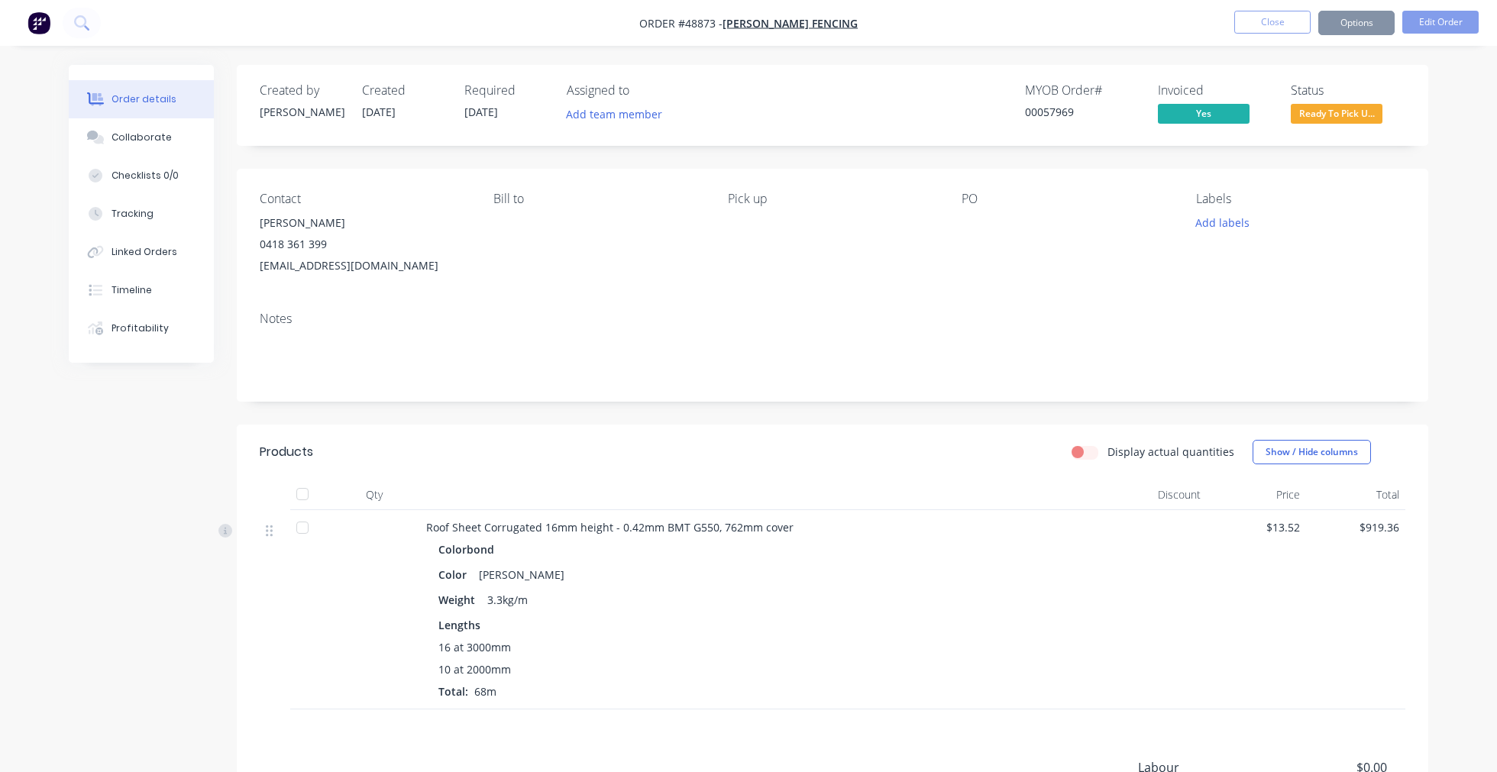
click at [1286, 63] on div "Order details Collaborate Checklists 0/0 Tracking Linked Orders Timeline Profit…" at bounding box center [748, 474] width 1497 height 948
click at [1276, 21] on button "Close" at bounding box center [1272, 22] width 76 height 23
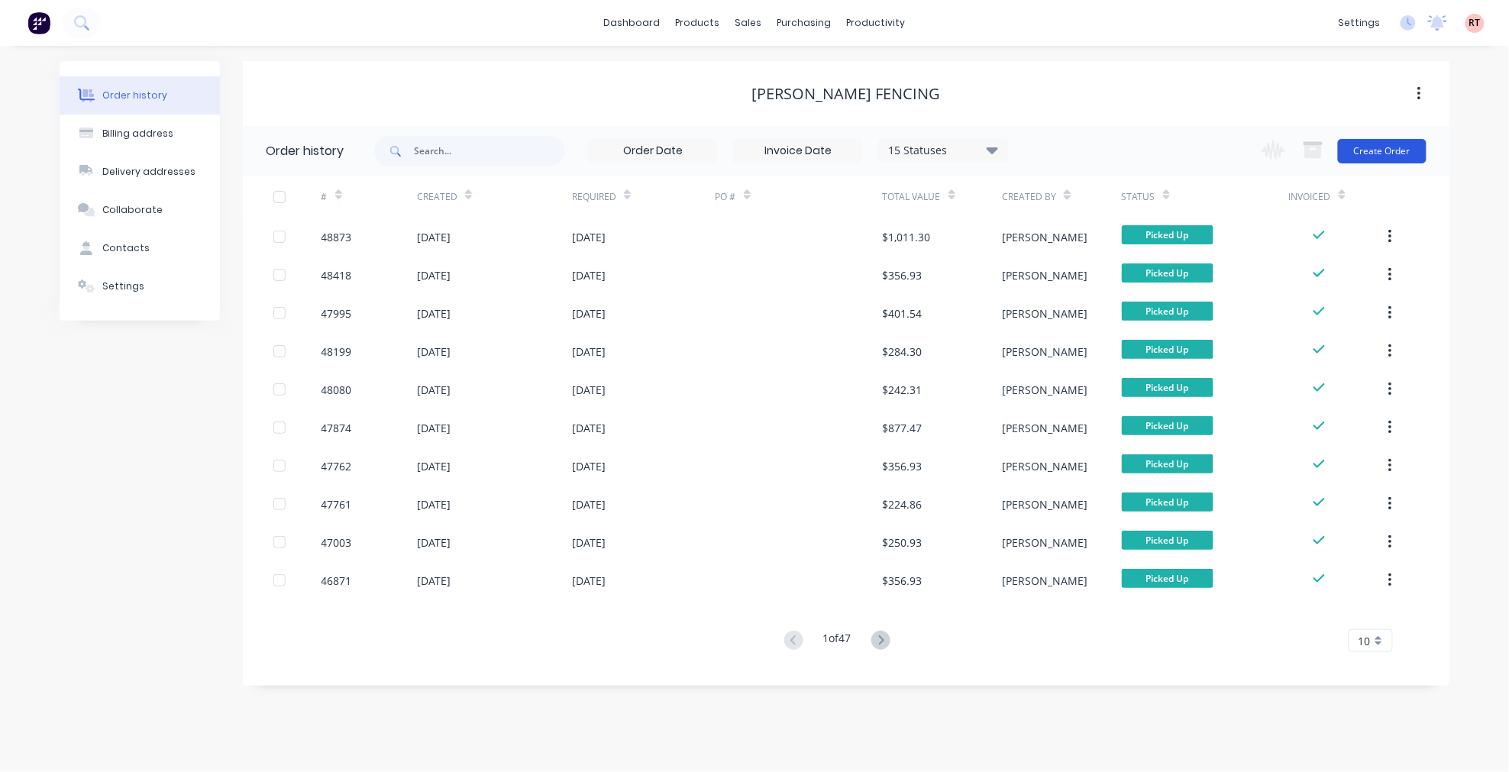
click at [1385, 146] on button "Create Order" at bounding box center [1382, 151] width 89 height 24
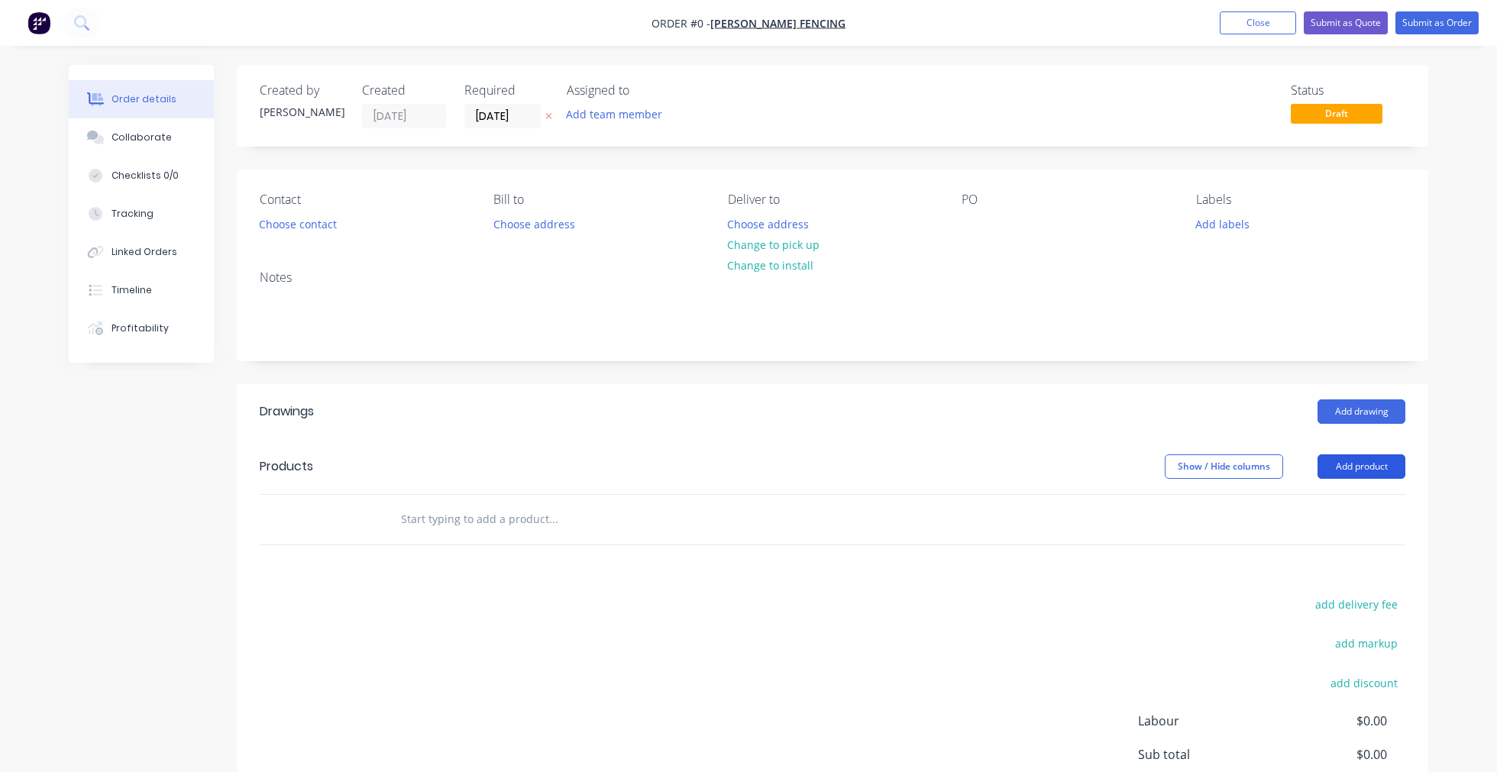
click at [1345, 458] on button "Add product" at bounding box center [1362, 466] width 88 height 24
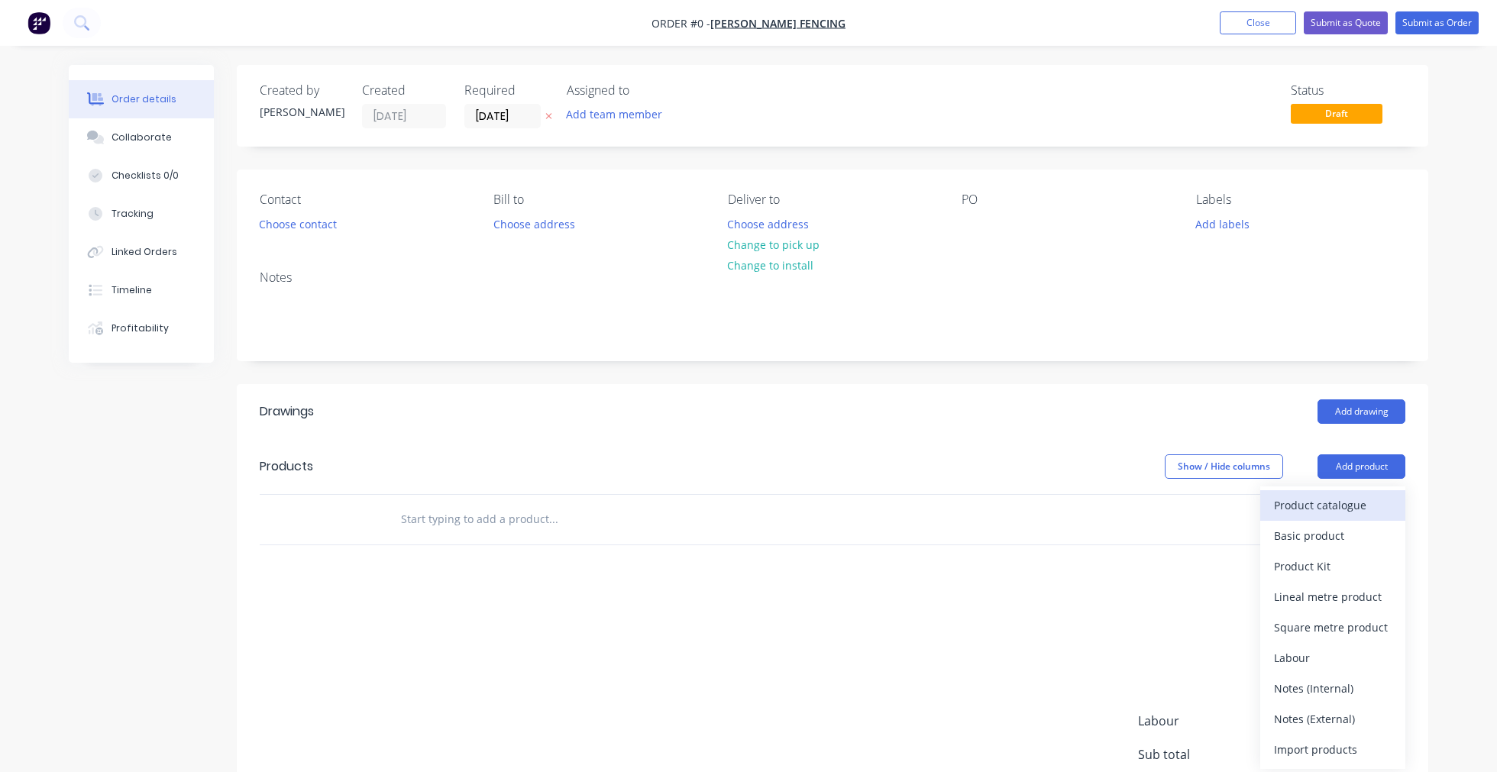
click at [1341, 500] on div "Product catalogue" at bounding box center [1333, 505] width 118 height 22
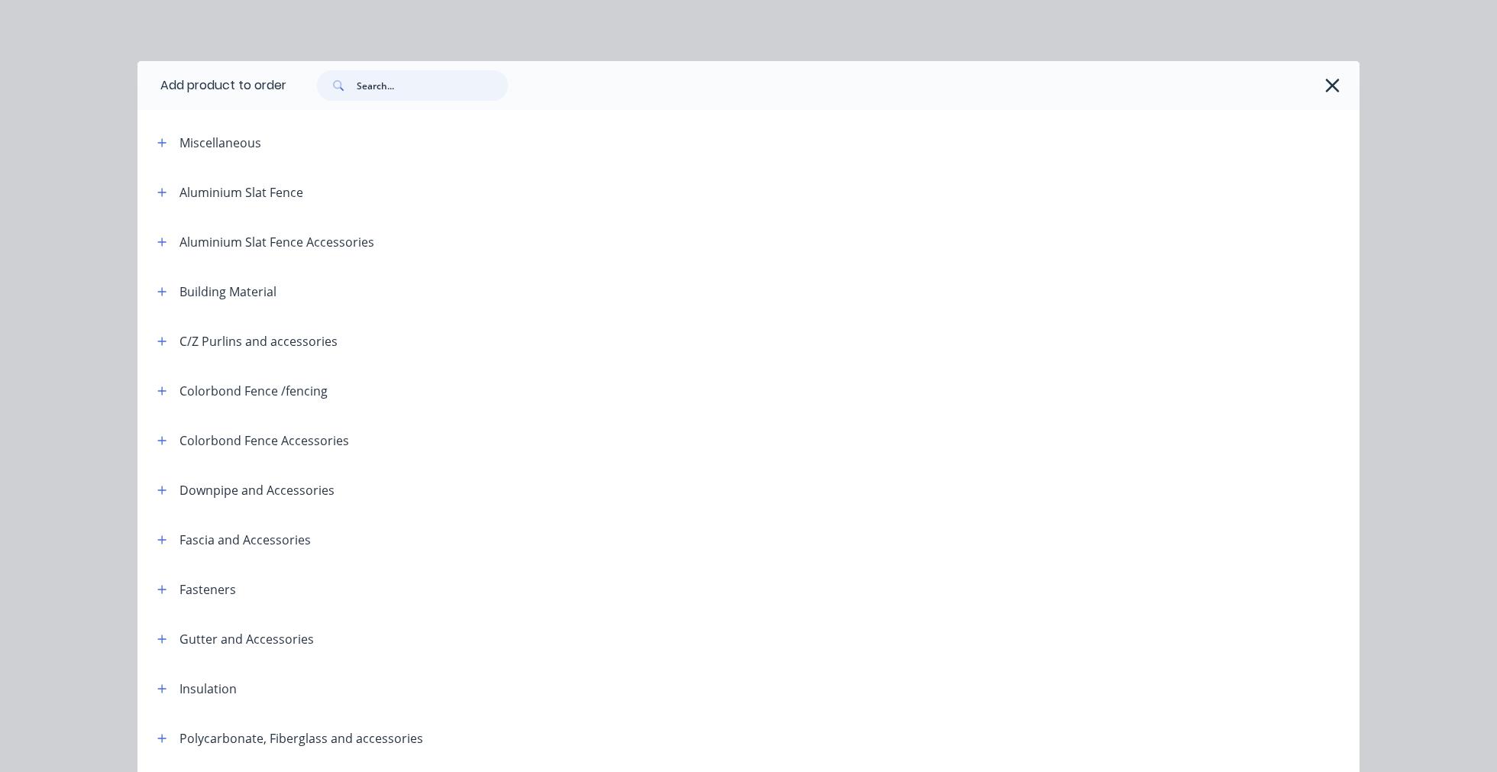
click at [409, 90] on input "text" at bounding box center [432, 85] width 151 height 31
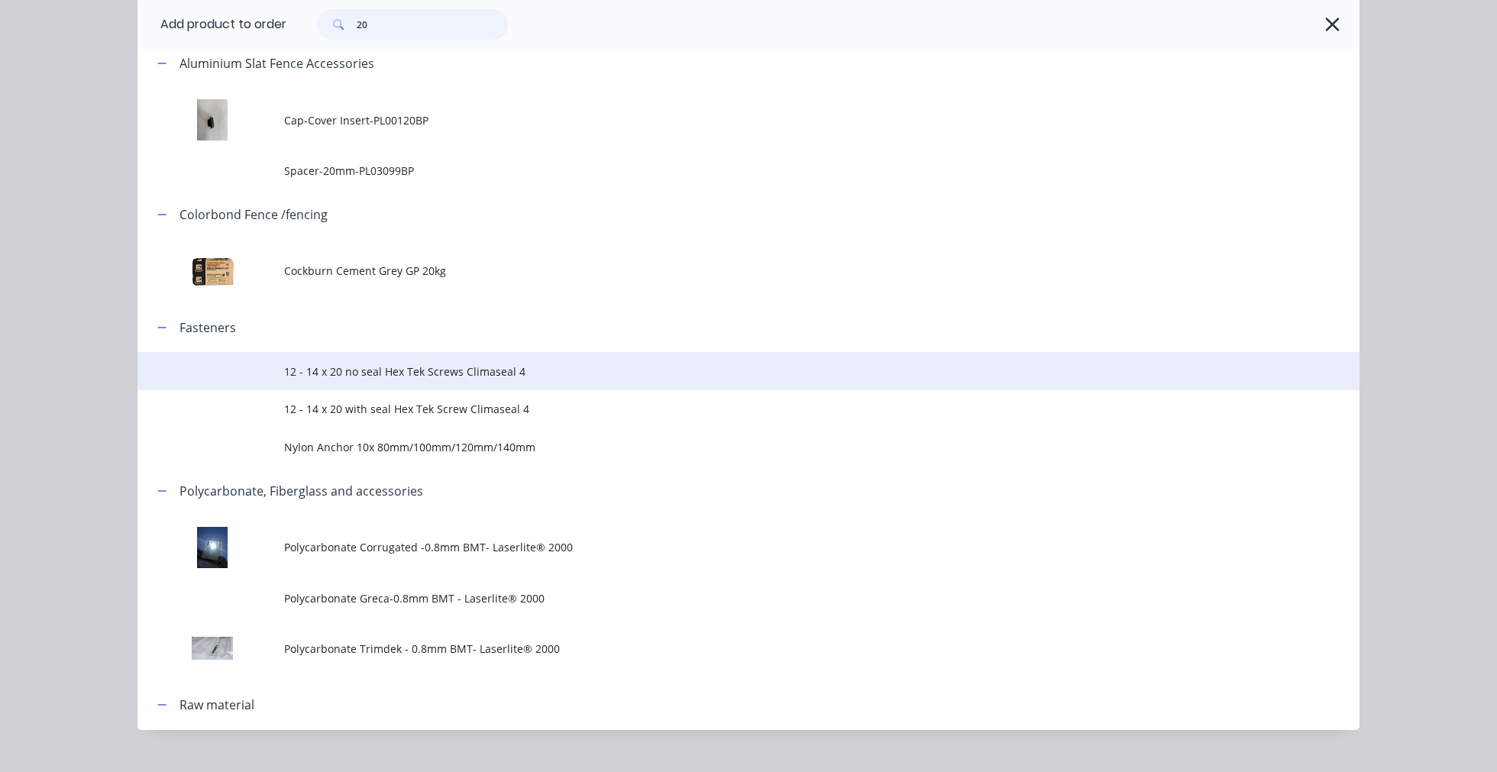
scroll to position [241, 0]
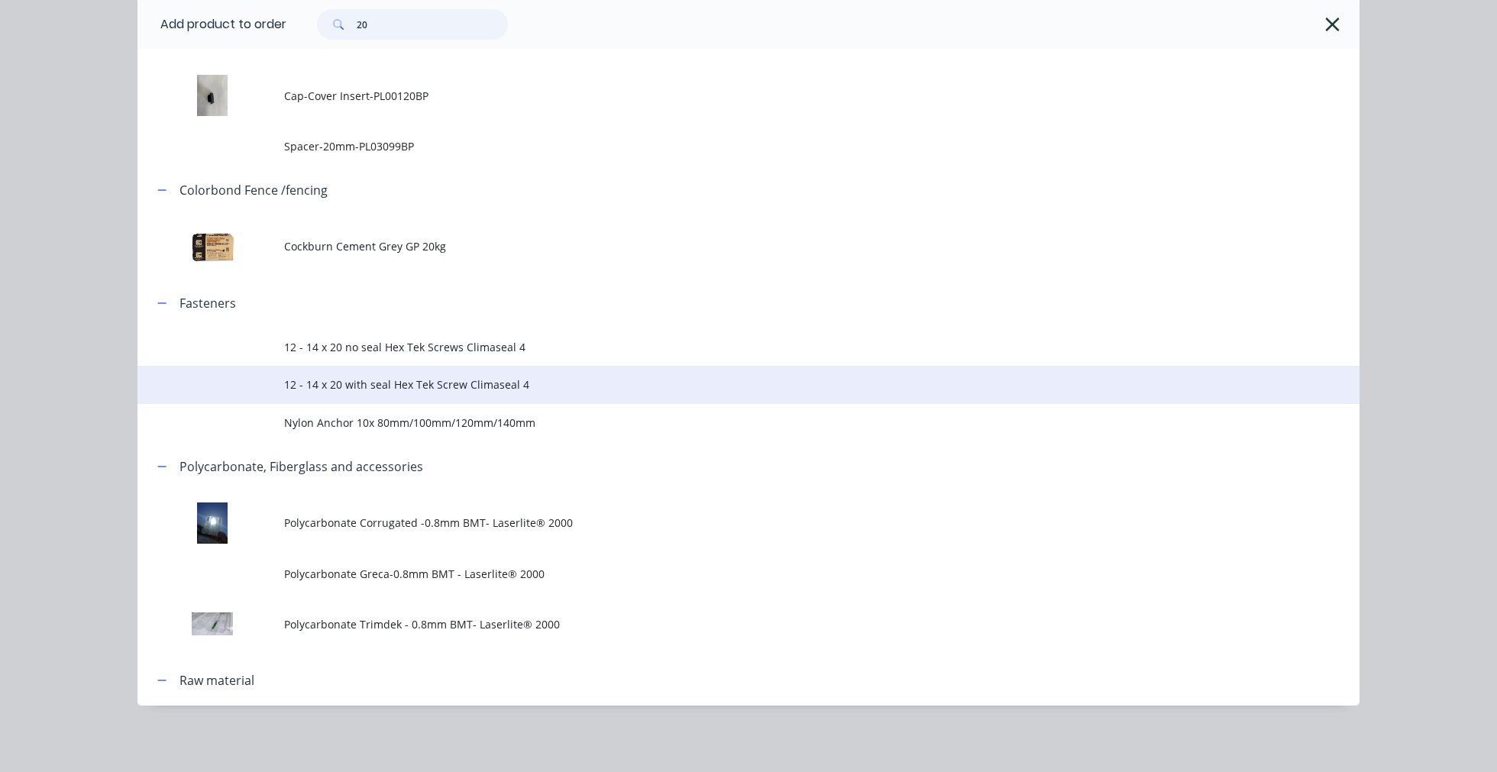
type input "20"
click at [417, 383] on span "12 - 14 x 20 with seal Hex Tek Screw Climaseal 4" at bounding box center [714, 385] width 860 height 16
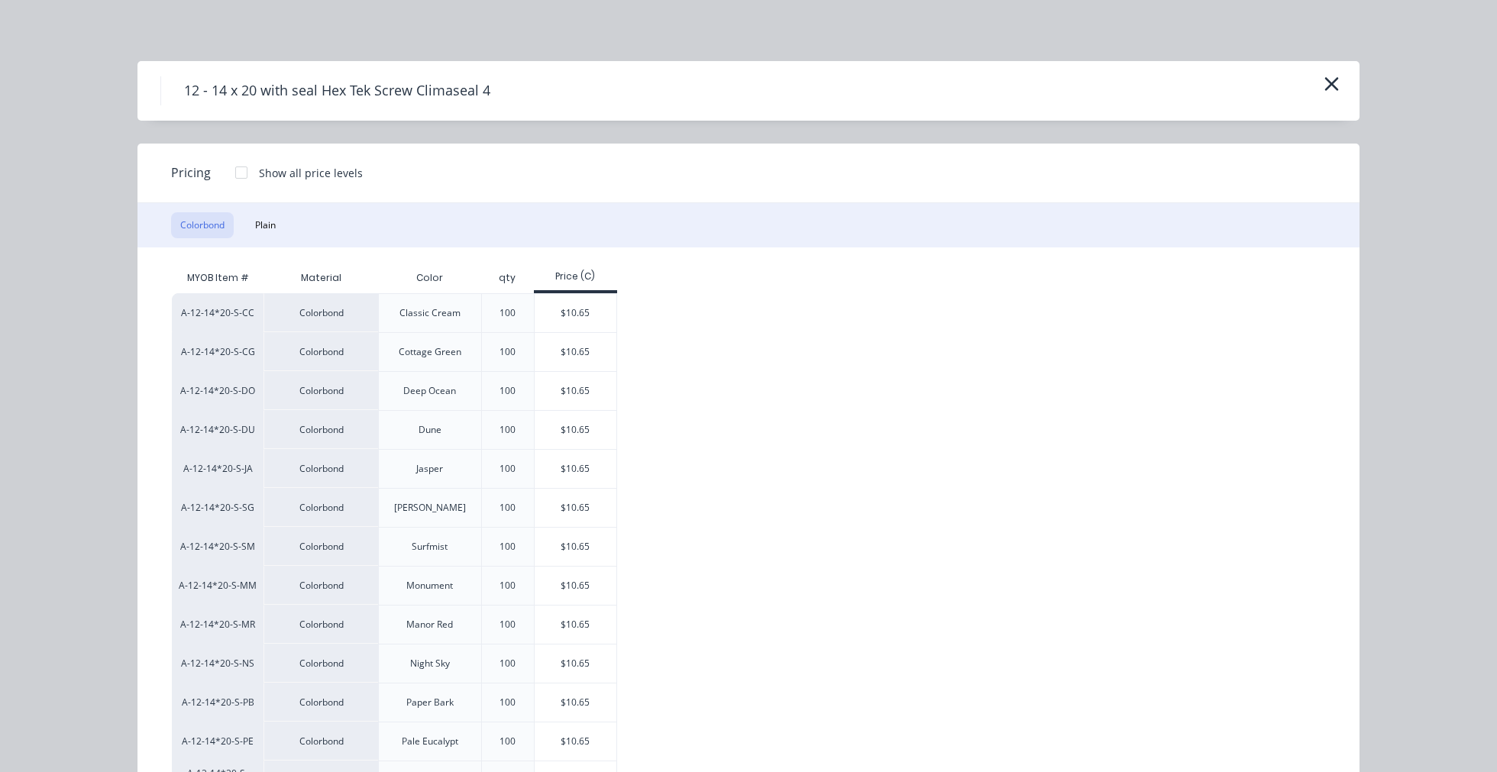
scroll to position [85, 0]
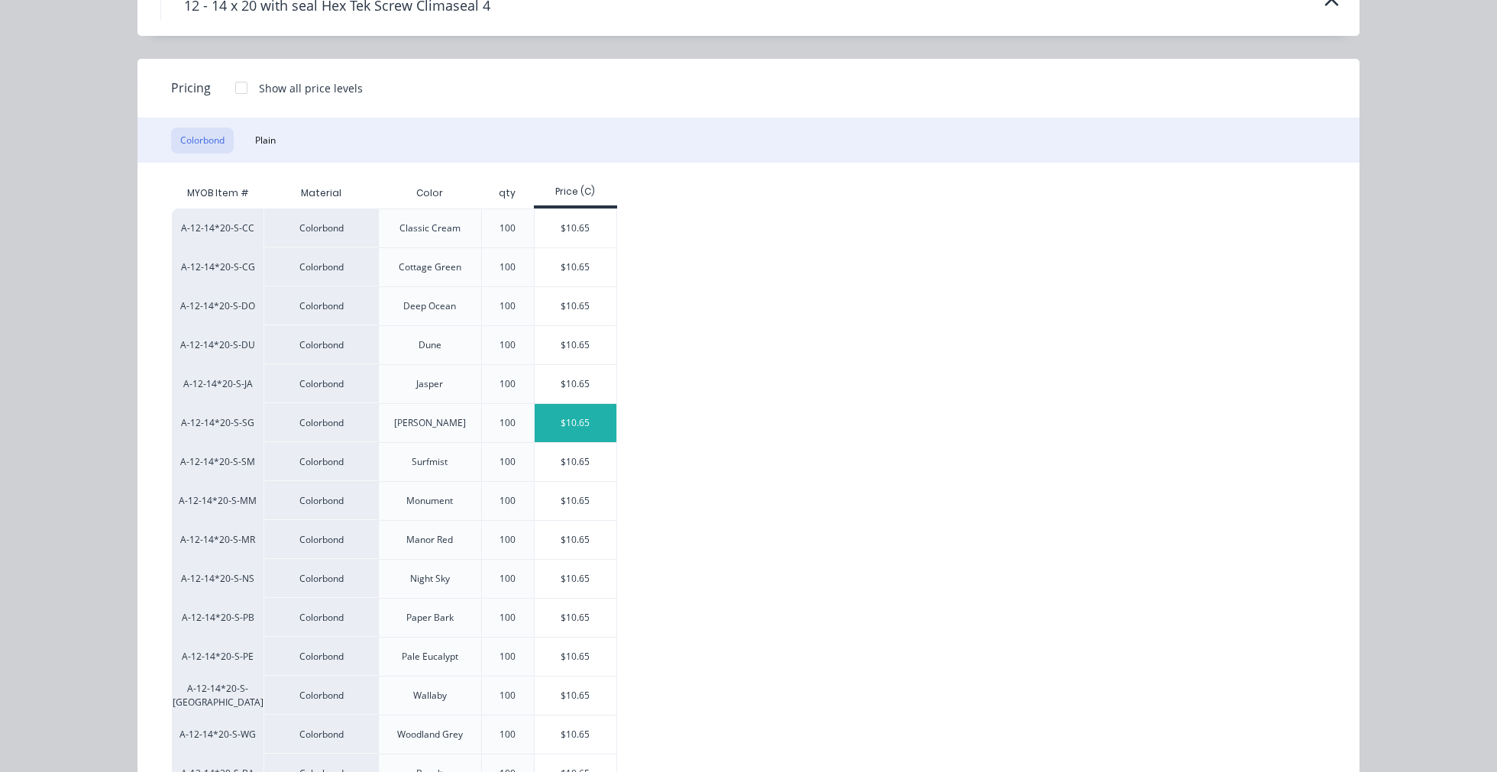
click at [586, 431] on div "$10.65" at bounding box center [576, 423] width 82 height 38
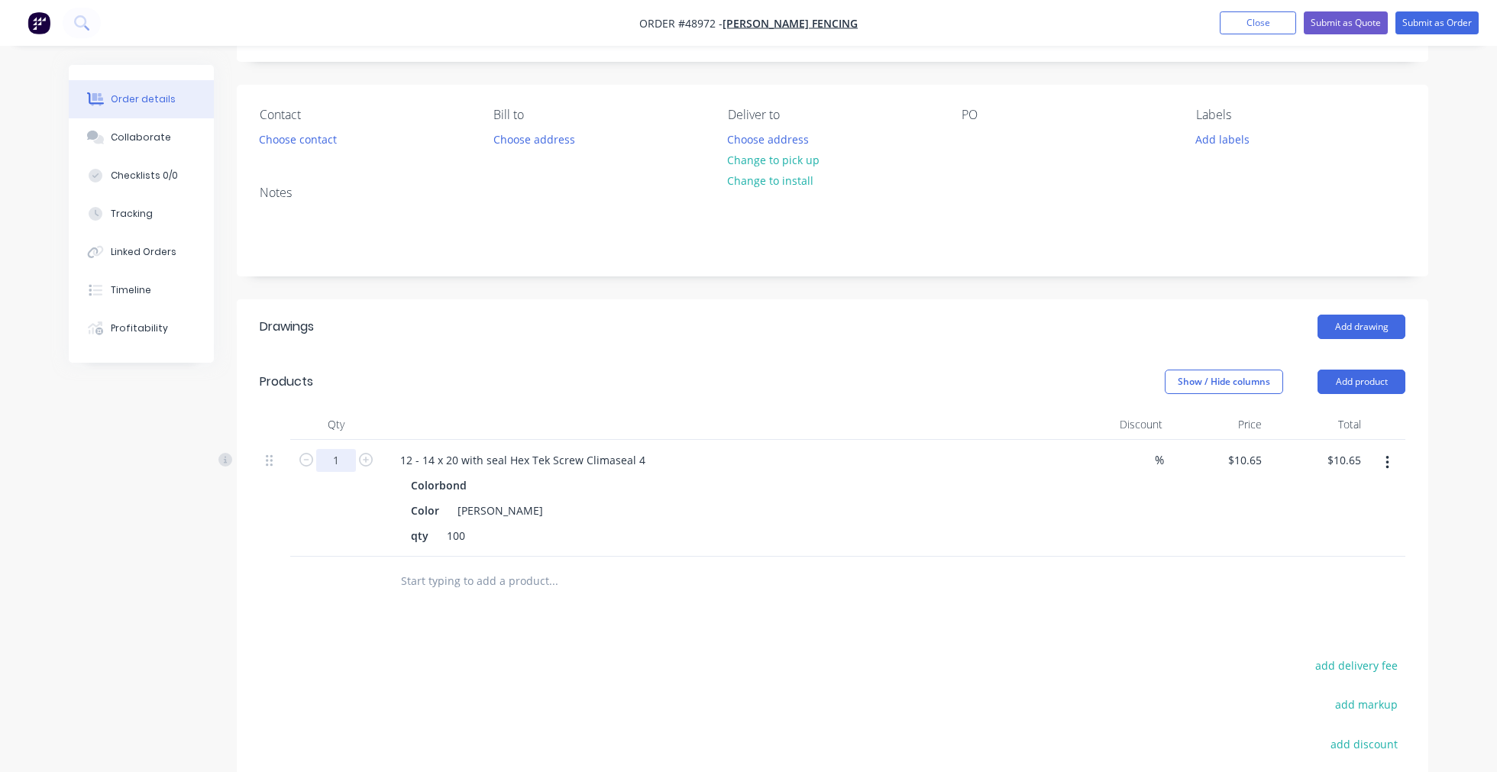
click at [347, 463] on input "1" at bounding box center [336, 460] width 40 height 23
type input "5"
type input "$53.25"
click at [632, 388] on div "Show / Hide columns Add product" at bounding box center [954, 382] width 902 height 24
click at [1028, 308] on header "Drawings Add drawing" at bounding box center [833, 326] width 1192 height 55
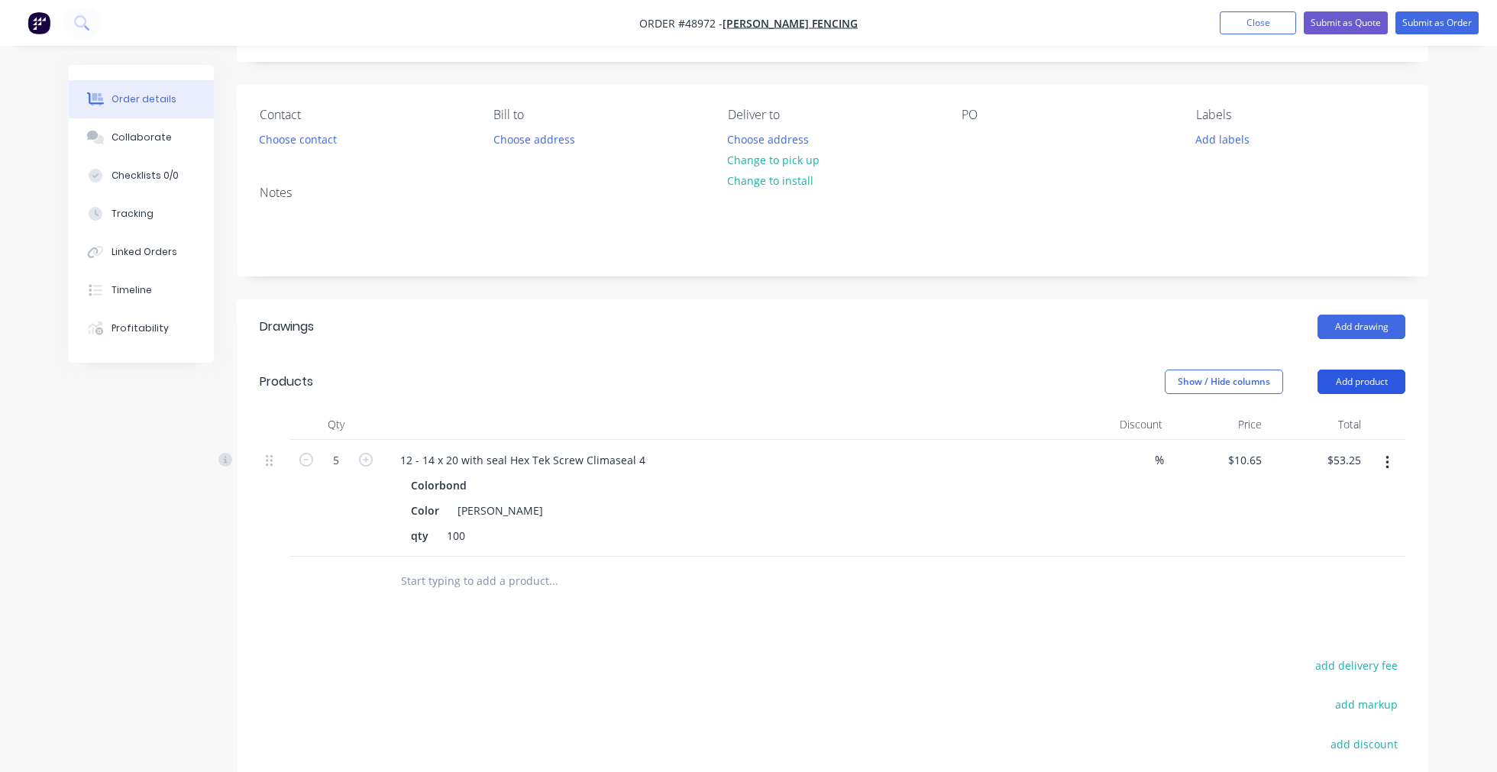
click at [1343, 390] on button "Add product" at bounding box center [1362, 382] width 88 height 24
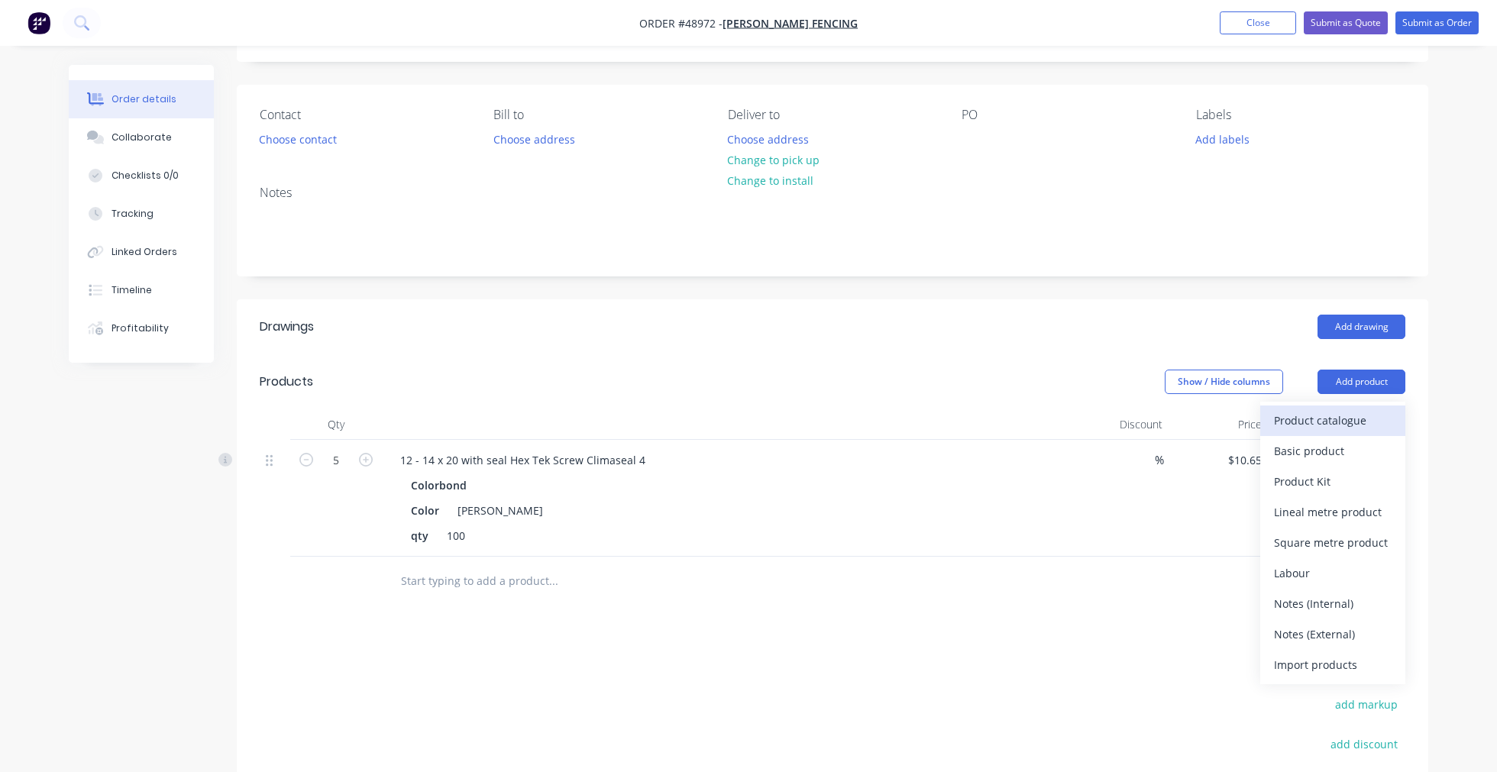
click at [1342, 422] on div "Product catalogue" at bounding box center [1333, 420] width 118 height 22
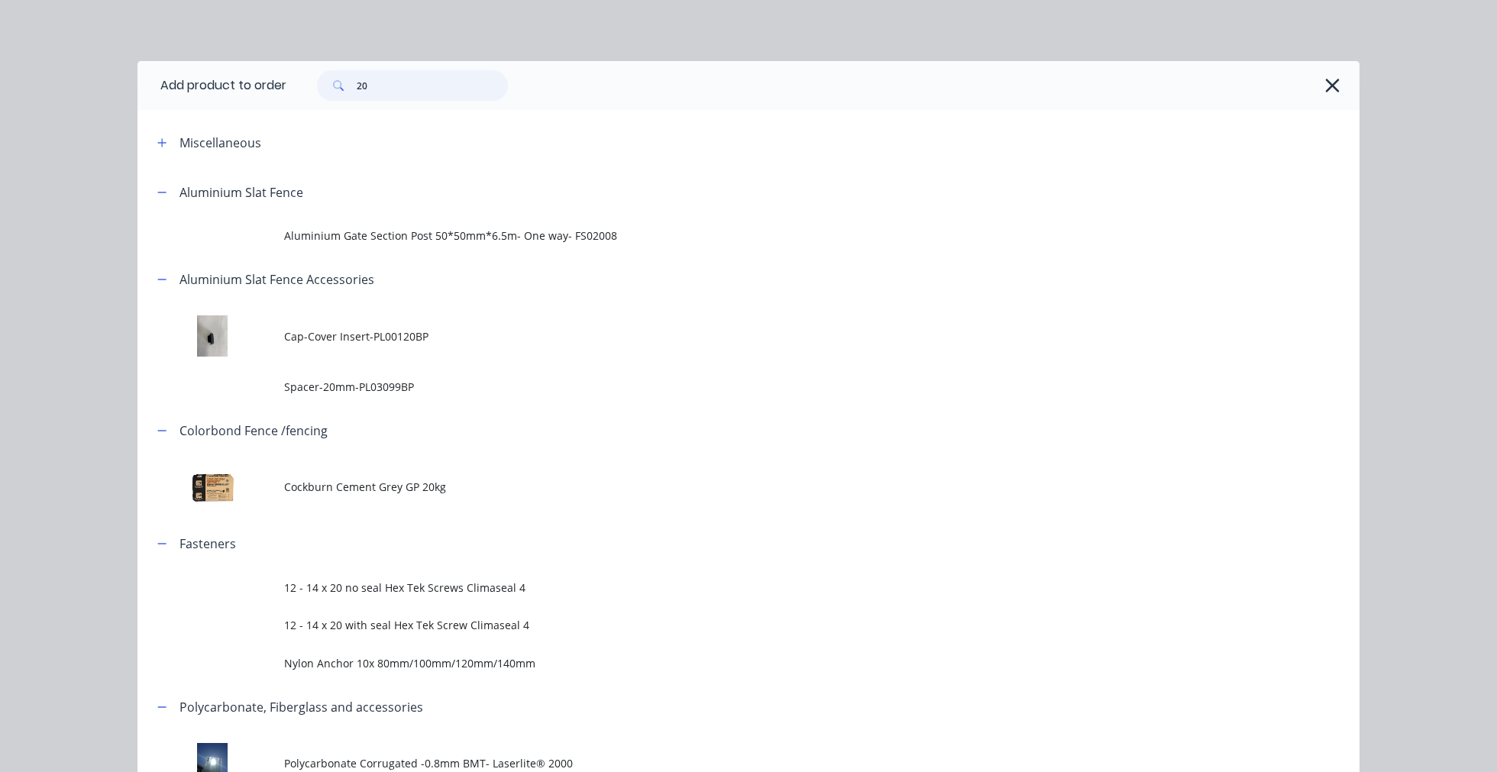
click at [399, 90] on input "20" at bounding box center [432, 85] width 151 height 31
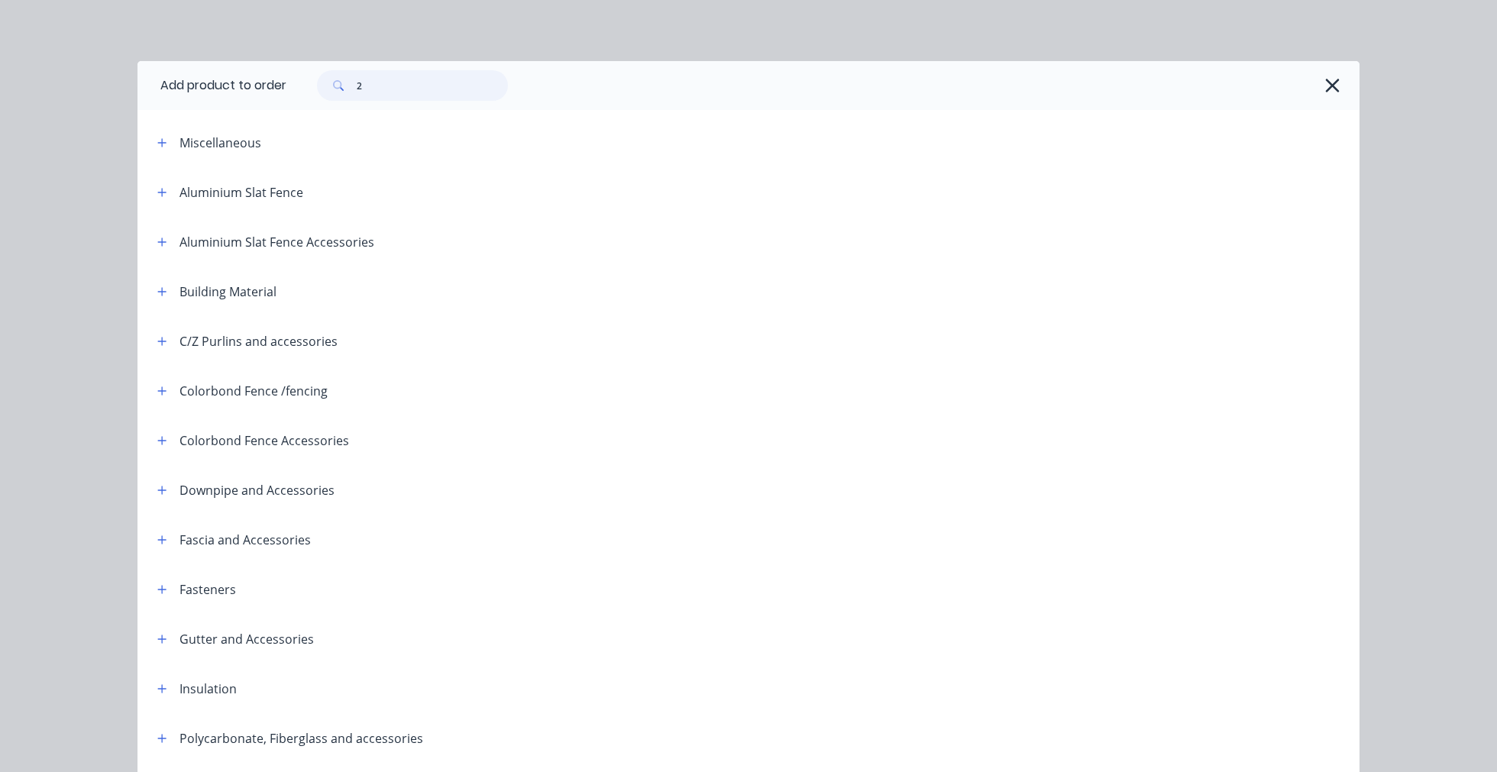
type input "20"
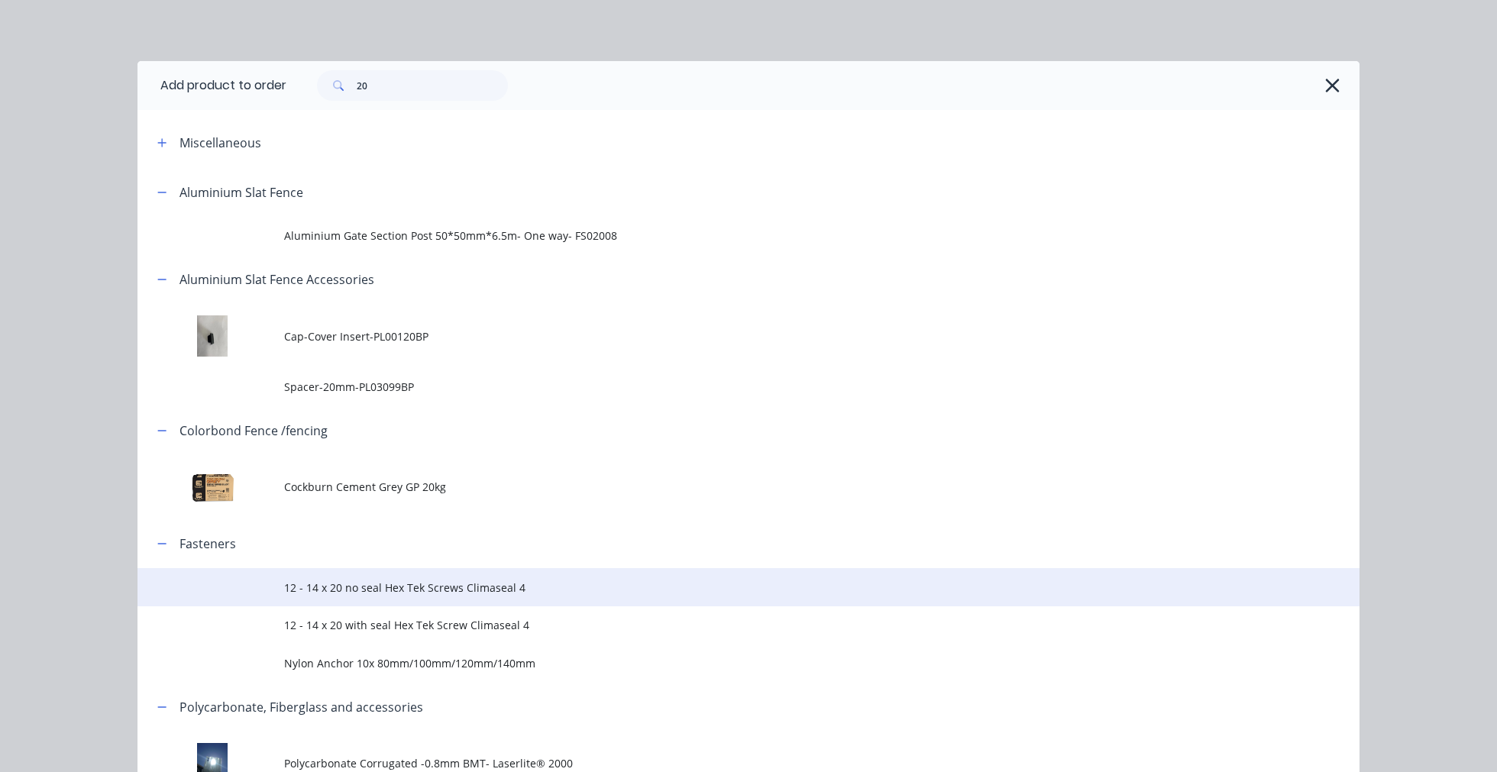
click at [363, 584] on span "12 - 14 x 20 no seal Hex Tek Screws Climaseal 4" at bounding box center [714, 588] width 860 height 16
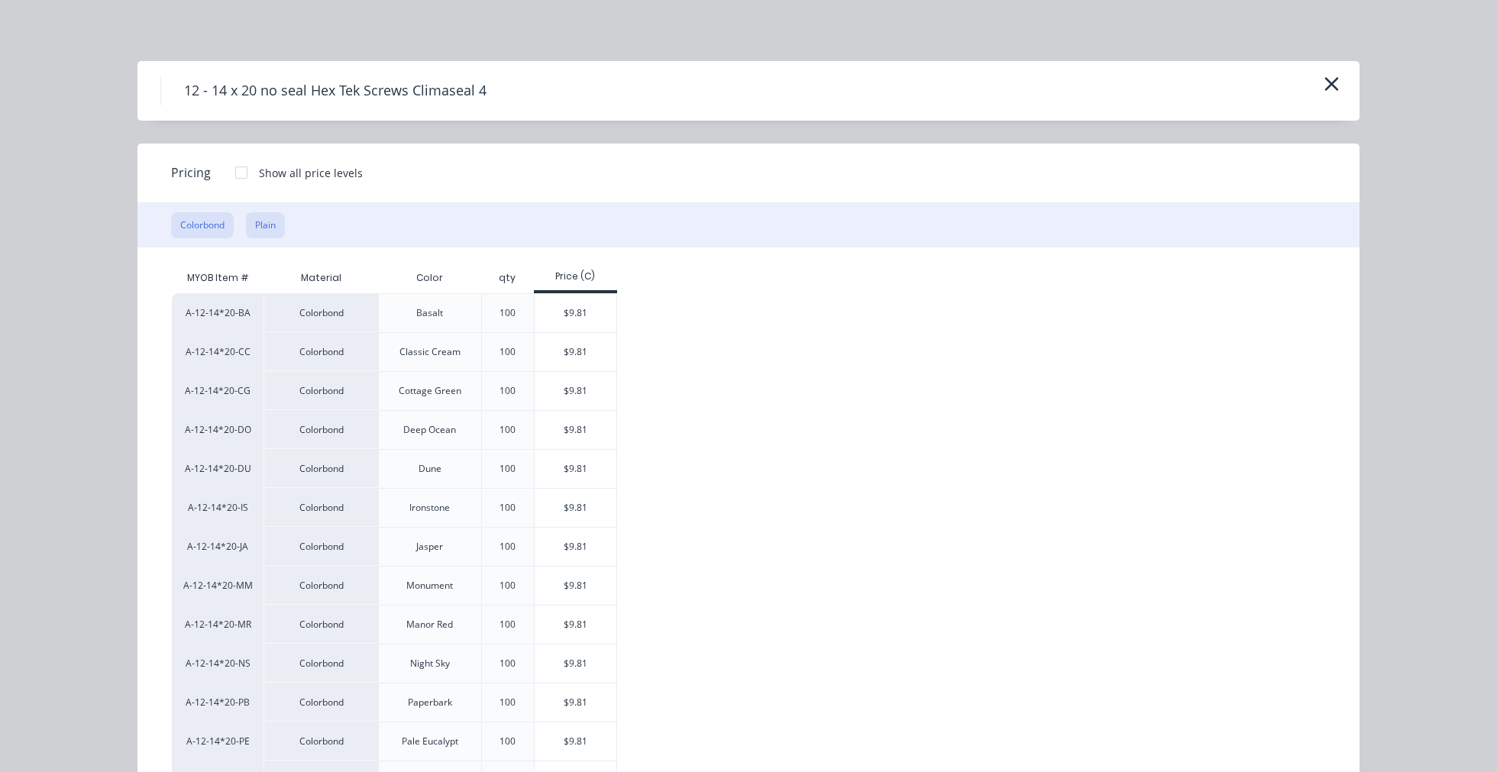
click at [248, 224] on button "Plain" at bounding box center [265, 225] width 39 height 26
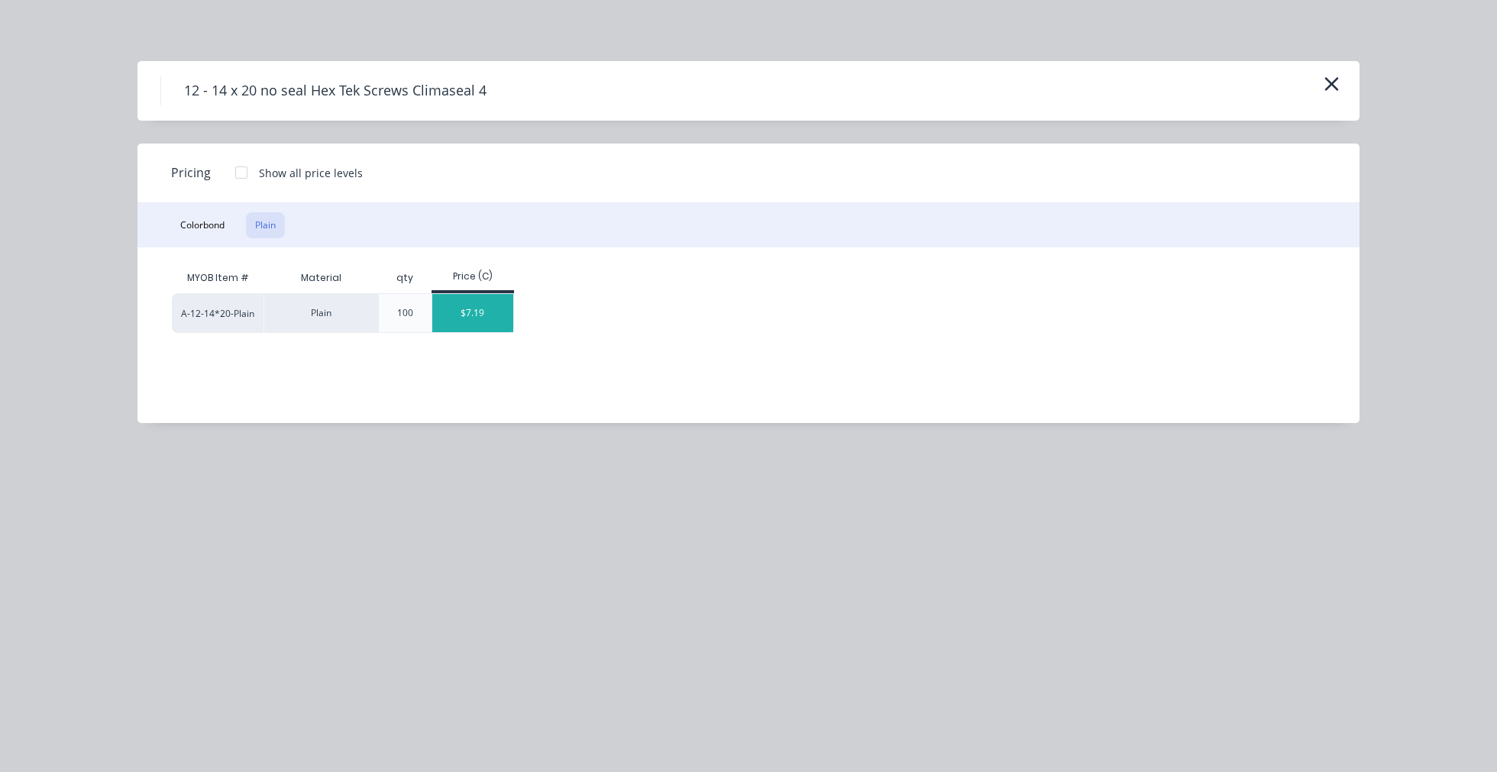
click at [479, 313] on div "$7.19" at bounding box center [473, 313] width 82 height 38
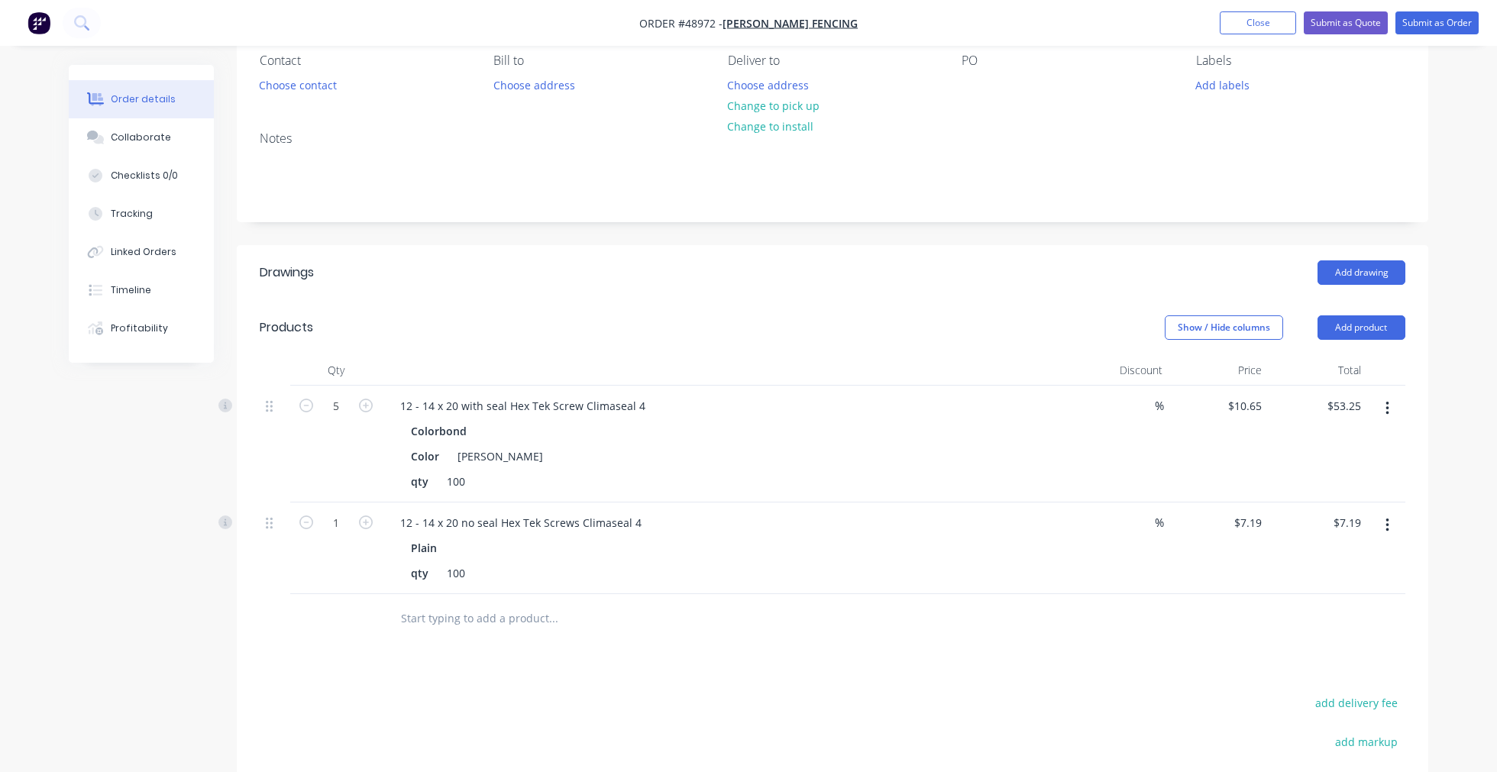
scroll to position [170, 0]
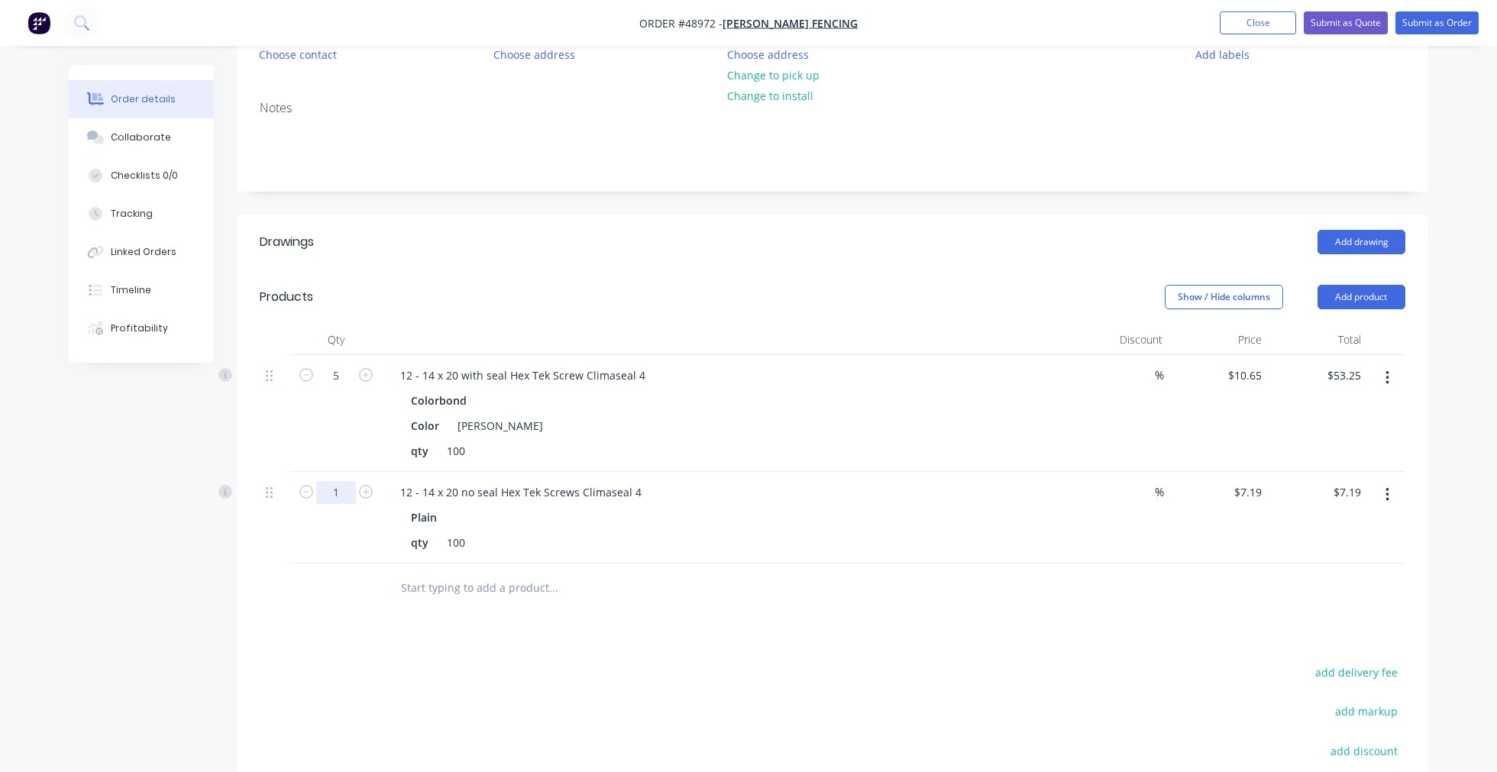
click at [344, 493] on input "1" at bounding box center [336, 492] width 40 height 23
type input "10"
type input "$71.90"
click at [721, 299] on div "Show / Hide columns Add product" at bounding box center [954, 297] width 902 height 24
click at [842, 306] on div "Show / Hide columns Add product" at bounding box center [954, 297] width 902 height 24
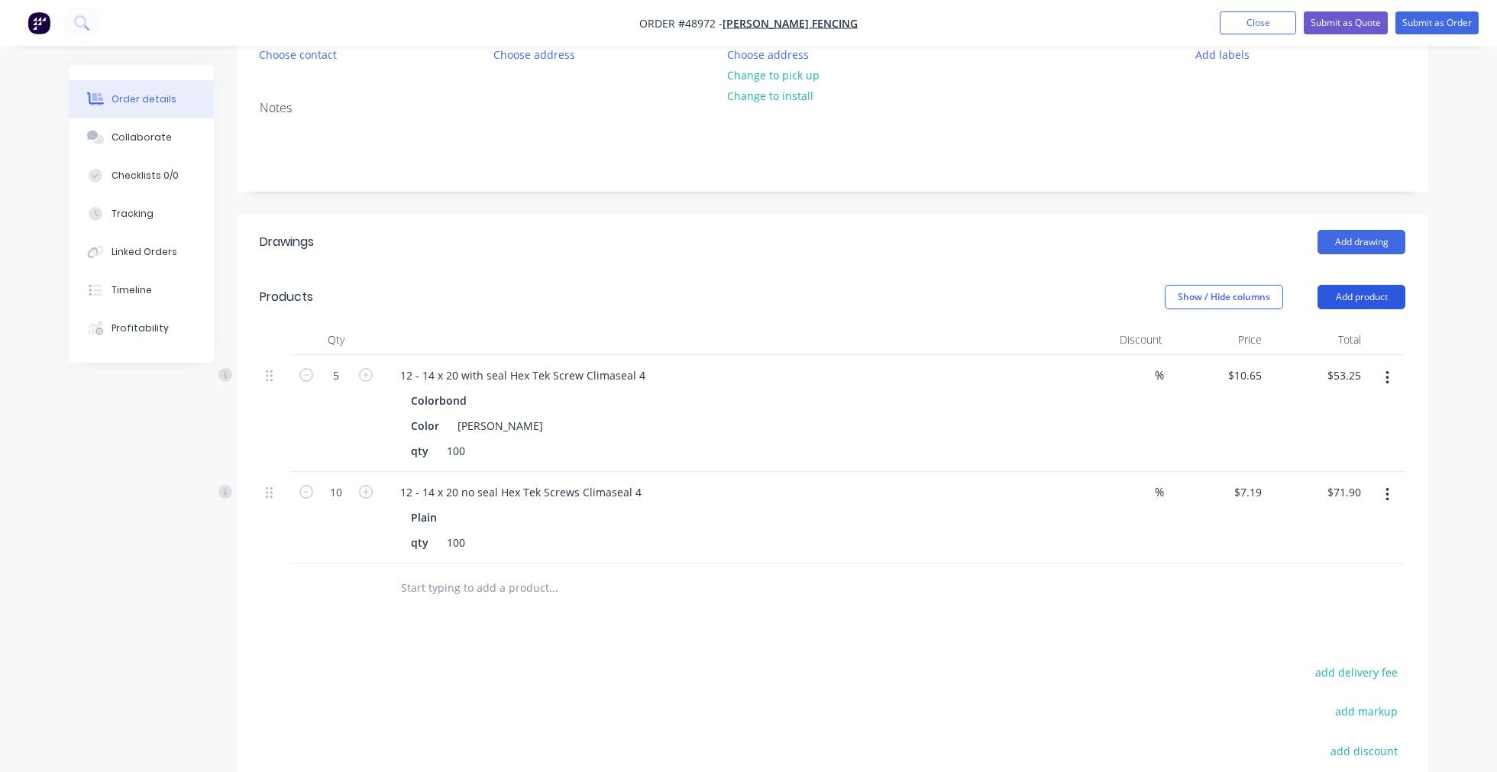
click at [1355, 298] on button "Add product" at bounding box center [1362, 297] width 88 height 24
click at [1350, 344] on div "Product catalogue" at bounding box center [1333, 336] width 118 height 22
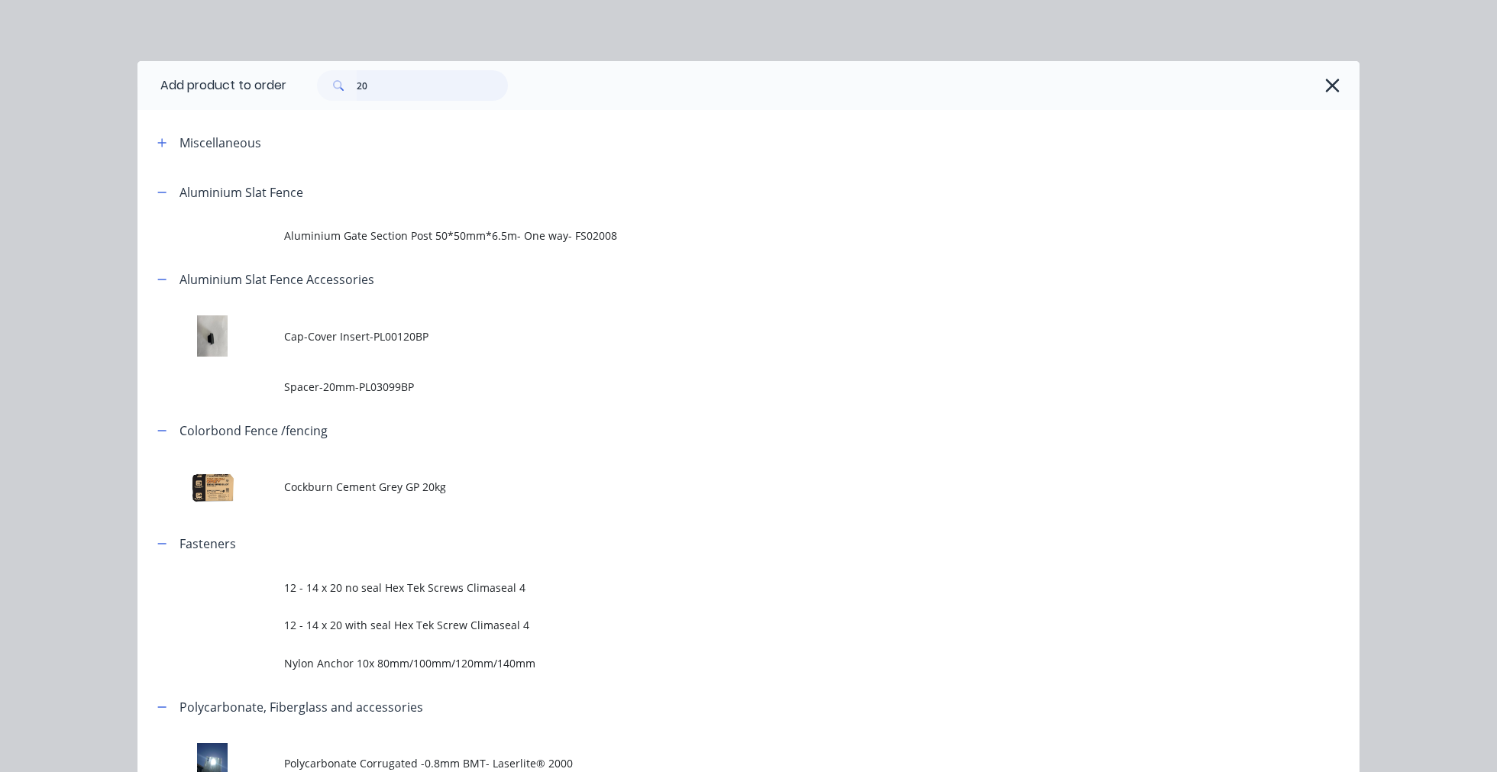
click at [395, 93] on input "20" at bounding box center [432, 85] width 151 height 31
click at [394, 93] on input "20" at bounding box center [432, 85] width 151 height 31
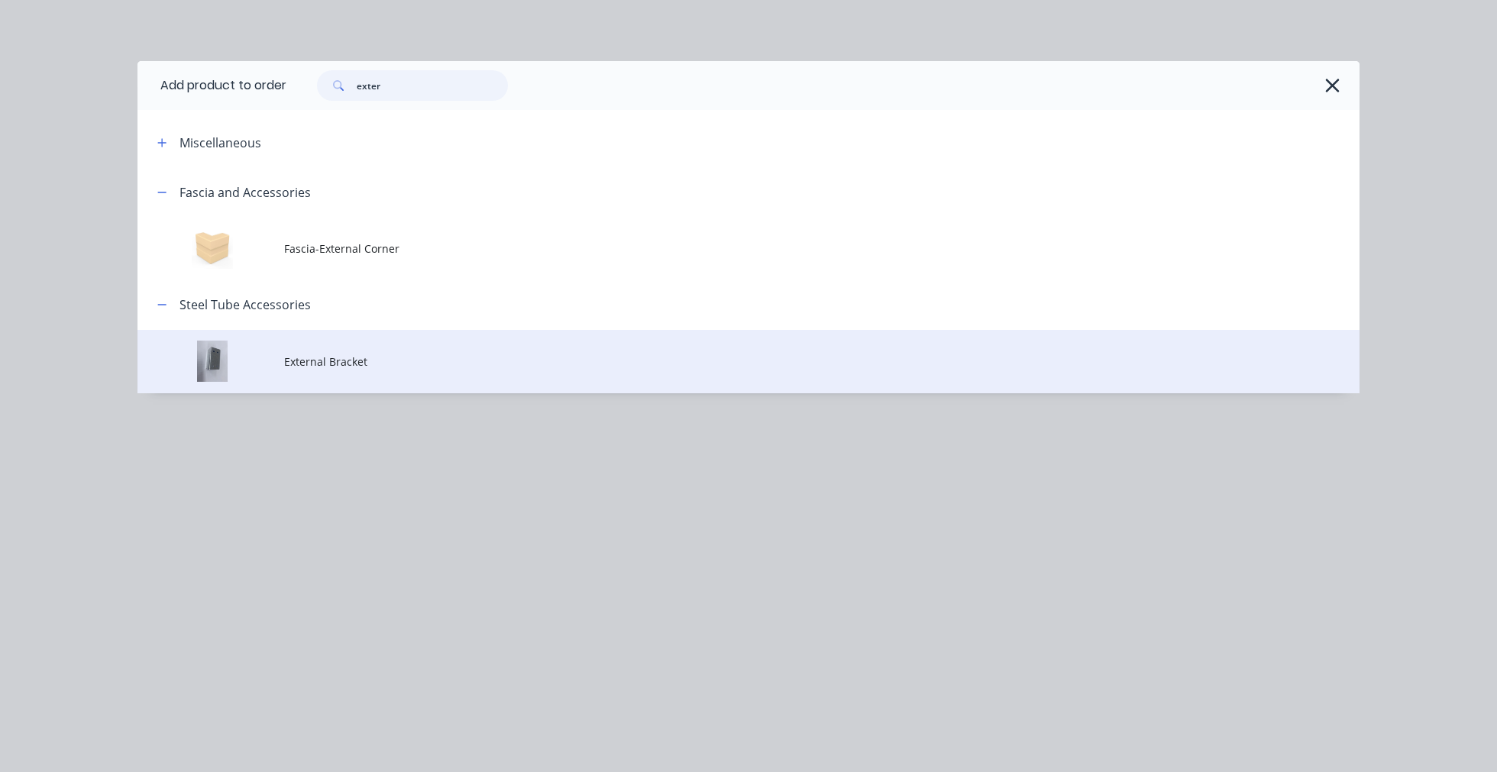
type input "exter"
click at [359, 359] on span "External Bracket" at bounding box center [714, 362] width 860 height 16
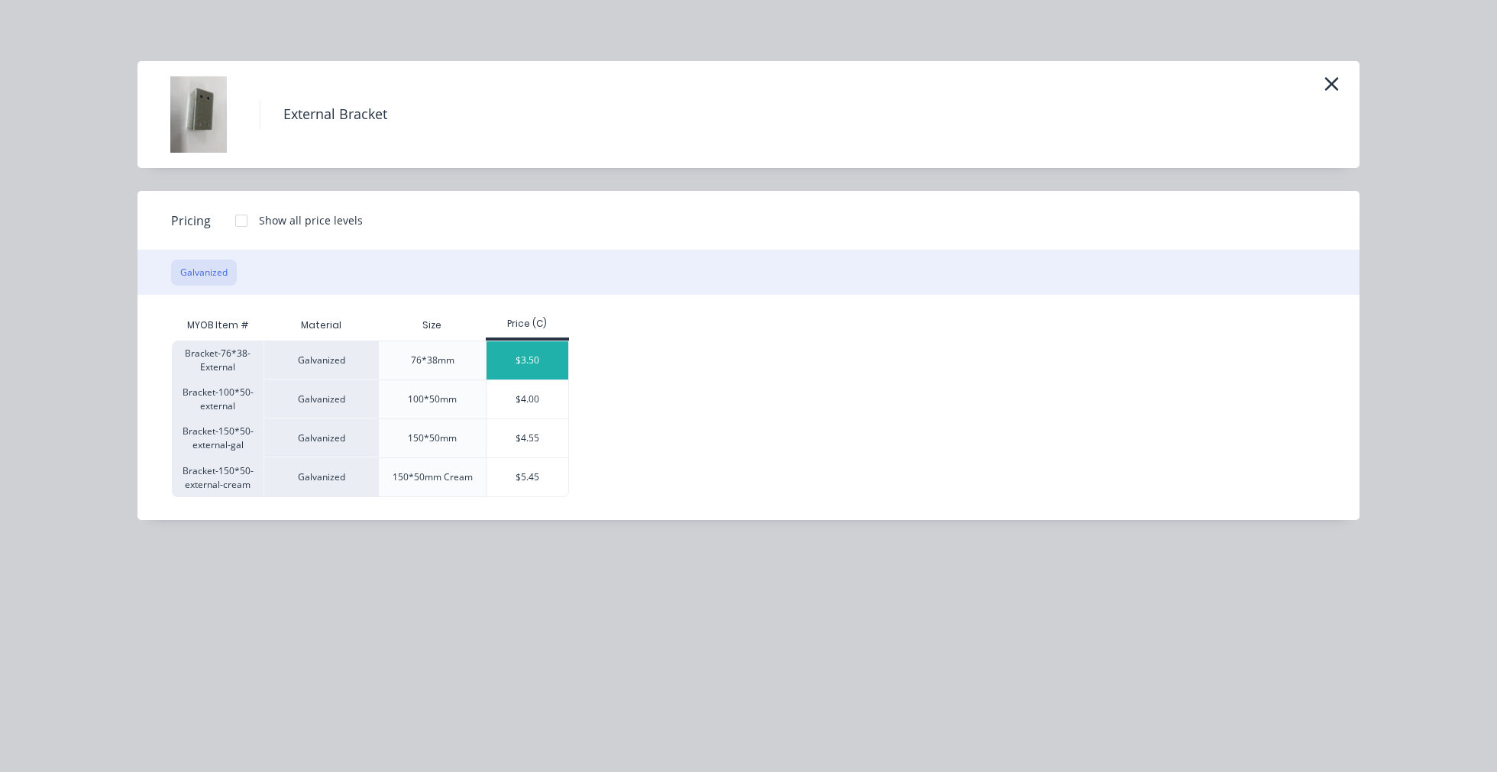
click at [544, 357] on div "$3.50" at bounding box center [528, 360] width 82 height 38
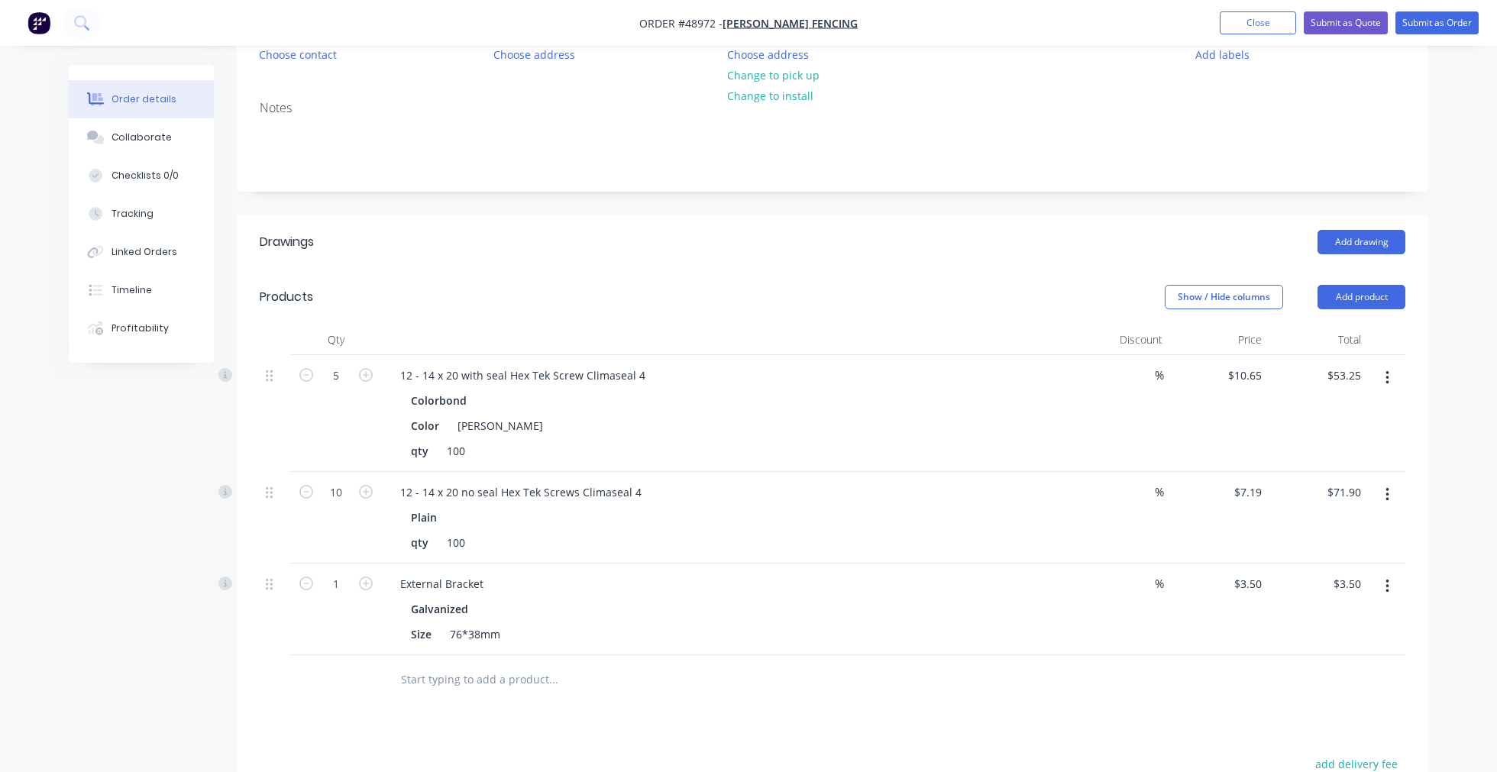
click at [1386, 581] on icon "button" at bounding box center [1388, 586] width 4 height 17
click at [1237, 583] on div "3.5 $3.50" at bounding box center [1218, 610] width 99 height 92
type input "$3.00"
click at [1334, 632] on div "$3.00 $3.50" at bounding box center [1317, 610] width 99 height 92
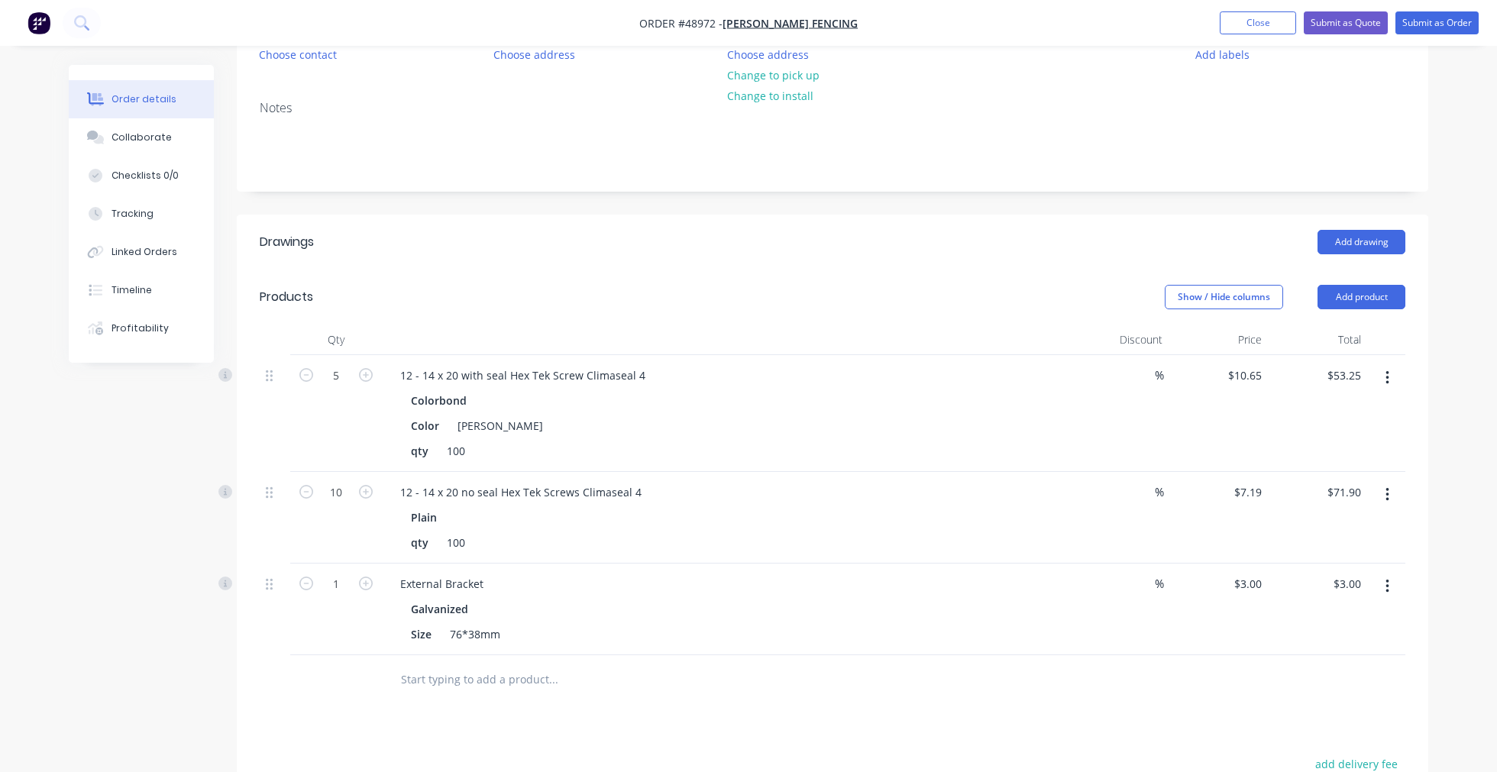
click at [1348, 629] on div "$3.00 $3.00" at bounding box center [1317, 610] width 99 height 92
click at [1423, 542] on div "Qty Discount Price Total 5 12 - 14 x 20 with seal Hex Tek Screw Climaseal 4 Col…" at bounding box center [833, 515] width 1192 height 380
click at [1418, 484] on div "Qty Discount Price Total 5 12 - 14 x 20 with seal Hex Tek Screw Climaseal 4 Col…" at bounding box center [833, 515] width 1192 height 380
click at [1360, 303] on button "Add product" at bounding box center [1362, 297] width 88 height 24
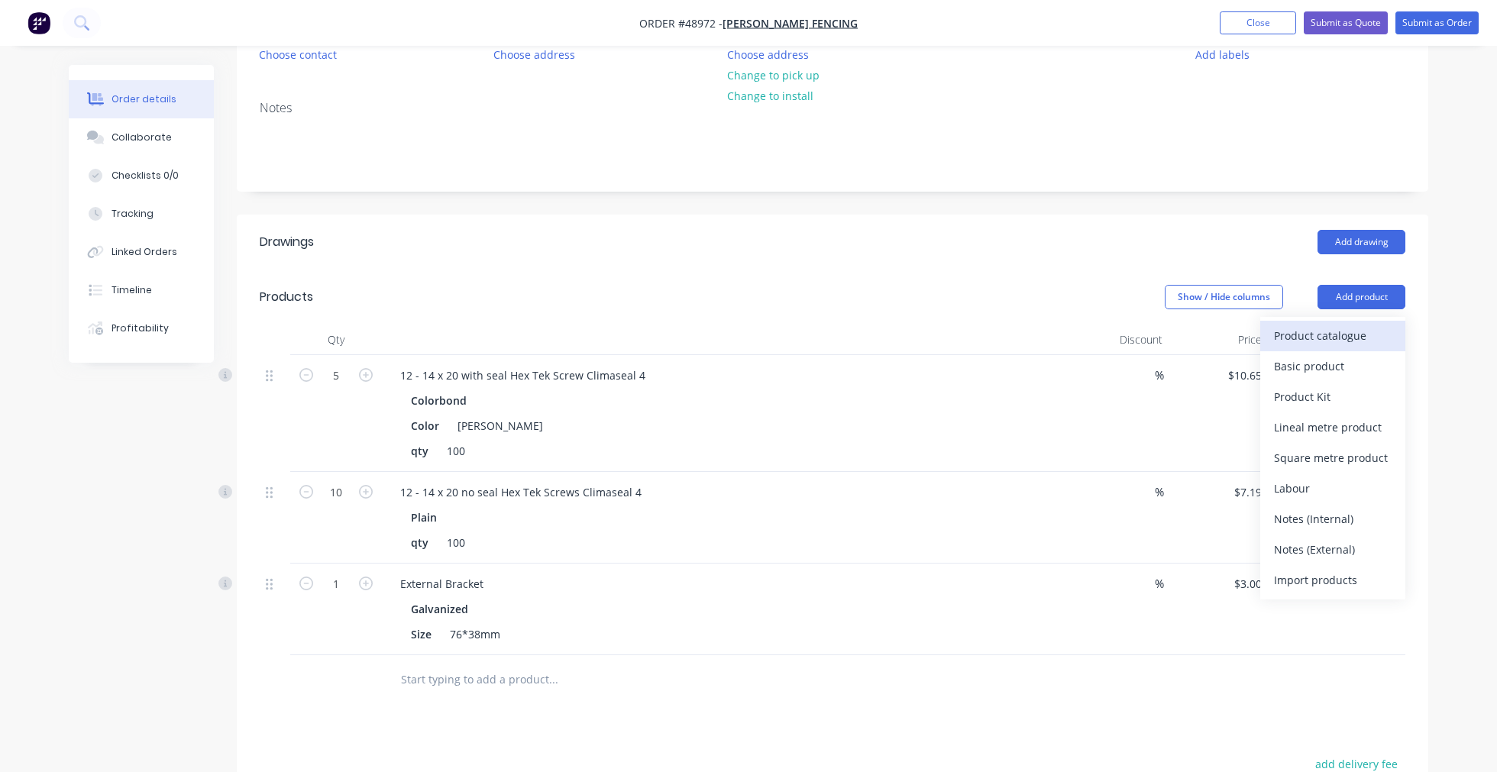
click at [1347, 338] on div "Product catalogue" at bounding box center [1333, 336] width 118 height 22
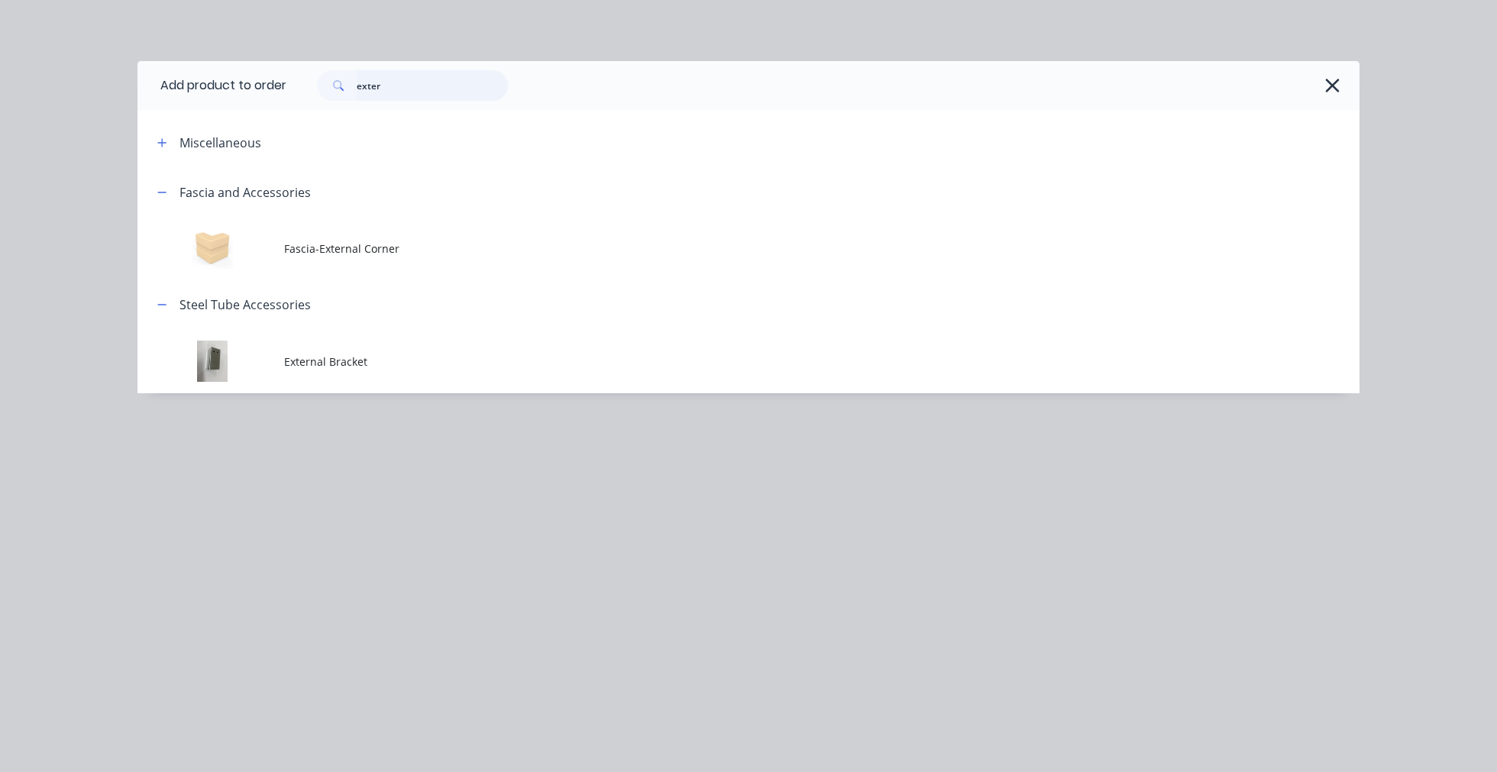
click at [406, 76] on input "exter" at bounding box center [432, 85] width 151 height 31
click at [405, 76] on input "exter" at bounding box center [432, 85] width 151 height 31
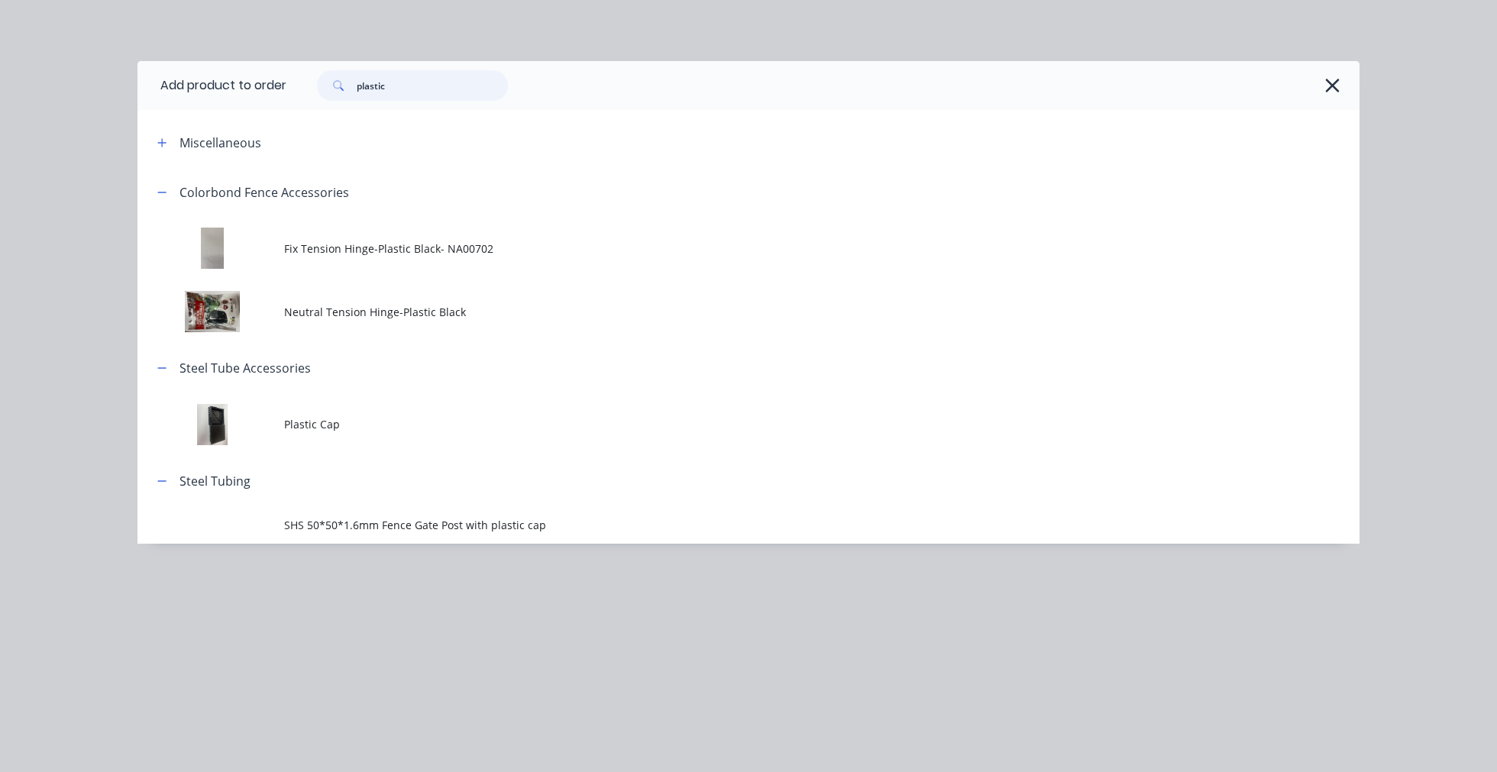
scroll to position [85, 0]
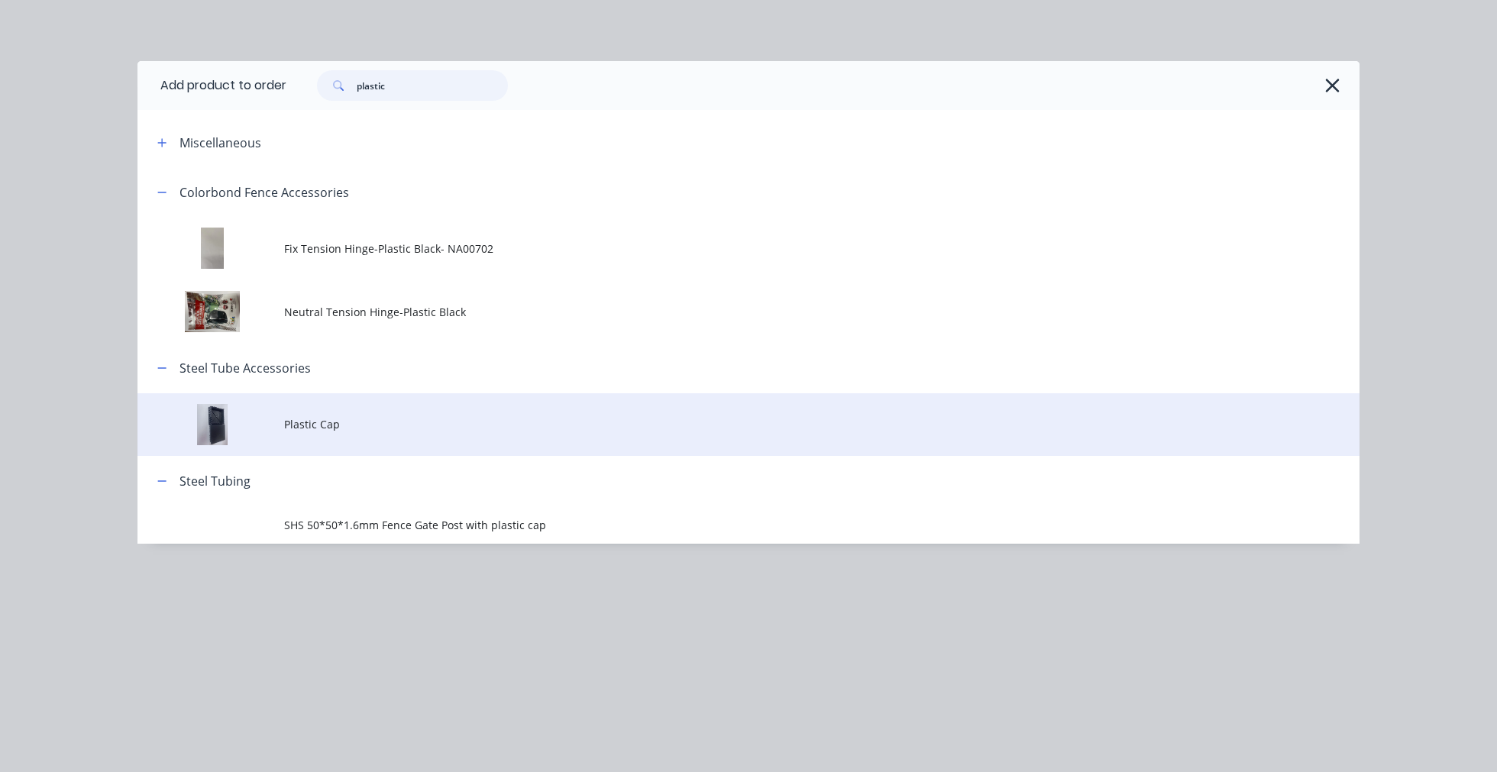
type input "plastic"
click at [331, 422] on span "Plastic Cap" at bounding box center [714, 424] width 860 height 16
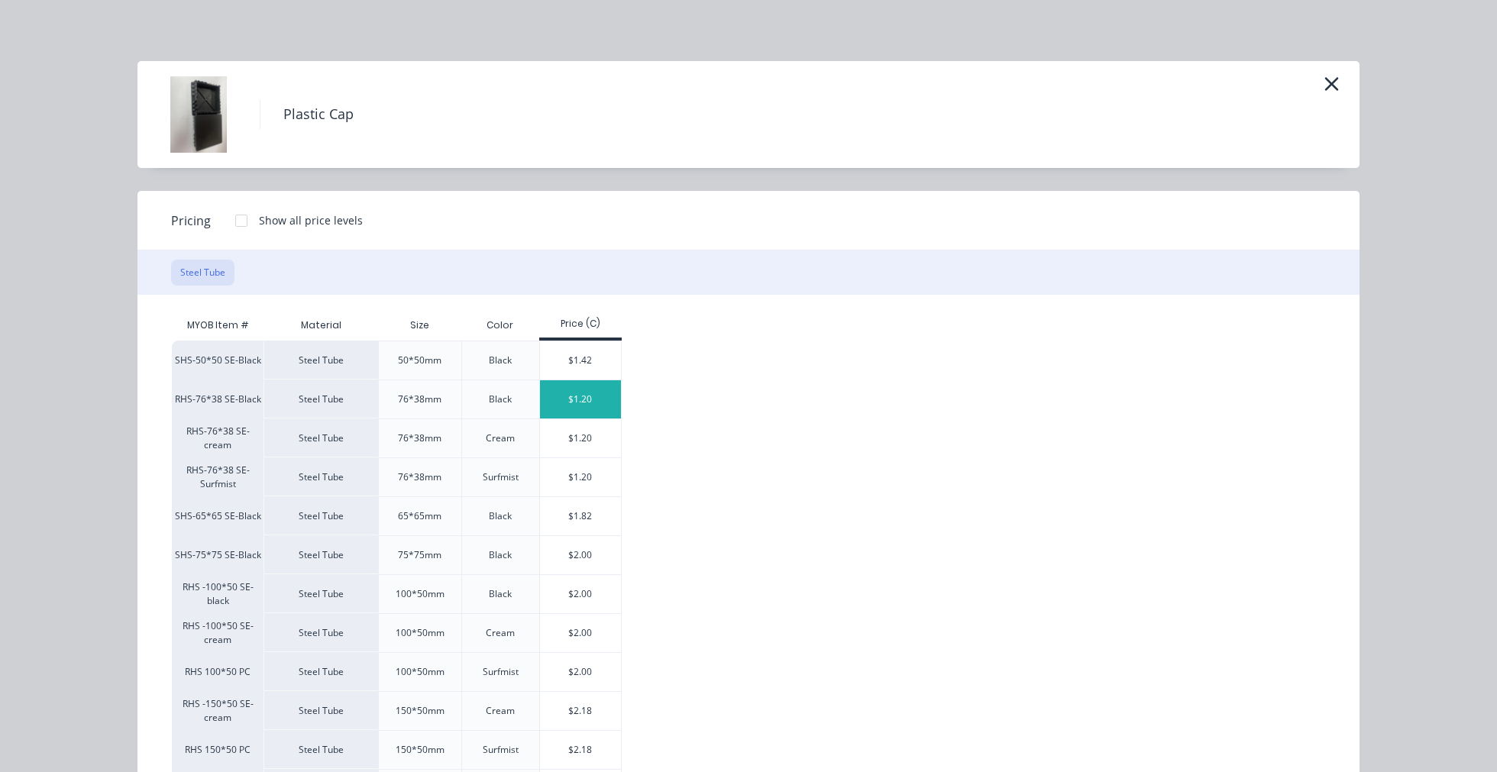
click at [590, 402] on div "$1.20" at bounding box center [581, 399] width 82 height 38
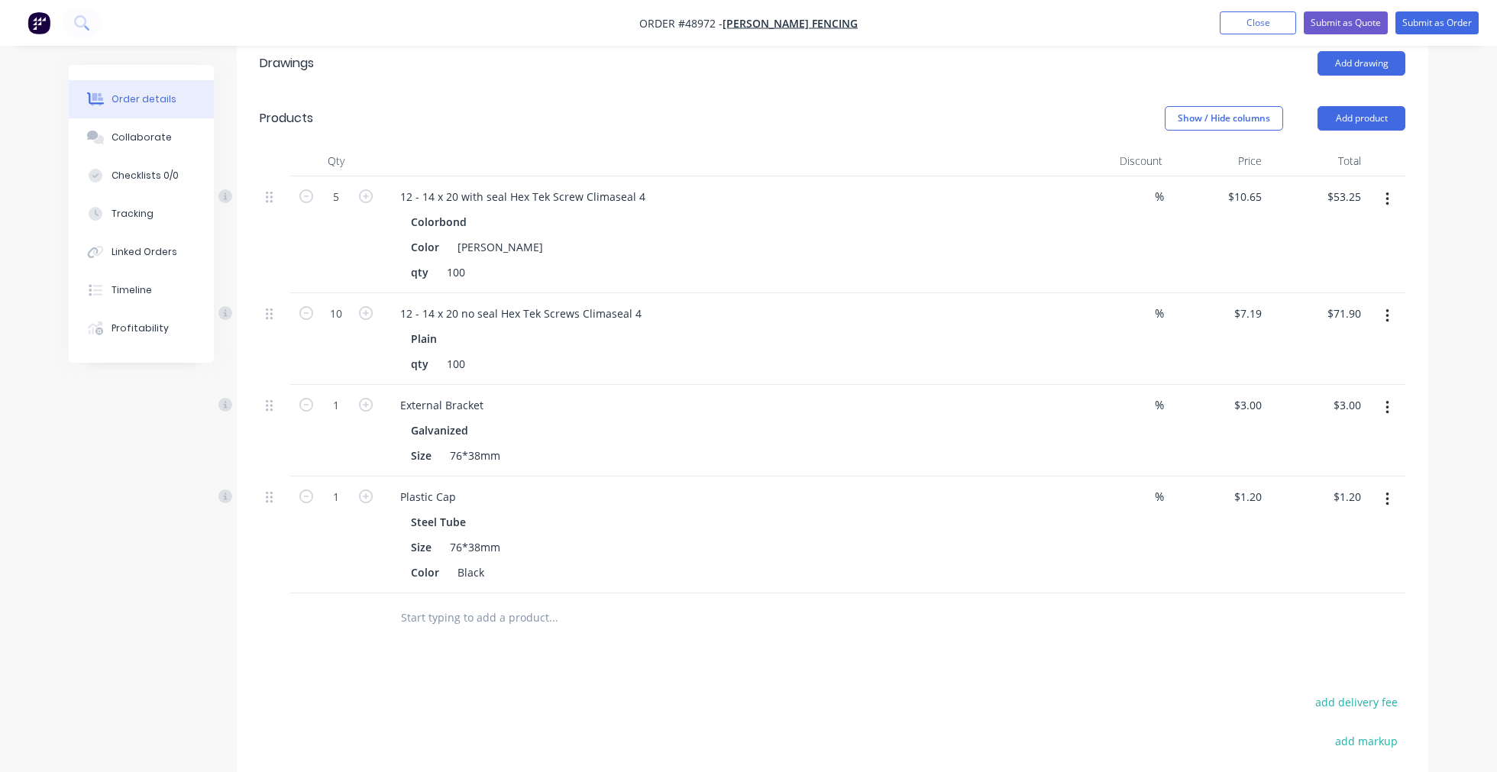
scroll to position [424, 0]
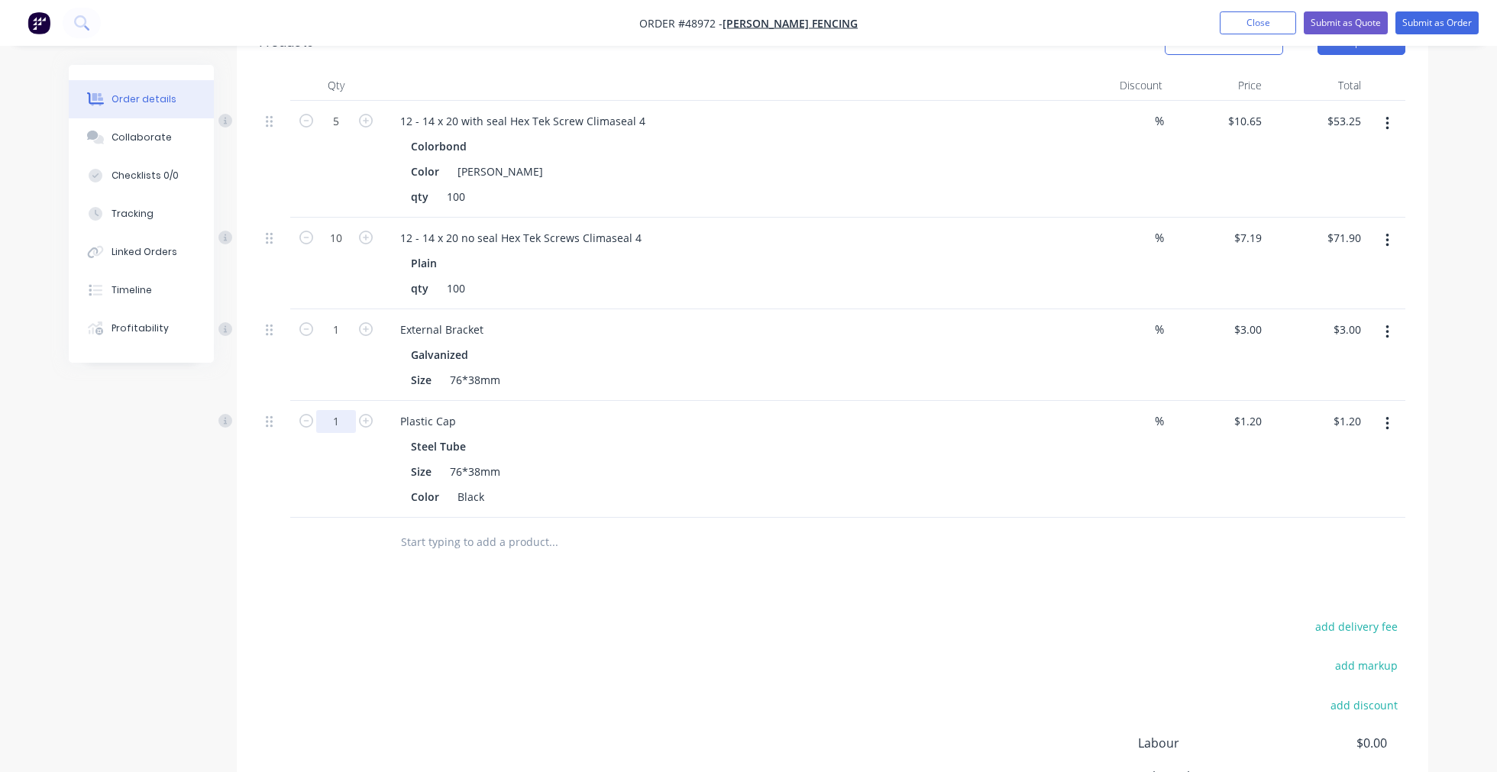
click at [347, 423] on input "1" at bounding box center [336, 421] width 40 height 23
type input "20"
type input "$24.00"
drag, startPoint x: 133, startPoint y: 559, endPoint x: 341, endPoint y: 642, distance: 224.5
click at [133, 559] on div "Created by [PERSON_NAME] Created [DATE] Required [DATE] Assigned to Add team me…" at bounding box center [749, 282] width 1360 height 1282
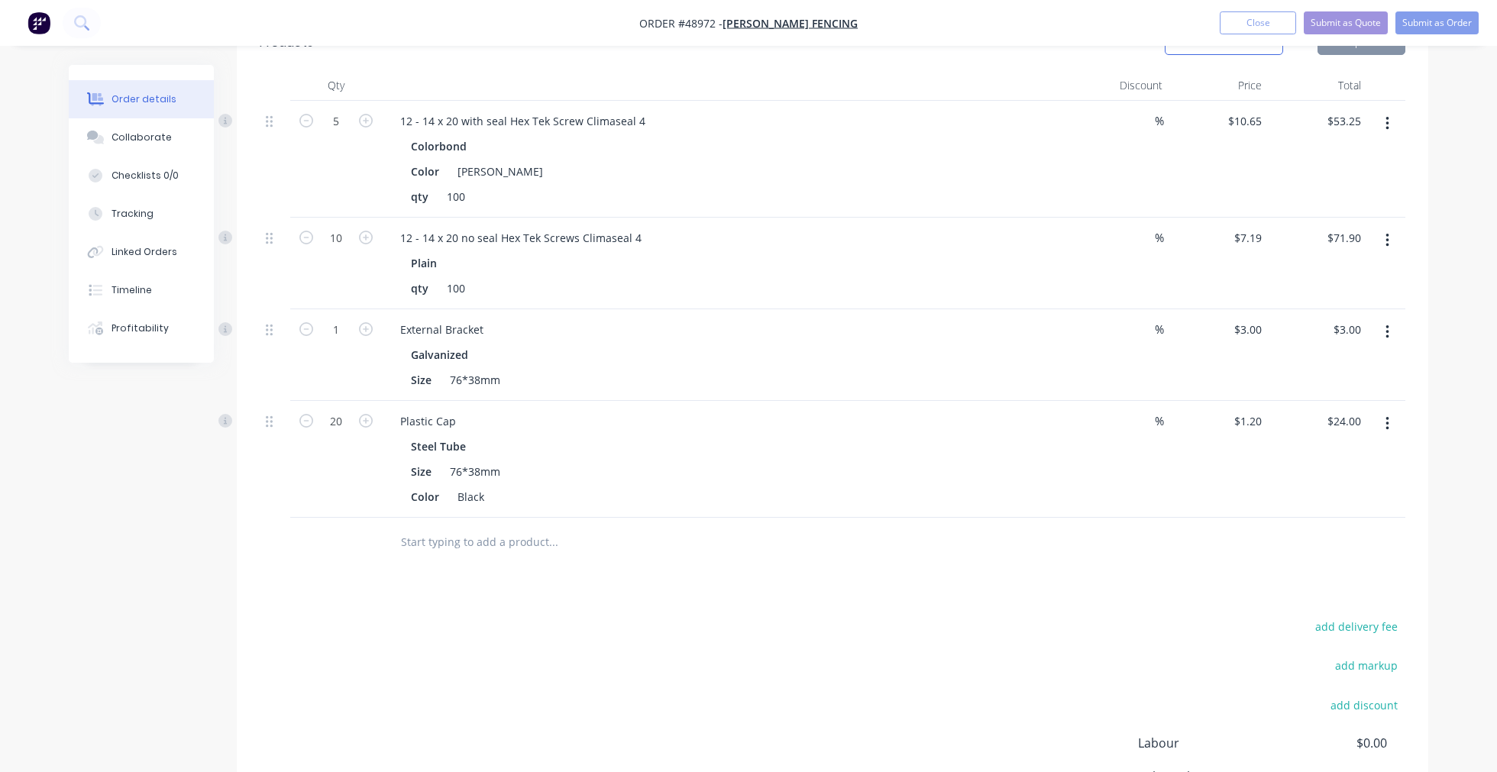
click at [639, 703] on div "add delivery fee add markup add discount Labour $0.00 Sub total $152.15 Tax $15…" at bounding box center [833, 746] width 1146 height 261
click at [652, 684] on div "add delivery fee add markup add discount Labour $0.00 Sub total $152.15 Tax $15…" at bounding box center [833, 746] width 1146 height 261
click at [665, 600] on div "Drawings Add drawing Products Show / Hide columns Add product Qty Discount Pric…" at bounding box center [833, 430] width 1192 height 940
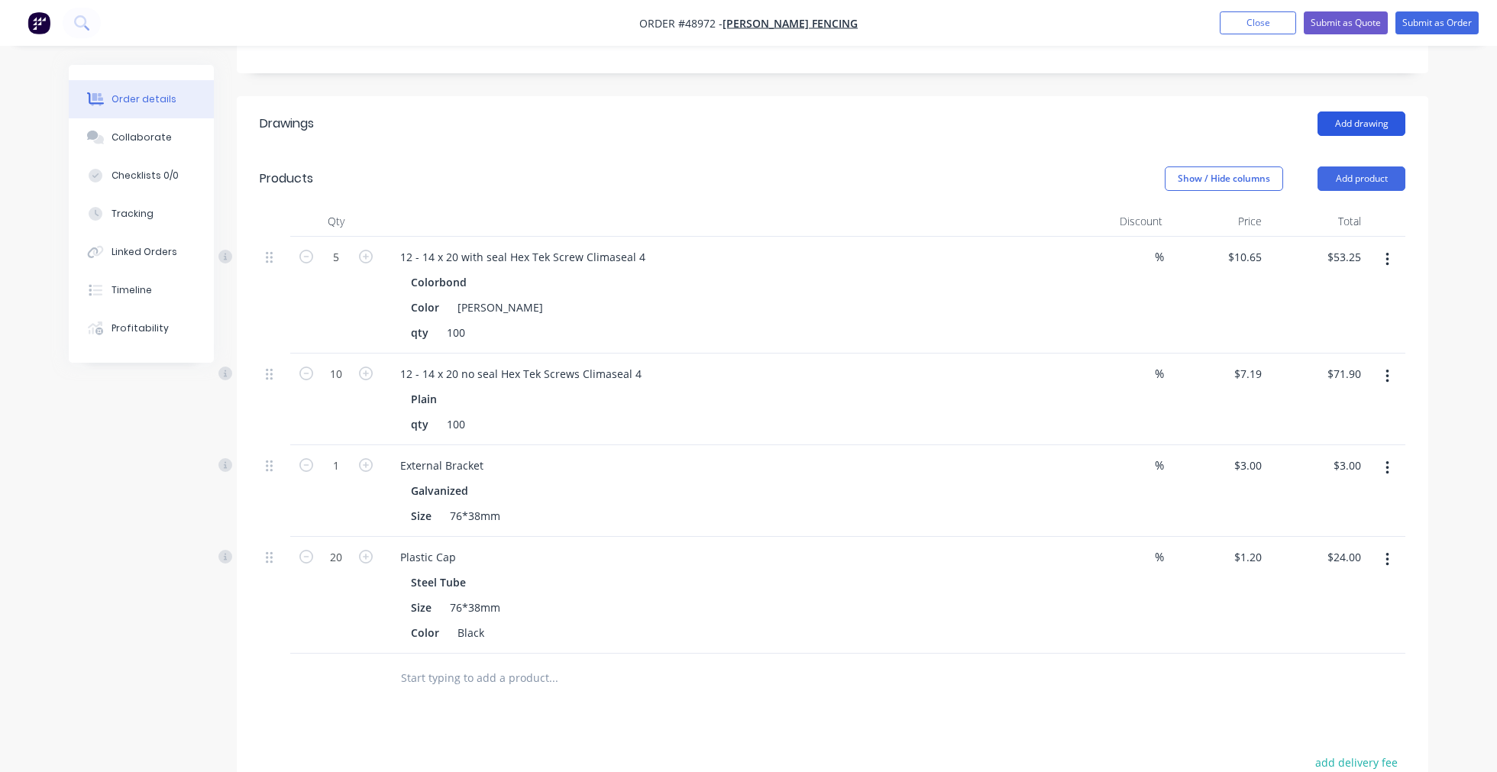
scroll to position [254, 0]
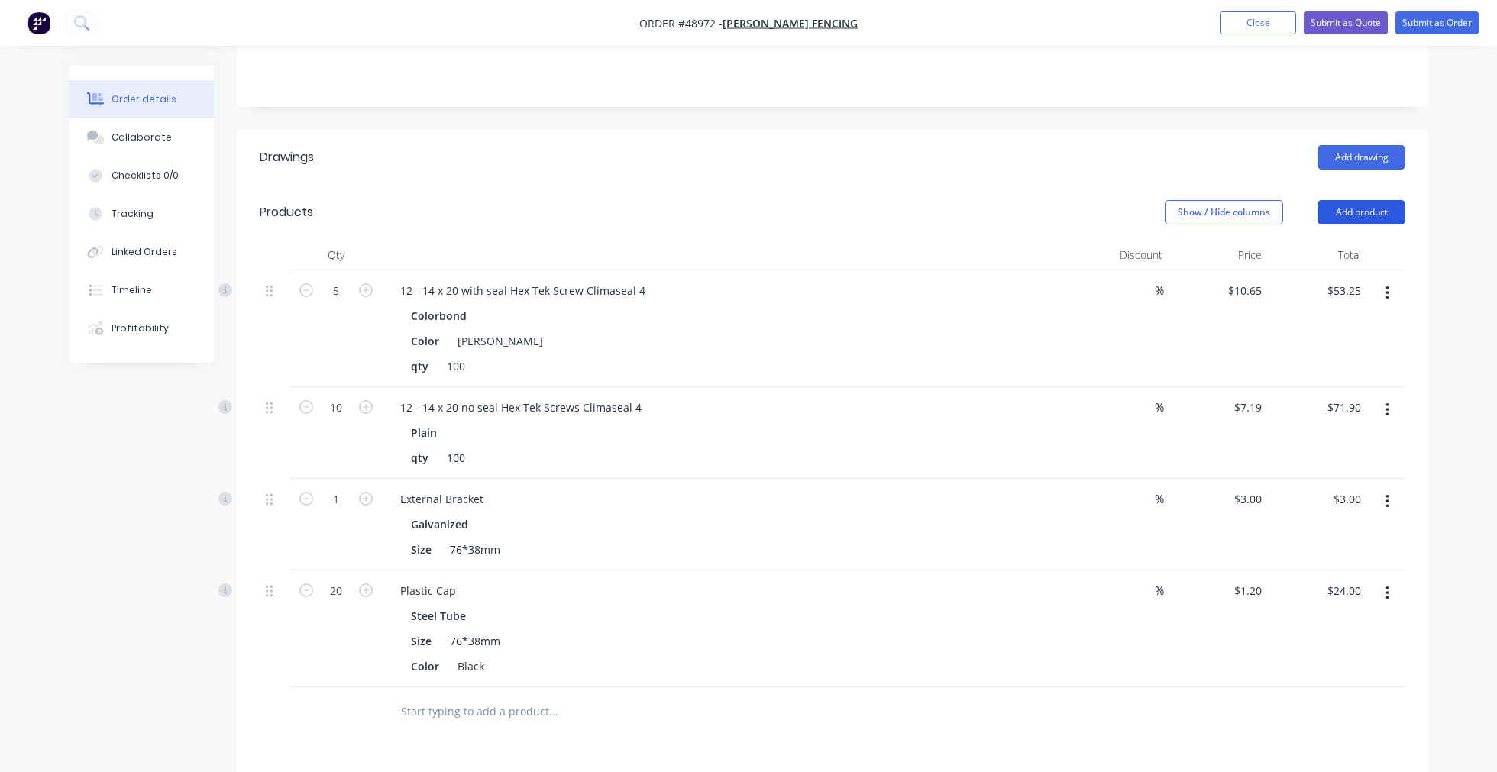
click at [1371, 204] on button "Add product" at bounding box center [1362, 212] width 88 height 24
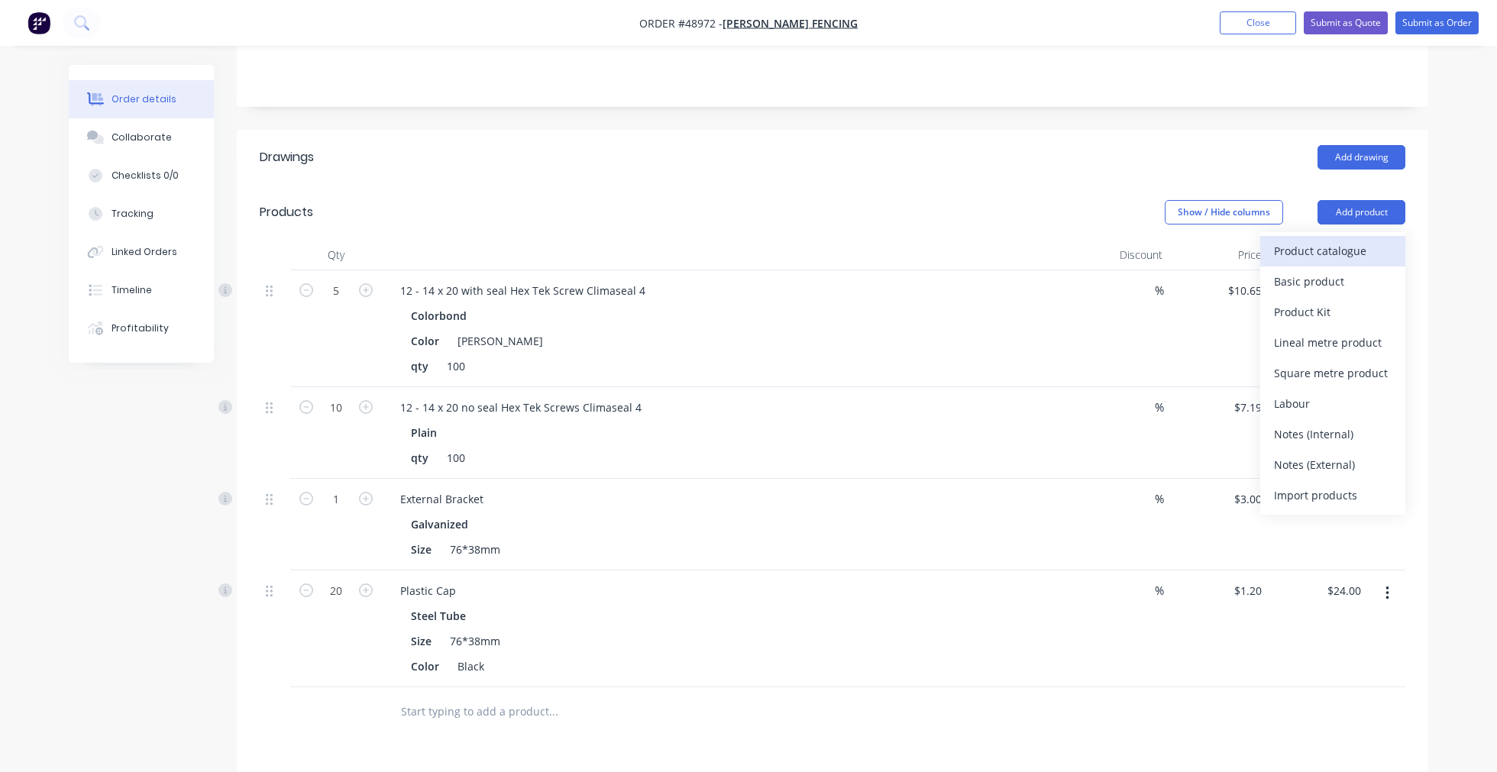
click at [1363, 243] on div "Product catalogue" at bounding box center [1333, 251] width 118 height 22
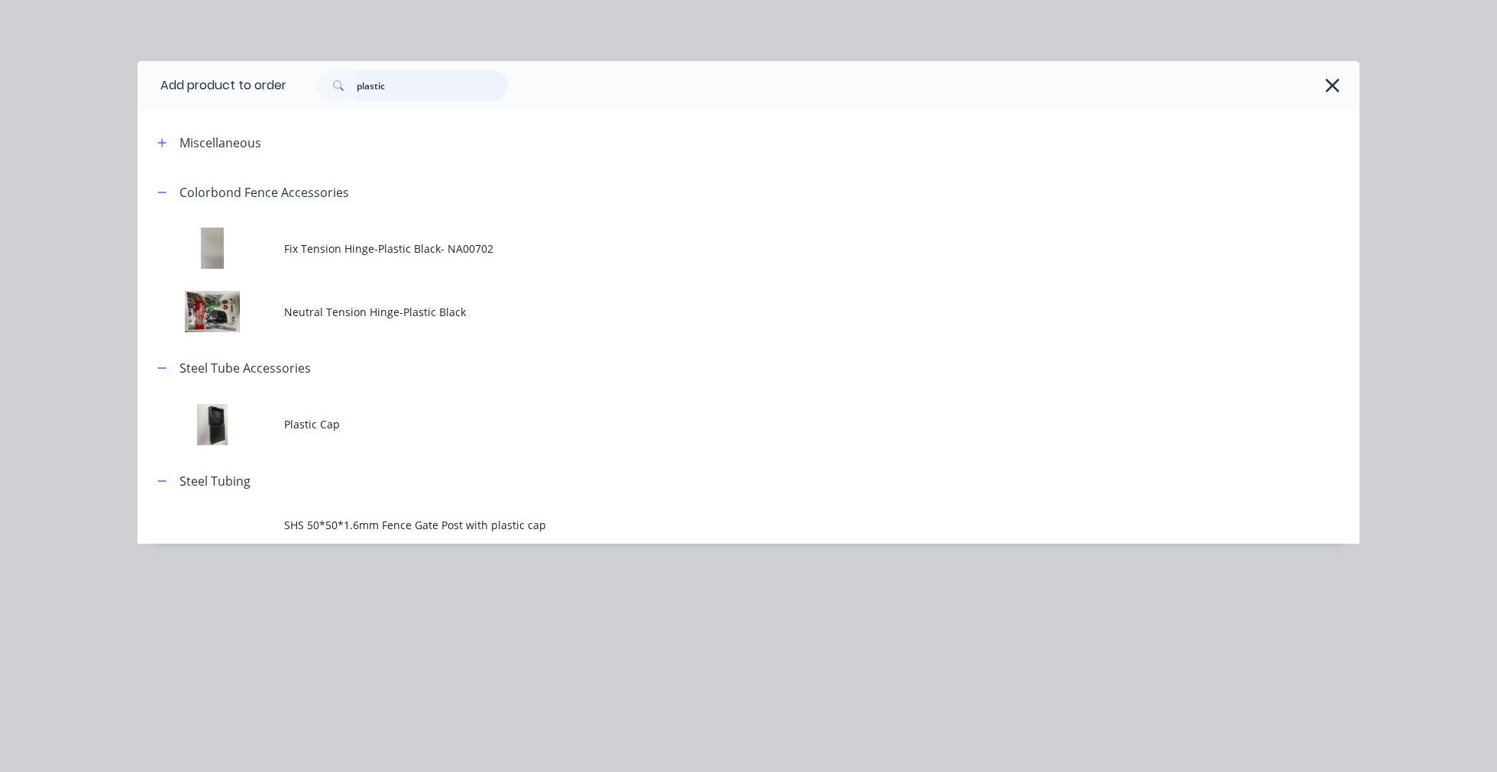
click at [422, 94] on input "plastic" at bounding box center [432, 85] width 151 height 31
click at [422, 92] on input "plastic" at bounding box center [432, 85] width 151 height 31
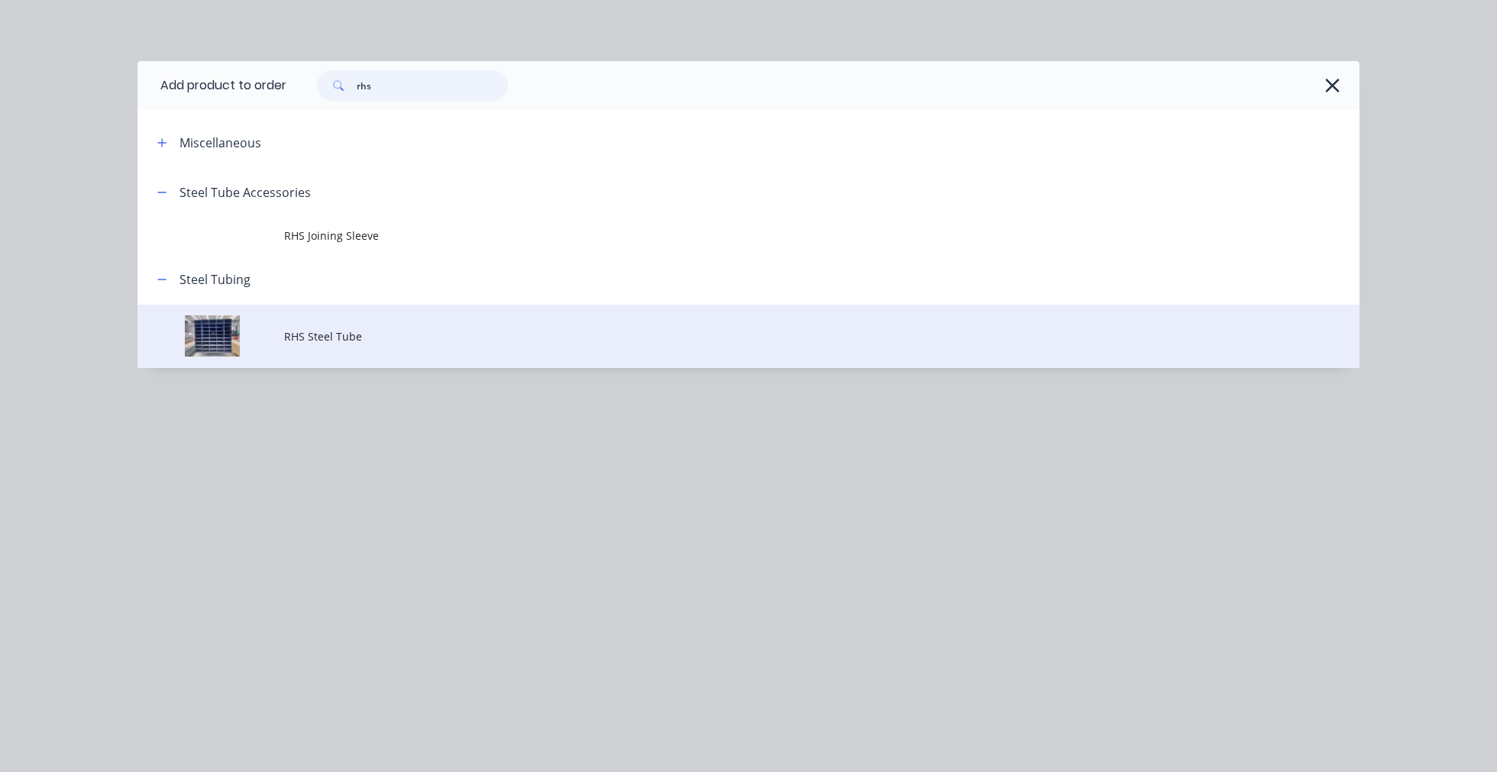
type input "rhs"
click at [346, 335] on span "RHS Steel Tube" at bounding box center [714, 336] width 860 height 16
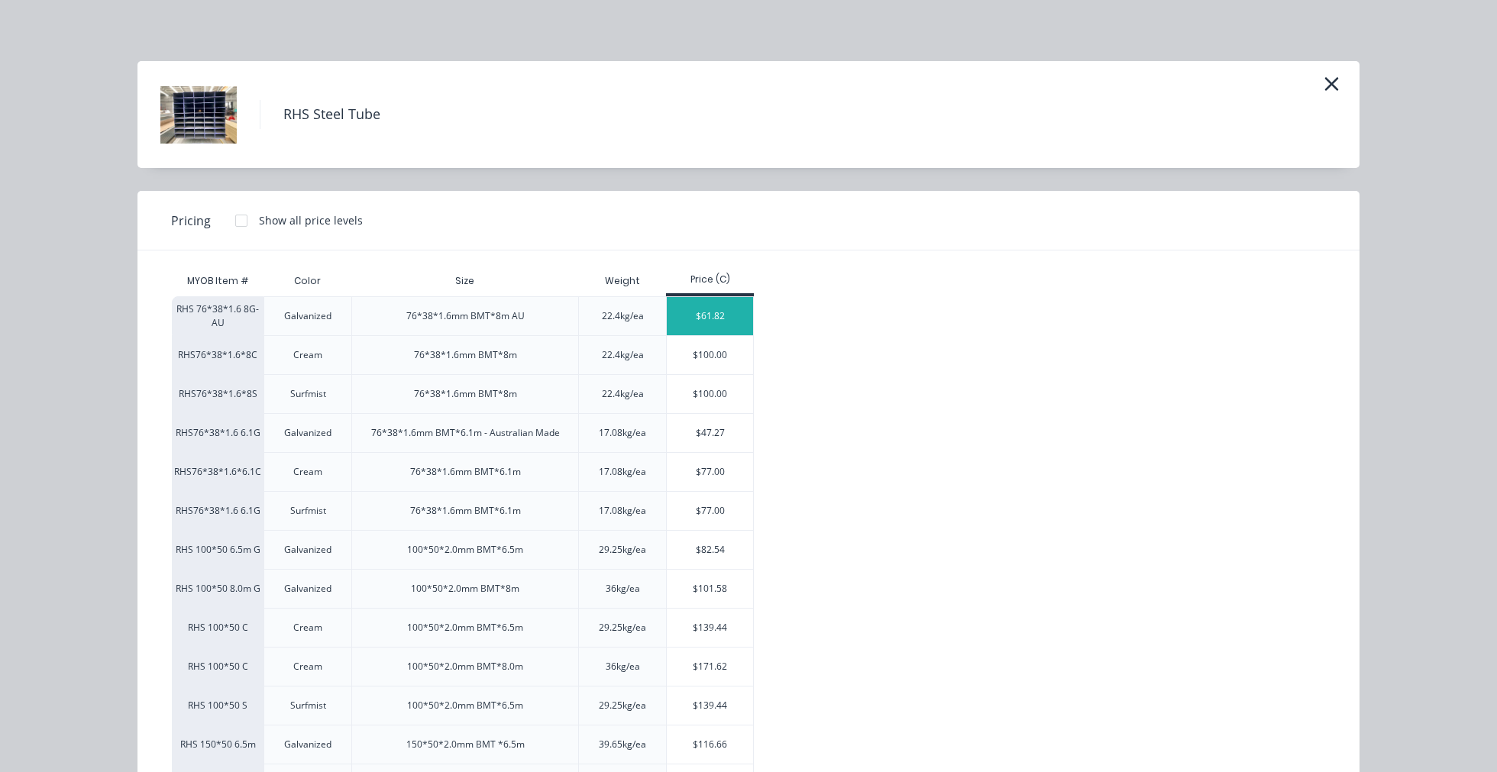
click at [718, 318] on div "$61.82" at bounding box center [710, 316] width 86 height 38
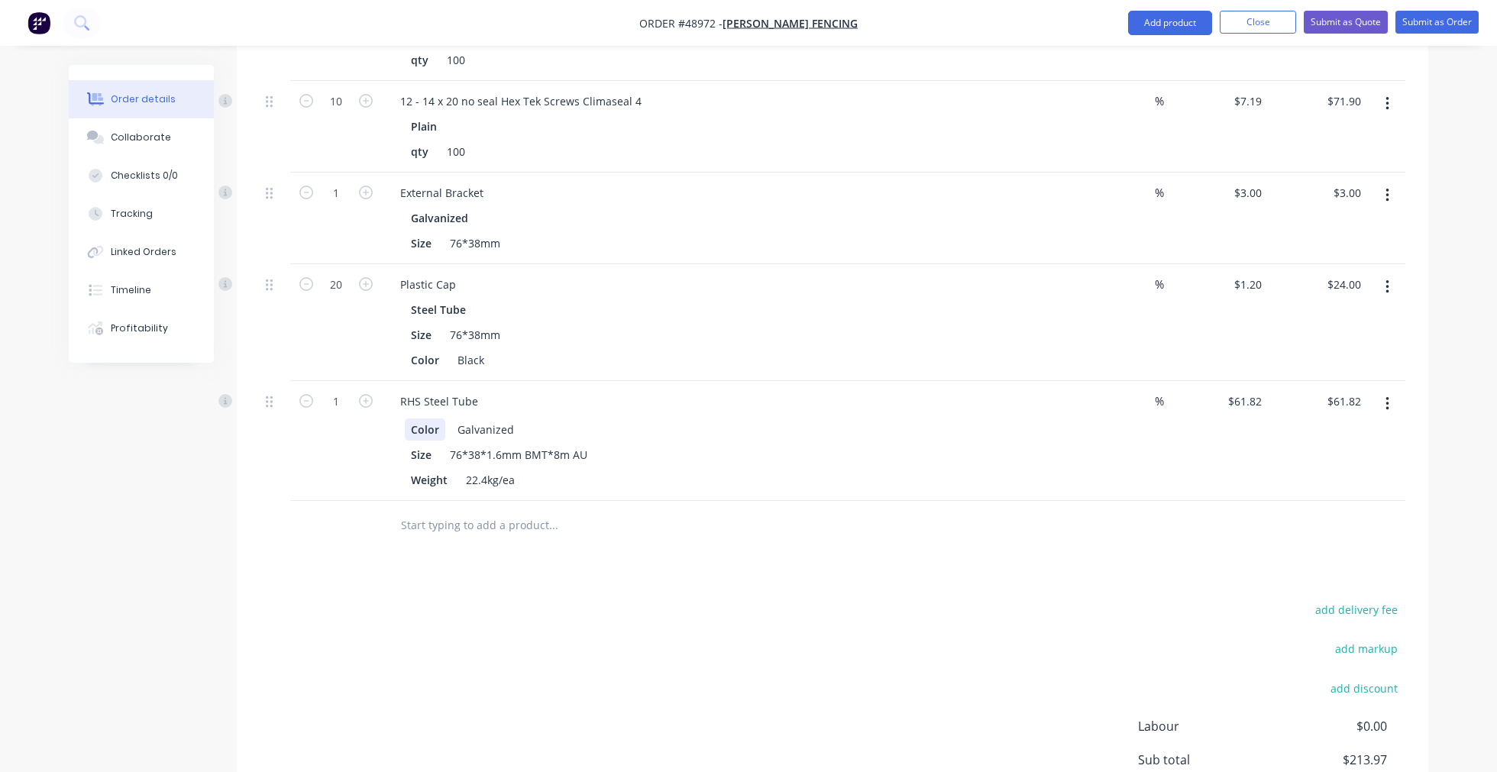
scroll to position [593, 0]
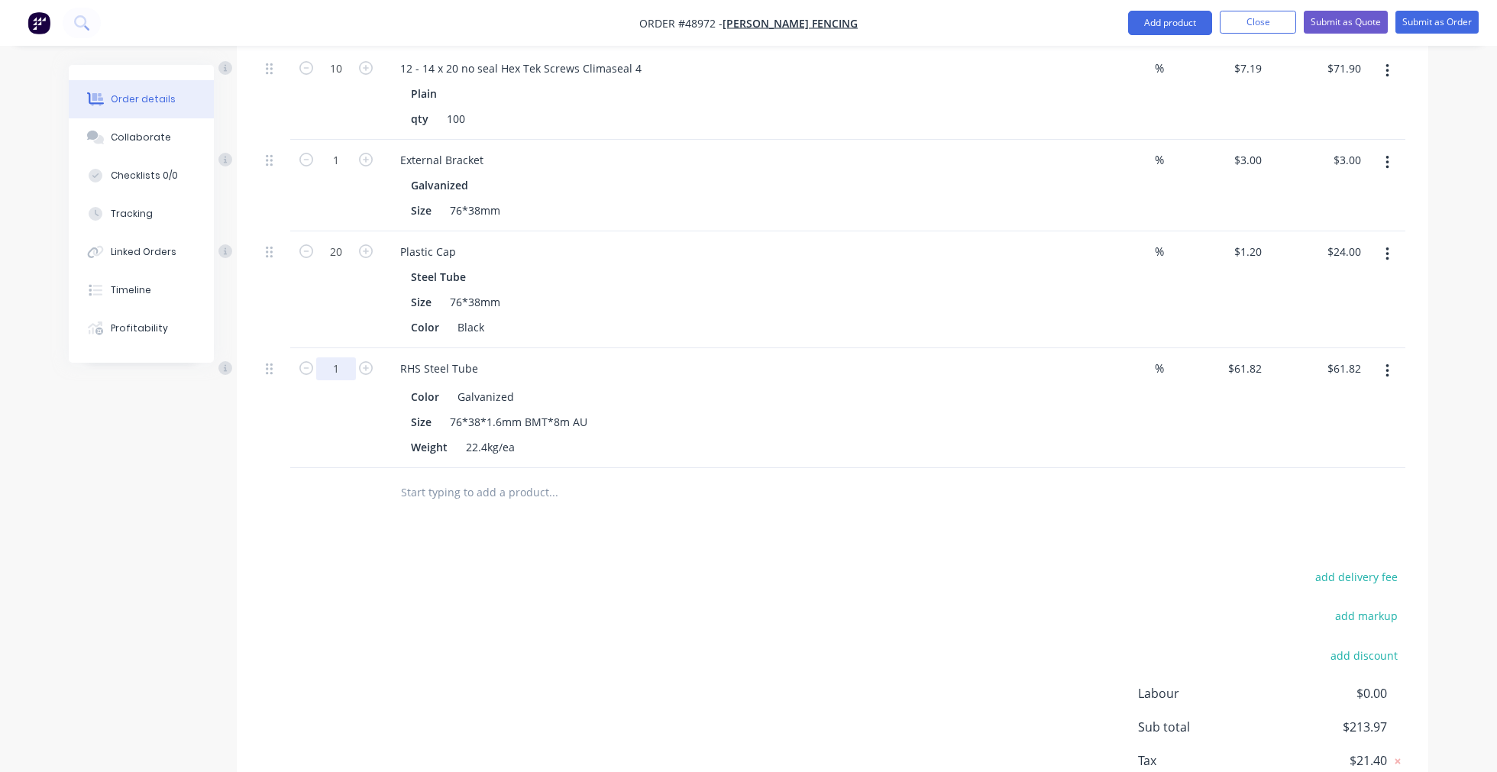
click at [347, 374] on input "1" at bounding box center [336, 368] width 40 height 23
type input "15"
type input "$927.30"
drag, startPoint x: 617, startPoint y: 597, endPoint x: 503, endPoint y: 361, distance: 261.7
click at [613, 582] on div "add delivery fee add markup add discount Labour $0.00 Sub total $1,079.45 Tax $…" at bounding box center [833, 697] width 1146 height 261
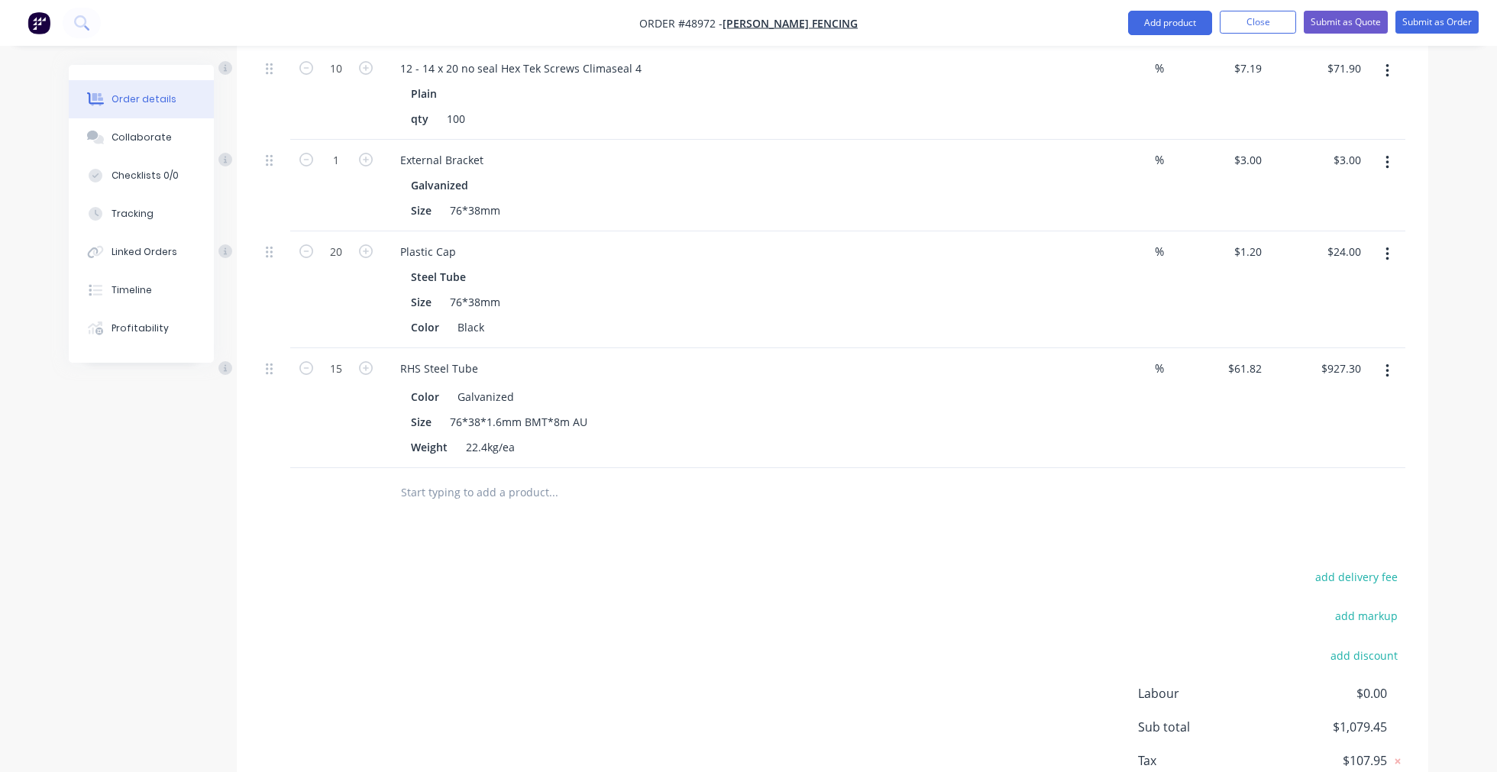
click at [487, 362] on div "RHS Steel Tube" at bounding box center [725, 368] width 675 height 22
click at [471, 367] on div "RHS Steel Tube" at bounding box center [439, 368] width 102 height 22
click at [483, 365] on div "RHS Steel Tube" at bounding box center [439, 368] width 102 height 22
click at [742, 468] on div at bounding box center [657, 493] width 550 height 50
click at [486, 501] on input "text" at bounding box center [553, 492] width 306 height 31
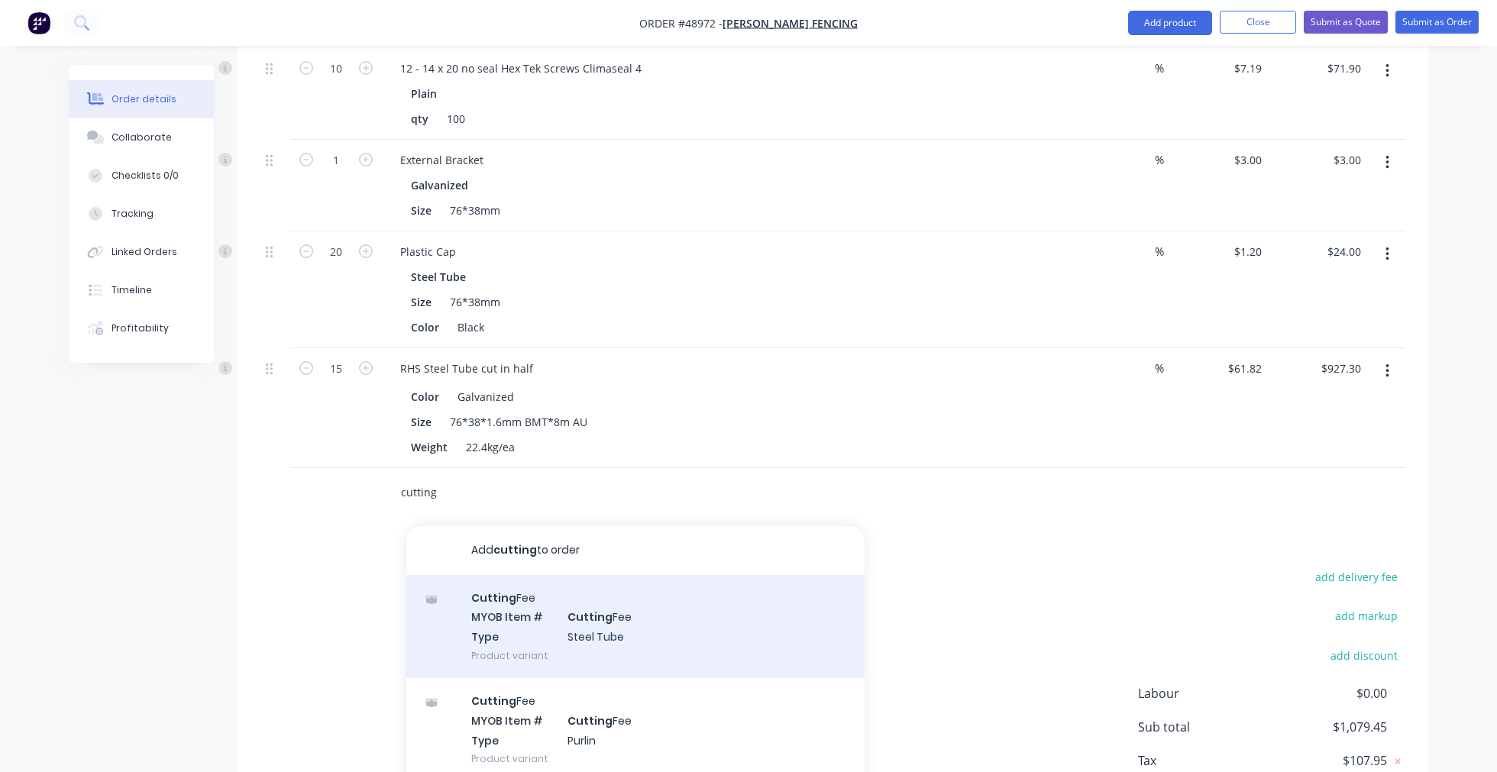
type input "cutting"
click at [504, 608] on div "Cutting Fee MYOB Item # Cutting Fee Type Steel Tube Product variant" at bounding box center [635, 626] width 458 height 103
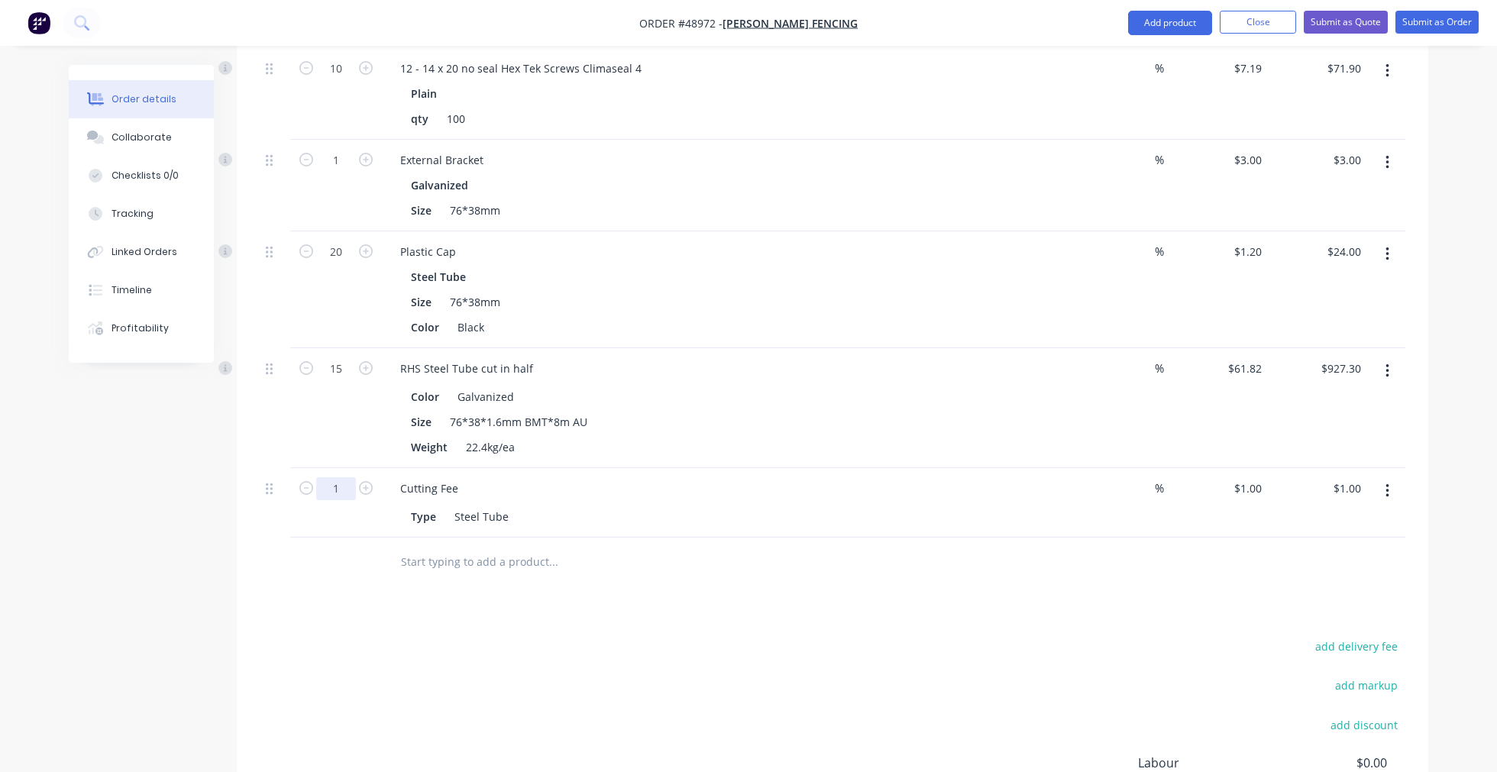
click at [345, 492] on input "1" at bounding box center [336, 488] width 40 height 23
type input "15"
type input "$15.00"
click at [758, 606] on div "Drawings Add drawing Products Show / Hide columns Add product Qty Discount Pric…" at bounding box center [833, 356] width 1192 height 1130
click at [781, 584] on div at bounding box center [657, 563] width 550 height 50
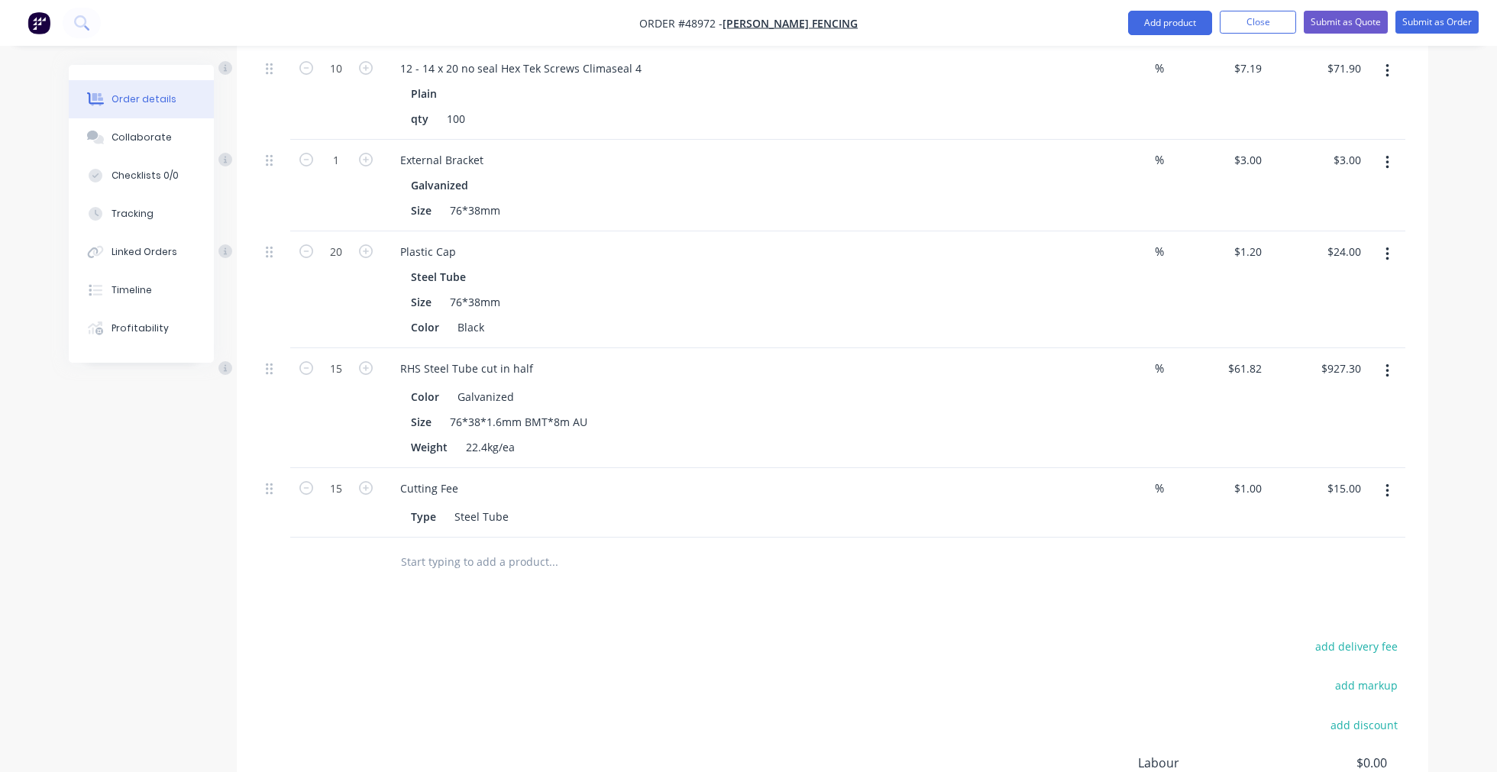
click at [783, 583] on div at bounding box center [657, 563] width 550 height 50
click at [787, 592] on div "Drawings Add drawing Products Show / Hide columns Add product Qty Discount Pric…" at bounding box center [833, 356] width 1192 height 1130
click at [345, 246] on input "20" at bounding box center [336, 252] width 40 height 23
drag, startPoint x: 298, startPoint y: 203, endPoint x: 303, endPoint y: 192, distance: 12.6
click at [298, 202] on div "1" at bounding box center [336, 186] width 92 height 92
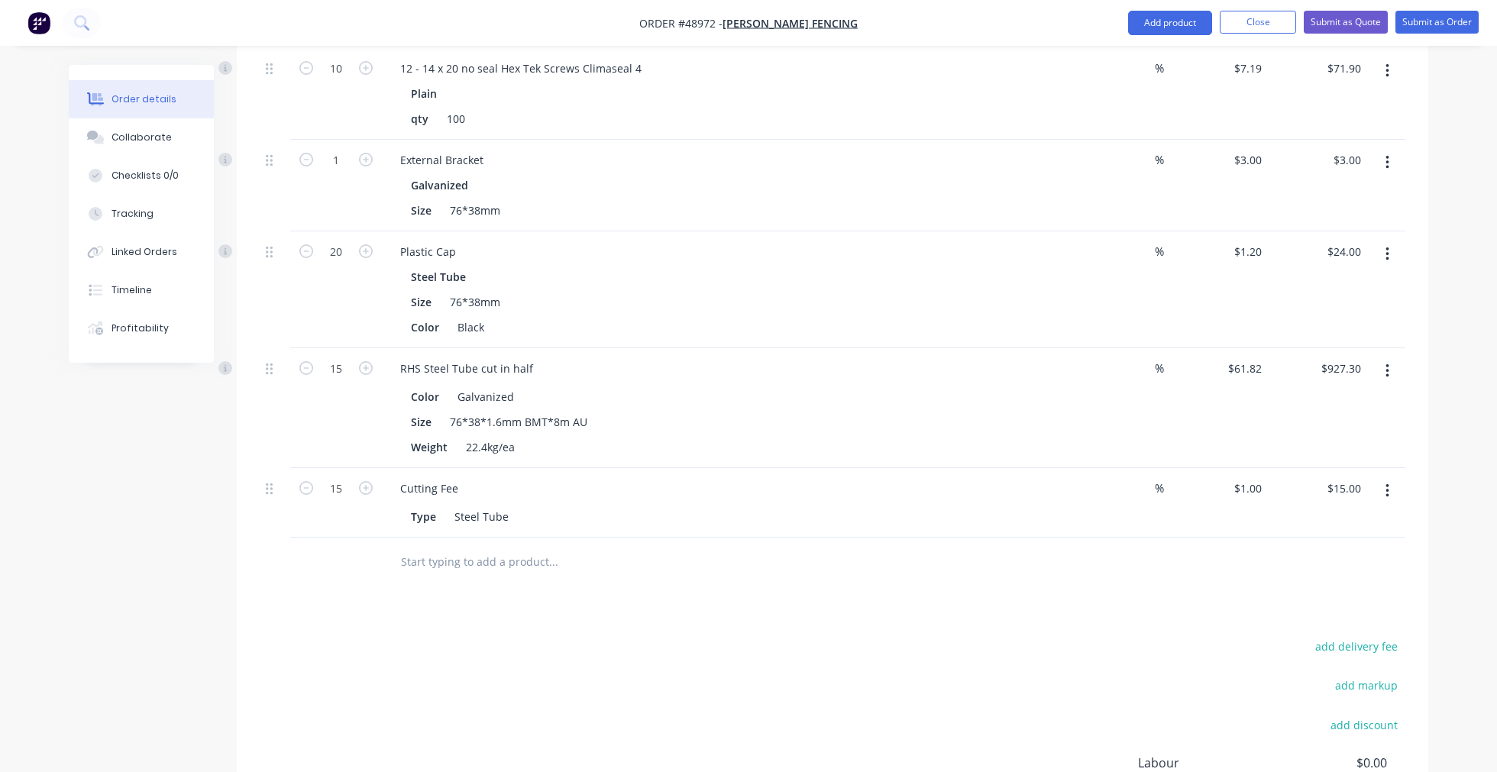
click at [365, 147] on form "1" at bounding box center [335, 158] width 79 height 23
click at [350, 155] on input "1" at bounding box center [336, 160] width 40 height 23
type input "154"
type input "$462.00"
click at [875, 632] on div "Drawings Add drawing Products Show / Hide columns Add product Qty Discount Pric…" at bounding box center [833, 356] width 1192 height 1130
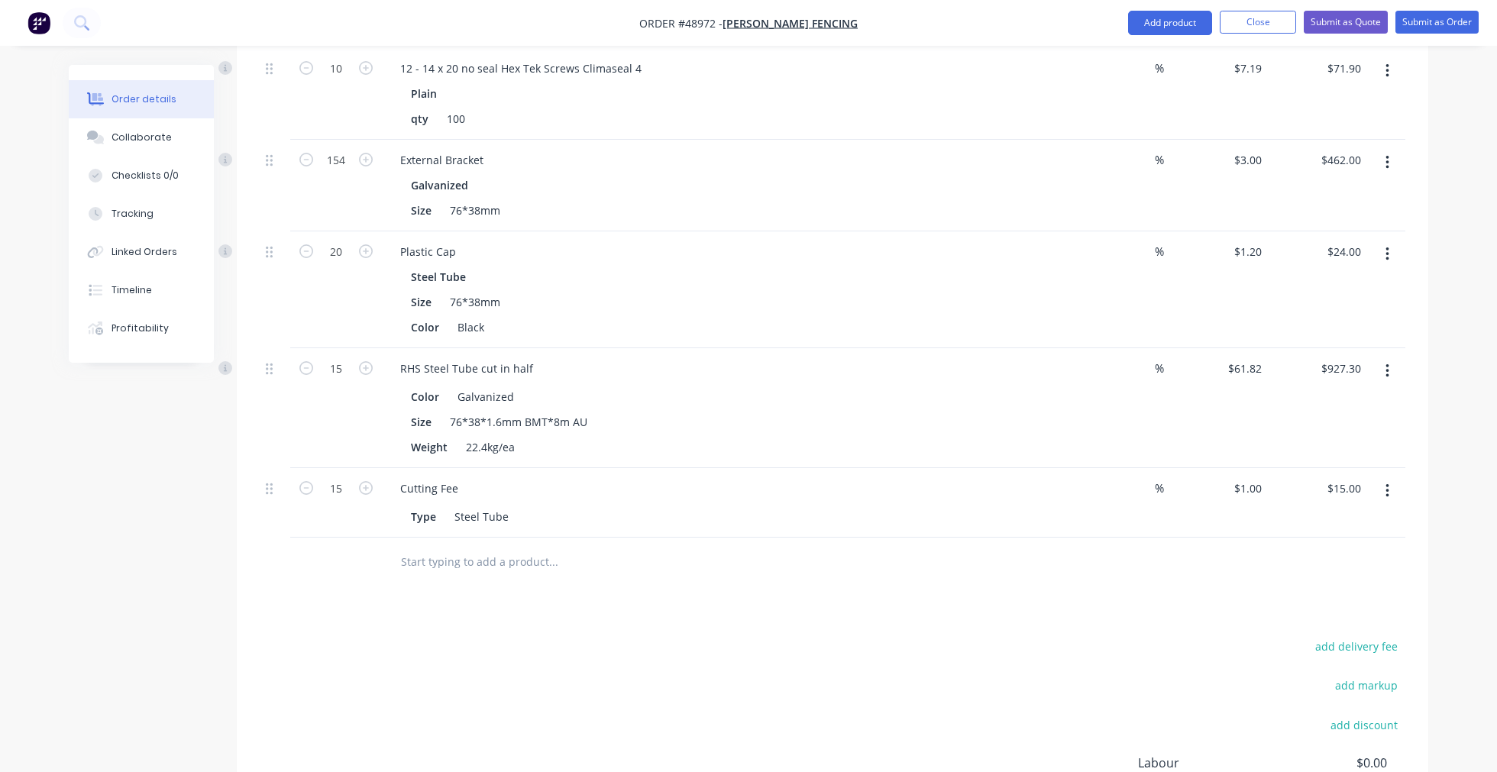
click at [828, 568] on div at bounding box center [617, 562] width 458 height 31
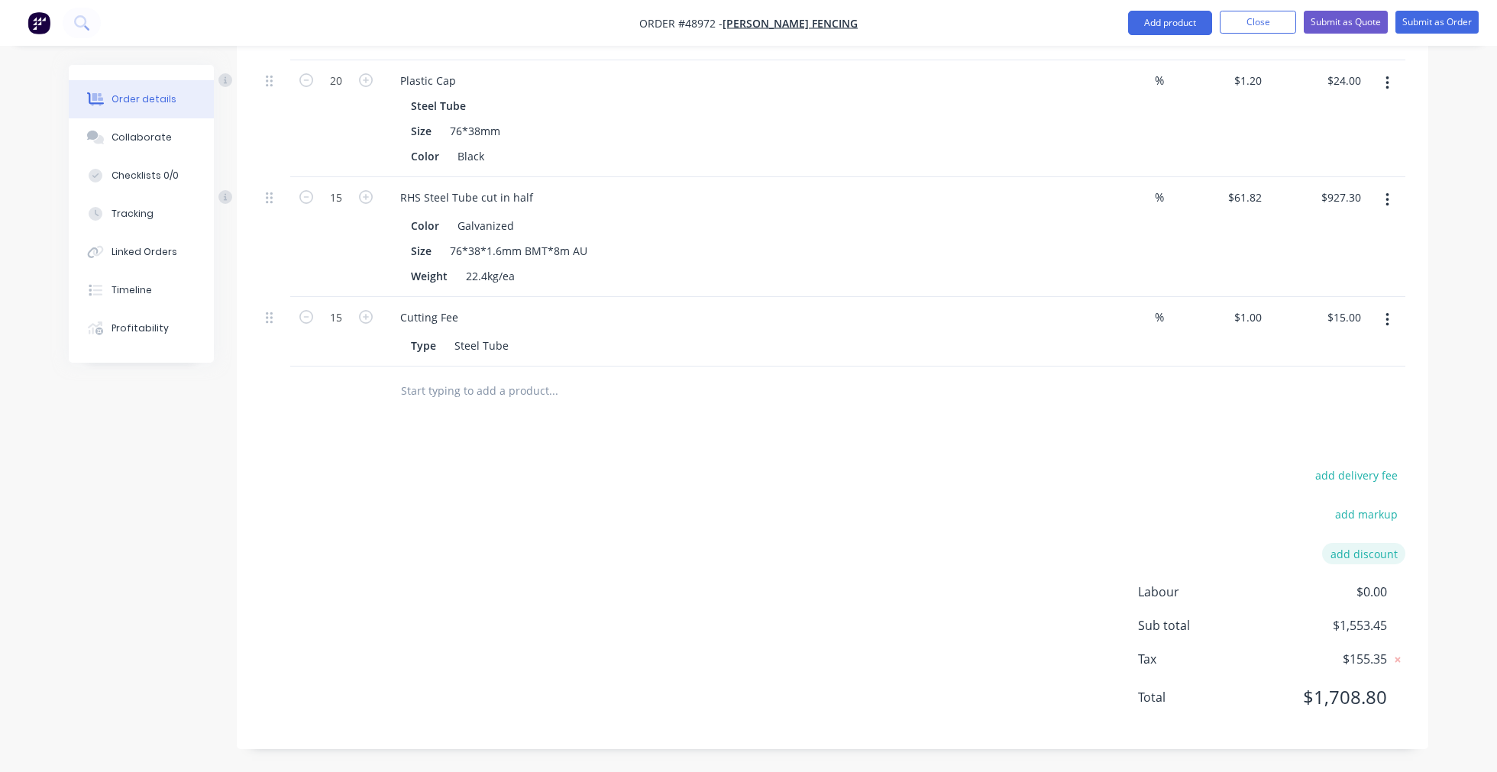
click at [1369, 554] on button "add discount" at bounding box center [1363, 553] width 83 height 21
click at [1353, 558] on input at bounding box center [1345, 559] width 69 height 23
type input "7"
click at [998, 519] on div "add delivery fee add markup Discount name (Optional) 7 7 0% Labour $0.00 Sub to…" at bounding box center [833, 598] width 1146 height 257
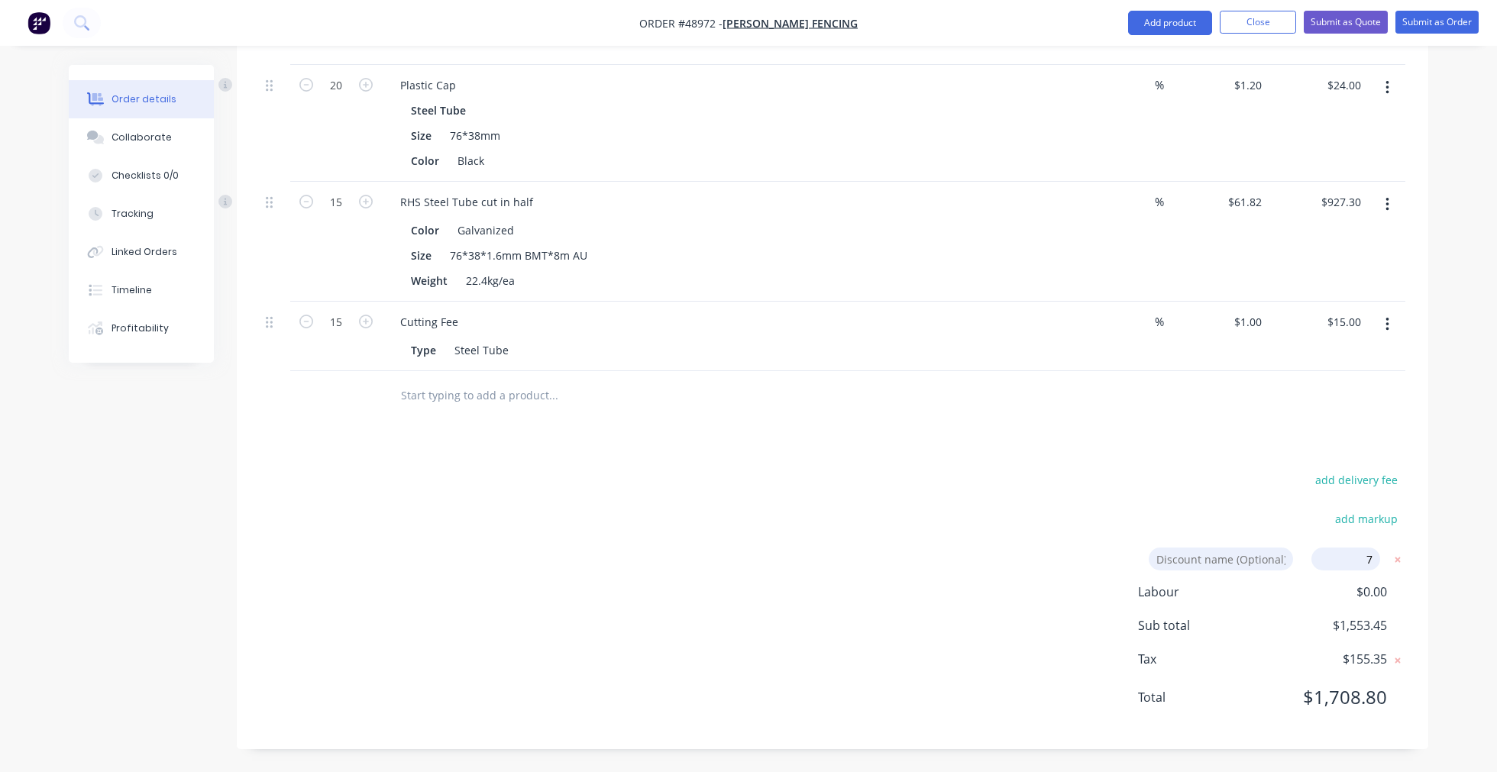
click at [998, 518] on div "add delivery fee add markup Discount name (Optional) 7 7 0% Labour $0.00 Sub to…" at bounding box center [833, 598] width 1146 height 257
click at [997, 500] on div "add delivery fee add markup Discount name (Optional) 7 7 0% Labour $0.00 Sub to…" at bounding box center [833, 598] width 1146 height 257
click at [1341, 551] on input "7" at bounding box center [1345, 559] width 69 height 23
click input "submit" at bounding box center [0, 0] width 0 height 0
click at [946, 513] on div "add delivery fee add markup Discount name (Optional) 7.00% 7.00% 0% add discoun…" at bounding box center [833, 618] width 1146 height 296
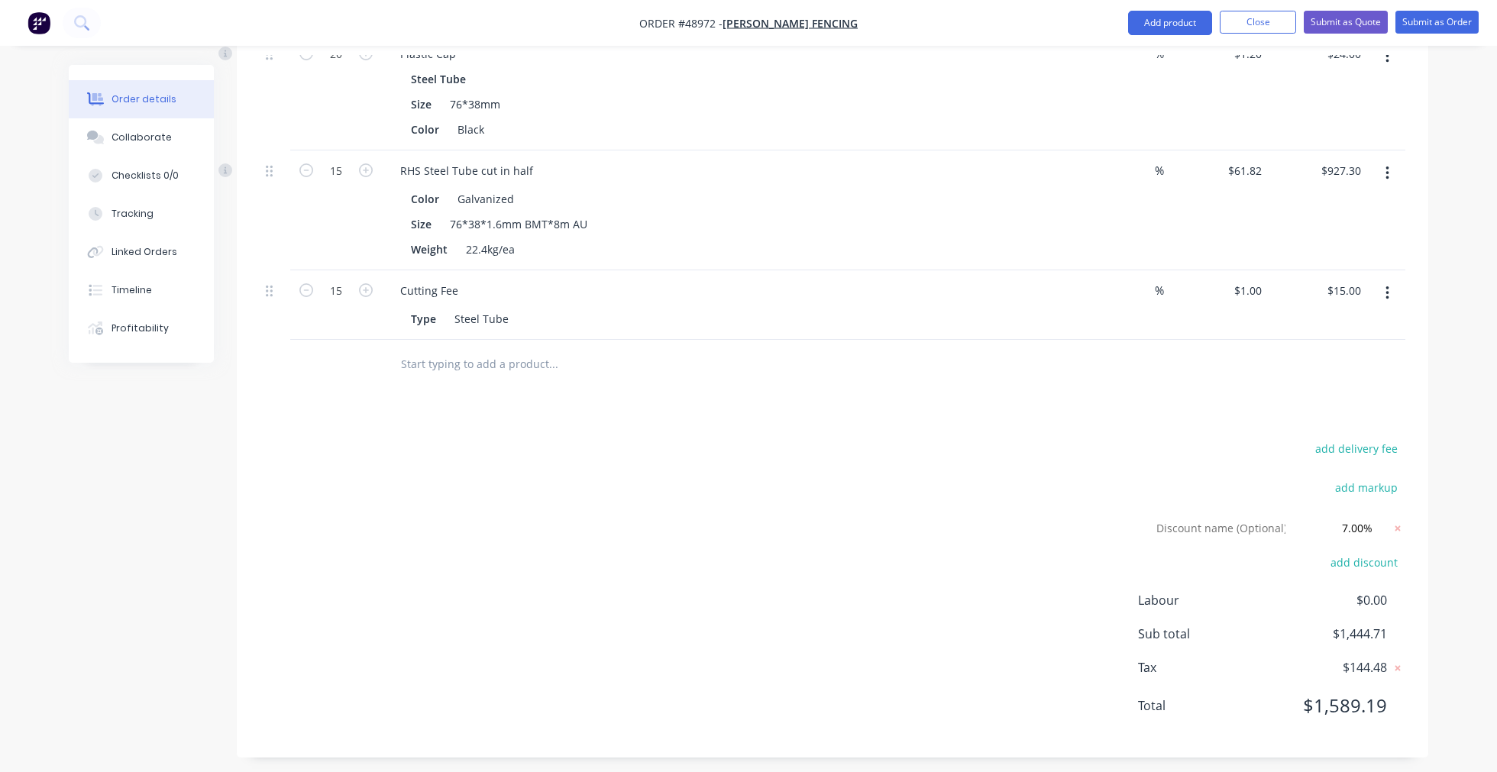
scroll to position [800, 0]
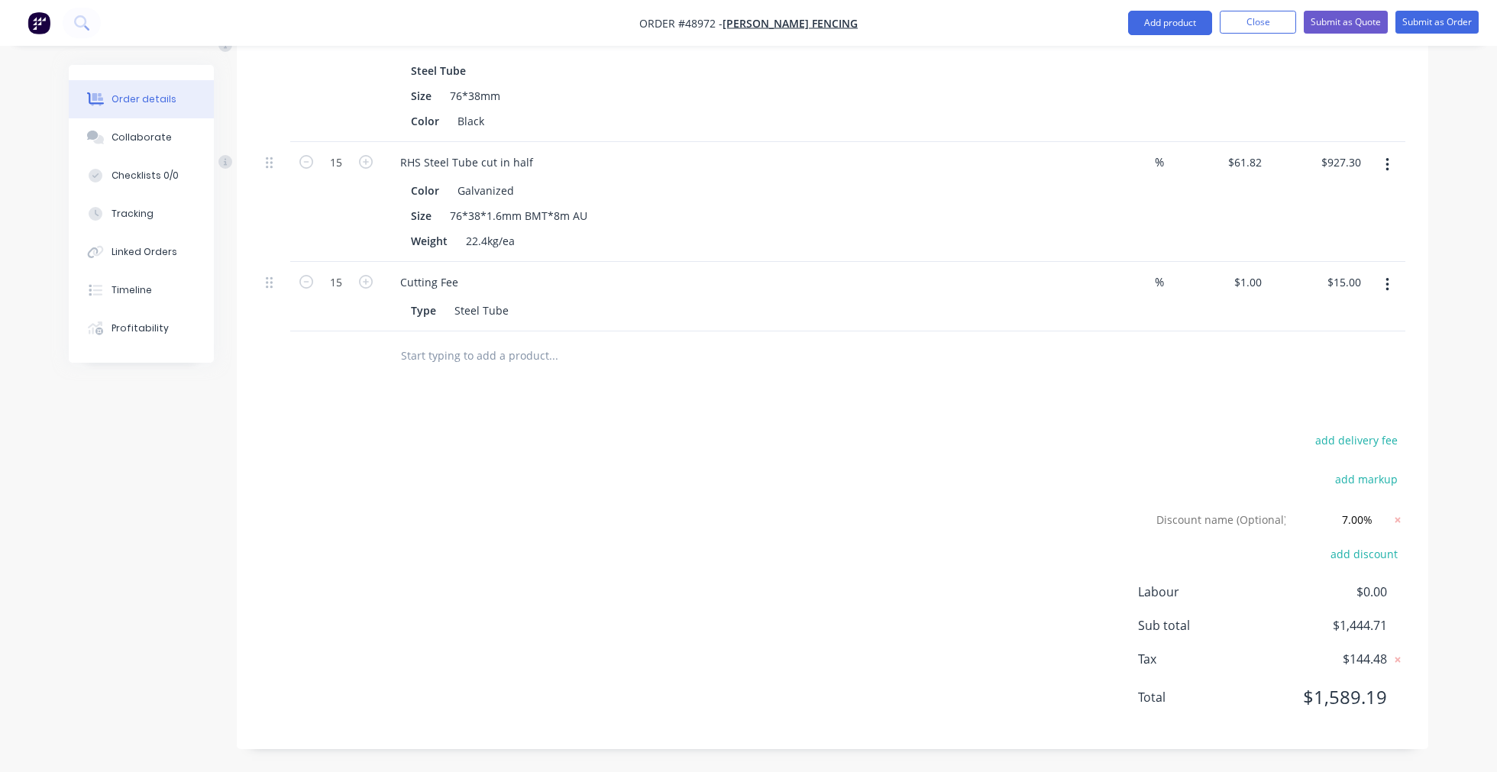
click at [860, 487] on div "add delivery fee add markup Discount name (Optional) 7.00% 7.00% 0% add discoun…" at bounding box center [833, 578] width 1146 height 296
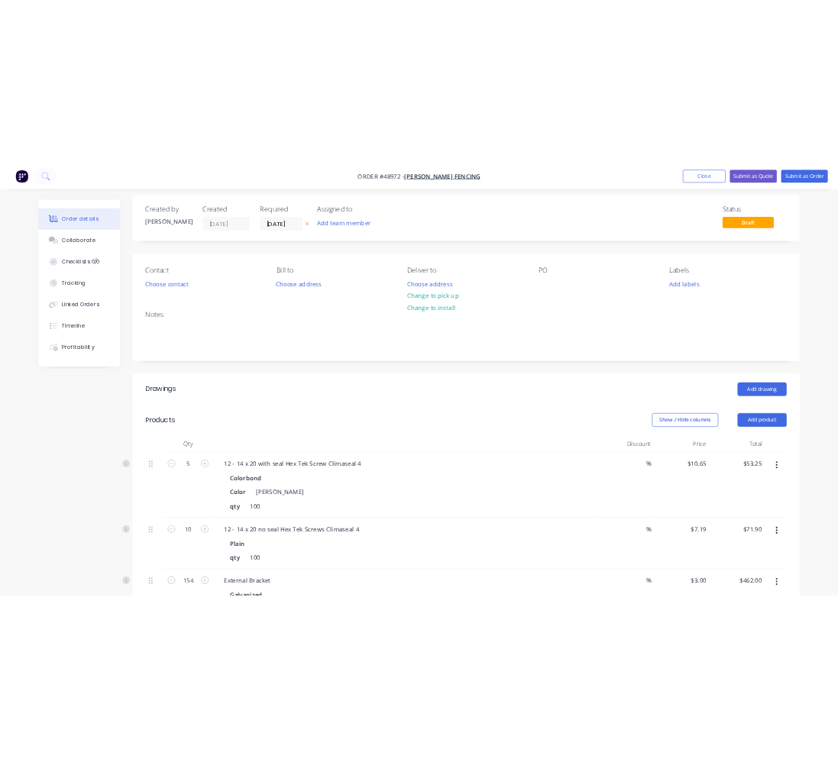
scroll to position [0, 0]
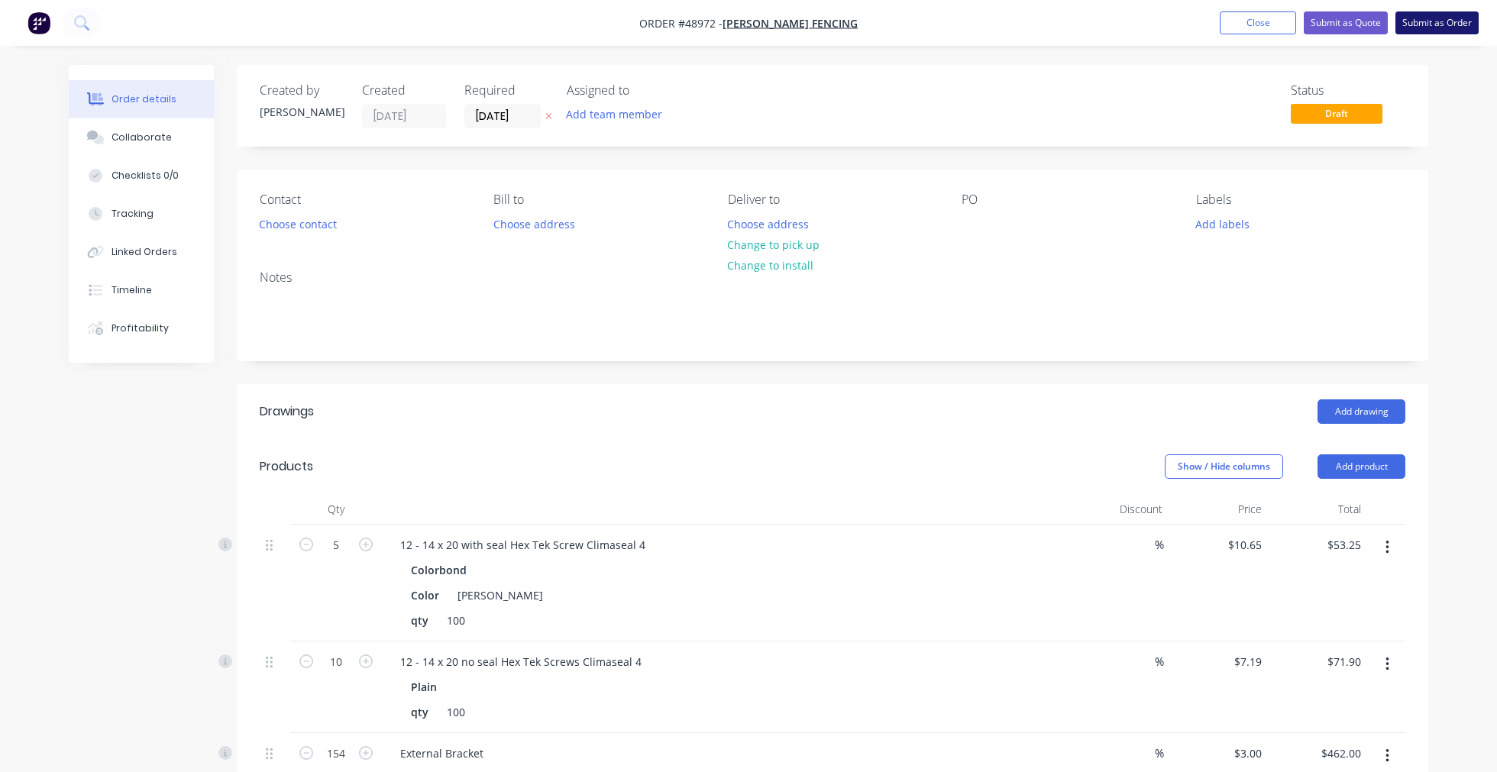
click at [1415, 27] on button "Submit as Order" at bounding box center [1437, 22] width 83 height 23
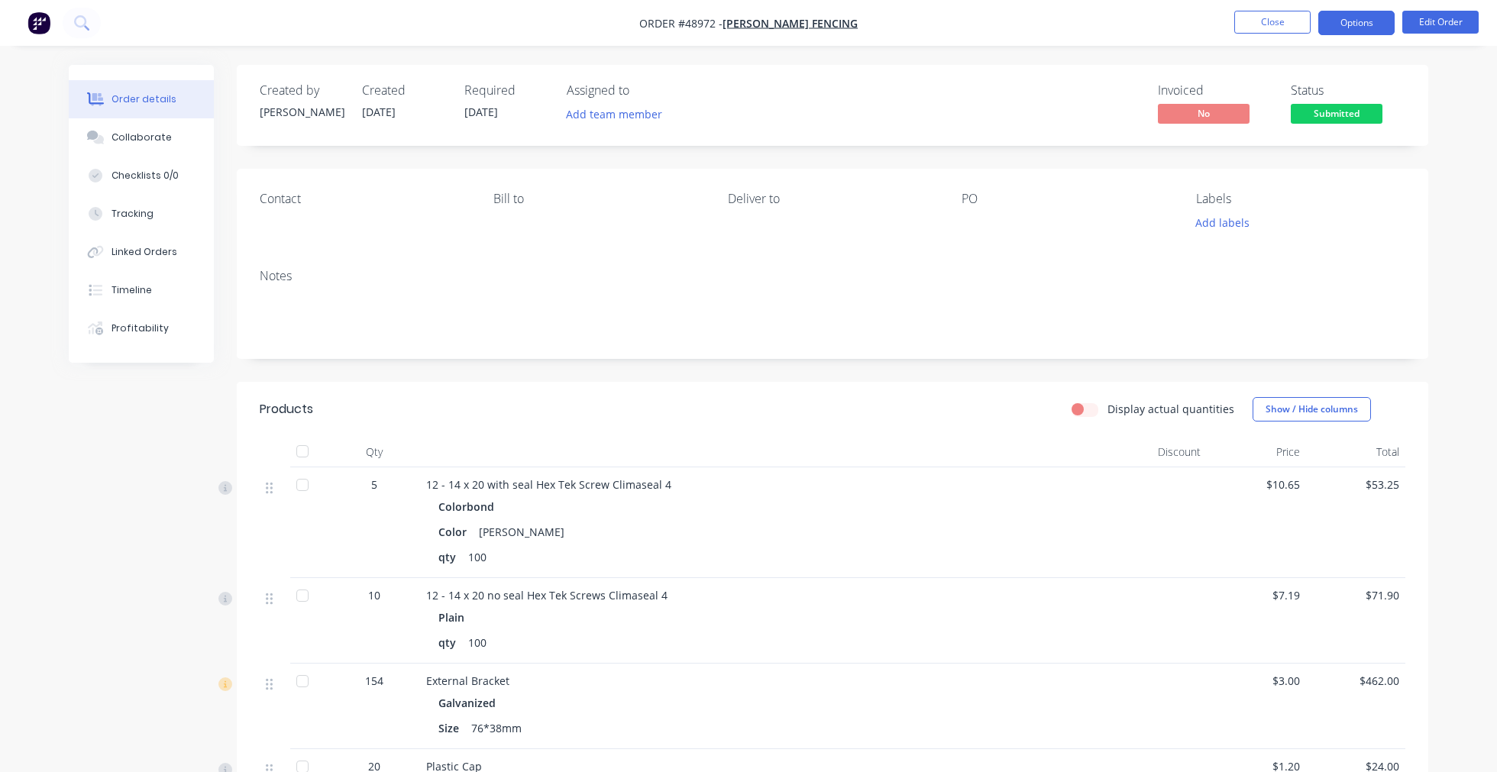
click at [1354, 32] on button "Options" at bounding box center [1356, 23] width 76 height 24
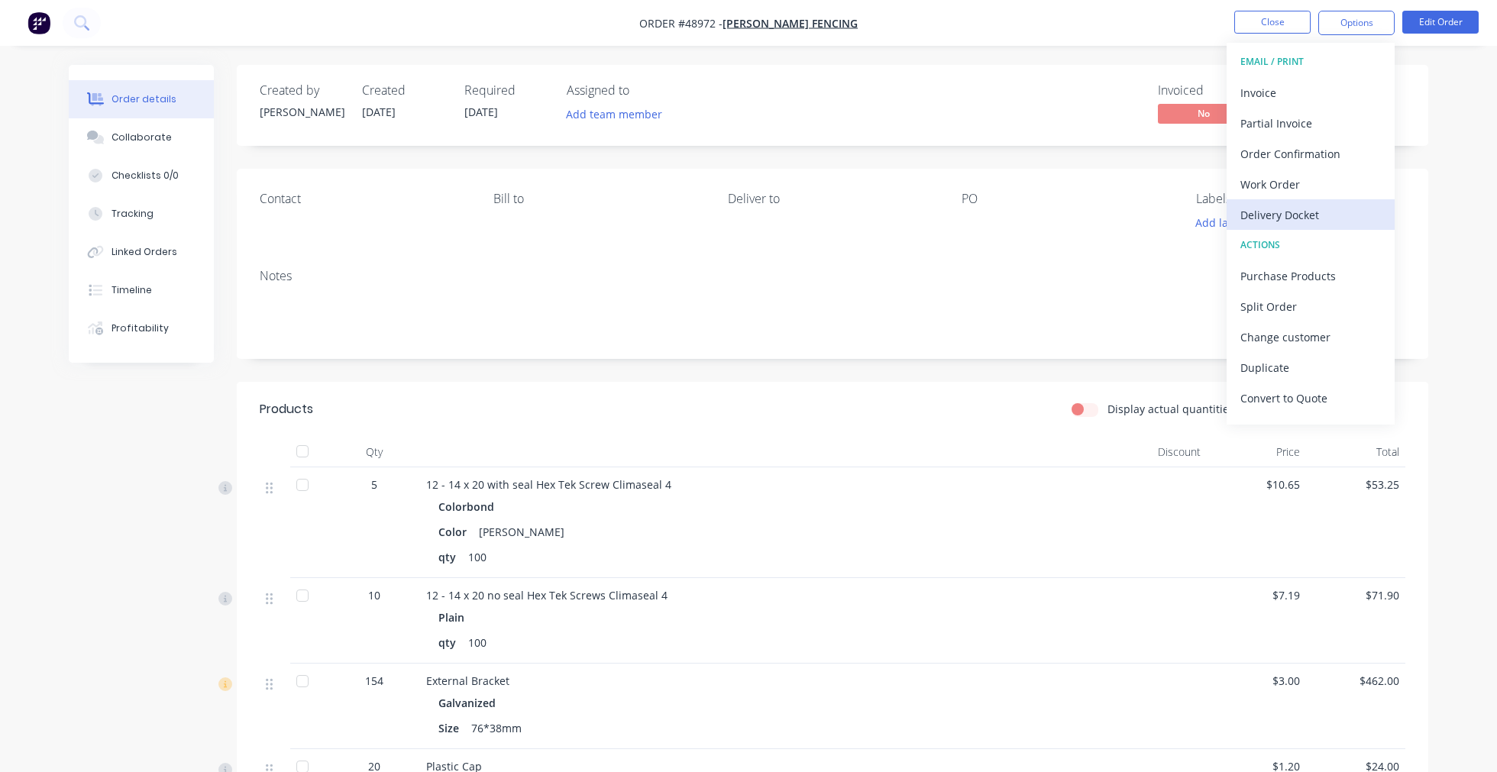
click at [1317, 214] on div "Delivery Docket" at bounding box center [1310, 215] width 141 height 22
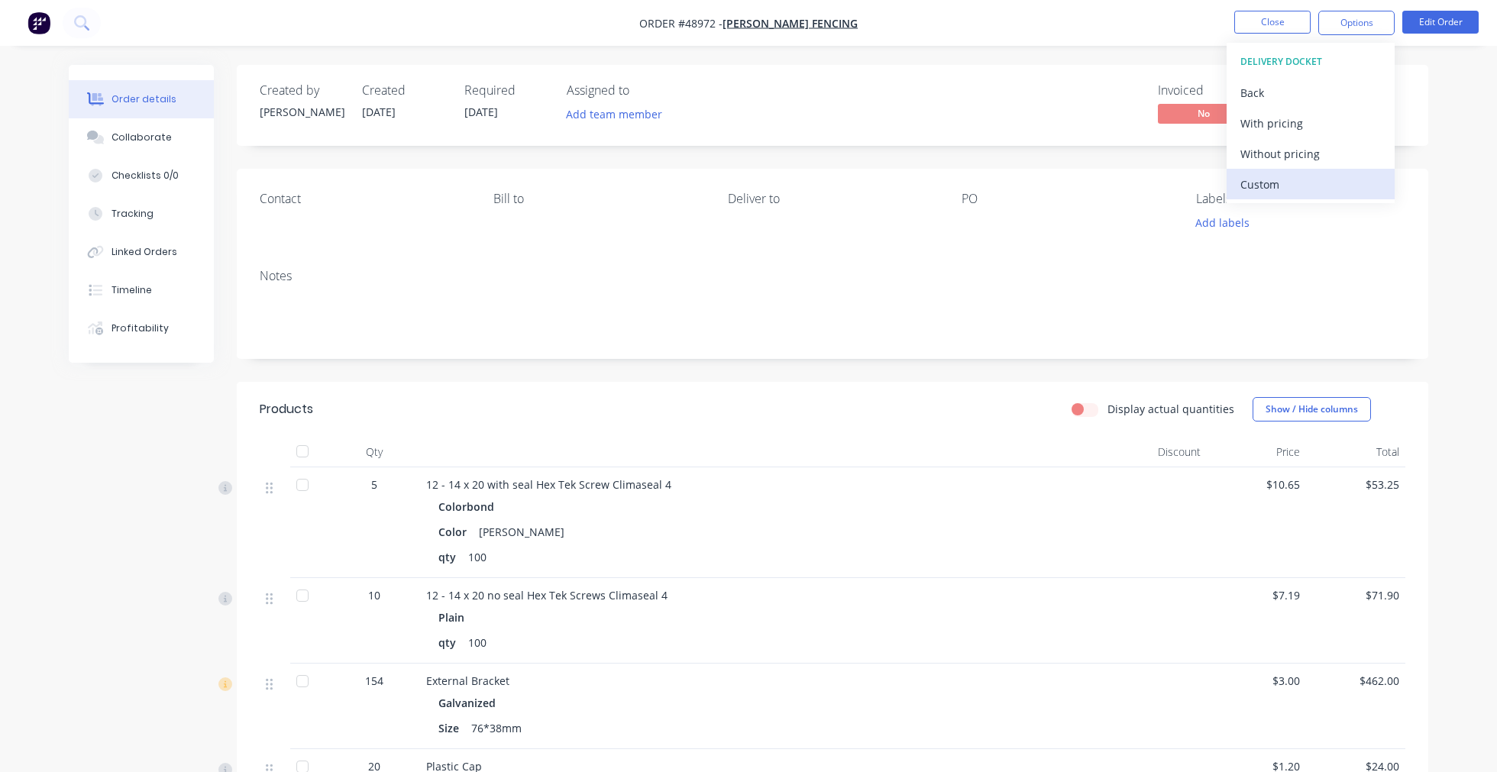
click at [1301, 185] on div "Custom" at bounding box center [1310, 184] width 141 height 22
click at [1302, 150] on div "Without pricing" at bounding box center [1310, 154] width 141 height 22
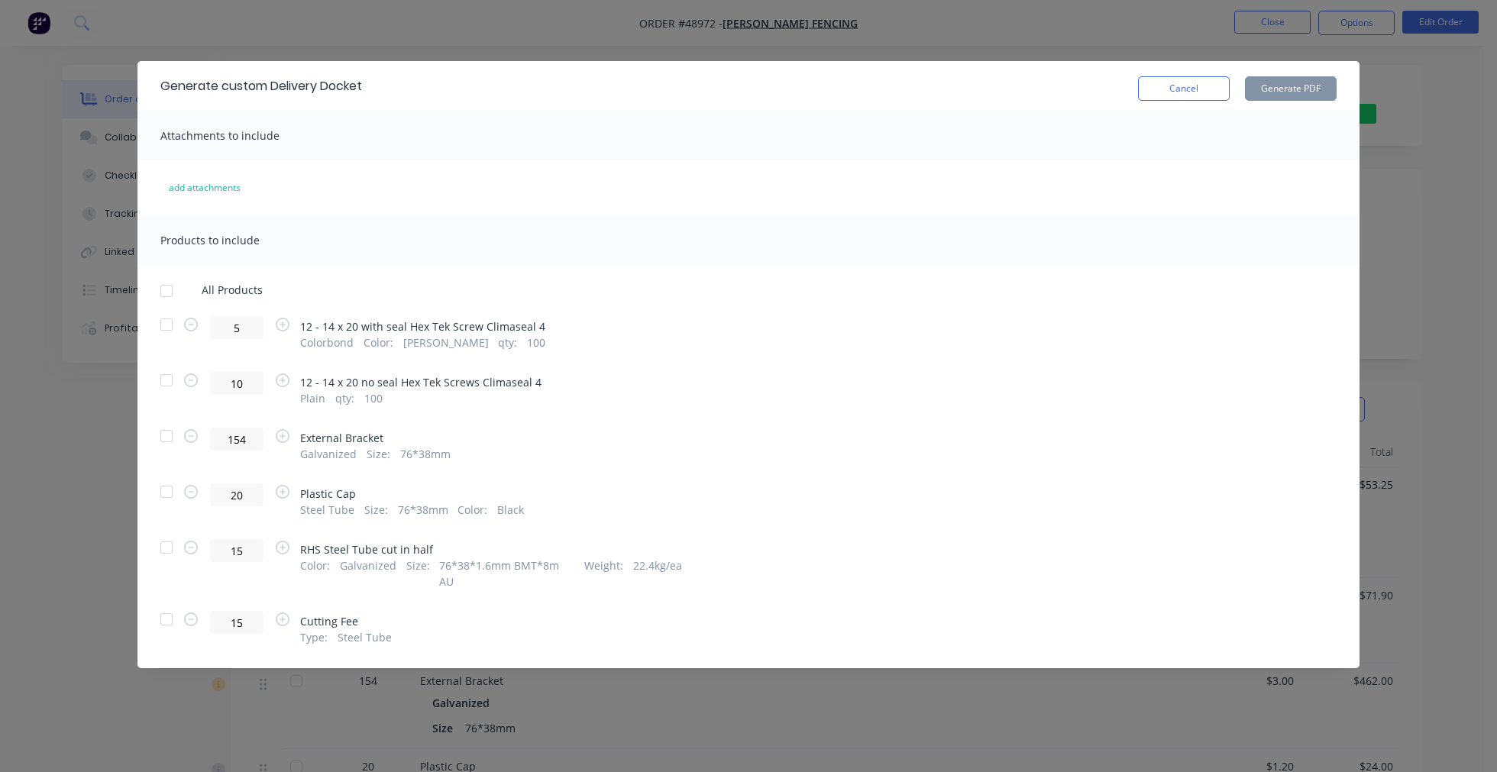
click at [163, 553] on div at bounding box center [166, 547] width 31 height 31
click at [163, 604] on div at bounding box center [166, 619] width 31 height 31
click at [1289, 94] on button "Generate PDF" at bounding box center [1291, 88] width 92 height 24
click at [951, 27] on div "Generate custom Delivery Docket Cancel Generate PDF Attachments to include add …" at bounding box center [748, 386] width 1497 height 772
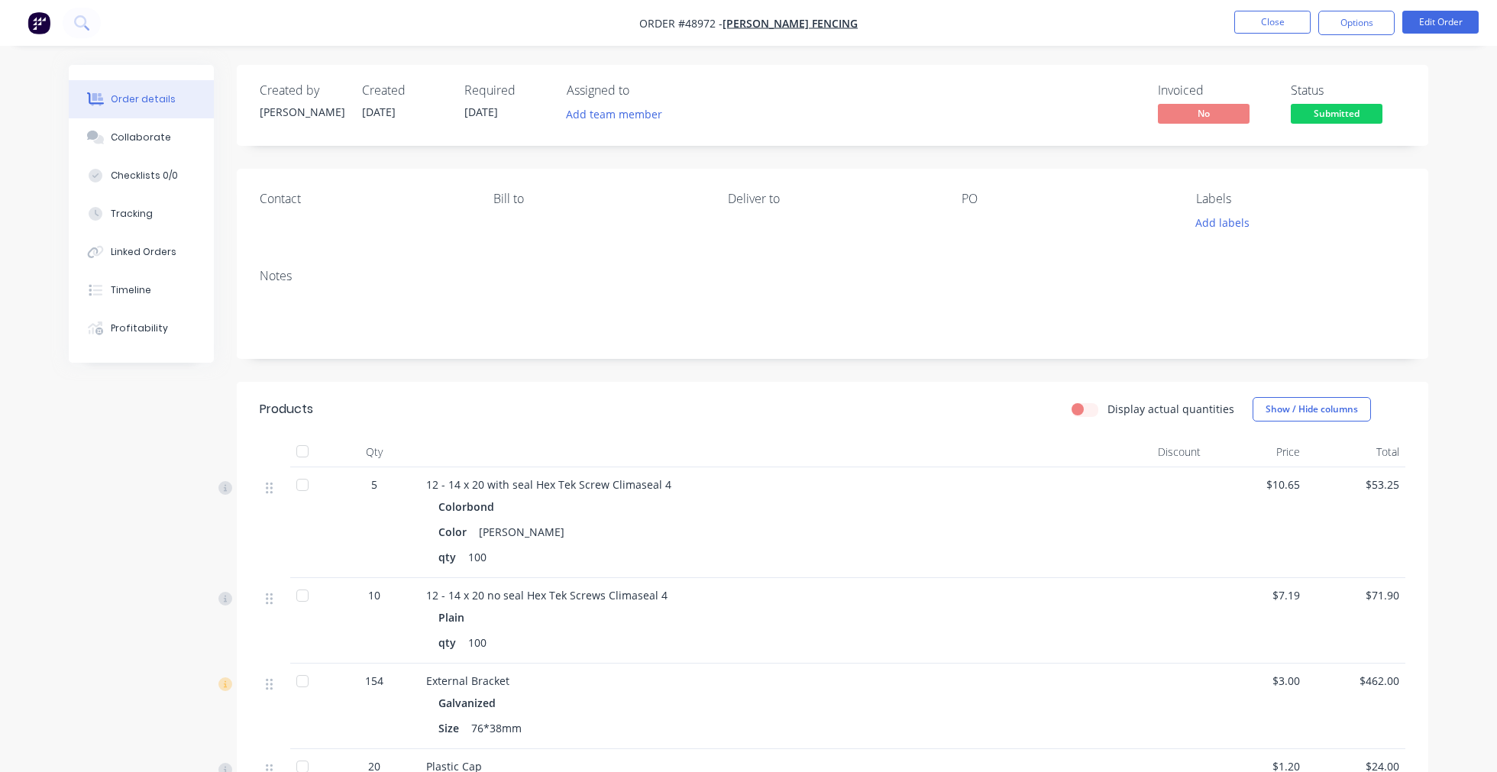
click at [1341, 115] on span "Submitted" at bounding box center [1337, 113] width 92 height 19
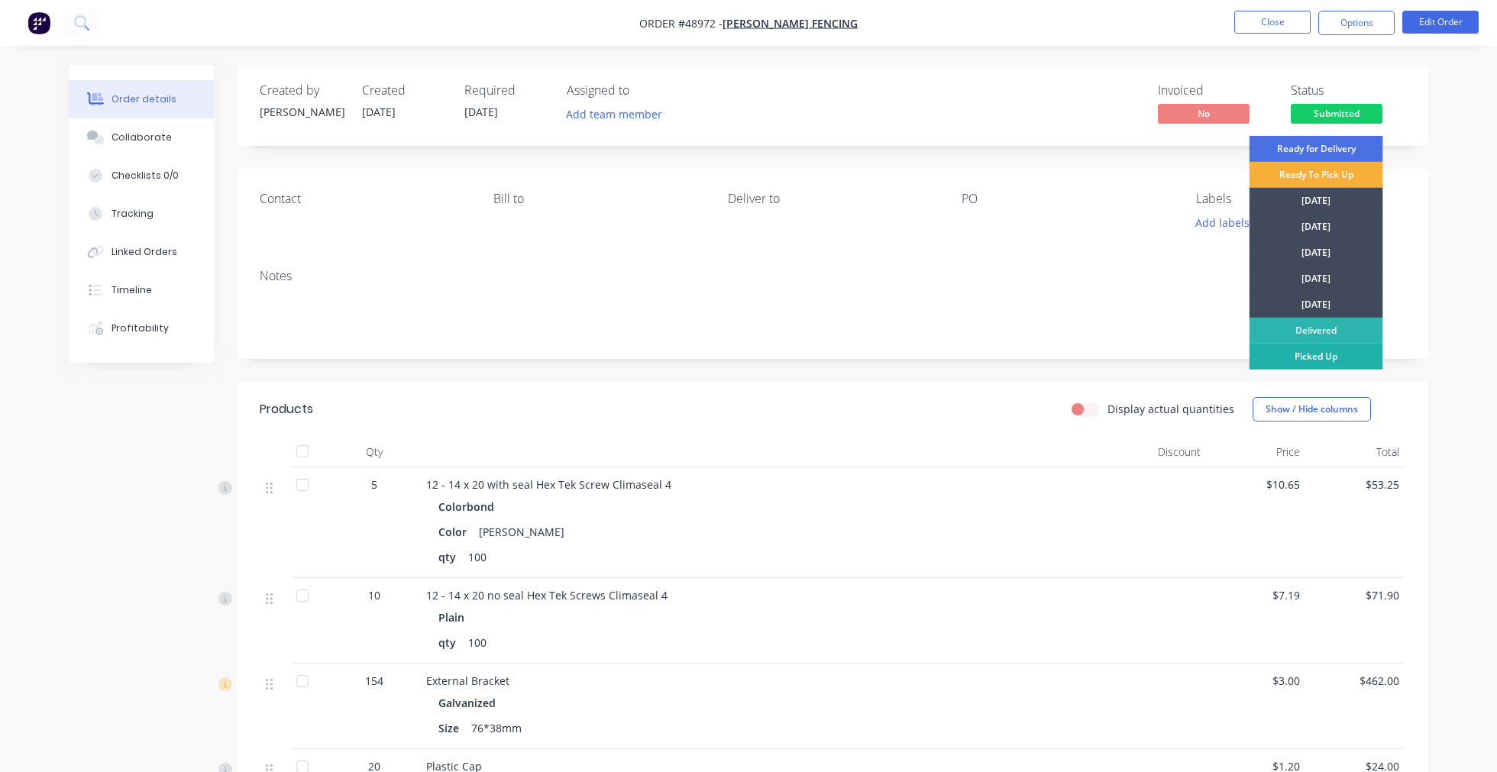
click at [1328, 357] on div "Picked Up" at bounding box center [1317, 357] width 134 height 26
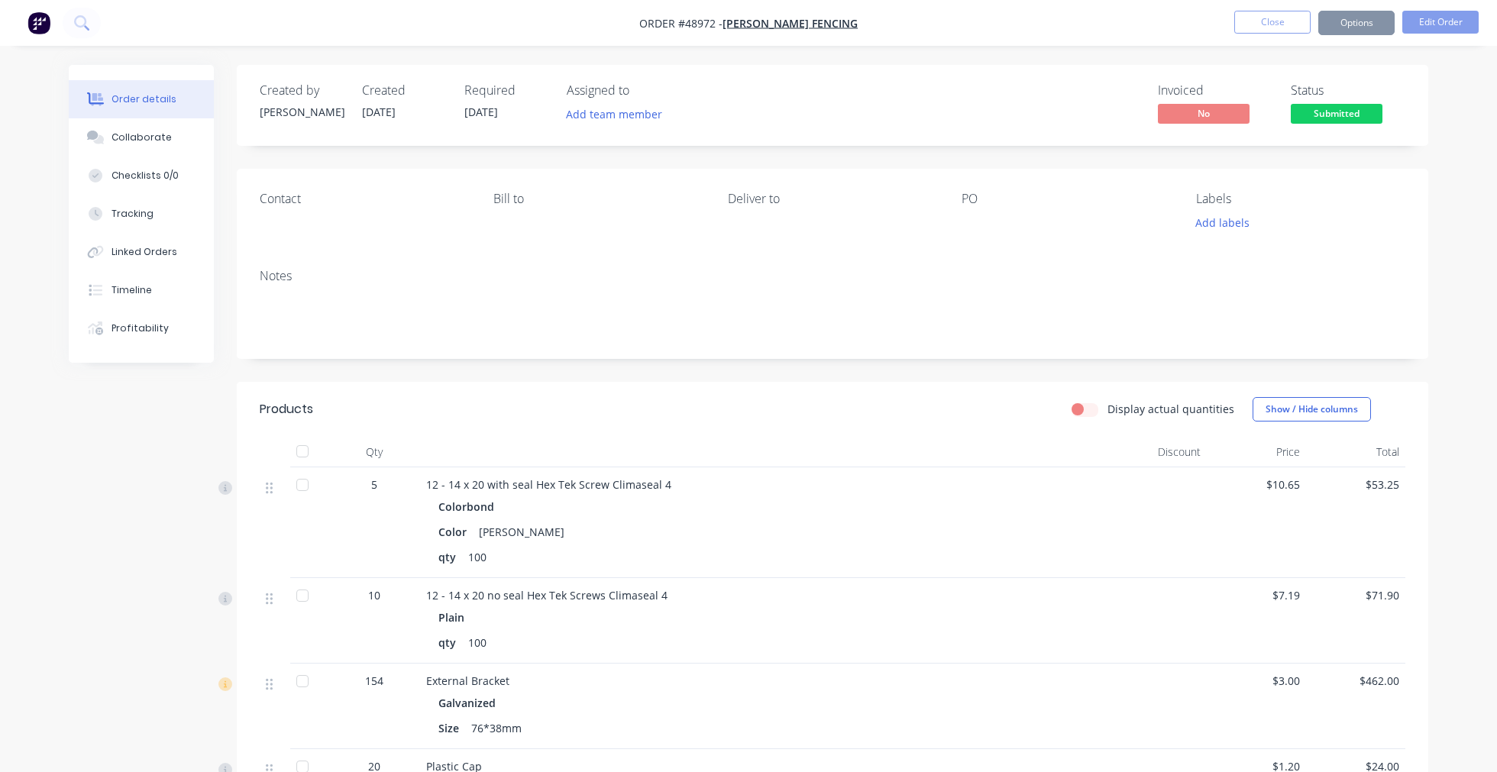
click at [987, 55] on div "Order details Collaborate Checklists 0/0 Tracking Linked Orders Timeline Profit…" at bounding box center [748, 654] width 1497 height 1309
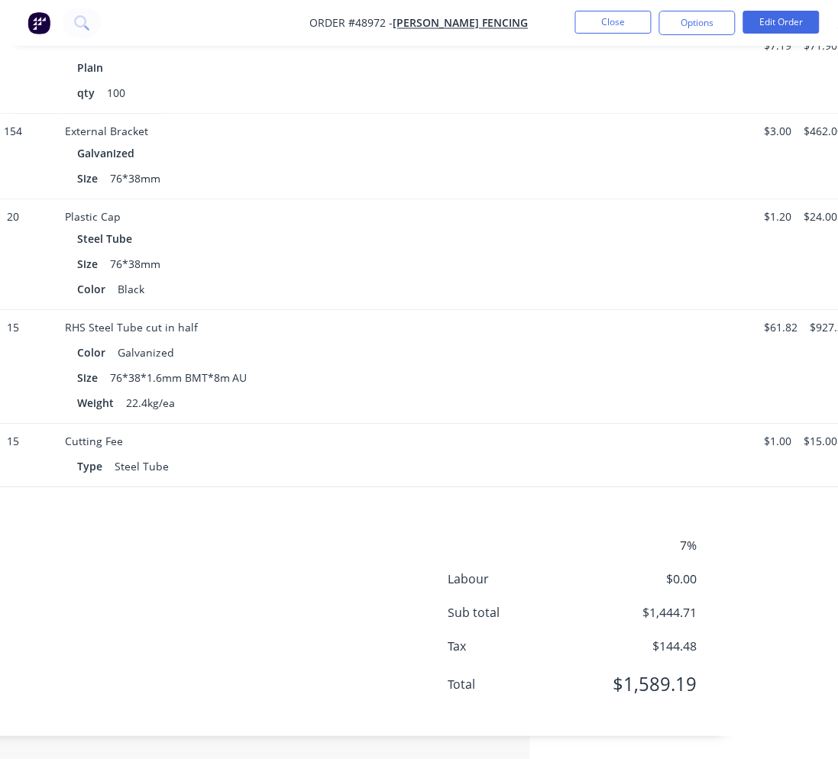
scroll to position [551, 322]
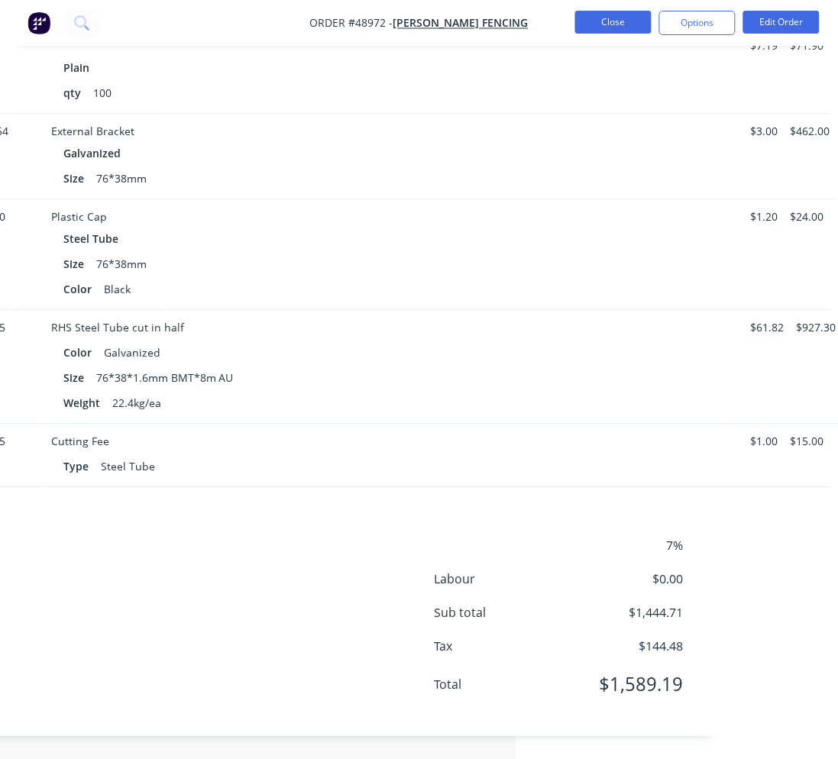
click at [616, 19] on button "Close" at bounding box center [613, 22] width 76 height 23
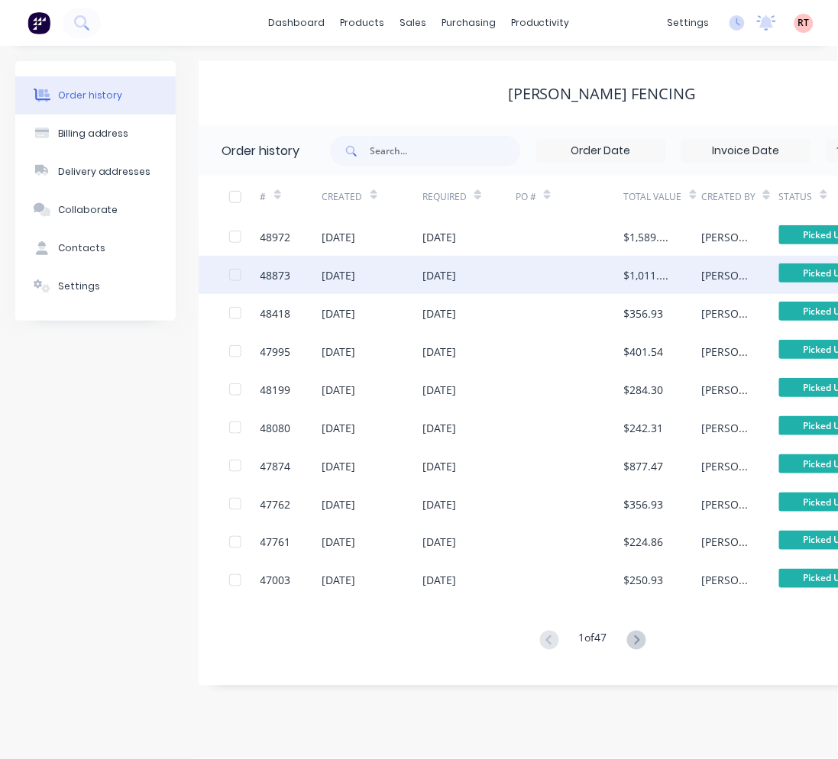
click at [627, 276] on div "$1,011.30" at bounding box center [647, 275] width 47 height 16
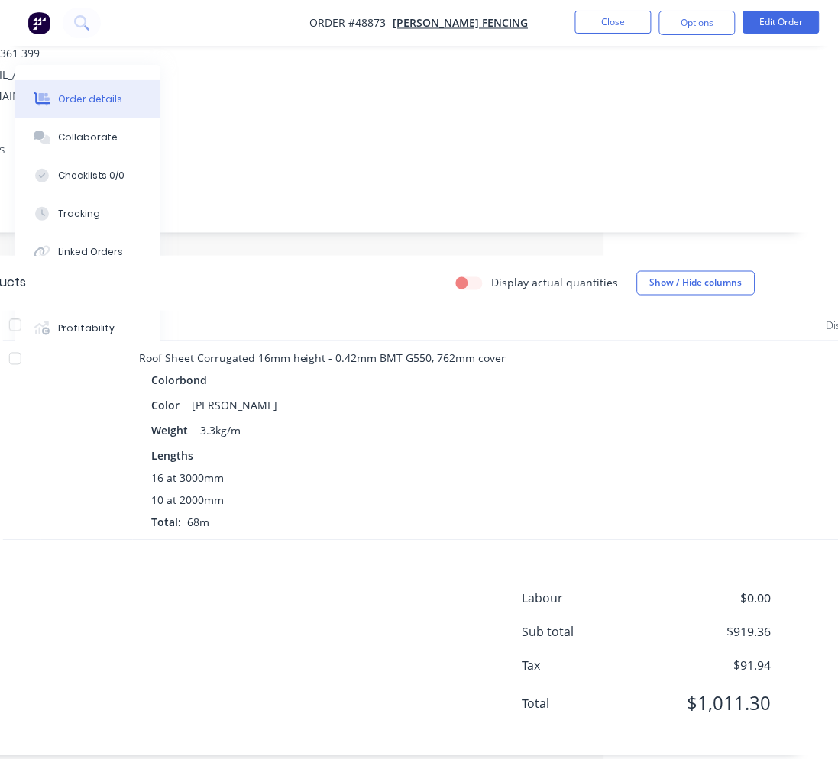
scroll to position [253, 263]
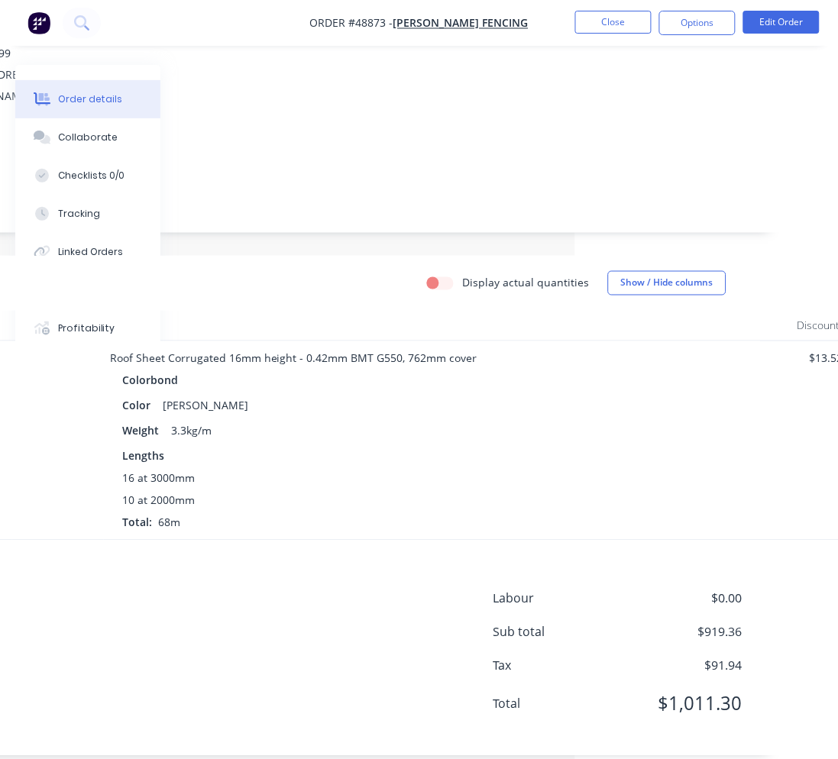
click at [597, 139] on div "Notes" at bounding box center [352, 181] width 863 height 102
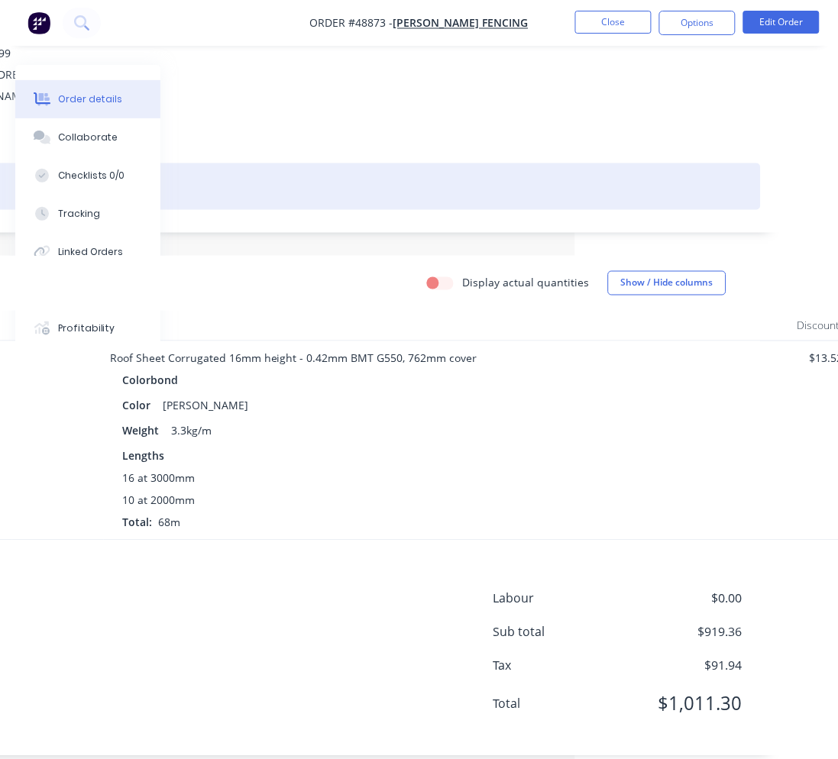
scroll to position [0, 263]
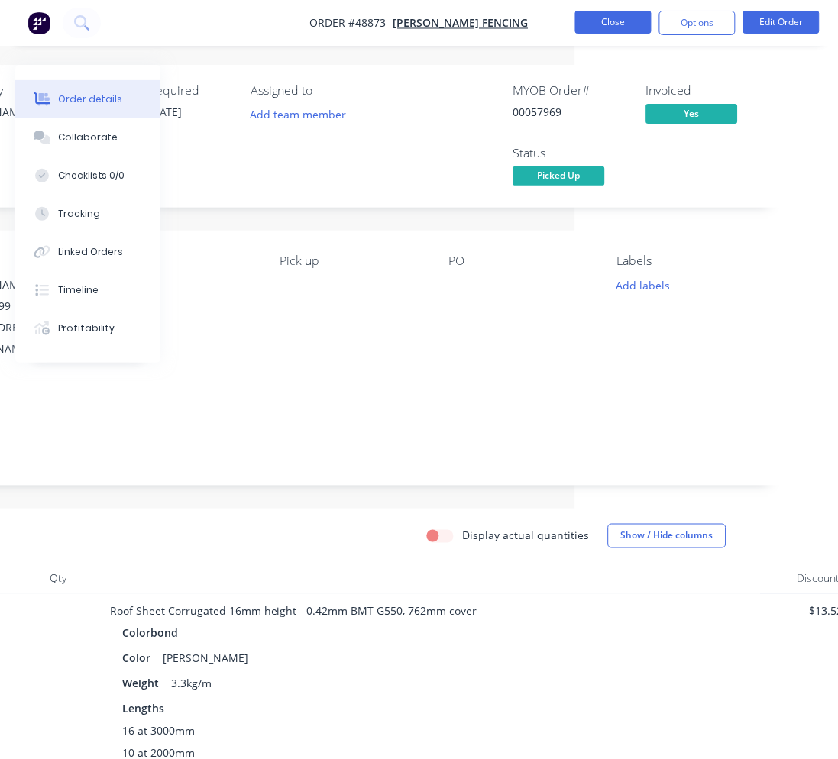
click at [626, 20] on button "Close" at bounding box center [613, 22] width 76 height 23
